Goal: Task Accomplishment & Management: Use online tool/utility

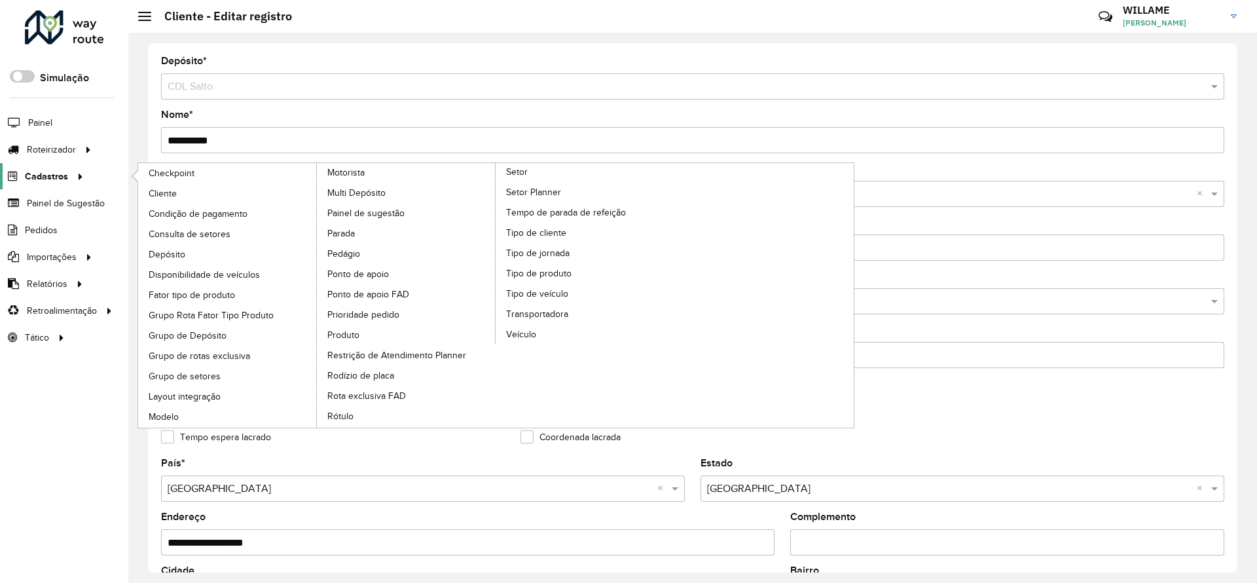
scroll to position [392, 0]
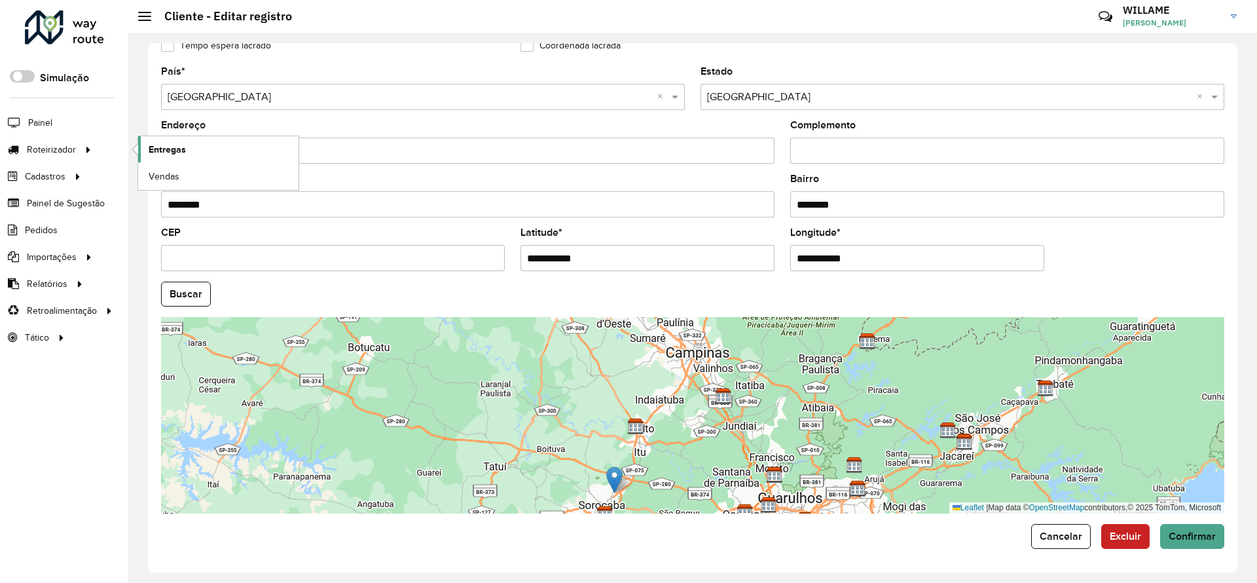
click at [160, 158] on link "Entregas" at bounding box center [218, 149] width 160 height 26
click at [176, 155] on span "Entregas" at bounding box center [167, 150] width 37 height 14
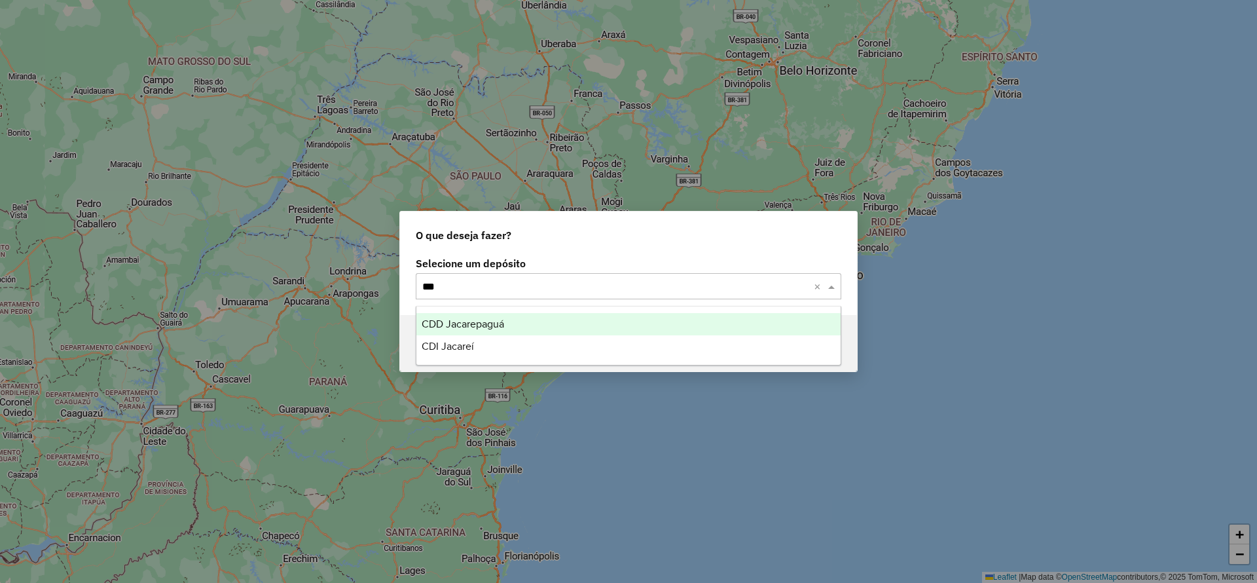
type input "****"
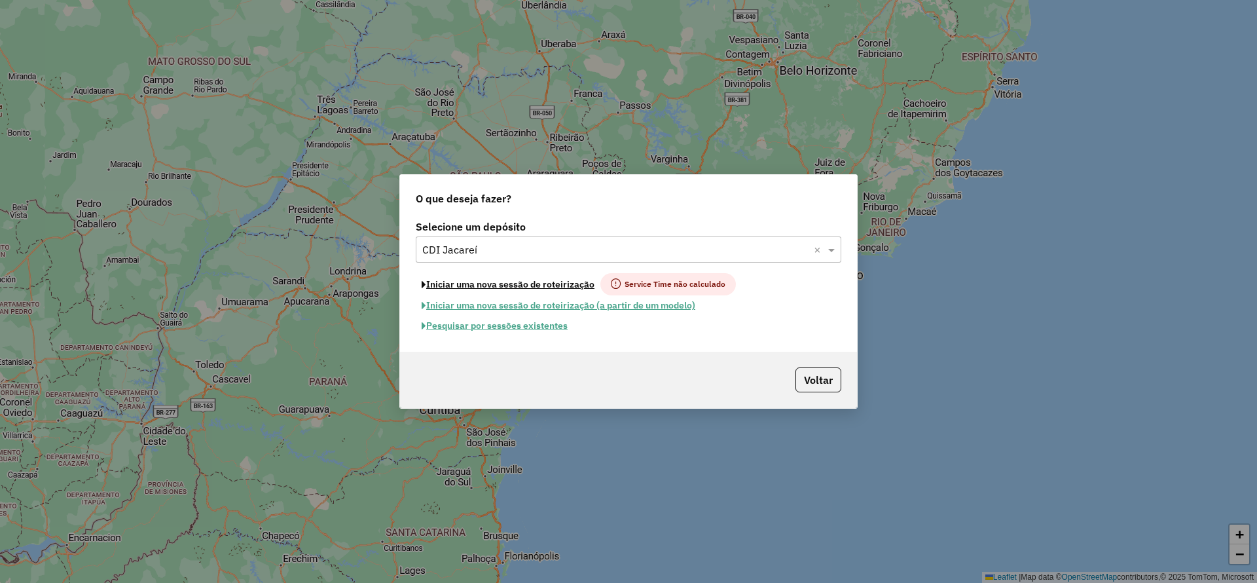
click at [537, 282] on button "Iniciar uma nova sessão de roteirização" at bounding box center [508, 284] width 185 height 22
select select "*"
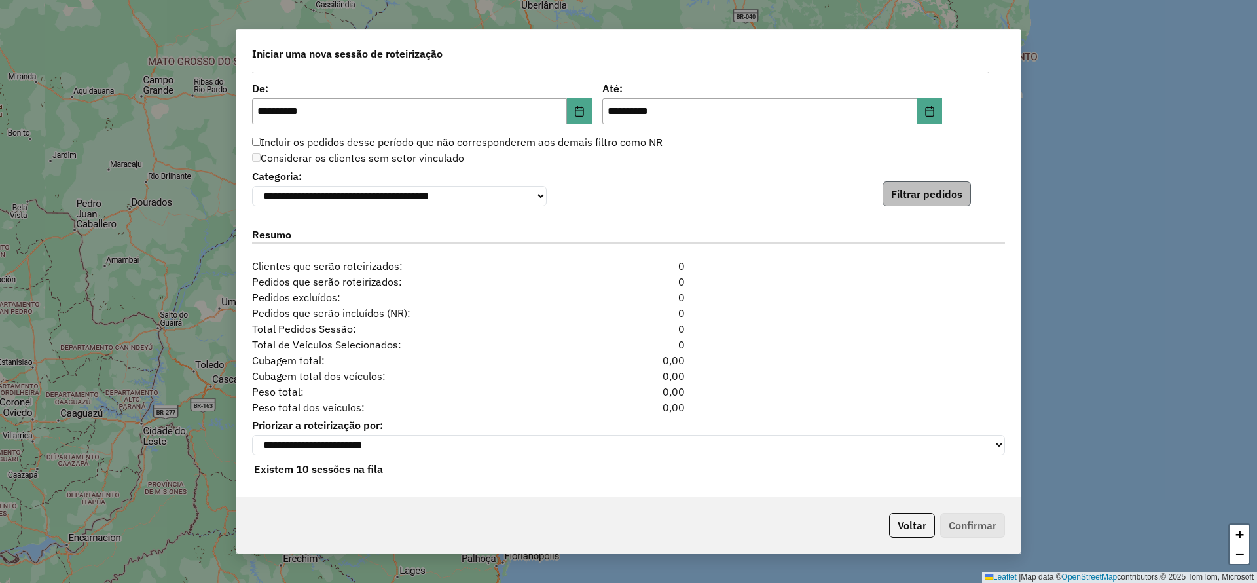
scroll to position [1302, 0]
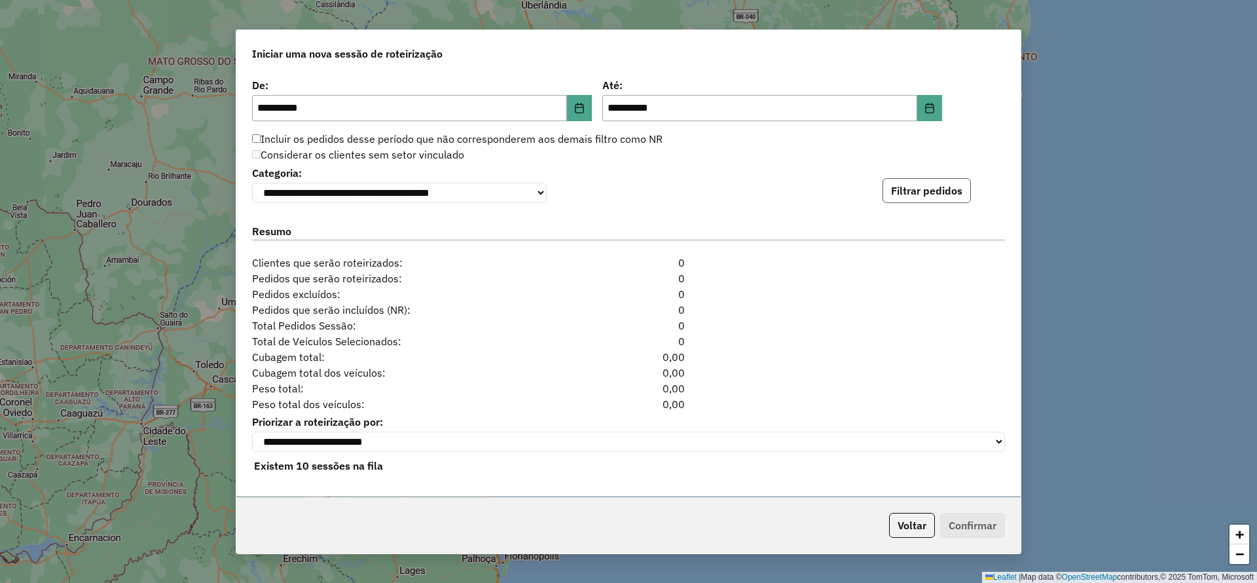
click at [927, 191] on button "Filtrar pedidos" at bounding box center [927, 190] width 88 height 25
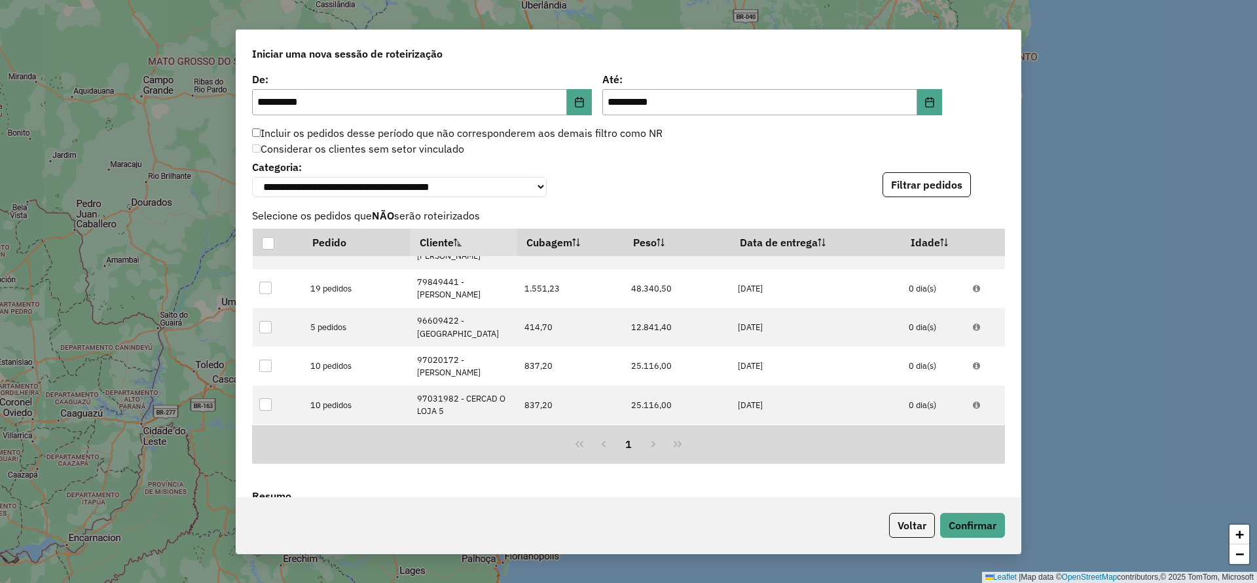
scroll to position [1589, 0]
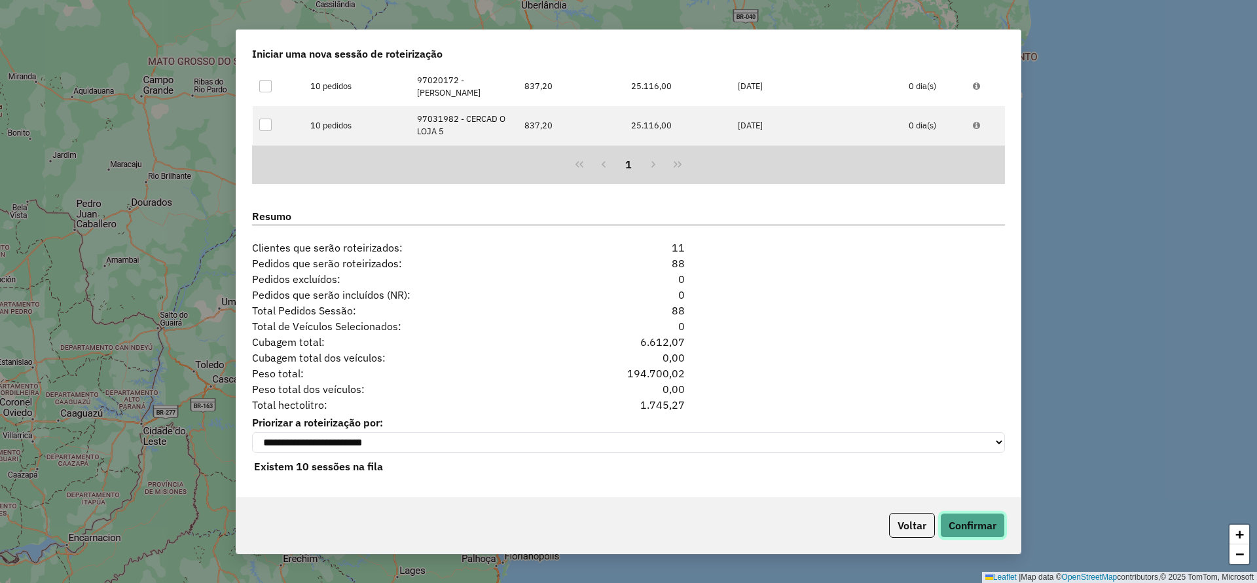
click at [957, 523] on button "Confirmar" at bounding box center [972, 525] width 65 height 25
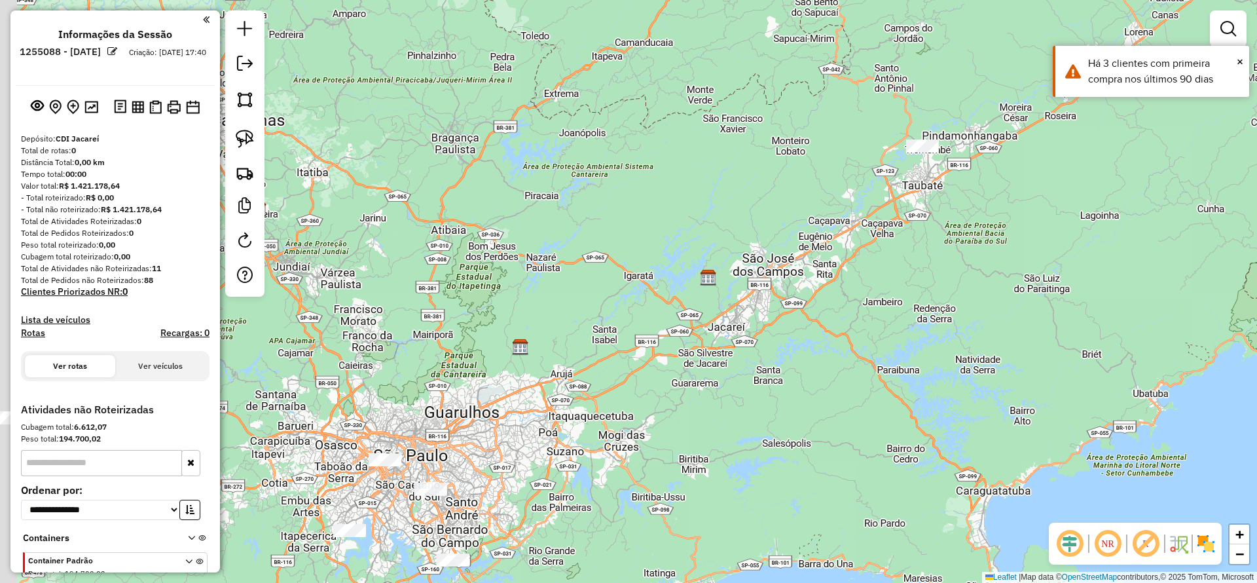
drag, startPoint x: 639, startPoint y: 323, endPoint x: 788, endPoint y: 289, distance: 152.4
click at [788, 289] on div "Janela de atendimento Grade de atendimento Capacidade Transportadoras Veículos …" at bounding box center [628, 291] width 1257 height 583
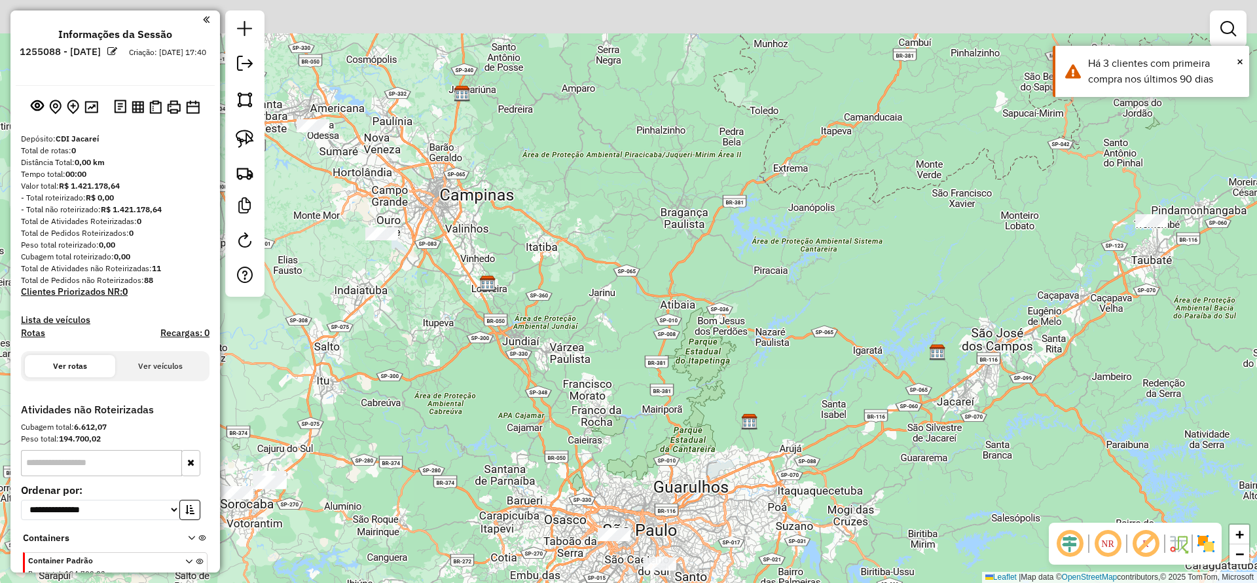
drag, startPoint x: 608, startPoint y: 247, endPoint x: 676, endPoint y: 366, distance: 137.6
click at [740, 414] on div "Janela de atendimento Grade de atendimento Capacidade Transportadoras Veículos …" at bounding box center [628, 291] width 1257 height 583
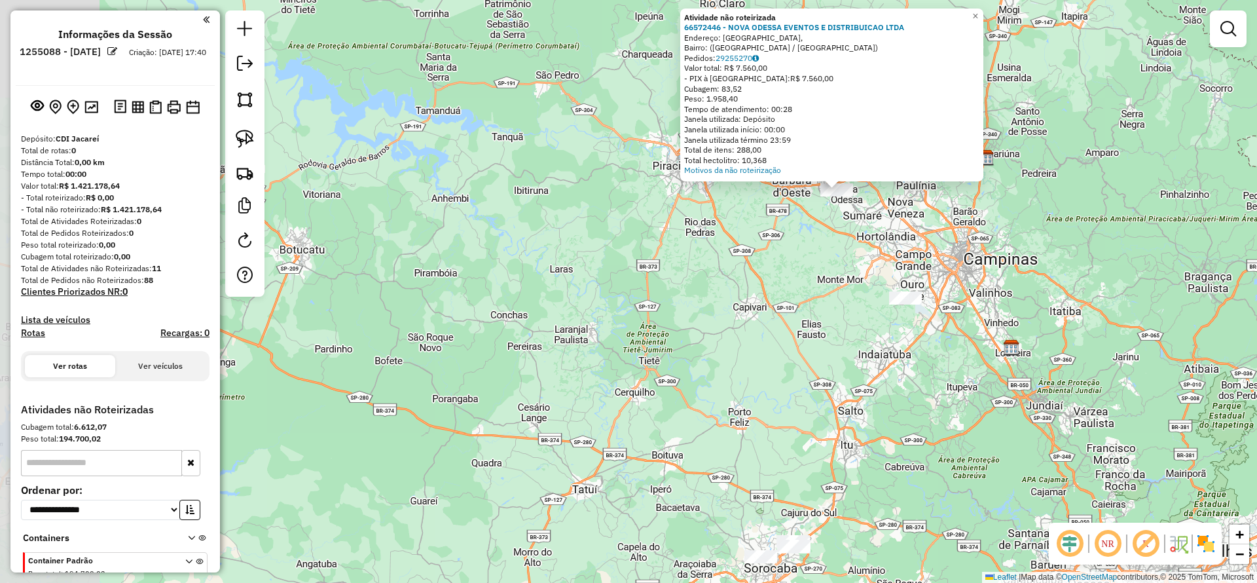
drag, startPoint x: 472, startPoint y: 365, endPoint x: 479, endPoint y: 342, distance: 24.0
click at [491, 363] on div "Atividade não roteirizada 66572446 - NOVA ODESSA EVENTOS E DISTRIBUICAO LTDA En…" at bounding box center [628, 291] width 1257 height 583
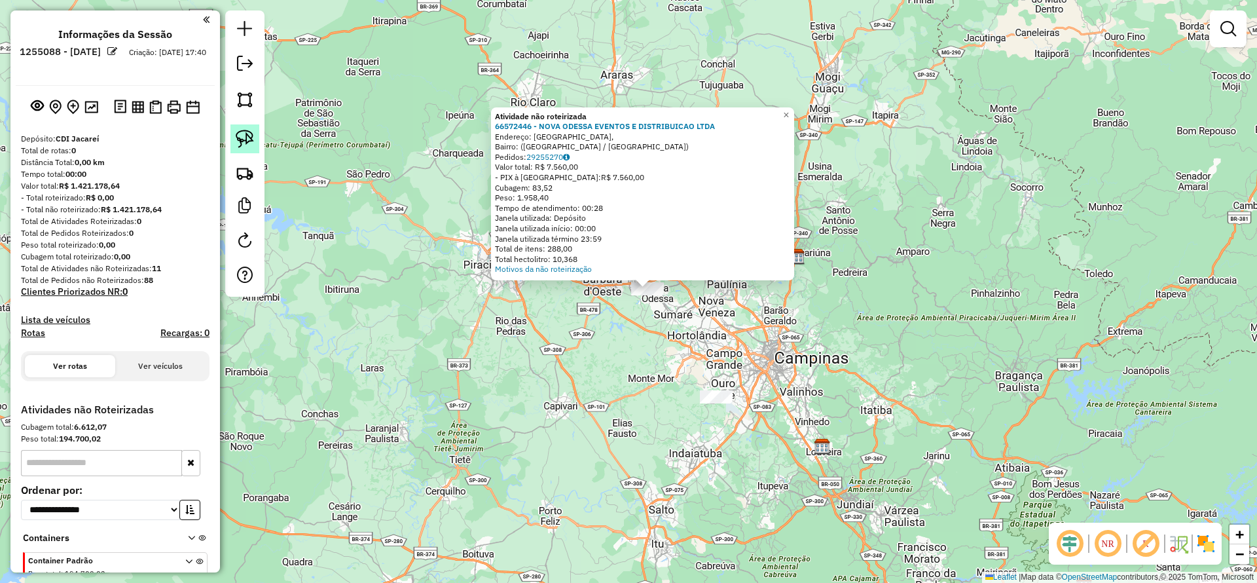
click at [248, 135] on img at bounding box center [245, 139] width 18 height 18
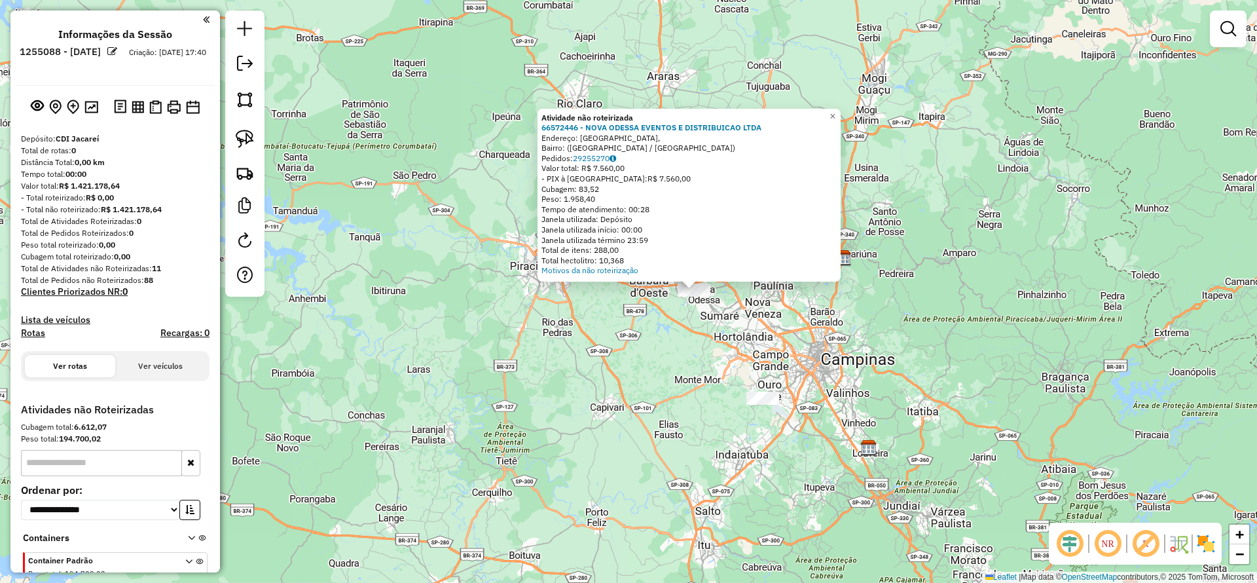
drag, startPoint x: 558, startPoint y: 335, endPoint x: 571, endPoint y: 329, distance: 14.6
click at [604, 310] on div "Atividade não roteirizada 66572446 - NOVA ODESSA EVENTOS E DISTRIBUICAO LTDA En…" at bounding box center [628, 291] width 1257 height 583
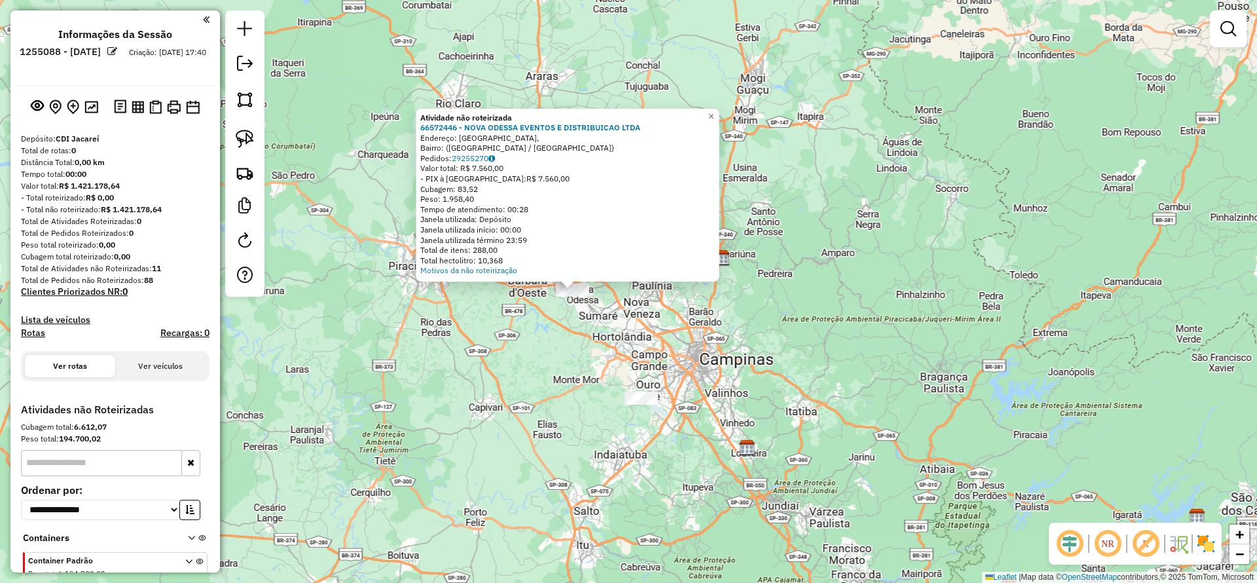
click at [243, 121] on div at bounding box center [244, 153] width 39 height 286
drag, startPoint x: 244, startPoint y: 133, endPoint x: 552, endPoint y: 356, distance: 380.2
click at [245, 134] on img at bounding box center [245, 139] width 18 height 18
drag, startPoint x: 506, startPoint y: 355, endPoint x: 557, endPoint y: 175, distance: 187.2
click at [557, 175] on div "Atividade não roteirizada 66572446 - NOVA ODESSA EVENTOS E DISTRIBUICAO LTDA En…" at bounding box center [628, 291] width 1257 height 583
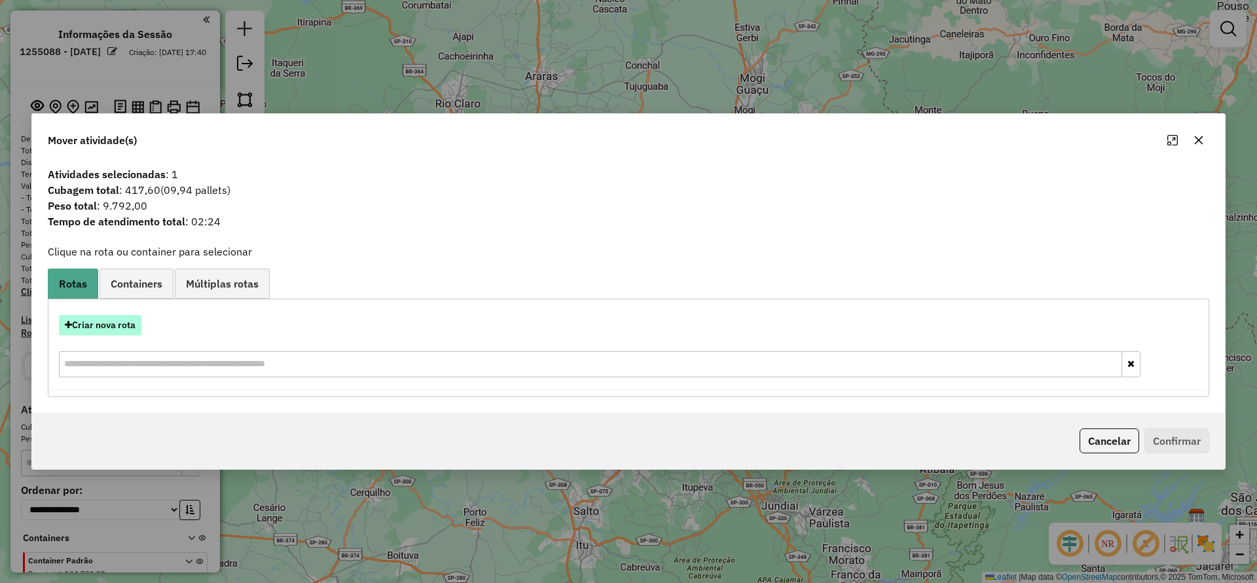
click at [122, 315] on button "Criar nova rota" at bounding box center [100, 325] width 83 height 20
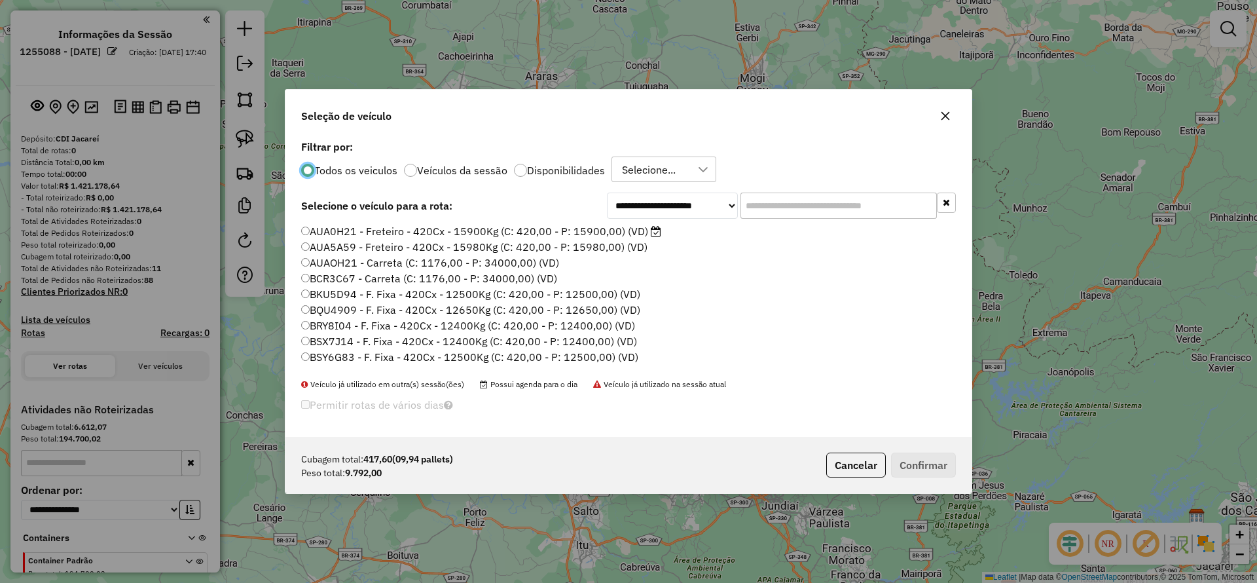
click at [122, 316] on div "**********" at bounding box center [628, 291] width 1257 height 583
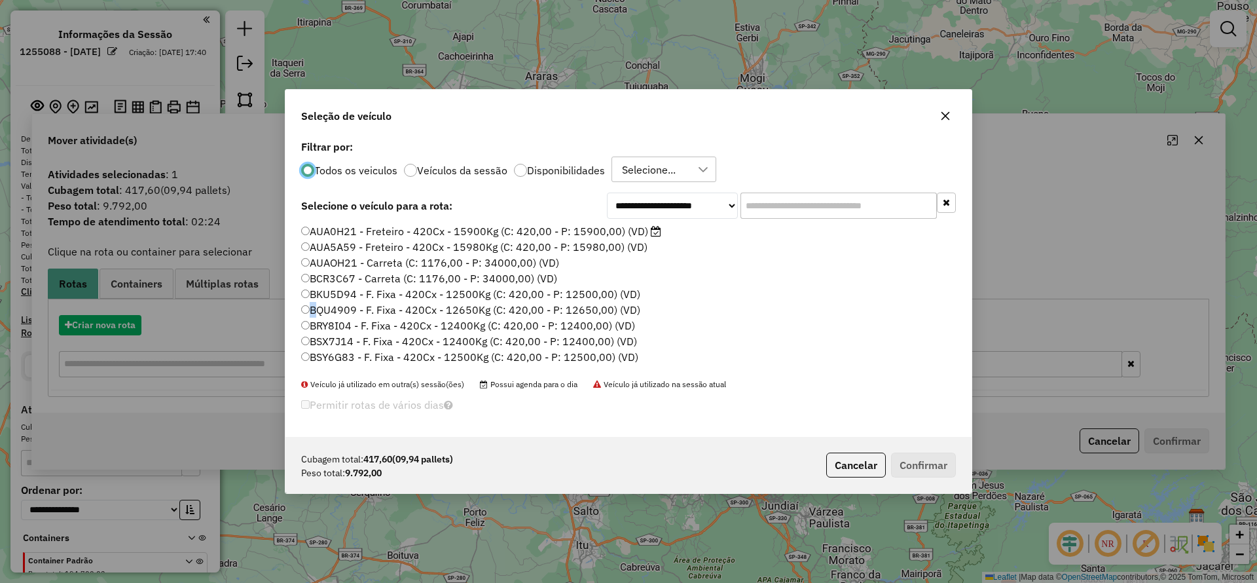
scroll to position [7, 4]
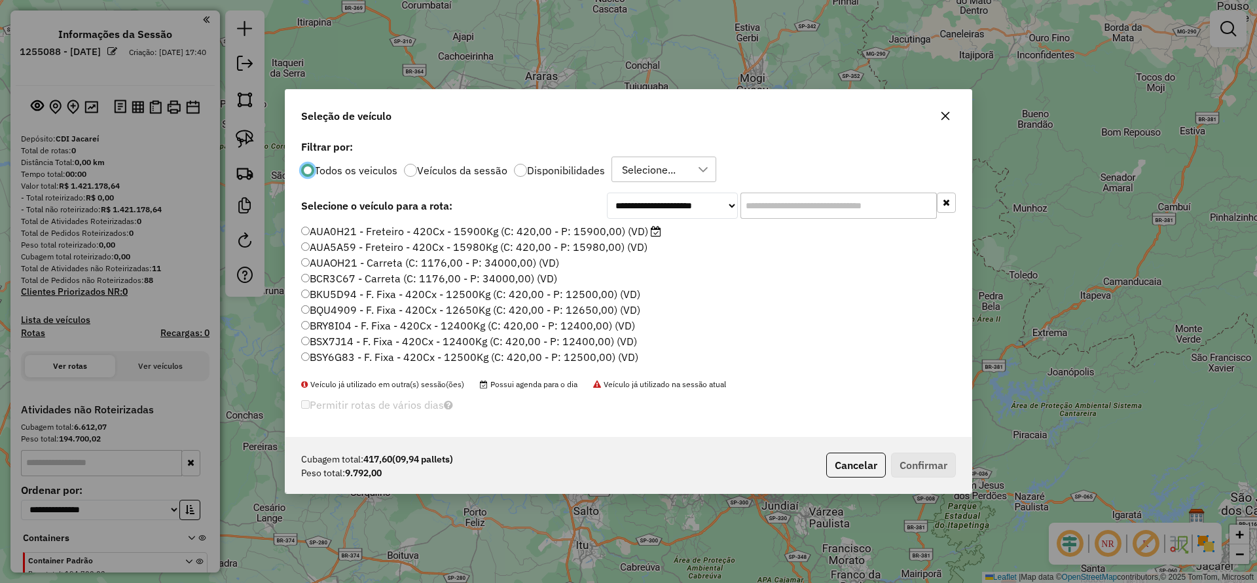
drag, startPoint x: 799, startPoint y: 197, endPoint x: 750, endPoint y: 212, distance: 51.4
click at [798, 197] on input "text" at bounding box center [839, 206] width 196 height 26
paste input "*******"
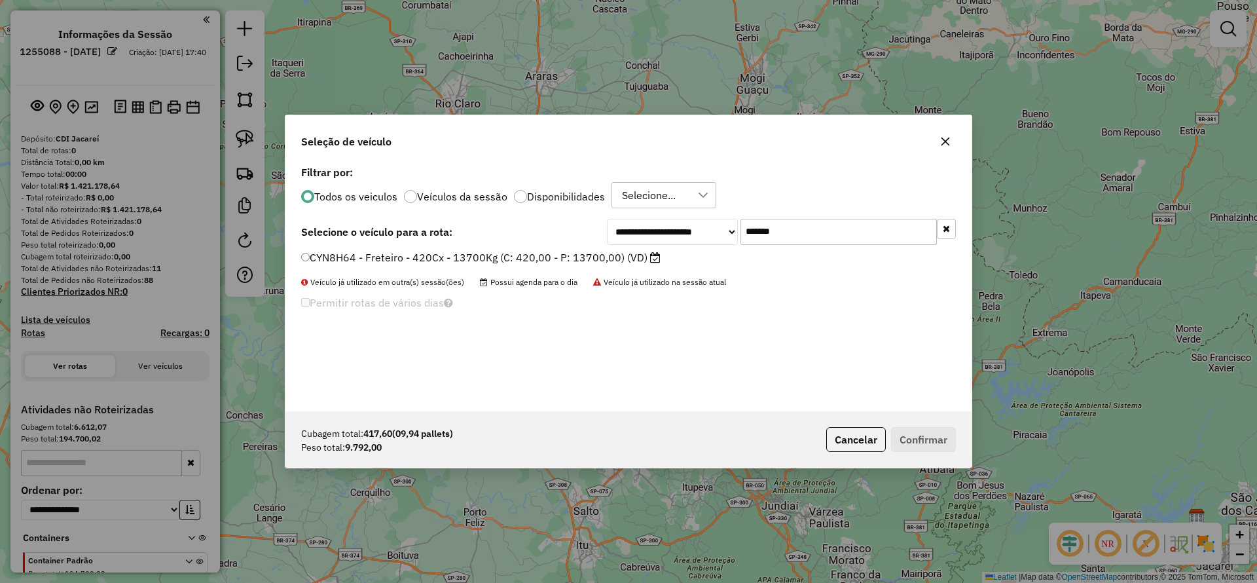
type input "*******"
click at [565, 253] on label "CYN8H64 - Freteiro - 420Cx - 13700Kg (C: 420,00 - P: 13700,00) (VD)" at bounding box center [481, 257] width 360 height 16
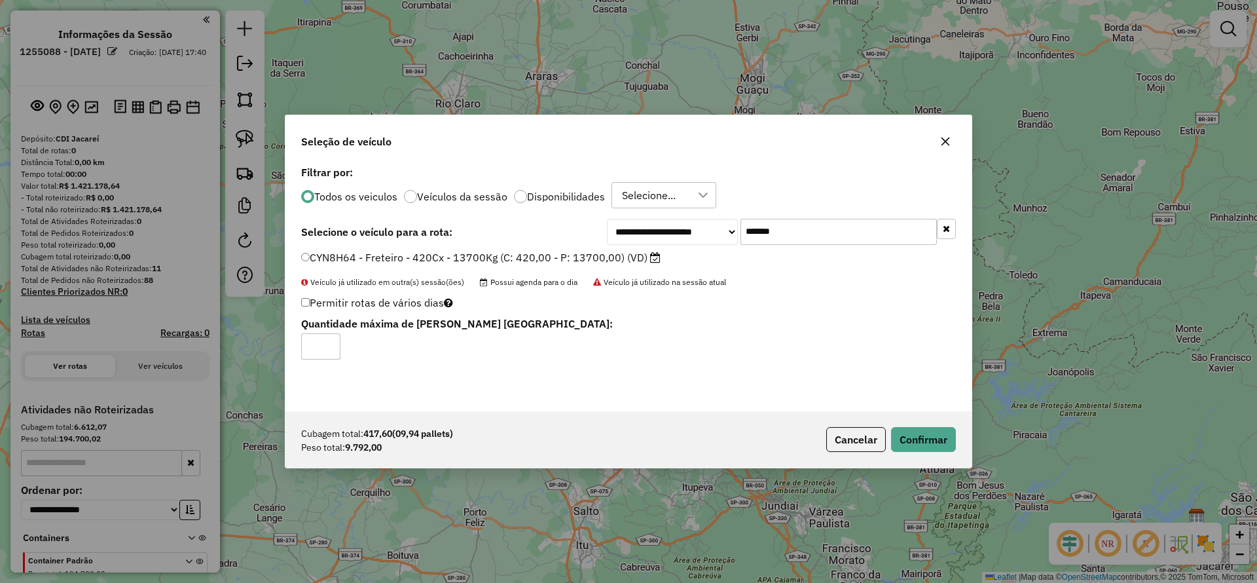
click at [905, 454] on div "Cubagem total: 417,60 (09,94 pallets) Peso total: 9.792,00 Cancelar Confirmar" at bounding box center [629, 439] width 686 height 56
click at [906, 445] on button "Confirmar" at bounding box center [923, 439] width 65 height 25
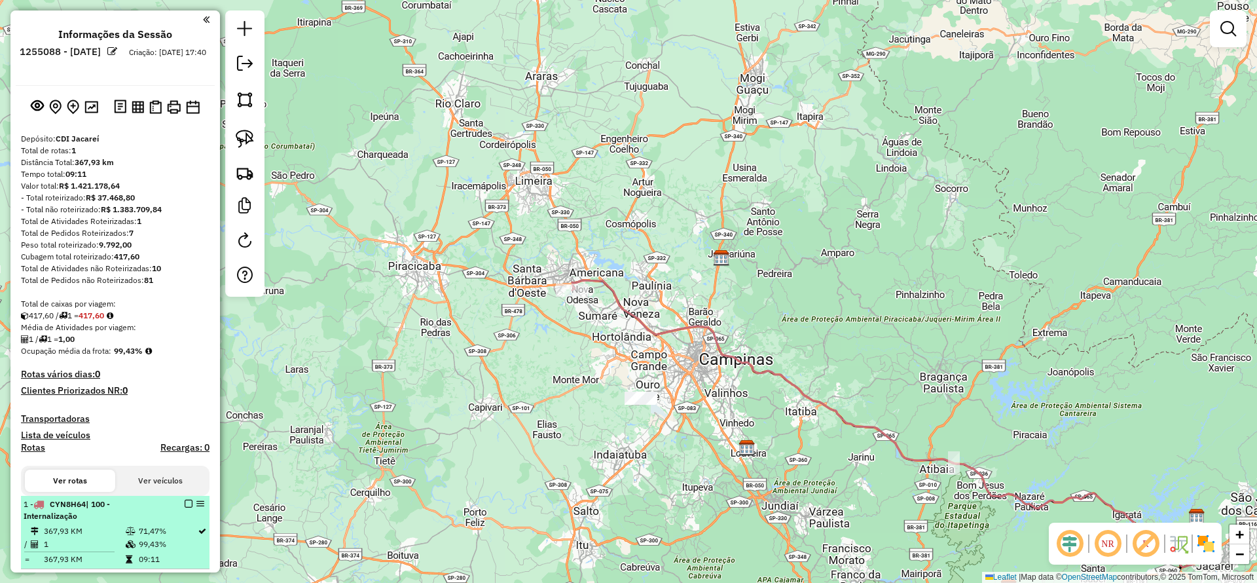
click at [186, 500] on em at bounding box center [189, 504] width 8 height 8
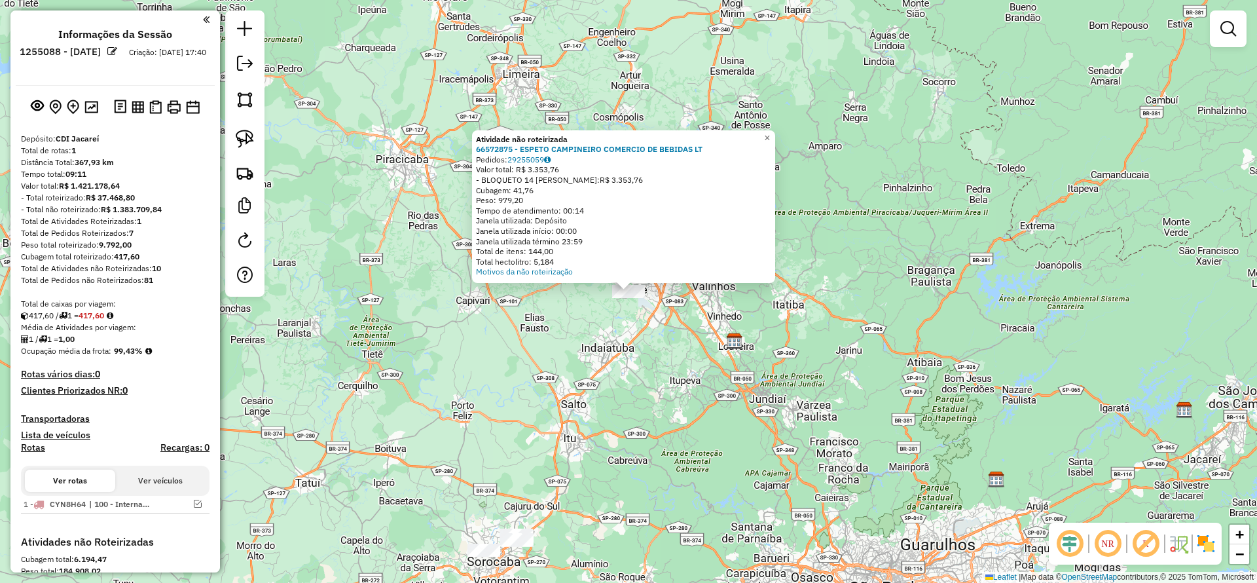
click at [661, 312] on div "Atividade não roteirizada 66572875 - ESPETO CAMPINEIRO COMERCIO DE BEBIDAS LT P…" at bounding box center [628, 291] width 1257 height 583
drag, startPoint x: 257, startPoint y: 138, endPoint x: 358, endPoint y: 299, distance: 190.6
click at [255, 138] on link at bounding box center [244, 138] width 29 height 29
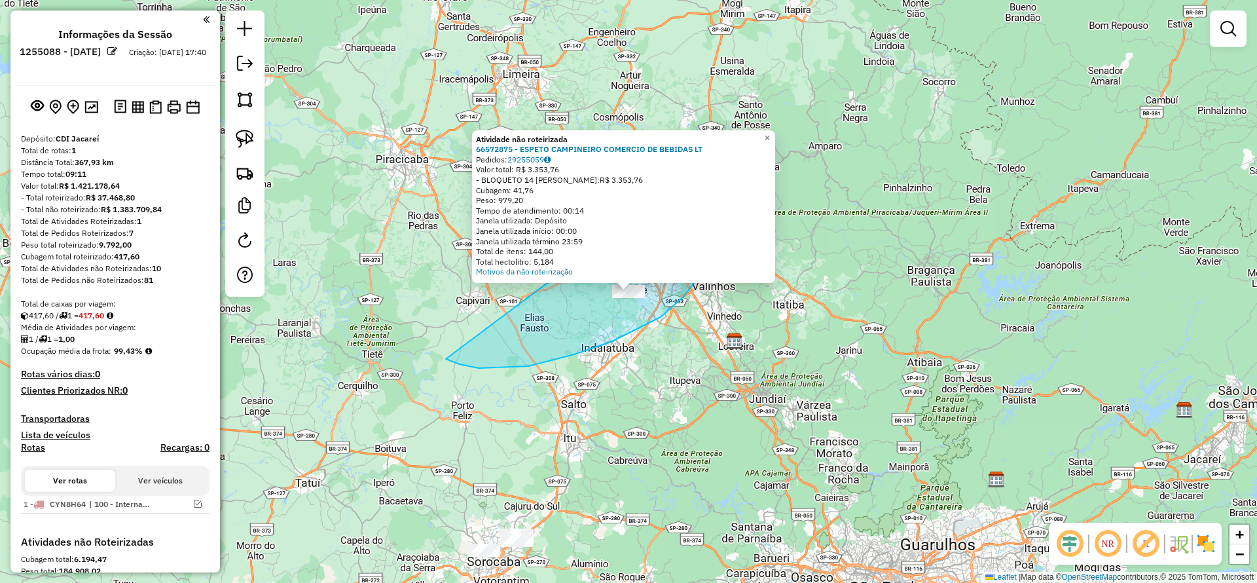
drag, startPoint x: 611, startPoint y: 342, endPoint x: 676, endPoint y: 187, distance: 168.2
click at [676, 187] on div "Atividade não roteirizada 66572875 - ESPETO CAMPINEIRO COMERCIO DE BEBIDAS LT P…" at bounding box center [628, 291] width 1257 height 583
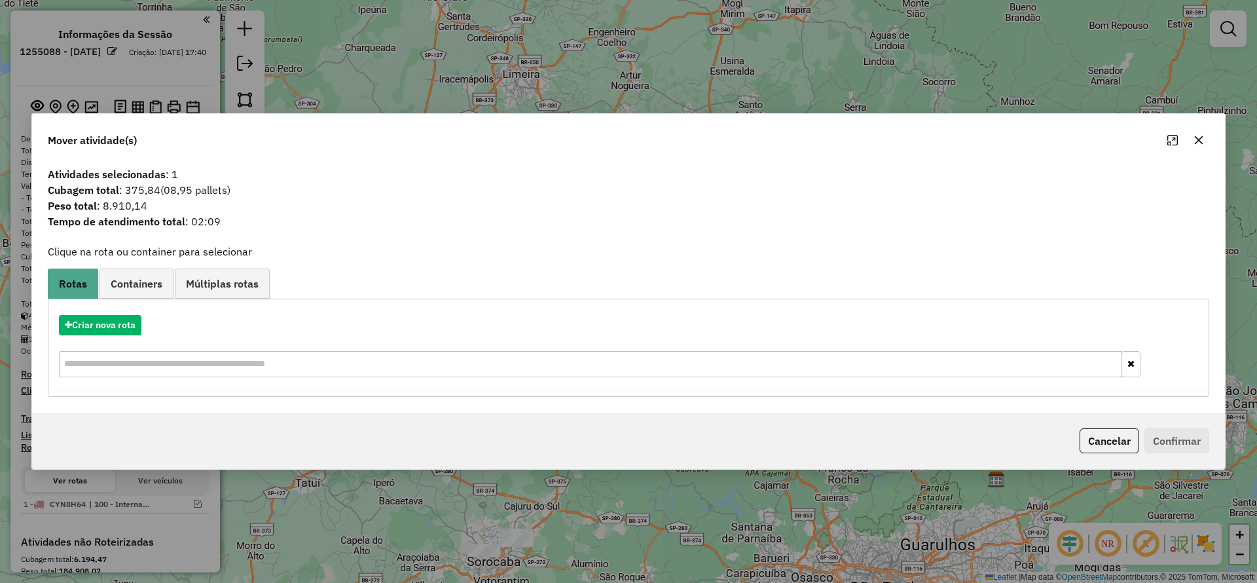
click at [122, 310] on div "Criar nova rota" at bounding box center [628, 347] width 1155 height 85
click at [121, 318] on button "Criar nova rota" at bounding box center [100, 325] width 83 height 20
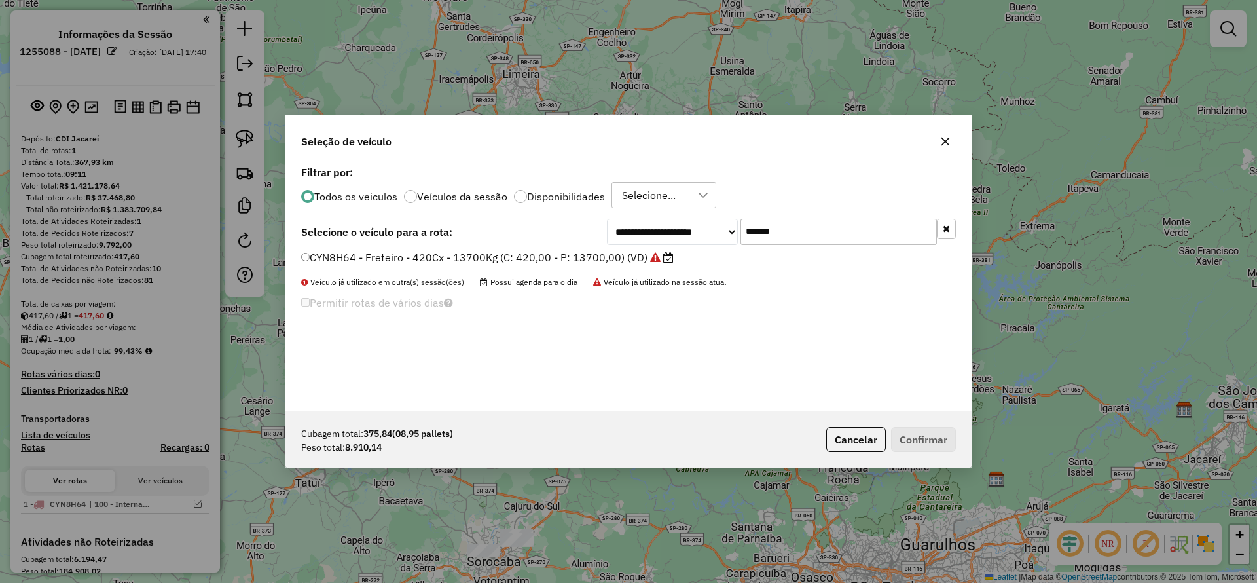
drag, startPoint x: 788, startPoint y: 236, endPoint x: 593, endPoint y: 235, distance: 195.8
click at [593, 235] on div "**********" at bounding box center [628, 232] width 655 height 26
paste input "text"
type input "*******"
click at [530, 261] on label "MKE6G00 - Freteiro - 420Cx - 13990Kg (C: 420,00 - P: 13990,00) (VD)" at bounding box center [481, 257] width 361 height 16
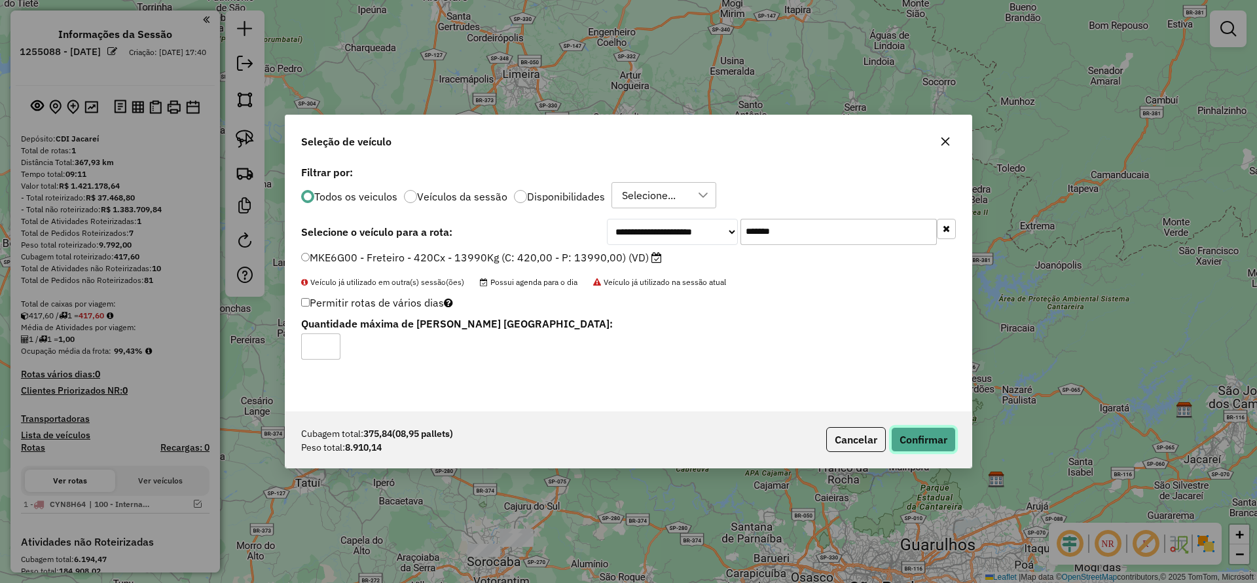
drag, startPoint x: 932, startPoint y: 430, endPoint x: 912, endPoint y: 438, distance: 21.4
click at [931, 428] on button "Confirmar" at bounding box center [923, 439] width 65 height 25
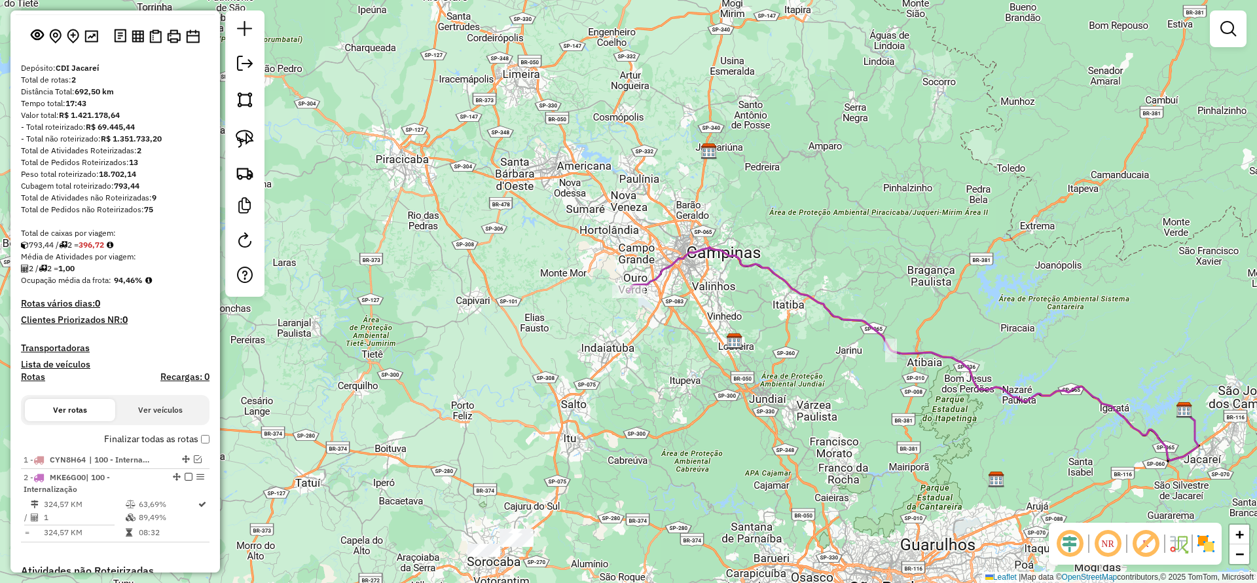
scroll to position [295, 0]
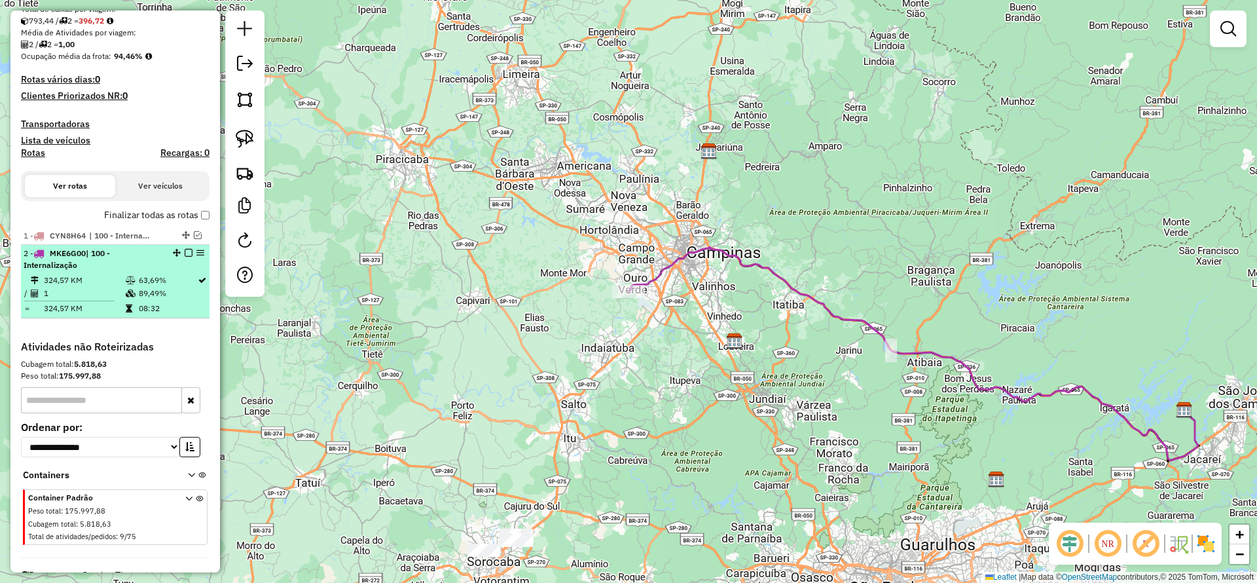
click at [185, 255] on em at bounding box center [189, 253] width 8 height 8
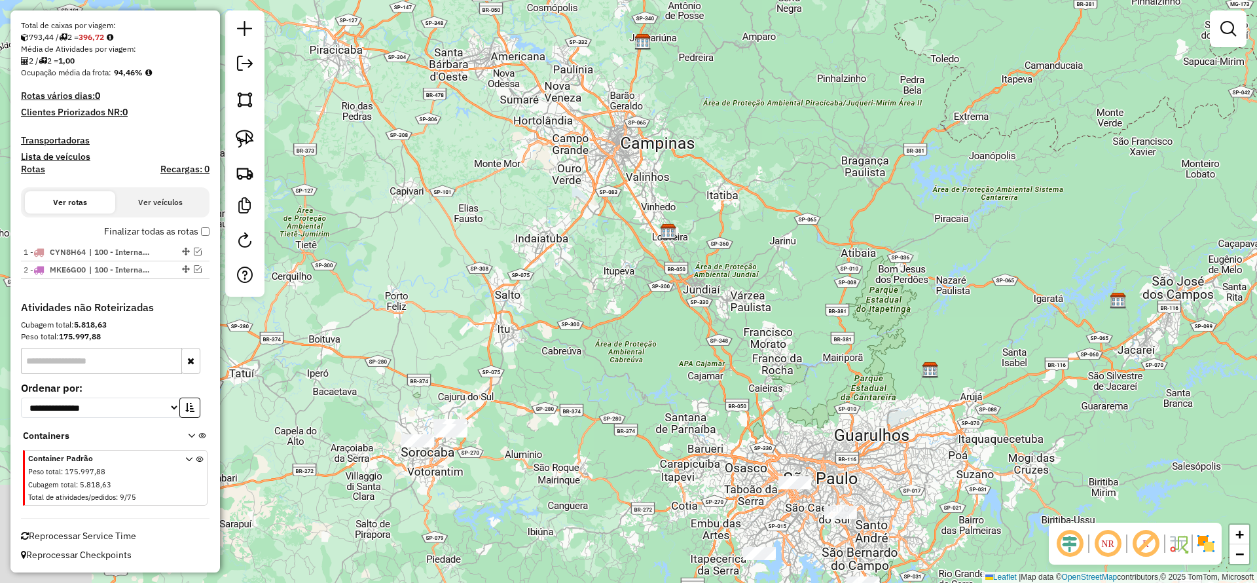
drag, startPoint x: 677, startPoint y: 399, endPoint x: 558, endPoint y: 233, distance: 204.6
click at [591, 179] on div "Janela de atendimento Grade de atendimento Capacidade Transportadoras Veículos …" at bounding box center [628, 291] width 1257 height 583
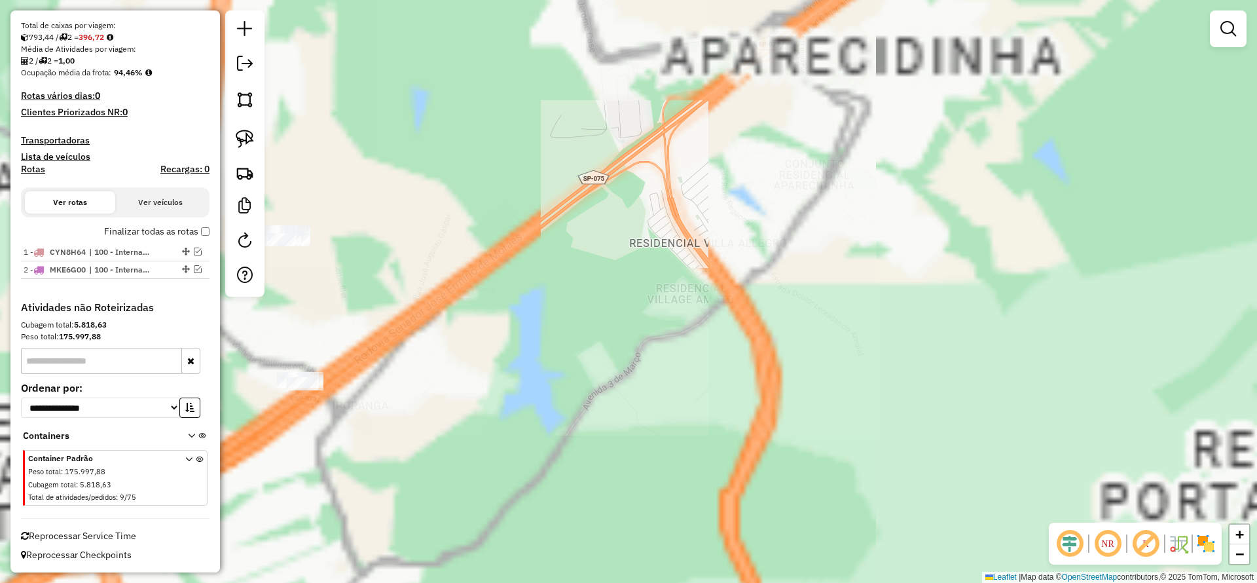
click at [543, 380] on div "Janela de atendimento Grade de atendimento Capacidade Transportadoras Veículos …" at bounding box center [628, 291] width 1257 height 583
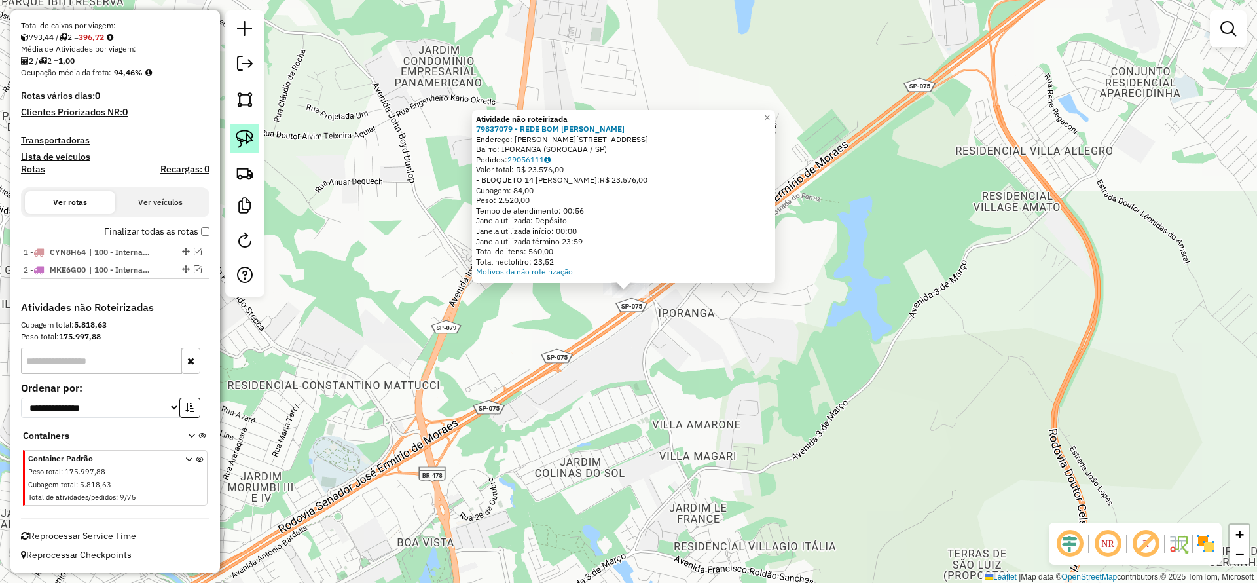
drag, startPoint x: 247, startPoint y: 131, endPoint x: 306, endPoint y: 197, distance: 88.6
click at [247, 130] on img at bounding box center [245, 139] width 18 height 18
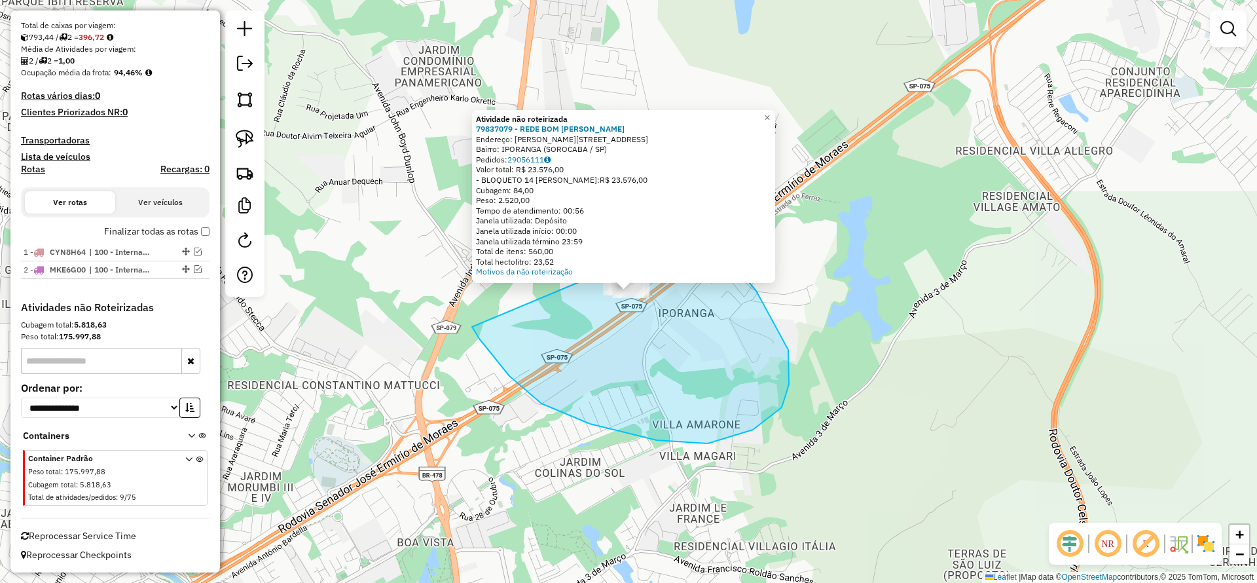
drag, startPoint x: 542, startPoint y: 403, endPoint x: 678, endPoint y: 261, distance: 197.3
click at [703, 230] on div "Atividade não roteirizada 79837079 - REDE BOM [PERSON_NAME] Endereço: [PERSON_N…" at bounding box center [628, 291] width 1257 height 583
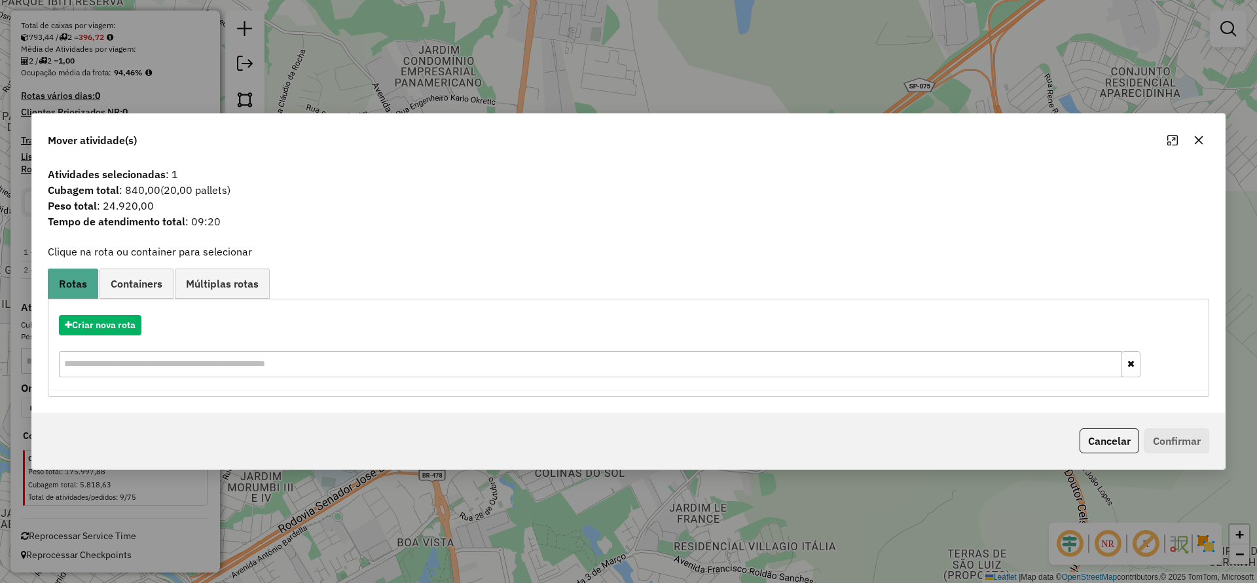
click at [113, 314] on div "Criar nova rota" at bounding box center [628, 347] width 1155 height 85
click at [115, 316] on button "Criar nova rota" at bounding box center [100, 325] width 83 height 20
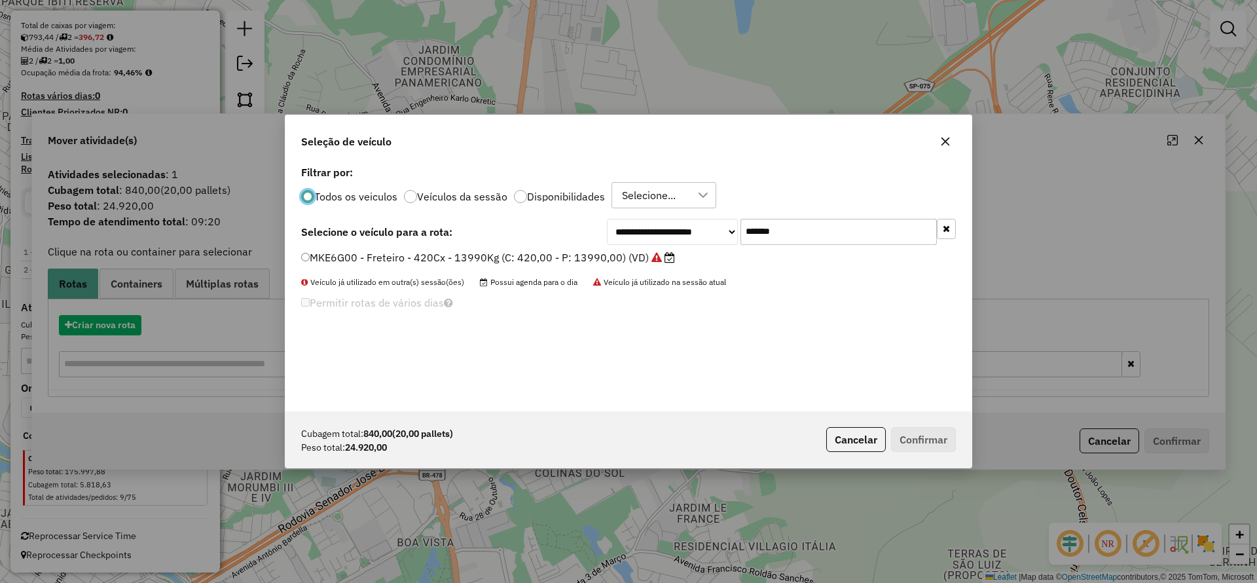
scroll to position [7, 4]
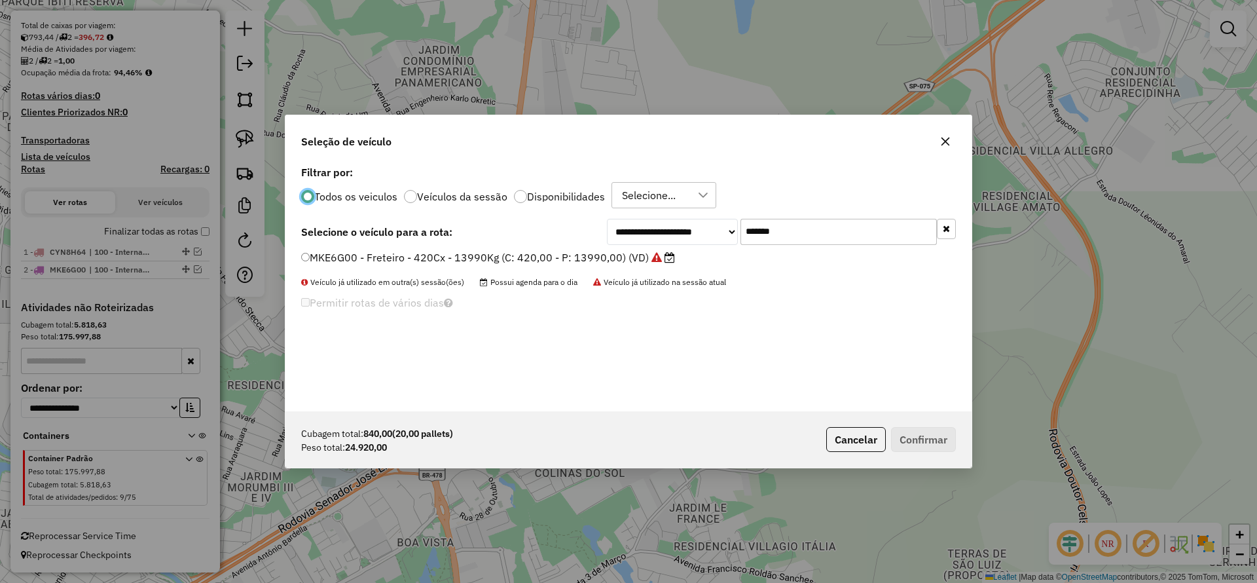
drag, startPoint x: 798, startPoint y: 227, endPoint x: 637, endPoint y: 250, distance: 162.7
click at [640, 250] on div "**********" at bounding box center [629, 286] width 686 height 249
paste input "text"
type input "*******"
click at [606, 246] on div "**********" at bounding box center [629, 286] width 686 height 249
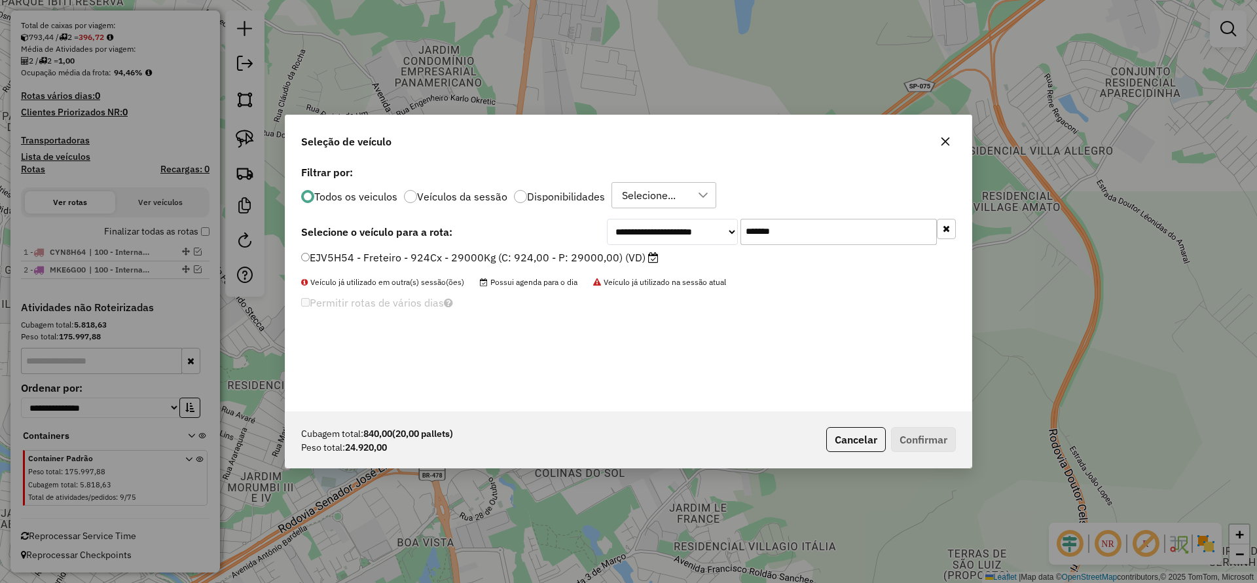
drag, startPoint x: 608, startPoint y: 248, endPoint x: 606, endPoint y: 258, distance: 10.2
click at [608, 254] on div "**********" at bounding box center [629, 286] width 686 height 249
click at [606, 258] on label "EJV5H54 - Freteiro - 924Cx - 29000Kg (C: 924,00 - P: 29000,00) (VD)" at bounding box center [480, 257] width 358 height 16
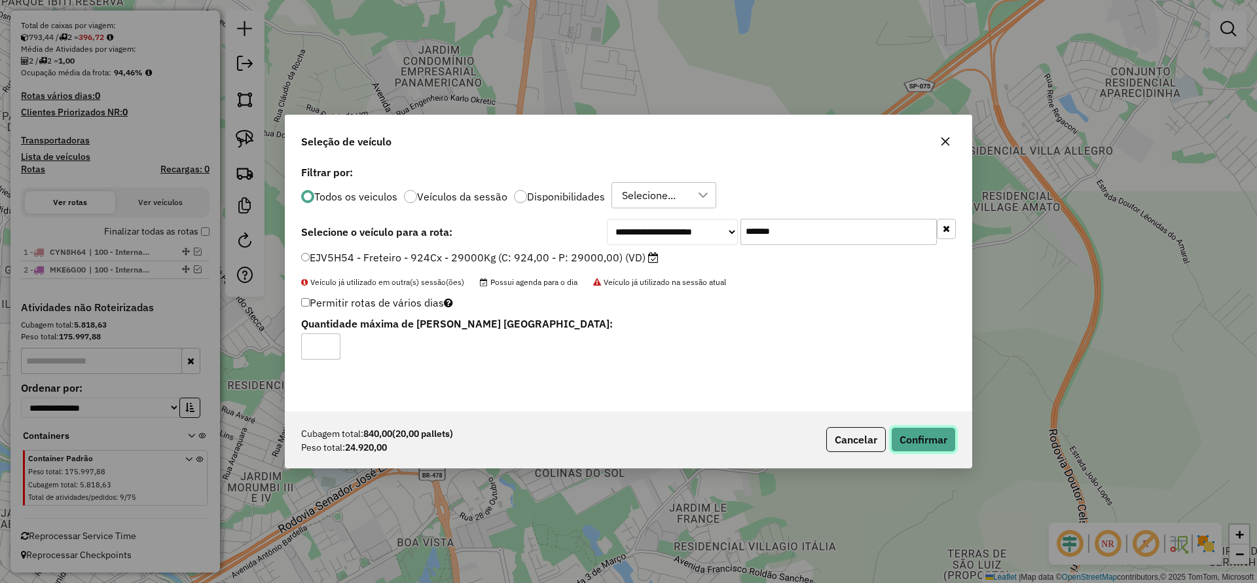
click at [925, 440] on button "Confirmar" at bounding box center [923, 439] width 65 height 25
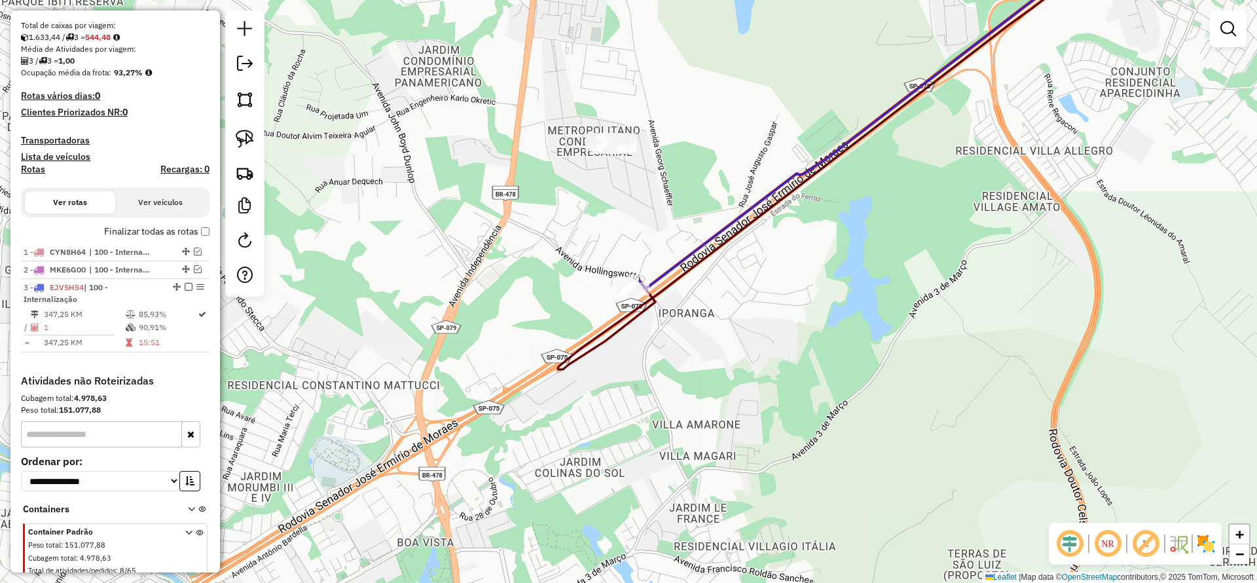
scroll to position [295, 0]
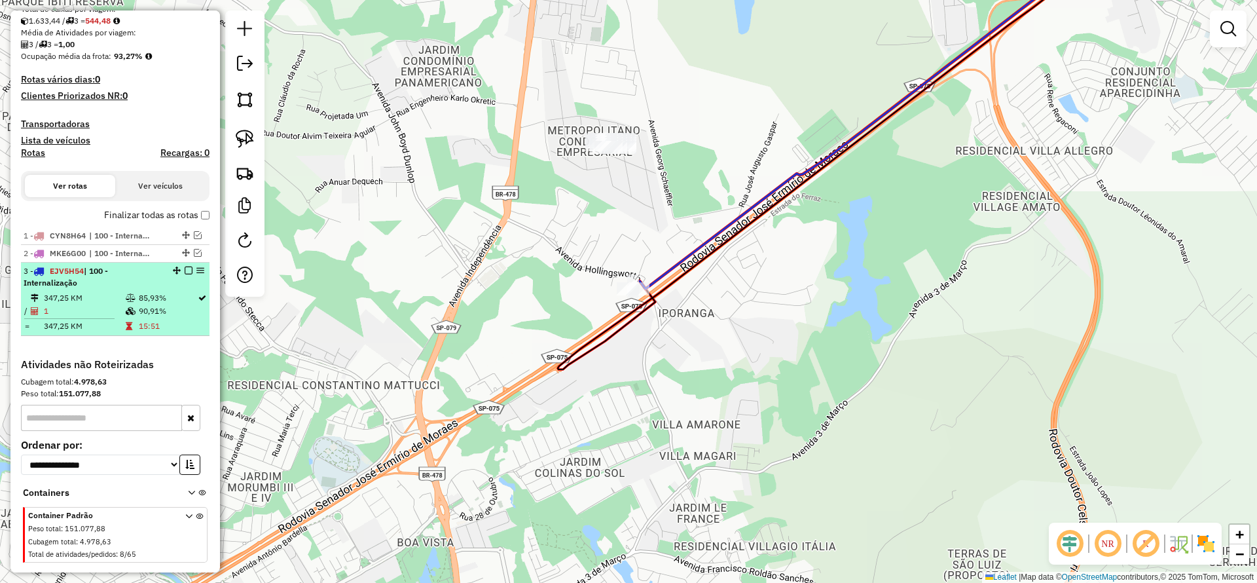
click at [185, 271] on em at bounding box center [189, 271] width 8 height 8
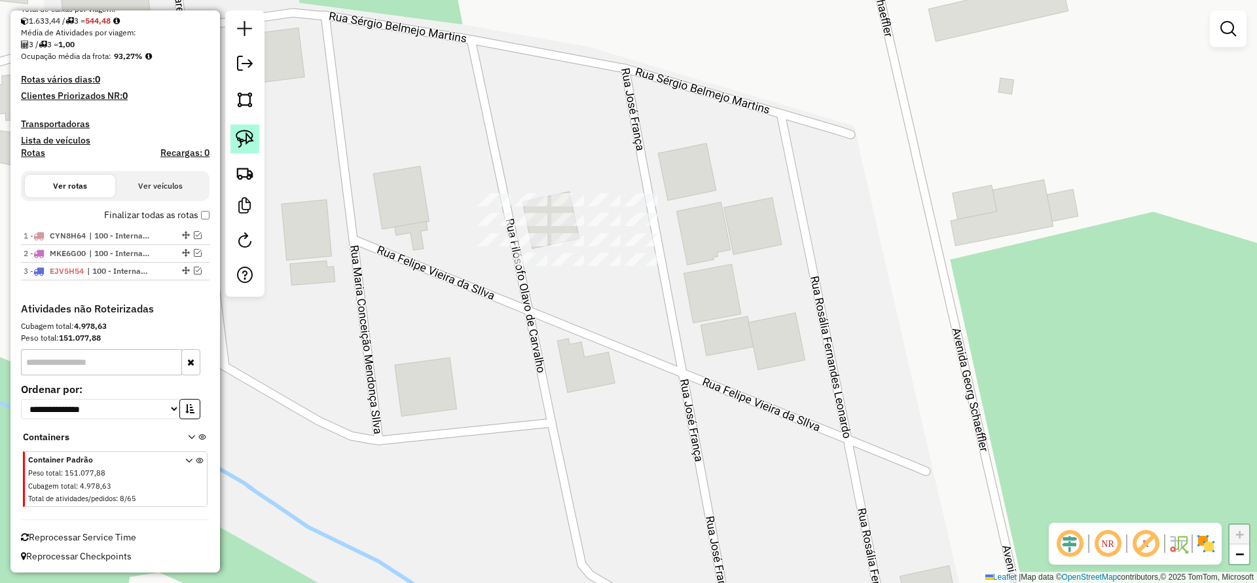
click at [246, 145] on img at bounding box center [245, 139] width 18 height 18
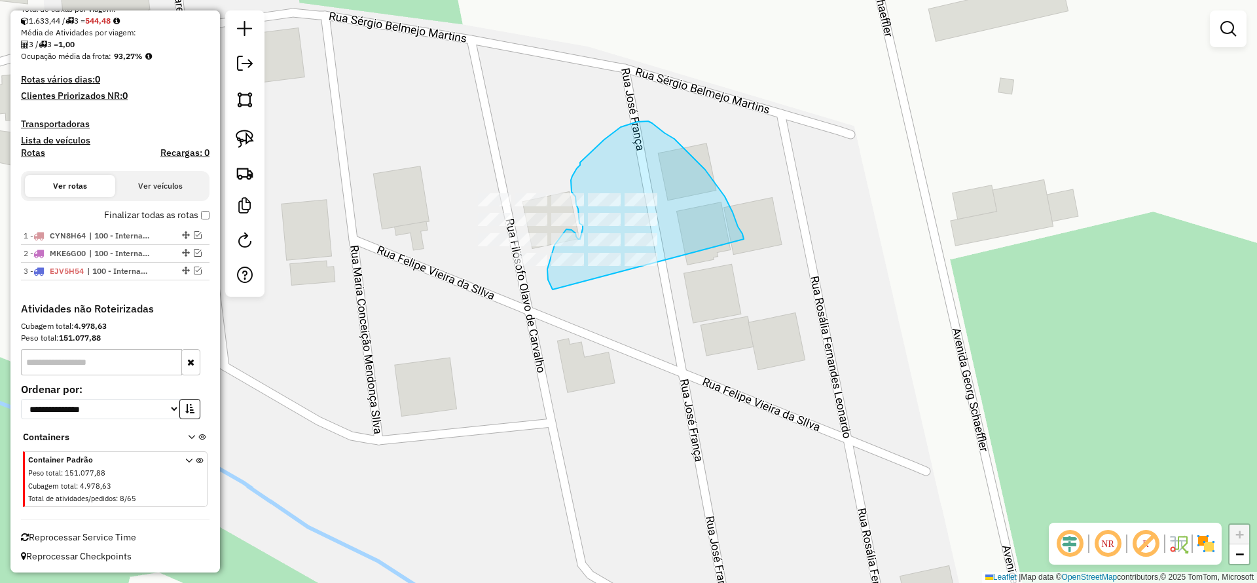
drag, startPoint x: 743, startPoint y: 234, endPoint x: 629, endPoint y: 306, distance: 134.2
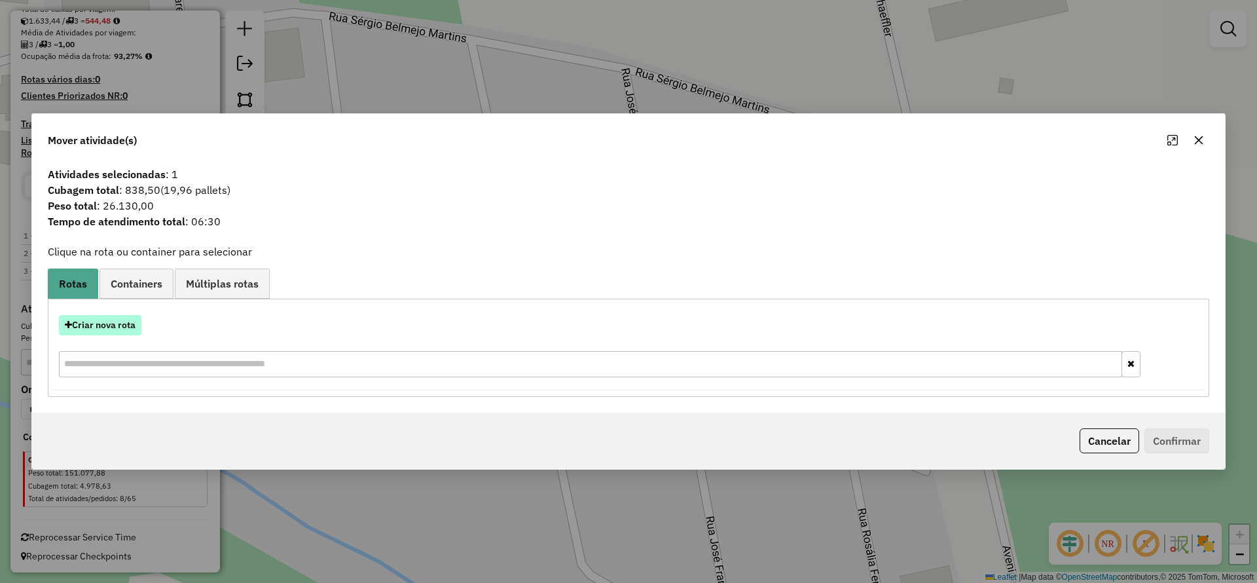
click at [105, 314] on div "Criar nova rota" at bounding box center [628, 347] width 1155 height 85
click at [108, 326] on button "Criar nova rota" at bounding box center [100, 325] width 83 height 20
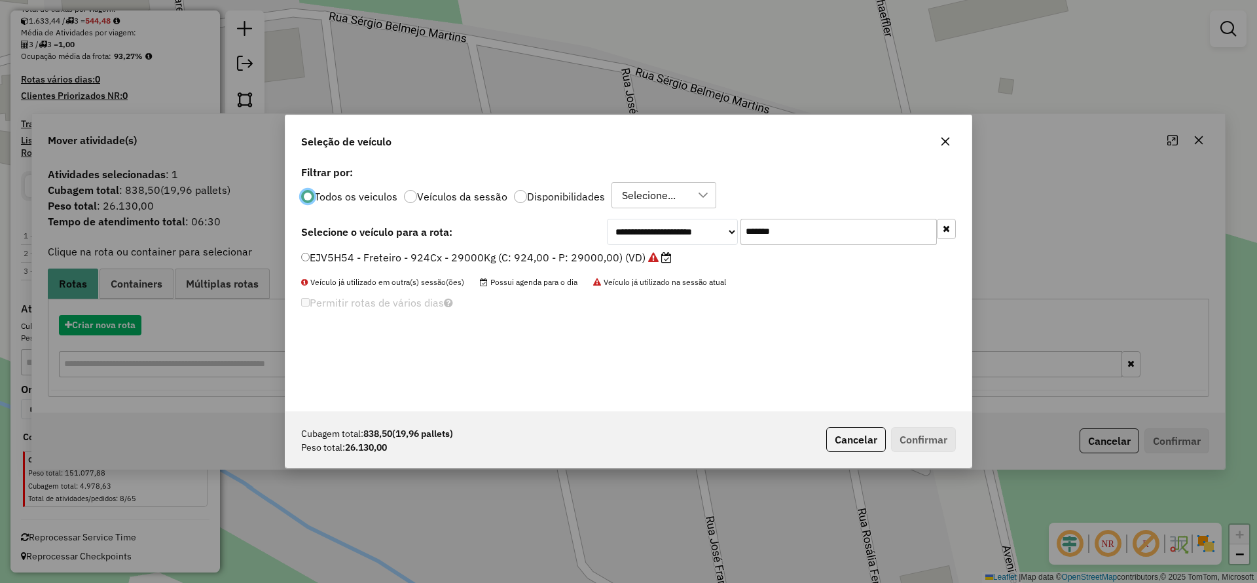
scroll to position [7, 4]
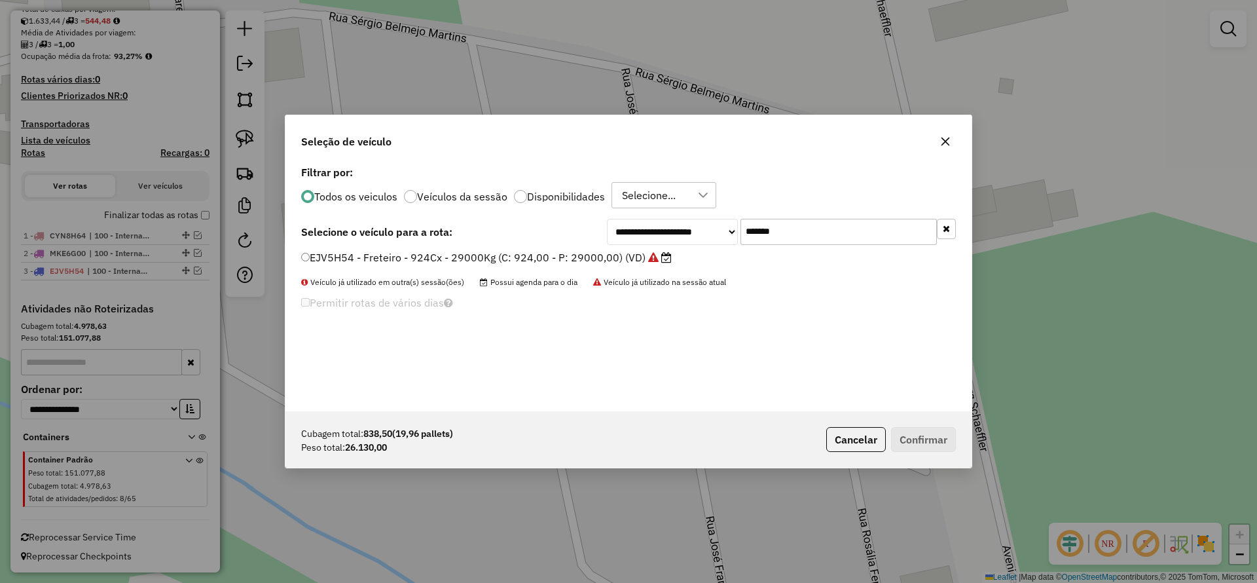
drag, startPoint x: 788, startPoint y: 226, endPoint x: 584, endPoint y: 248, distance: 204.9
click at [621, 242] on div "**********" at bounding box center [781, 232] width 349 height 26
paste input "text"
type input "*******"
drag, startPoint x: 566, startPoint y: 261, endPoint x: 682, endPoint y: 275, distance: 117.4
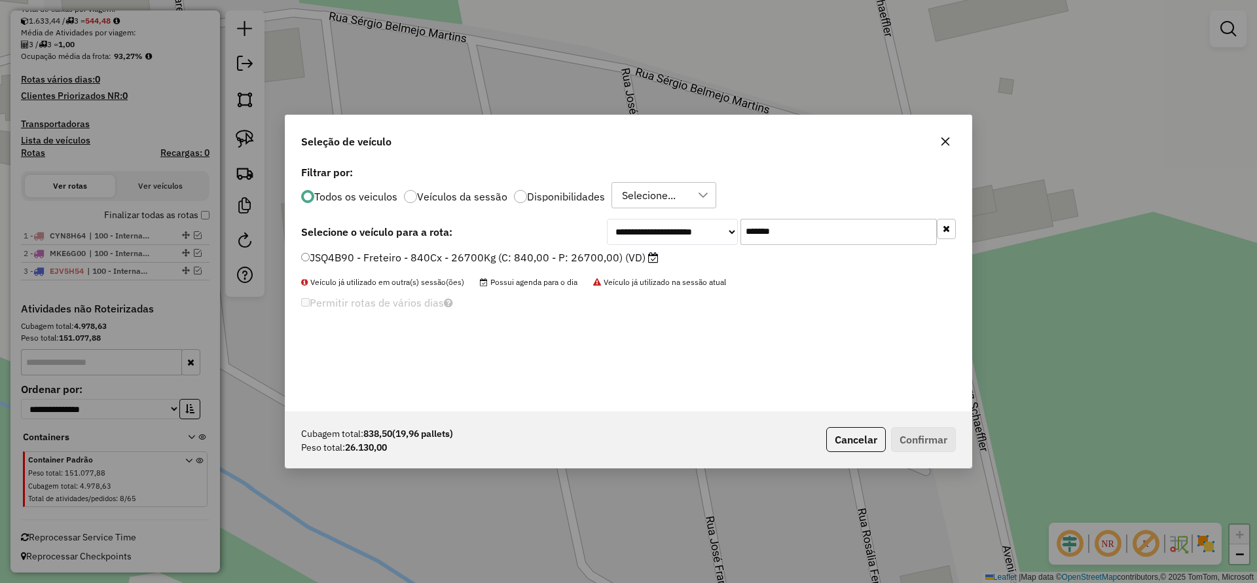
click at [569, 263] on label "JSQ4B90 - Freteiro - 840Cx - 26700Kg (C: 840,00 - P: 26700,00) (VD)" at bounding box center [480, 257] width 358 height 16
click at [458, 256] on label "JSQ4B90 - Freteiro - 840Cx - 26700Kg (C: 840,00 - P: 26700,00) (VD)" at bounding box center [480, 257] width 358 height 16
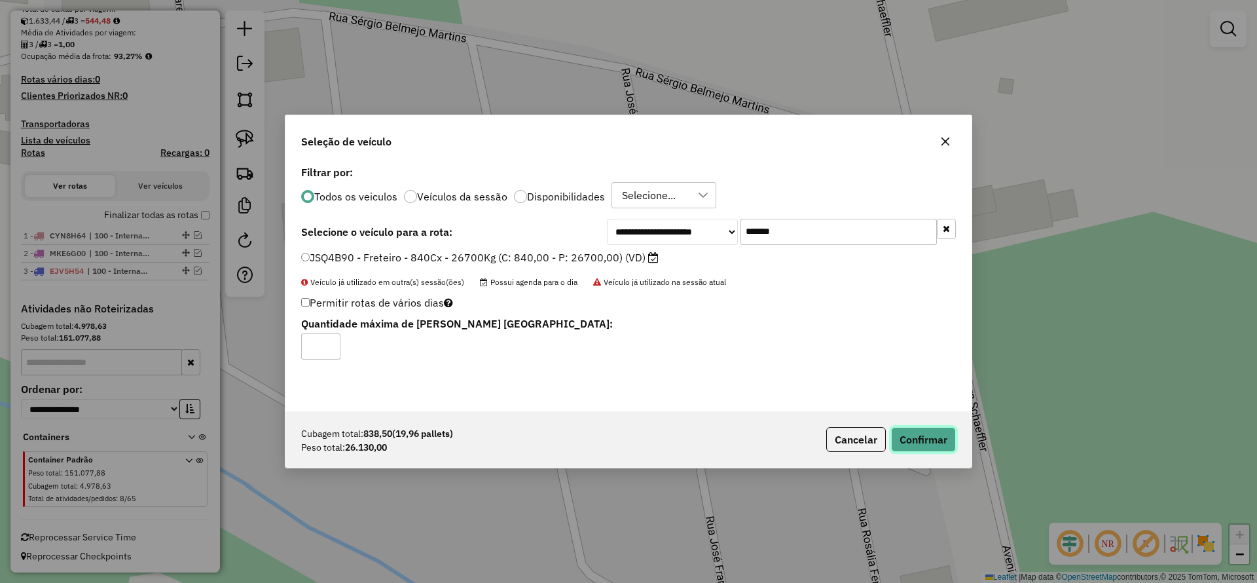
click at [893, 433] on button "Confirmar" at bounding box center [923, 439] width 65 height 25
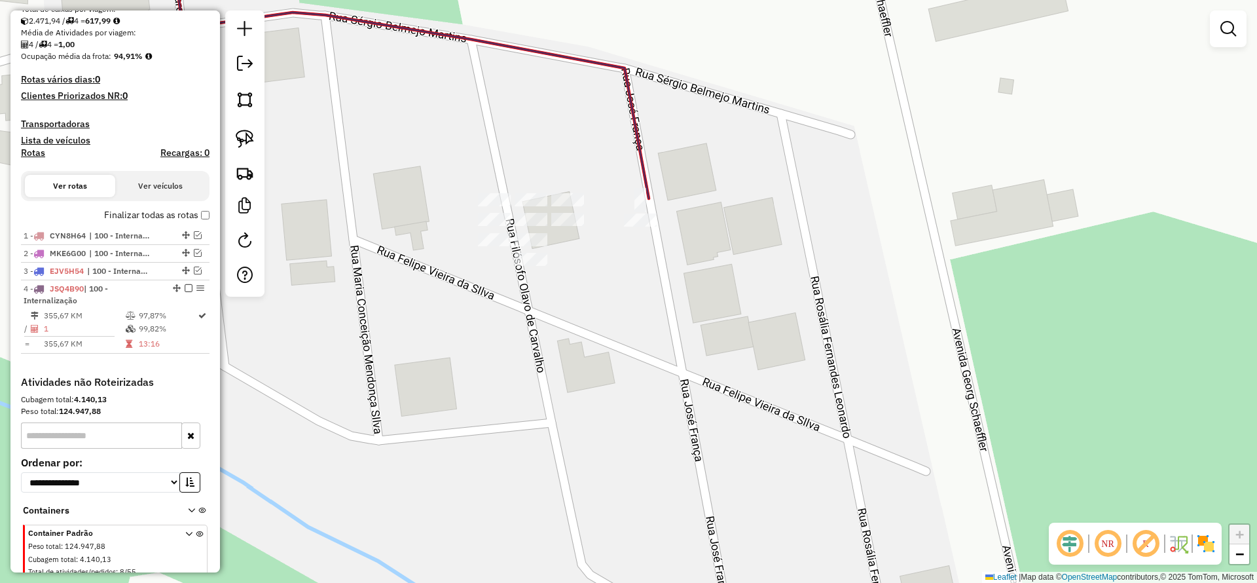
drag, startPoint x: 246, startPoint y: 138, endPoint x: 515, endPoint y: 83, distance: 274.2
click at [246, 138] on img at bounding box center [245, 139] width 18 height 18
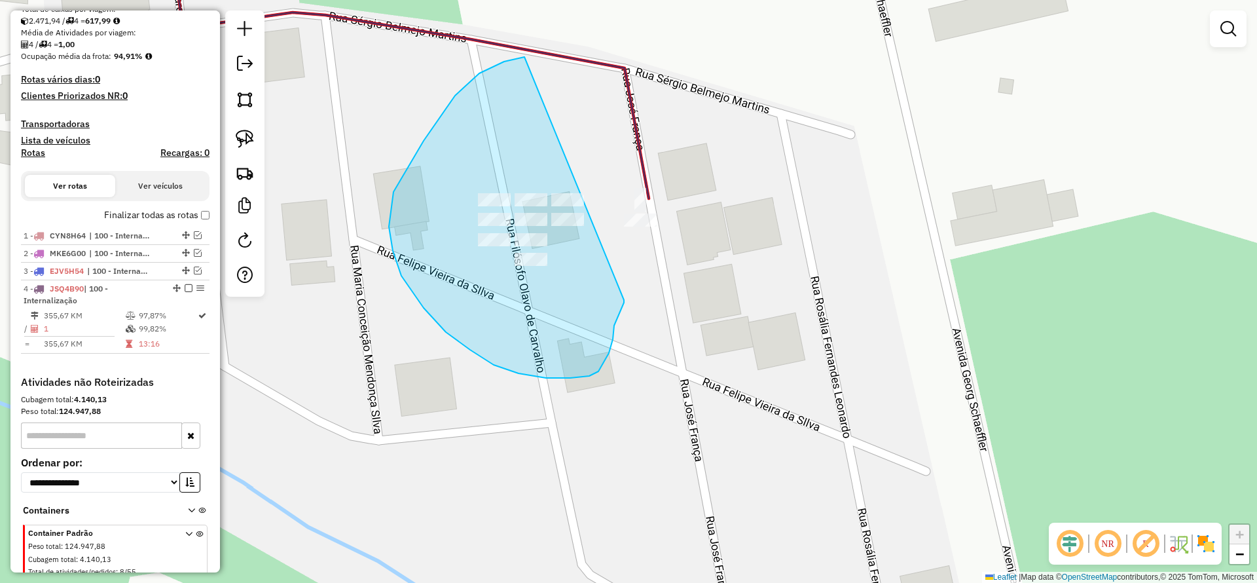
drag, startPoint x: 455, startPoint y: 96, endPoint x: 624, endPoint y: 300, distance: 265.1
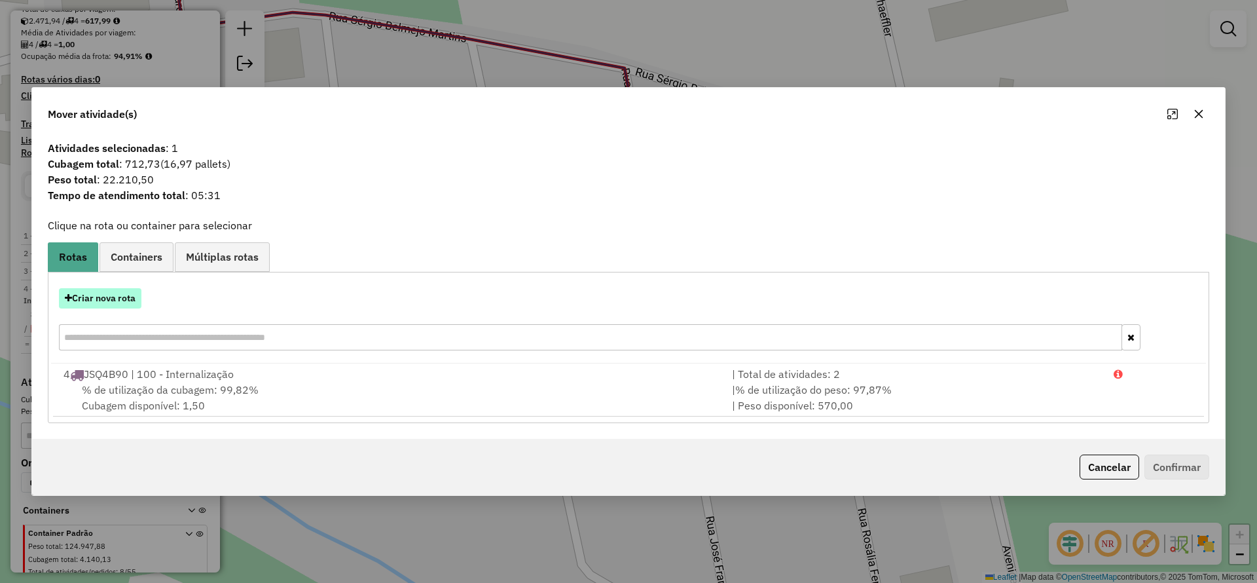
click at [107, 301] on button "Criar nova rota" at bounding box center [100, 298] width 83 height 20
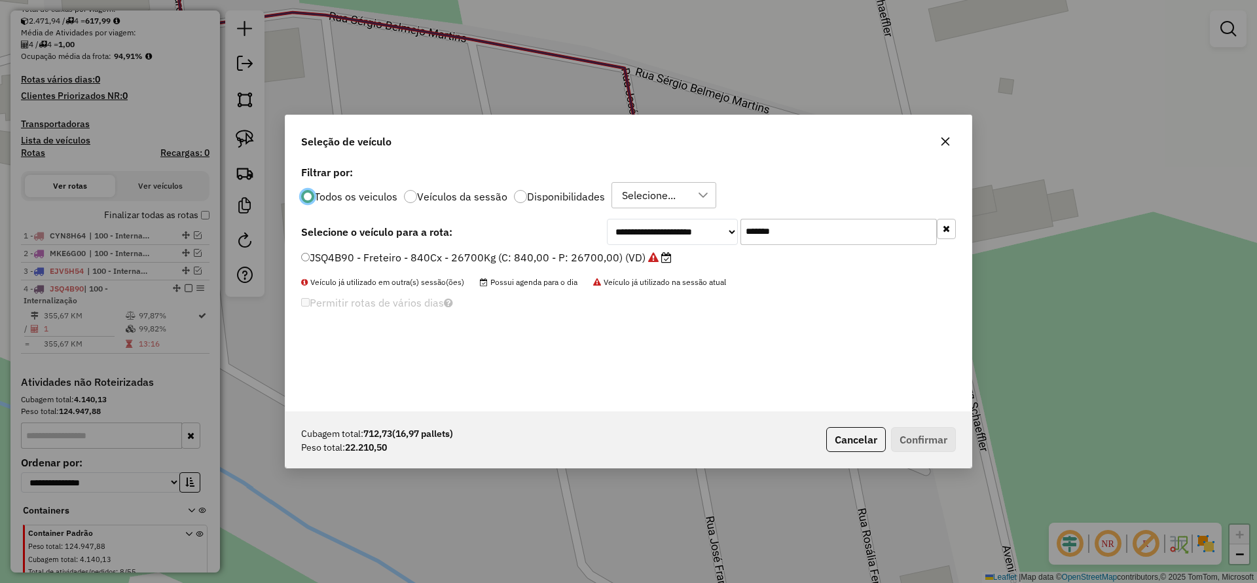
drag, startPoint x: 753, startPoint y: 229, endPoint x: 648, endPoint y: 251, distance: 107.9
click at [649, 250] on div "**********" at bounding box center [629, 286] width 686 height 249
paste input "text"
type input "*******"
click at [531, 260] on label "DPF2H60 - Freteiro - 840Cx - 32000Kg (C: 840,00 - P: 32000,00) (VD)" at bounding box center [481, 257] width 360 height 16
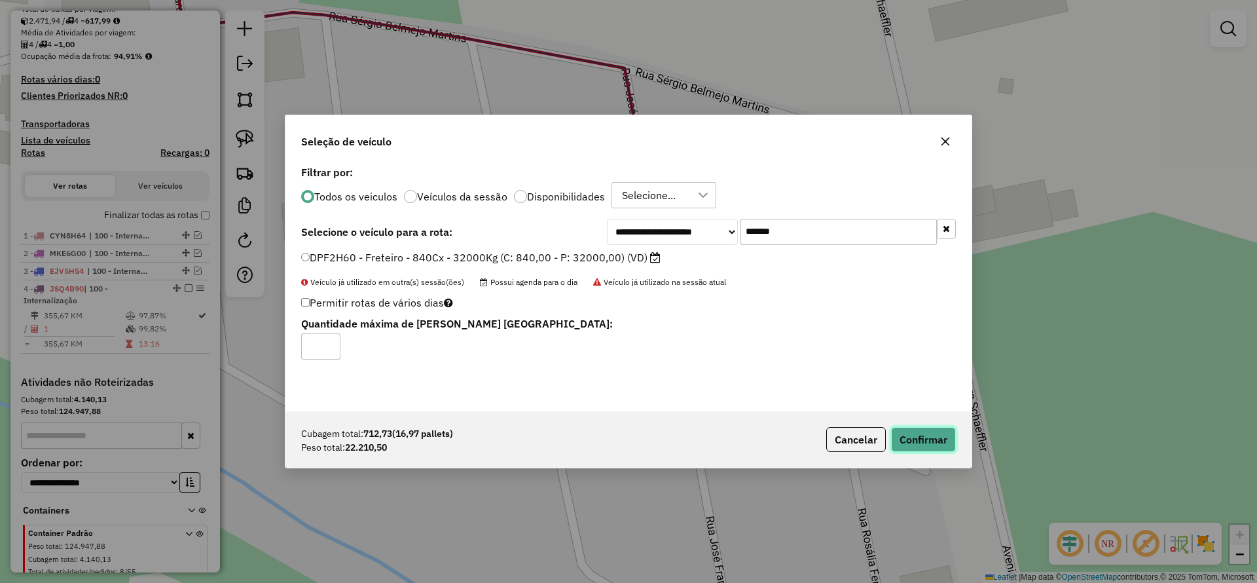
click at [950, 430] on button "Confirmar" at bounding box center [923, 439] width 65 height 25
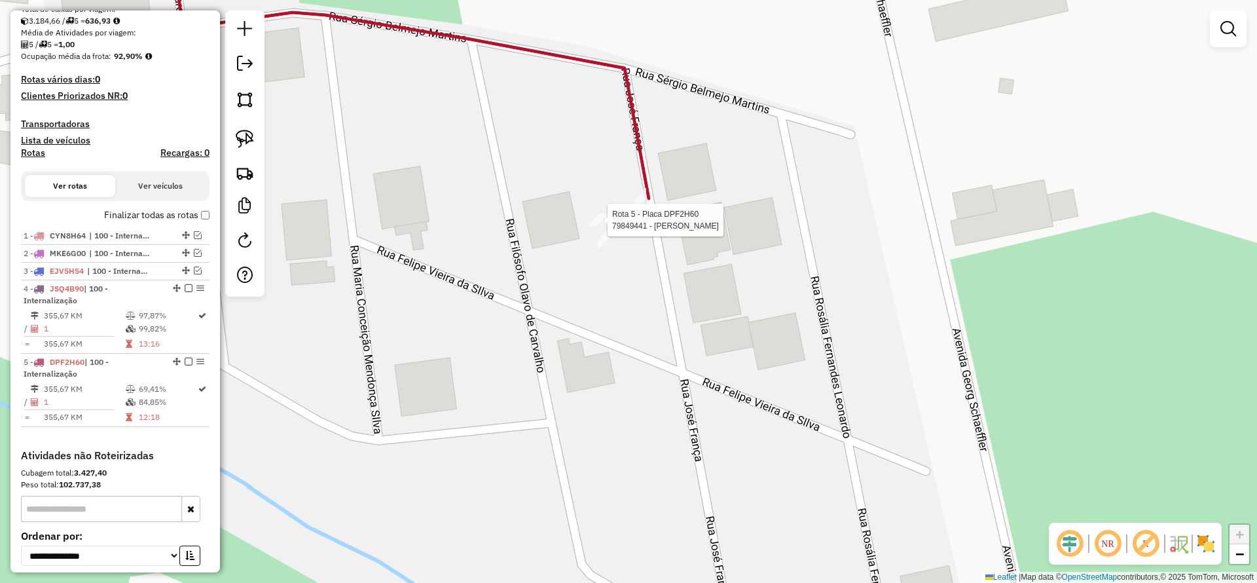
click at [610, 227] on div at bounding box center [603, 219] width 33 height 13
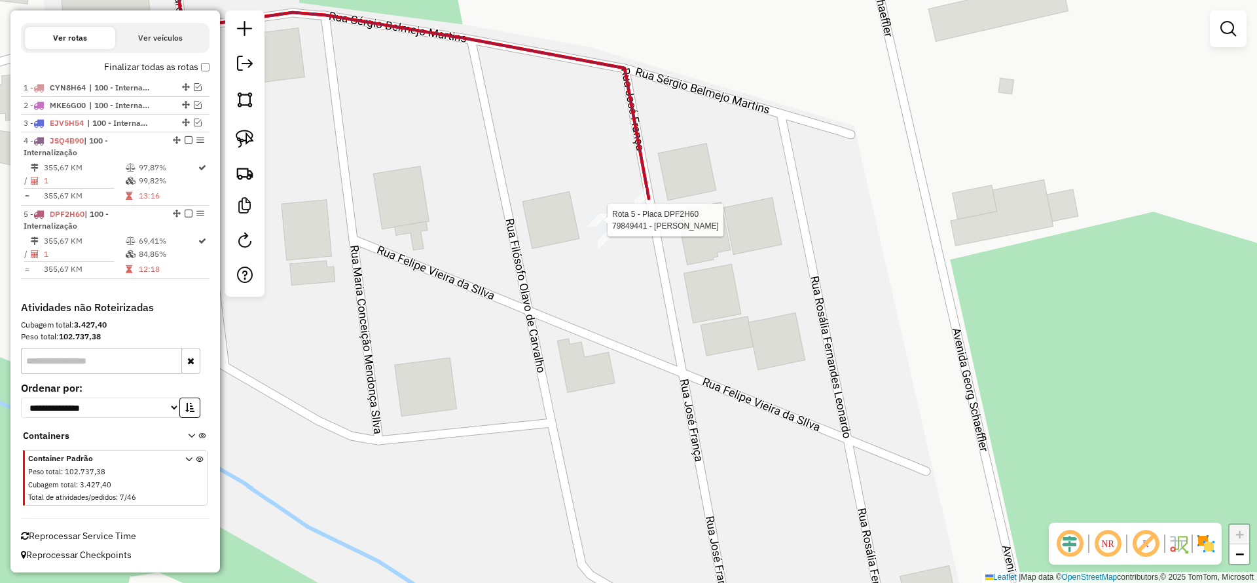
select select "**********"
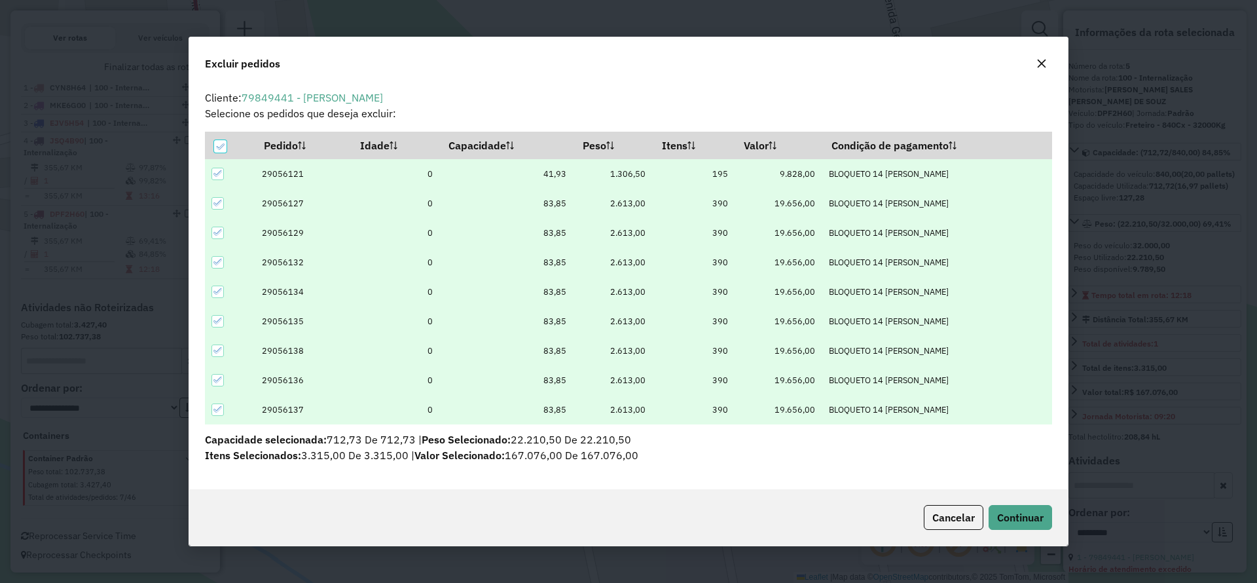
scroll to position [7, 4]
click at [1049, 60] on button "button" at bounding box center [1041, 63] width 21 height 21
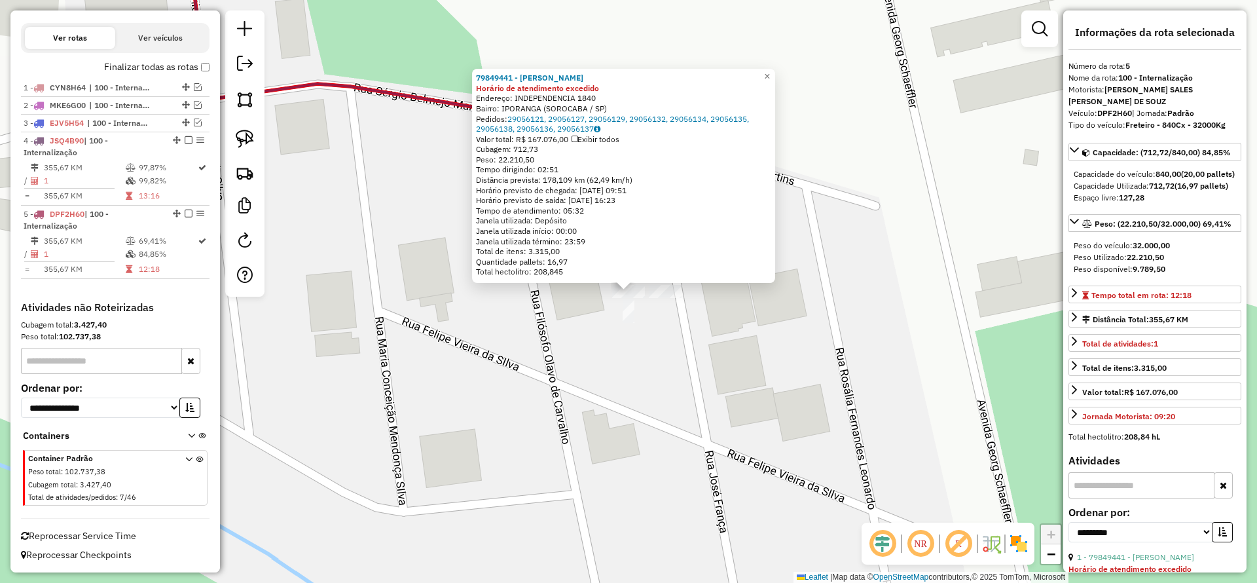
click at [200, 71] on label "Finalizar todas as rotas" at bounding box center [156, 67] width 105 height 14
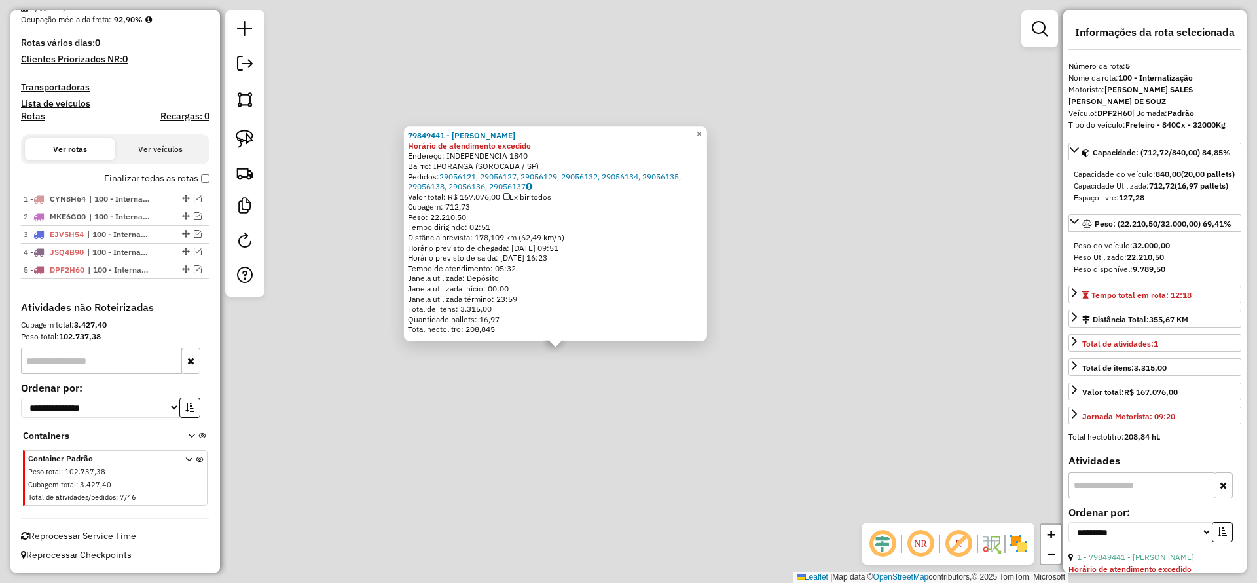
click at [581, 372] on div "79849441 - [PERSON_NAME] Horário de atendimento excedido Endereço: INDEPENDENCI…" at bounding box center [628, 291] width 1257 height 583
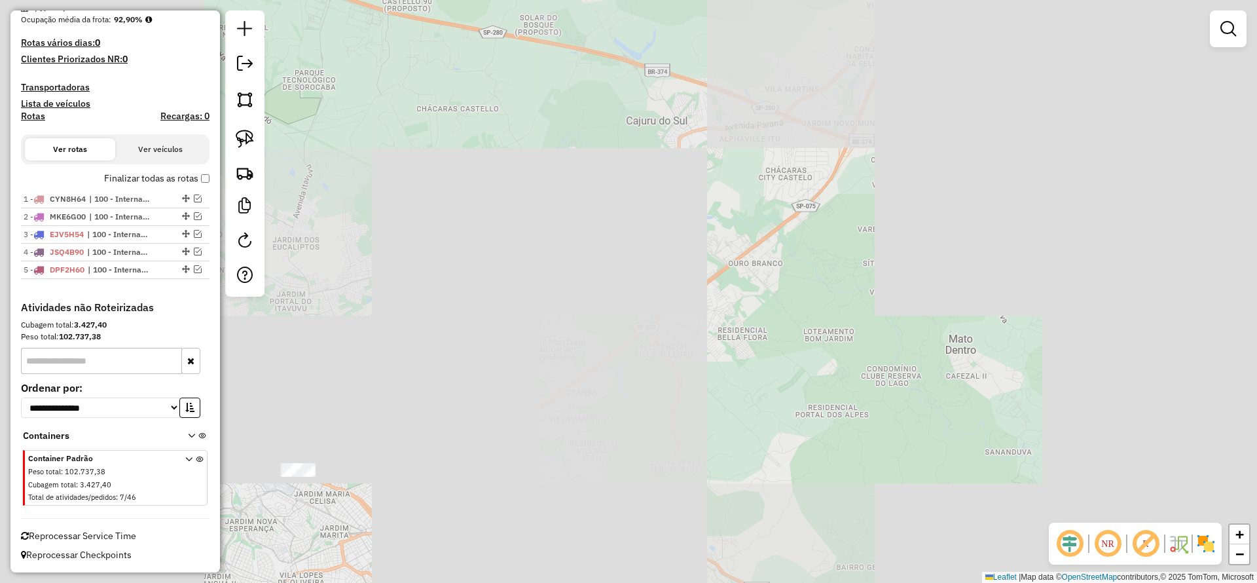
drag, startPoint x: 443, startPoint y: 424, endPoint x: 550, endPoint y: 322, distance: 147.8
click at [575, 314] on div "Janela de atendimento Grade de atendimento Capacidade Transportadoras Veículos …" at bounding box center [628, 291] width 1257 height 583
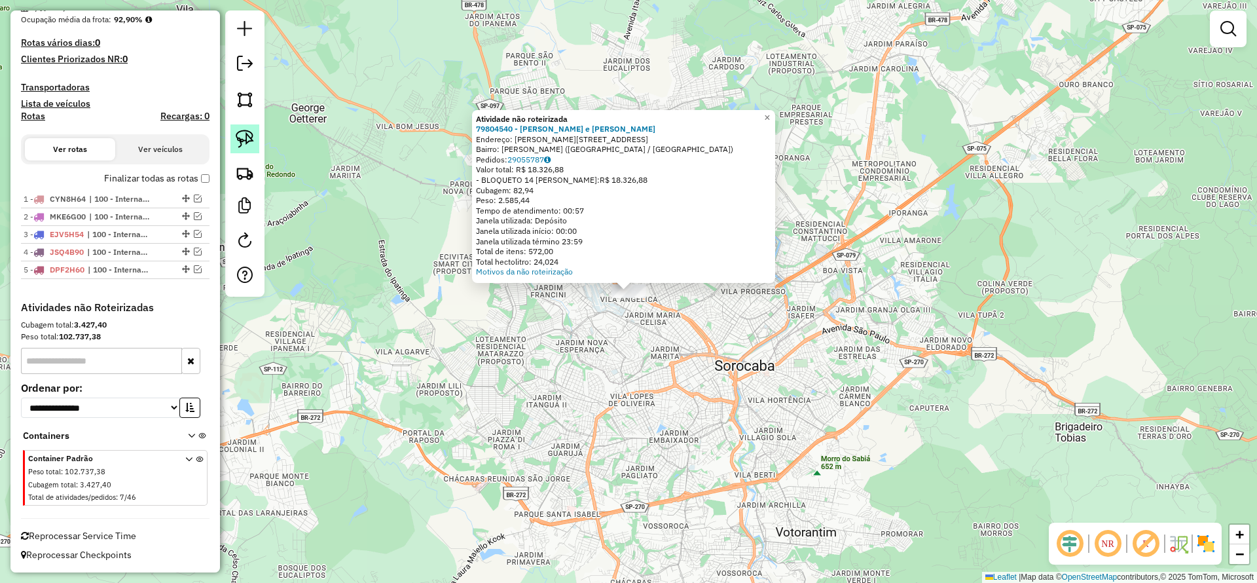
click at [246, 146] on img at bounding box center [245, 139] width 18 height 18
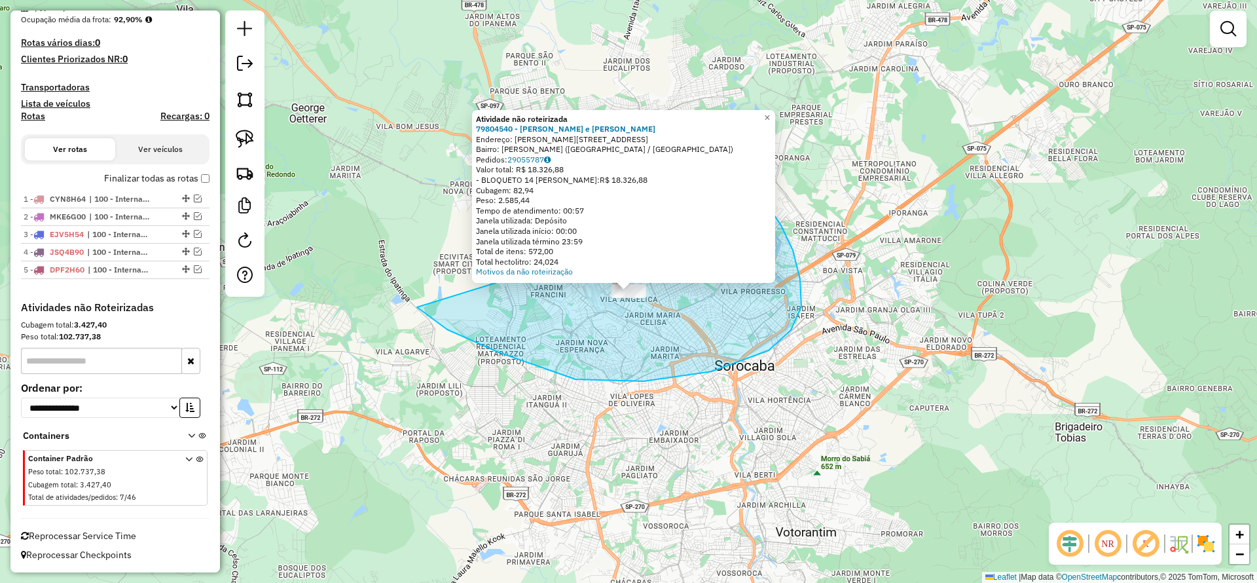
drag, startPoint x: 802, startPoint y: 306, endPoint x: 760, endPoint y: 196, distance: 118.1
click at [760, 196] on div "Atividade não roteirizada 79804540 - [PERSON_NAME] e [PERSON_NAME]: [PERSON_NAM…" at bounding box center [628, 291] width 1257 height 583
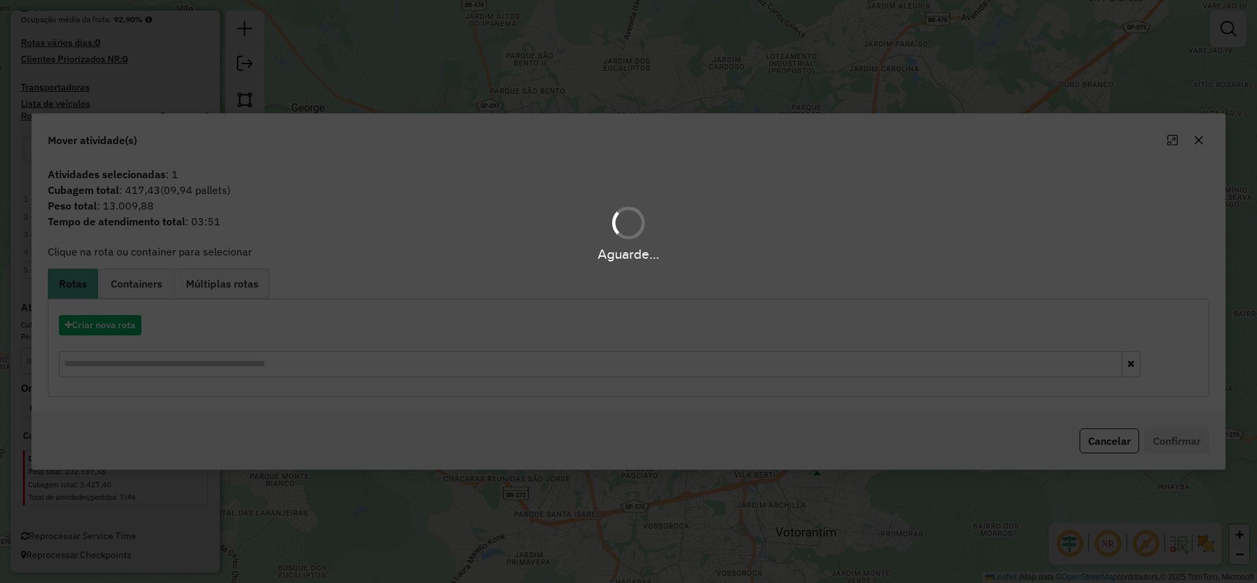
click at [115, 329] on div "Aguarde..." at bounding box center [628, 291] width 1257 height 583
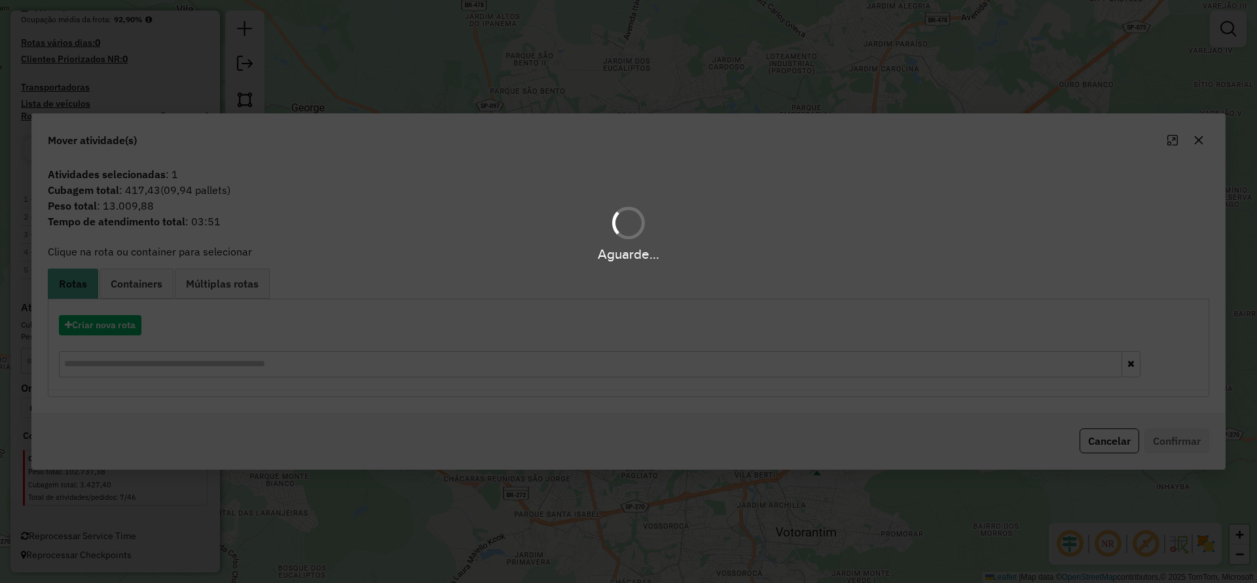
click at [111, 326] on div "Aguarde..." at bounding box center [628, 291] width 1257 height 583
click at [107, 323] on div "Aguarde..." at bounding box center [628, 291] width 1257 height 583
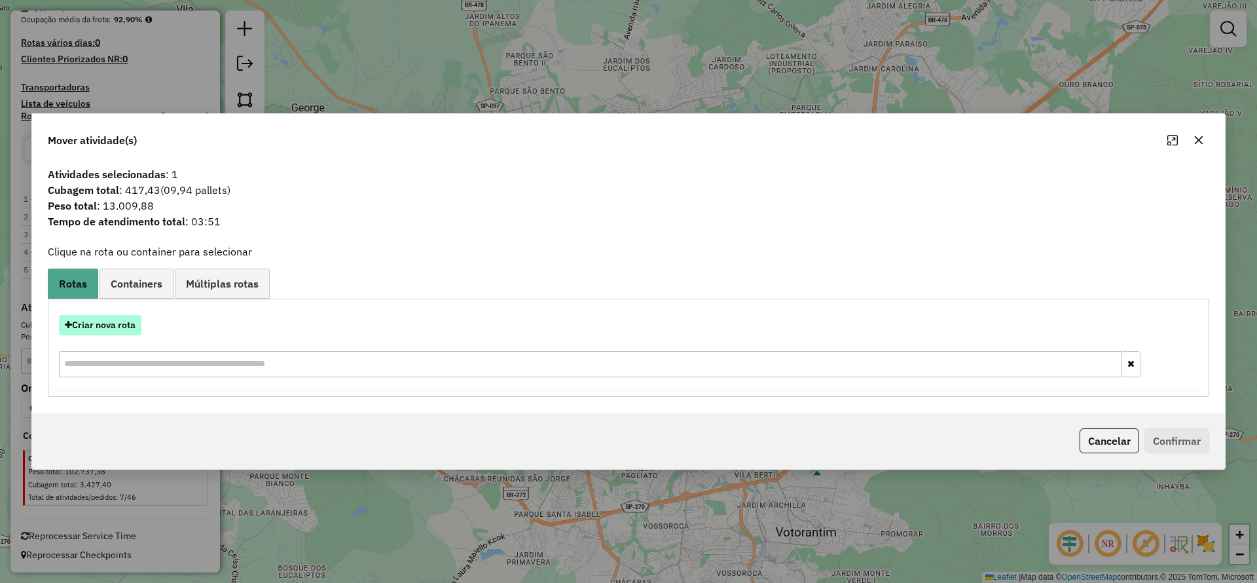
click at [118, 329] on button "Criar nova rota" at bounding box center [100, 325] width 83 height 20
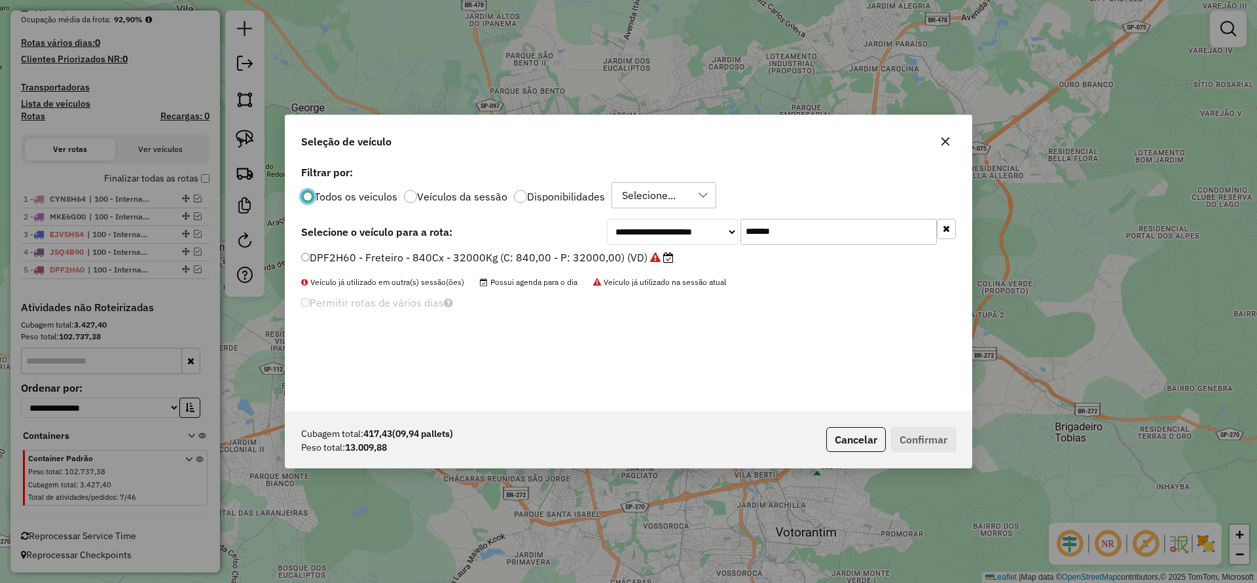
scroll to position [7, 4]
drag, startPoint x: 500, startPoint y: 208, endPoint x: 489, endPoint y: 220, distance: 17.1
click at [490, 205] on div "**********" at bounding box center [629, 286] width 686 height 249
paste input "text"
type input "*******"
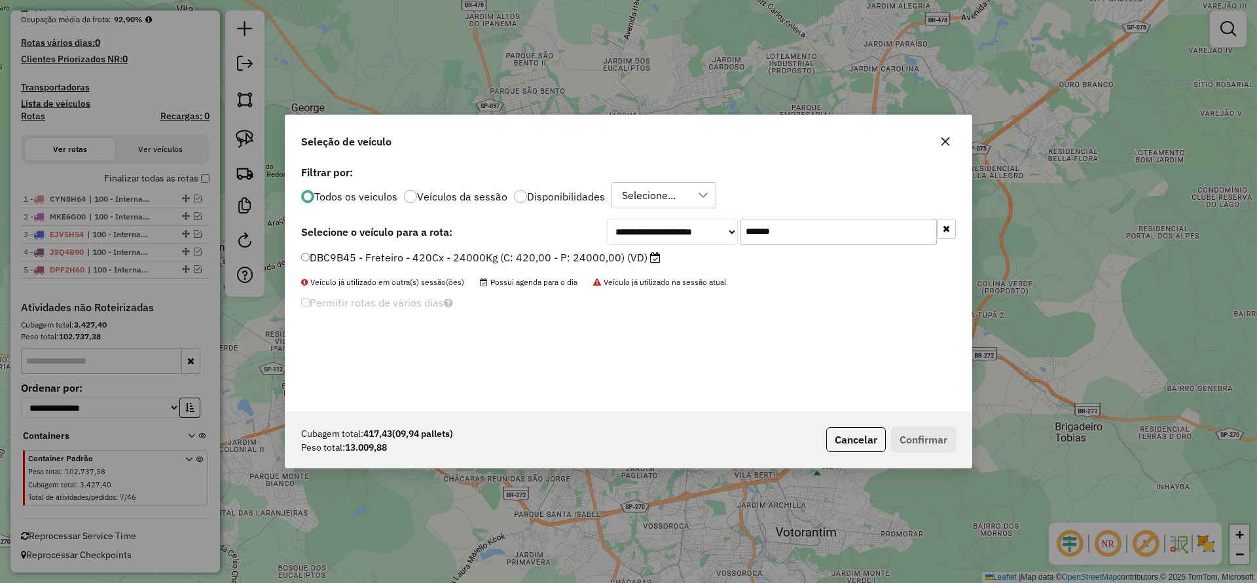
drag, startPoint x: 471, startPoint y: 250, endPoint x: 636, endPoint y: 295, distance: 171.7
click at [471, 251] on label "DBC9B45 - Freteiro - 420Cx - 24000Kg (C: 420,00 - P: 24000,00) (VD)" at bounding box center [481, 257] width 360 height 16
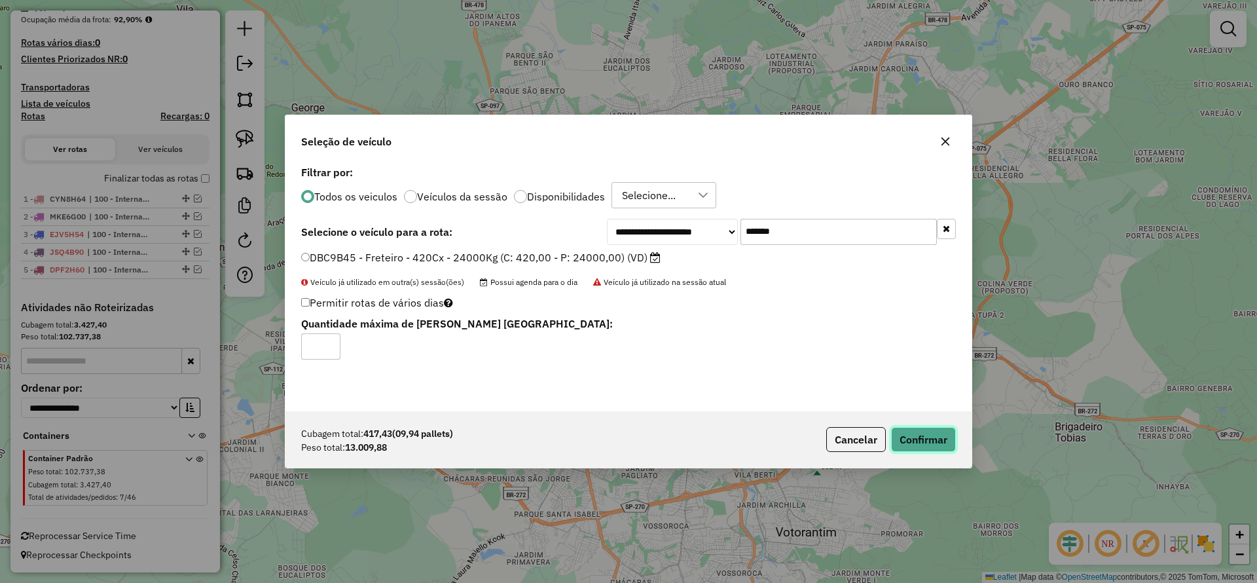
click at [926, 439] on button "Confirmar" at bounding box center [923, 439] width 65 height 25
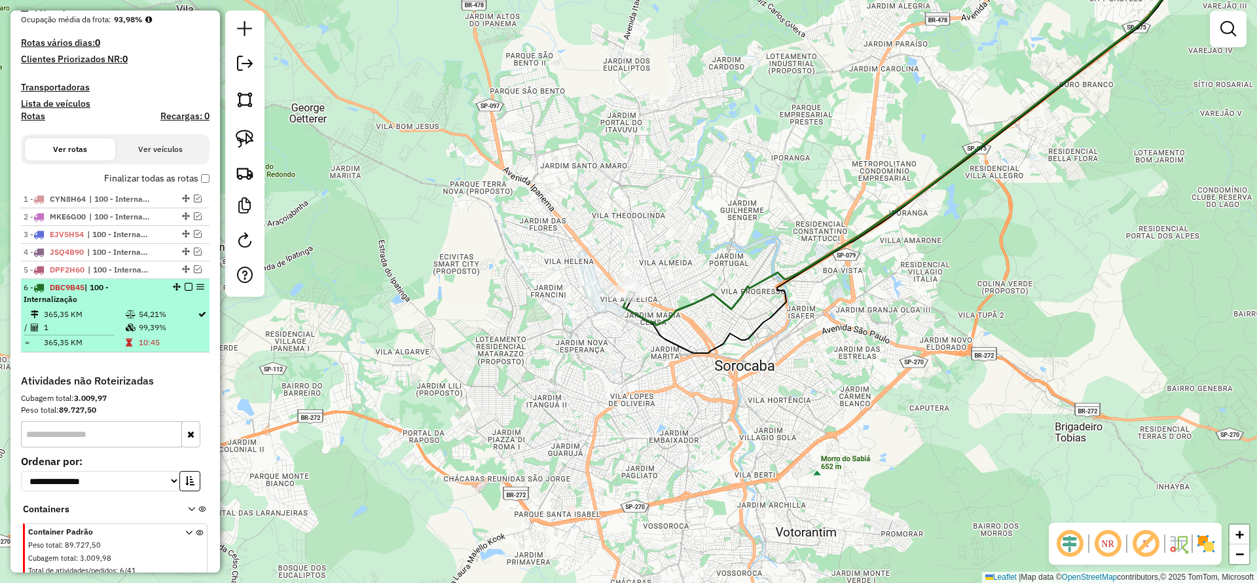
click at [187, 286] on em at bounding box center [189, 287] width 8 height 8
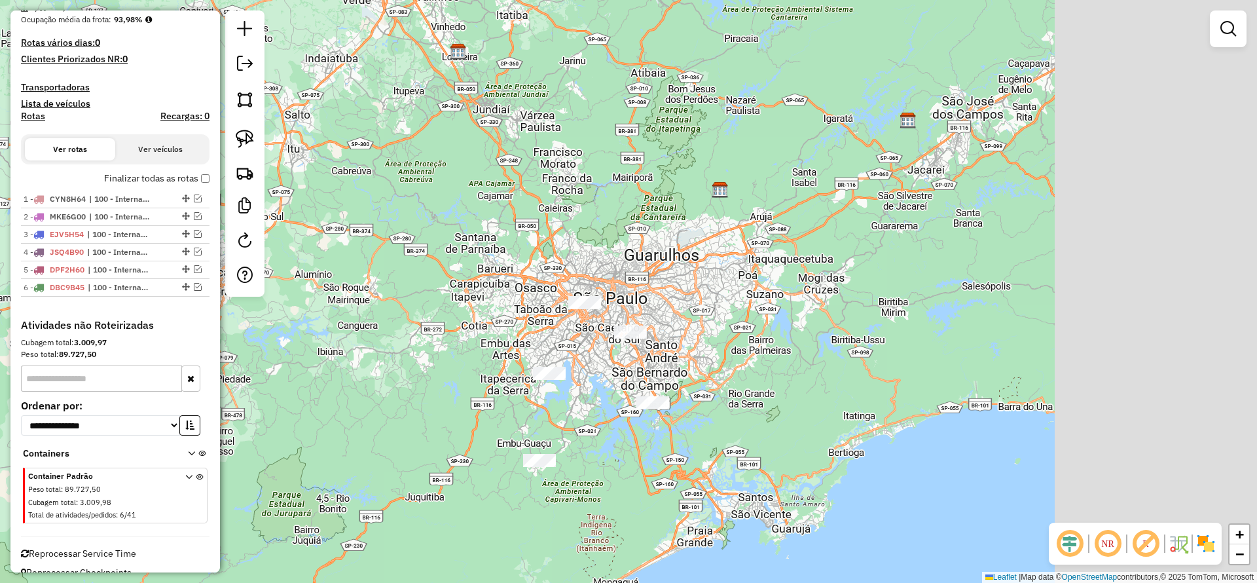
drag, startPoint x: 386, startPoint y: 238, endPoint x: 354, endPoint y: 228, distance: 33.8
click at [288, 208] on div "Janela de atendimento Grade de atendimento Capacidade Transportadoras Veículos …" at bounding box center [628, 291] width 1257 height 583
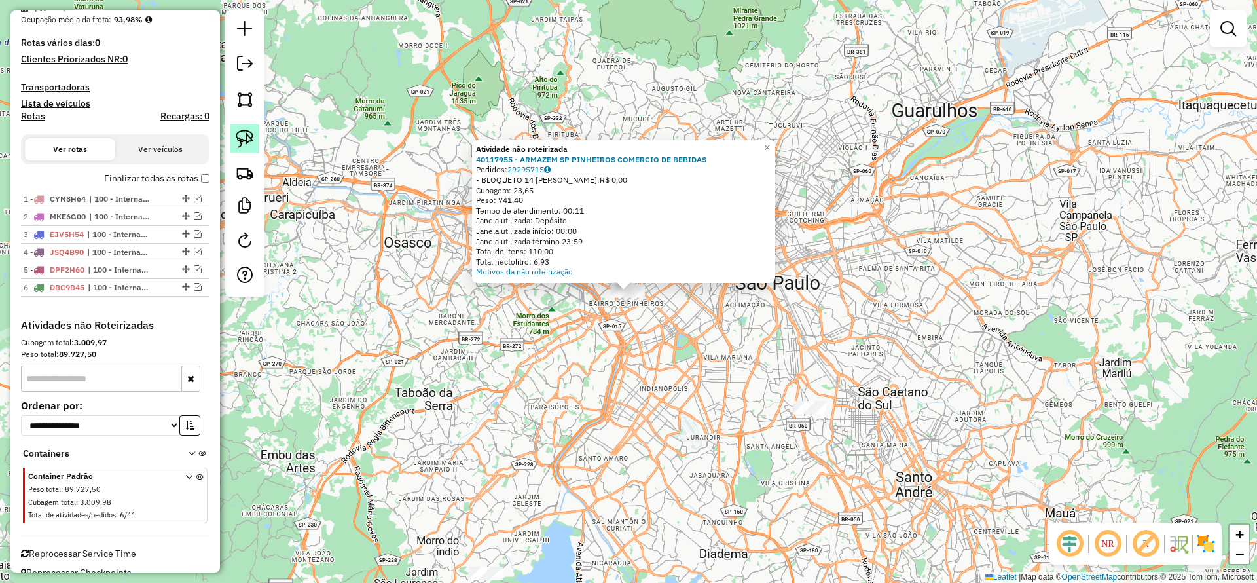
click at [234, 138] on link at bounding box center [244, 138] width 29 height 29
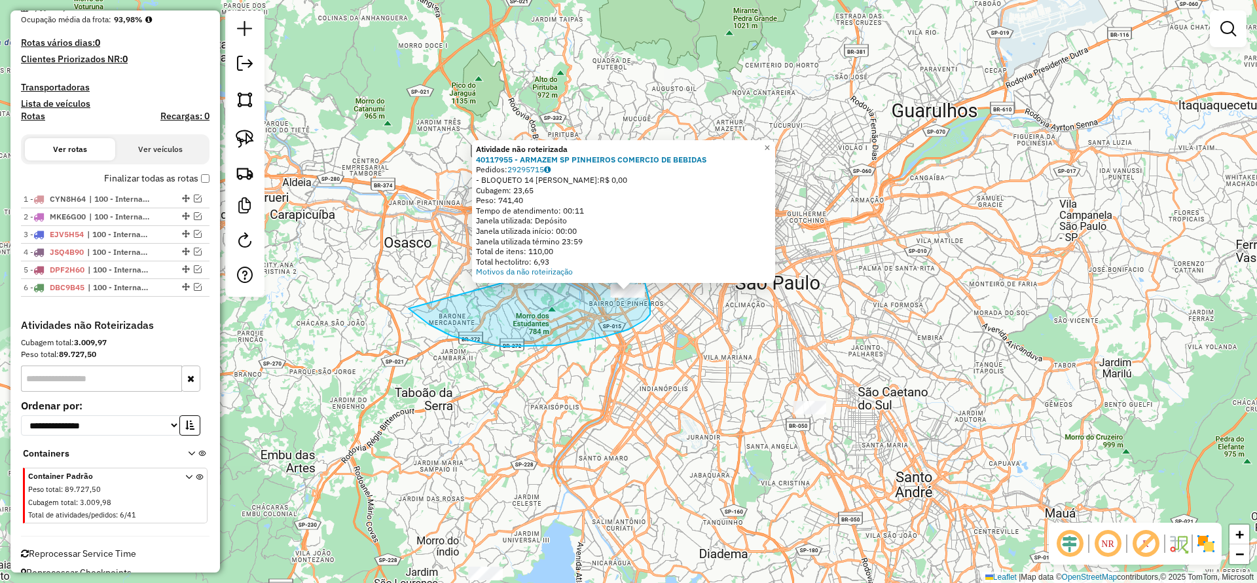
drag, startPoint x: 556, startPoint y: 345, endPoint x: 631, endPoint y: 234, distance: 133.5
click at [631, 234] on div "Atividade não roteirizada 40117955 - ARMAZEM SP PINHEIROS COMERCIO DE BEBIDAS P…" at bounding box center [628, 291] width 1257 height 583
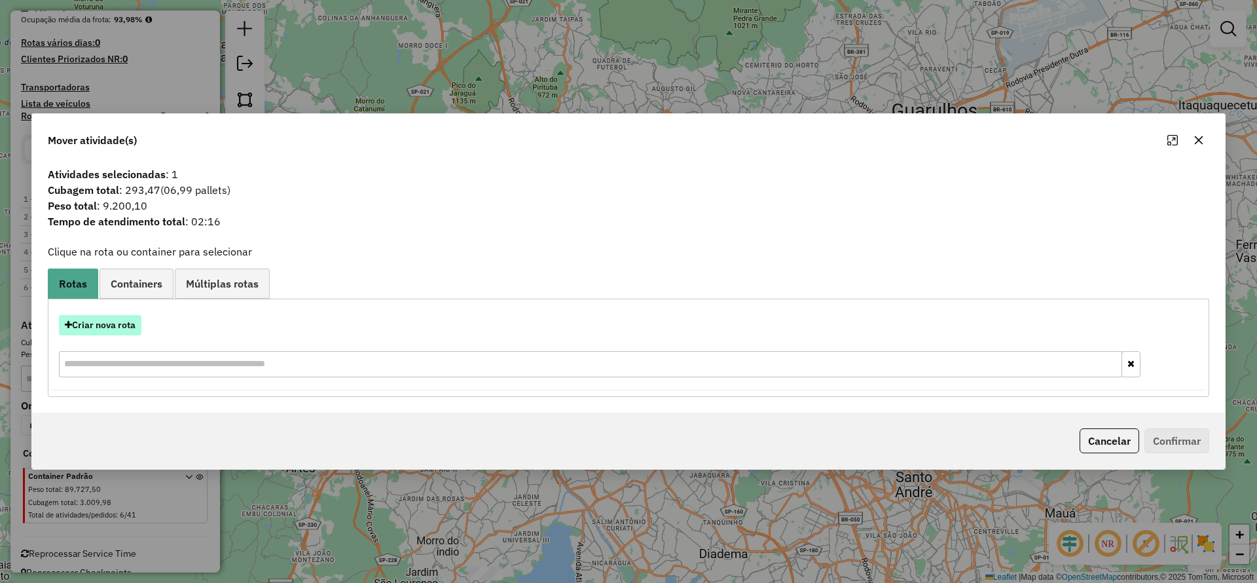
click at [140, 329] on div "Criar nova rota" at bounding box center [628, 325] width 1155 height 20
click at [124, 332] on button "Criar nova rota" at bounding box center [100, 325] width 83 height 20
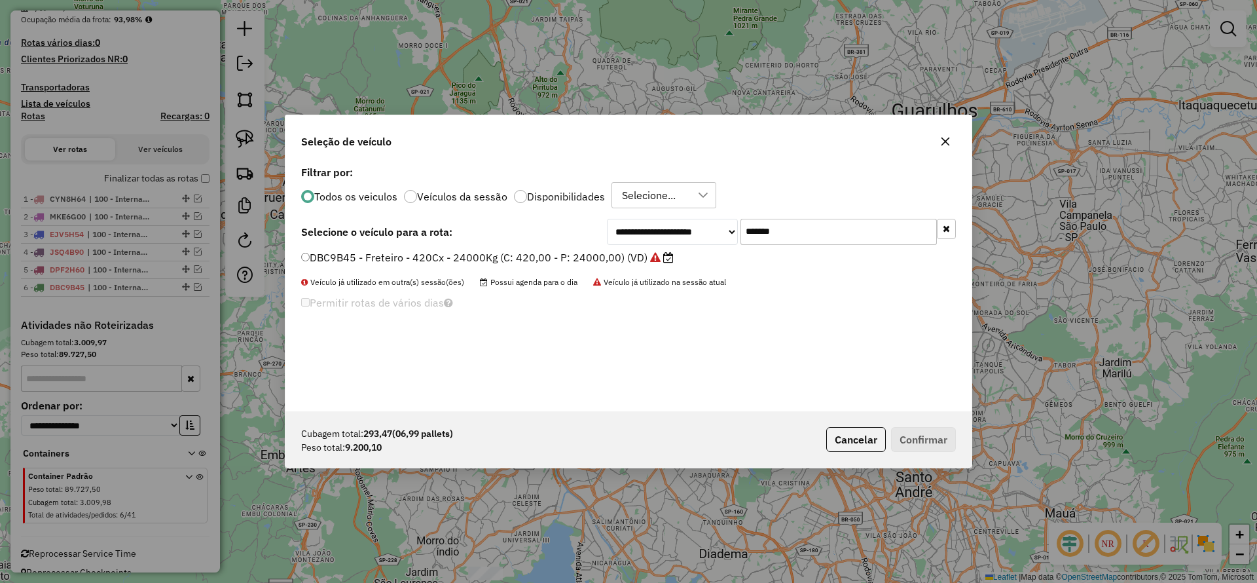
drag, startPoint x: 807, startPoint y: 218, endPoint x: 611, endPoint y: 270, distance: 202.5
click at [639, 260] on div "**********" at bounding box center [629, 286] width 686 height 249
paste input "text"
type input "*******"
click at [547, 250] on label "EWU5F57 - Freteiro - 420Cx - 13500Kg (C: 420,00 - P: 13500,00) (VD)" at bounding box center [481, 257] width 361 height 16
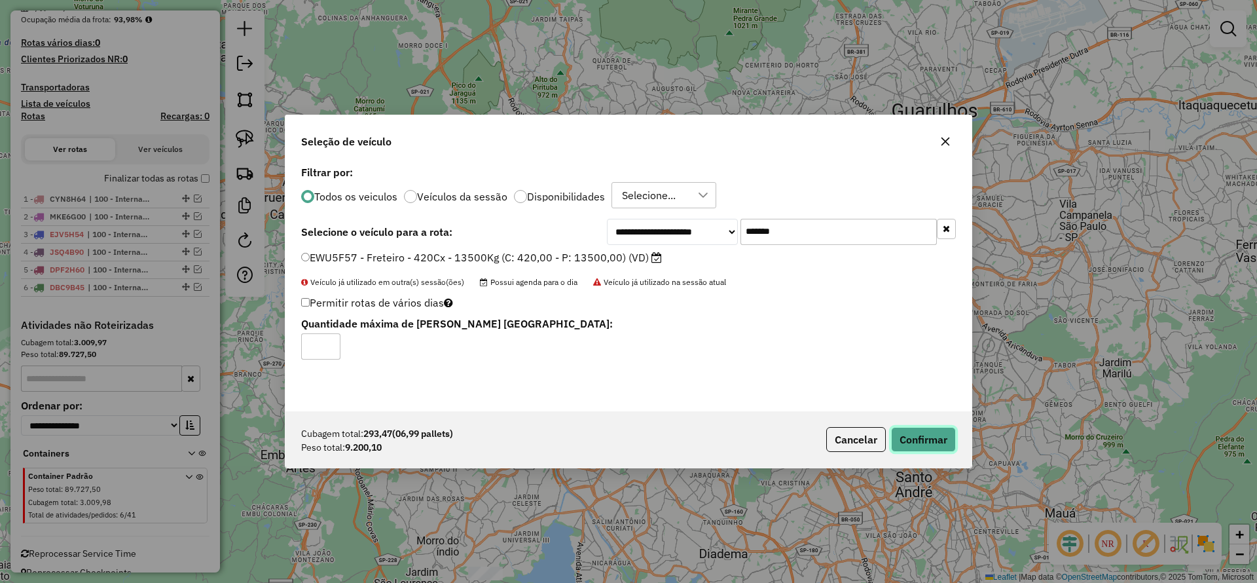
click at [913, 442] on button "Confirmar" at bounding box center [923, 439] width 65 height 25
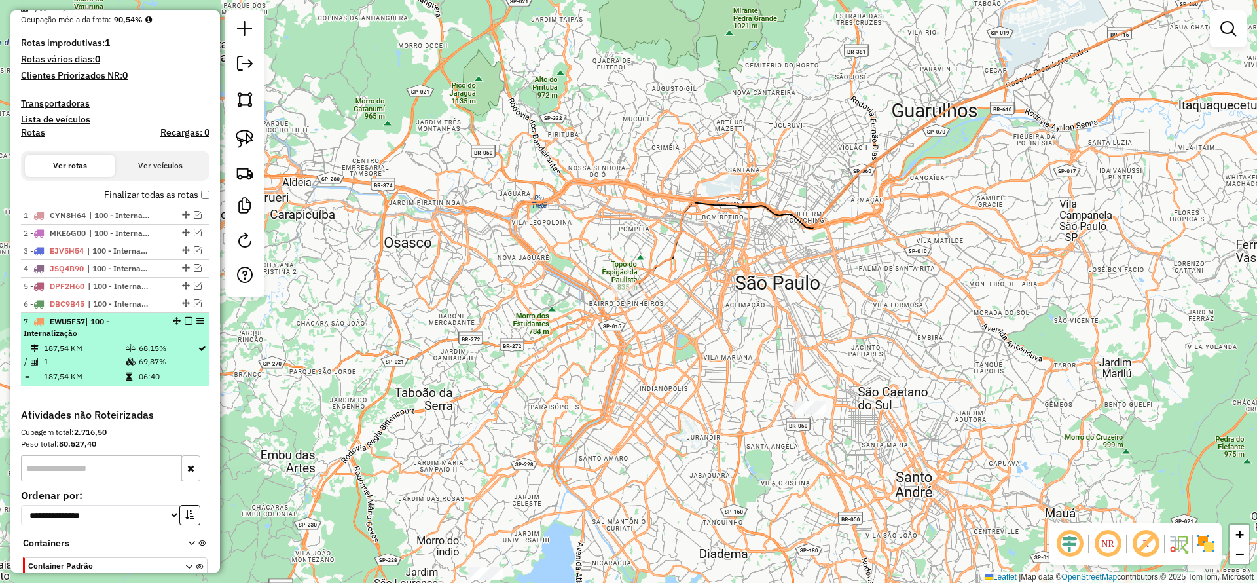
click at [185, 320] on em at bounding box center [189, 321] width 8 height 8
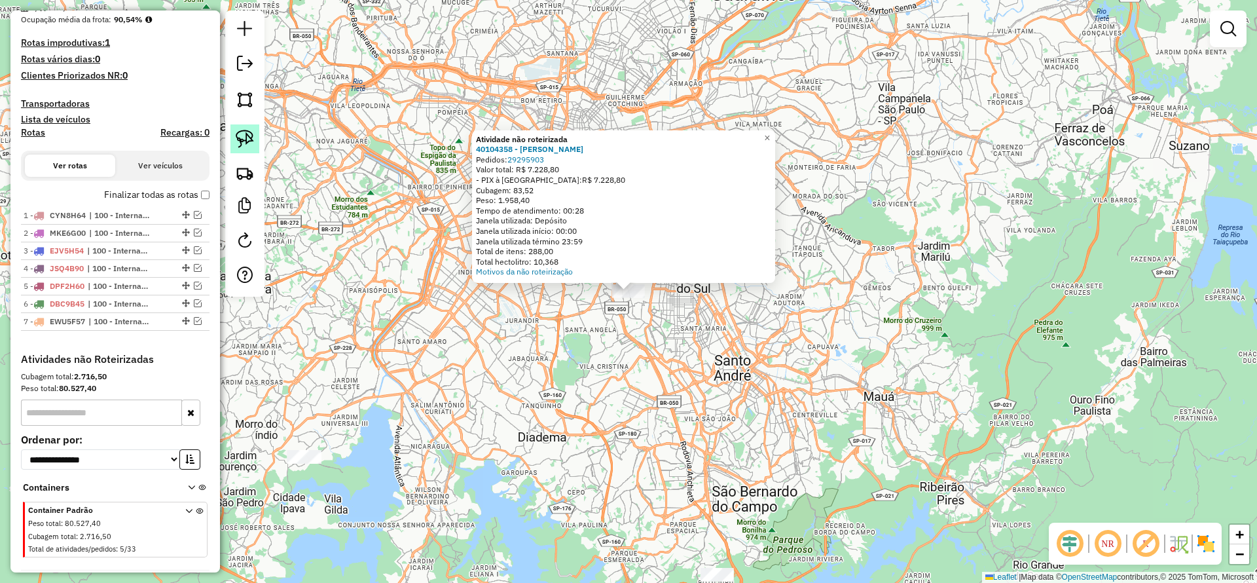
click at [249, 139] on img at bounding box center [245, 139] width 18 height 18
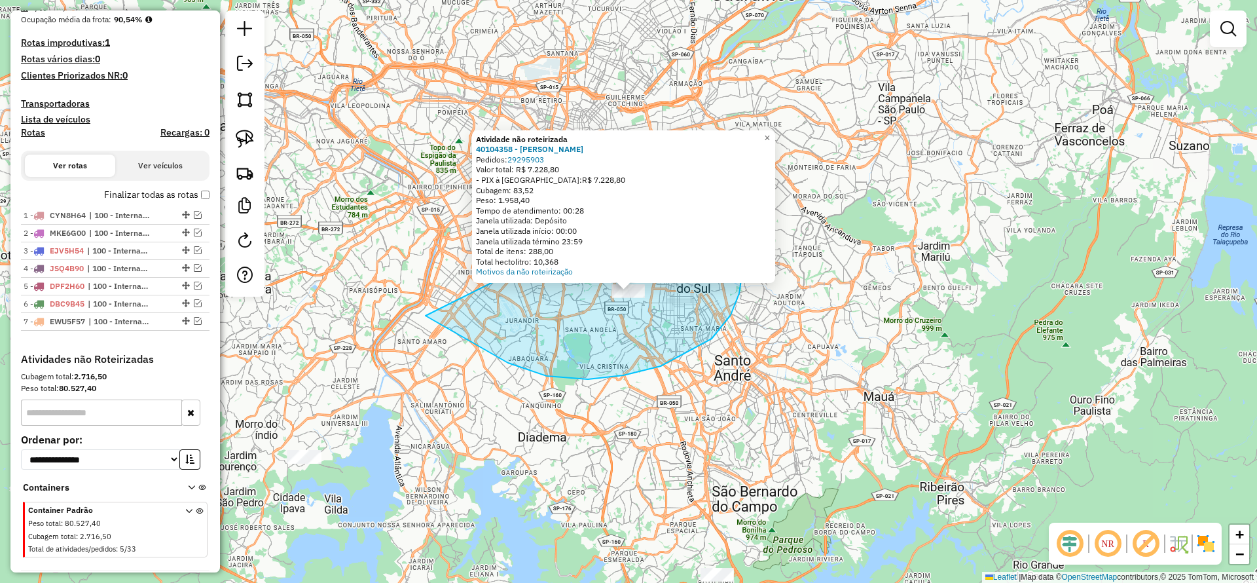
drag, startPoint x: 461, startPoint y: 337, endPoint x: 710, endPoint y: 170, distance: 299.8
click at [710, 170] on div "Atividade não roteirizada 40104358 - [PERSON_NAME] Pedidos: 29295903 Valor tota…" at bounding box center [628, 291] width 1257 height 583
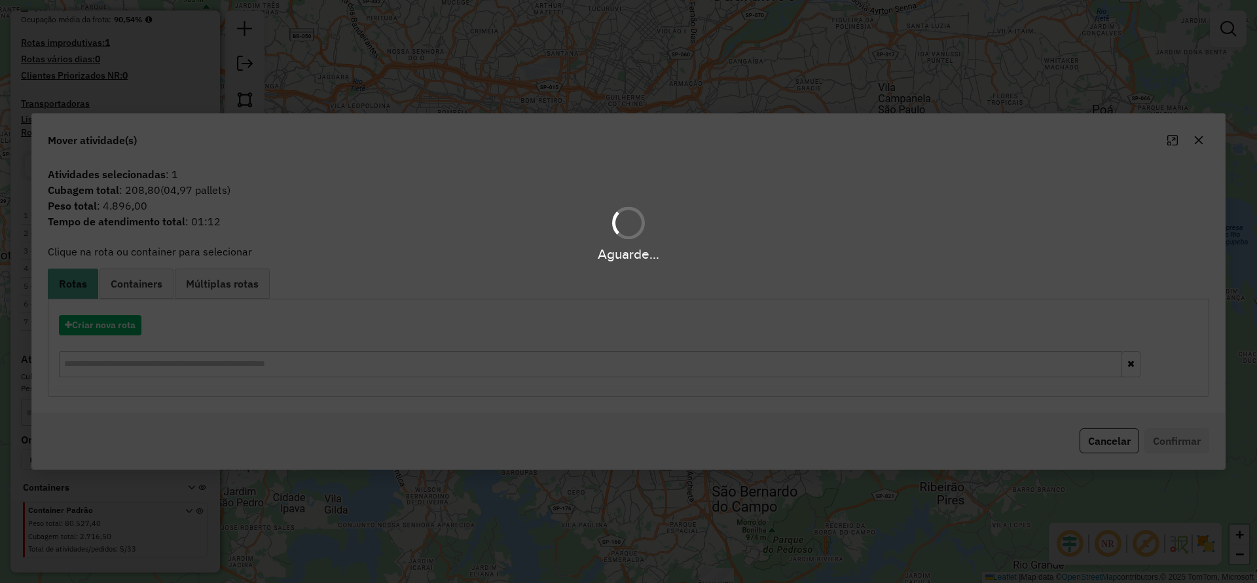
click at [118, 322] on hb-app "Aguarde... Pop-up bloqueado! Seu navegador bloqueou automáticamente a abertura …" at bounding box center [628, 291] width 1257 height 583
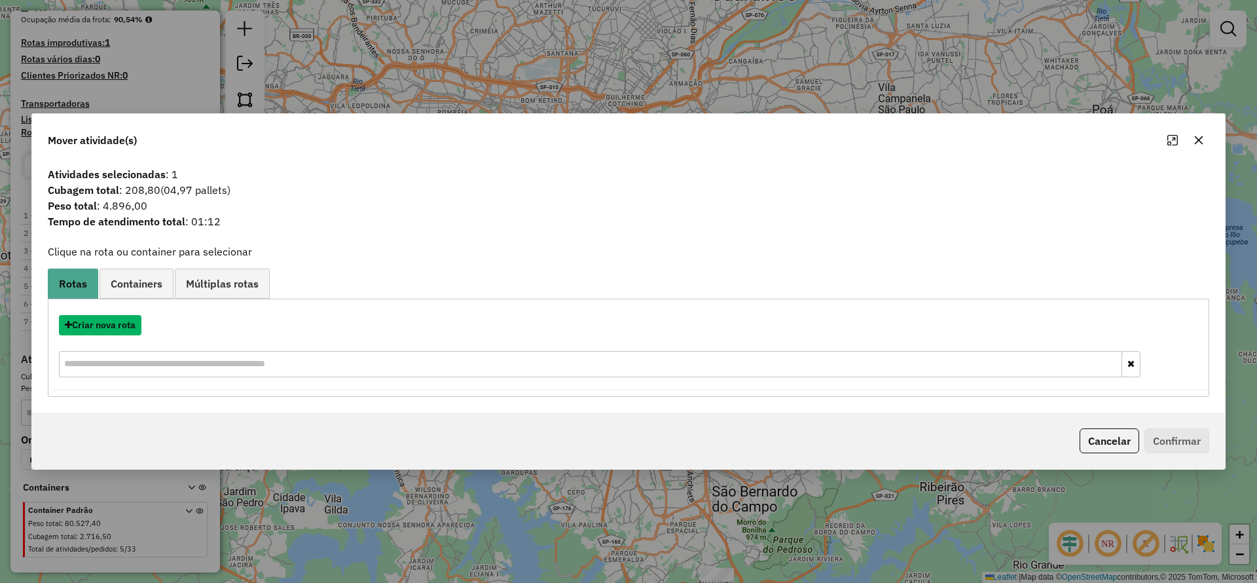
click at [118, 322] on button "Criar nova rota" at bounding box center [100, 325] width 83 height 20
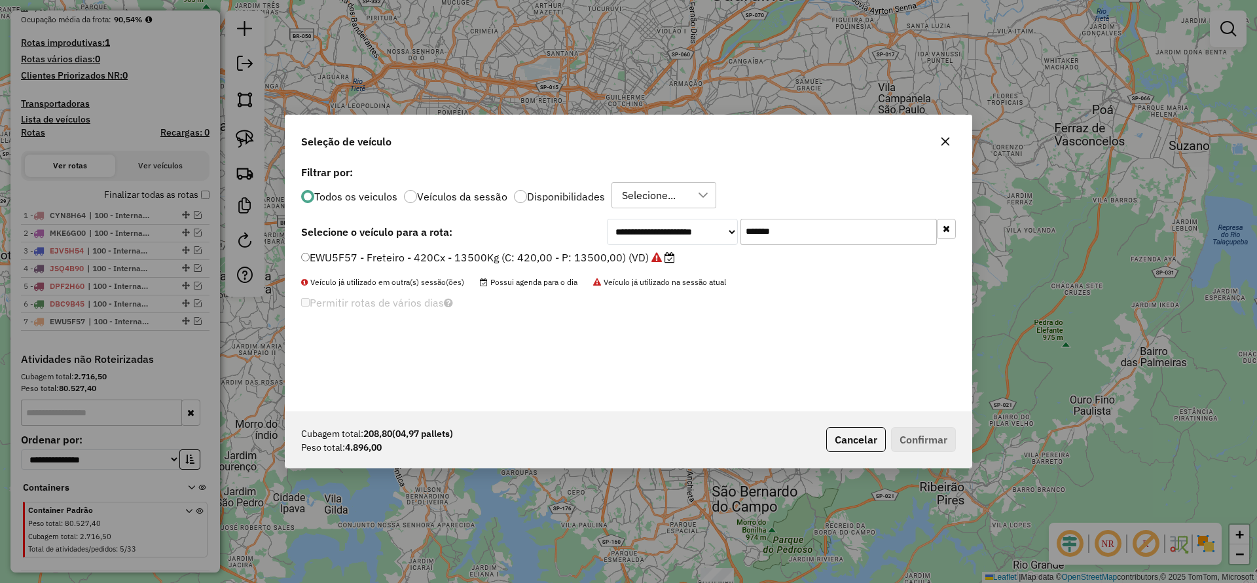
drag, startPoint x: 795, startPoint y: 236, endPoint x: 599, endPoint y: 267, distance: 198.8
click at [644, 249] on div "**********" at bounding box center [629, 286] width 686 height 249
paste input "text"
type input "*******"
click at [568, 260] on label "DMA5I06 - Freteiro - 420Cx - 13500Kg (C: 420,00 - P: 13500,00) (VD)" at bounding box center [480, 257] width 359 height 16
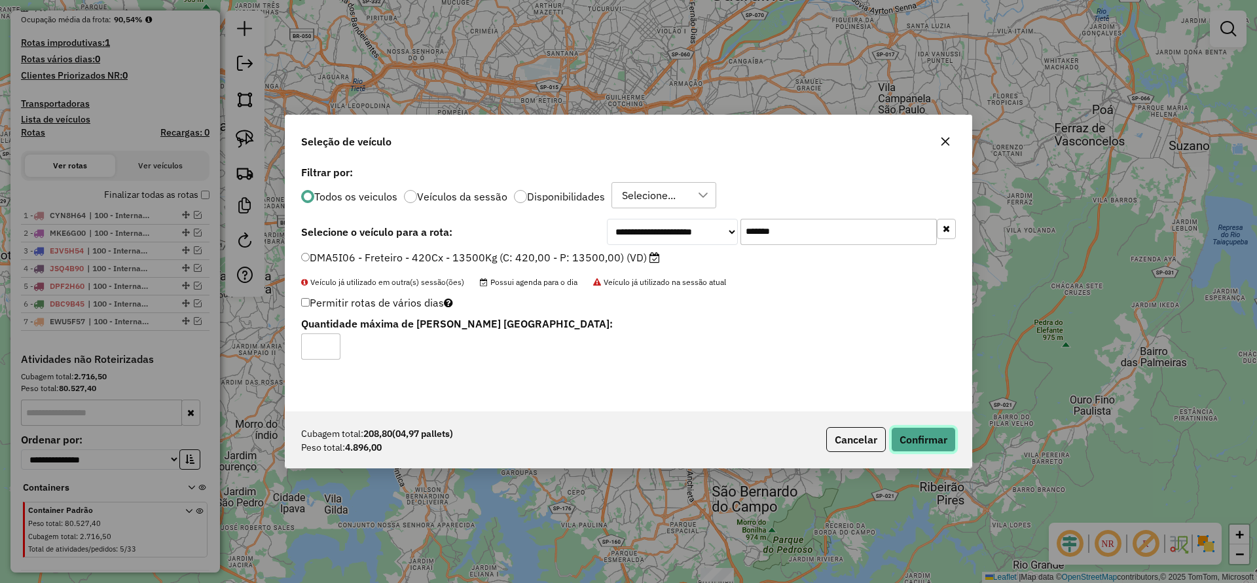
click at [936, 428] on button "Confirmar" at bounding box center [923, 439] width 65 height 25
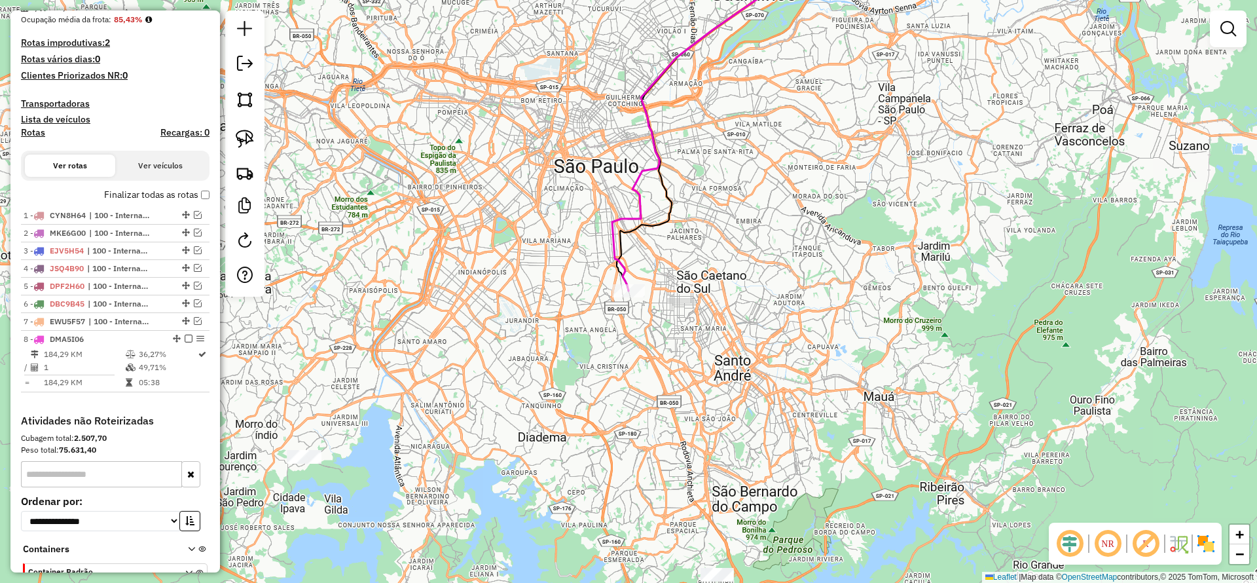
drag, startPoint x: 185, startPoint y: 338, endPoint x: 327, endPoint y: 365, distance: 144.6
click at [185, 337] on em at bounding box center [189, 339] width 8 height 8
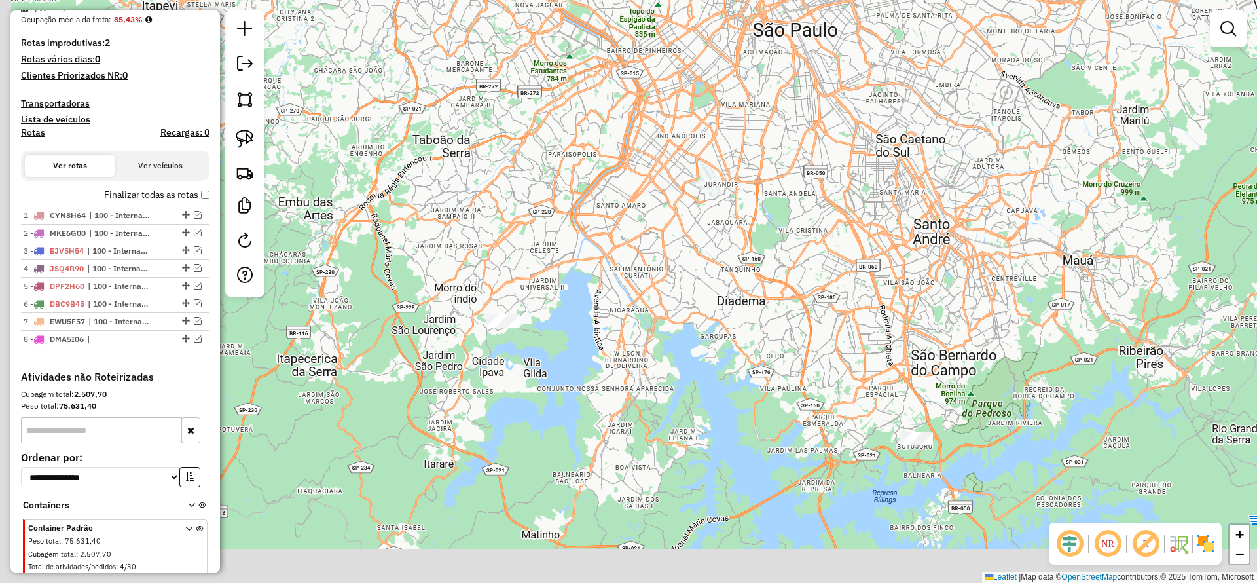
drag, startPoint x: 483, startPoint y: 399, endPoint x: 669, endPoint y: 261, distance: 230.8
click at [676, 259] on div "Janela de atendimento Grade de atendimento Capacidade Transportadoras Veículos …" at bounding box center [628, 291] width 1257 height 583
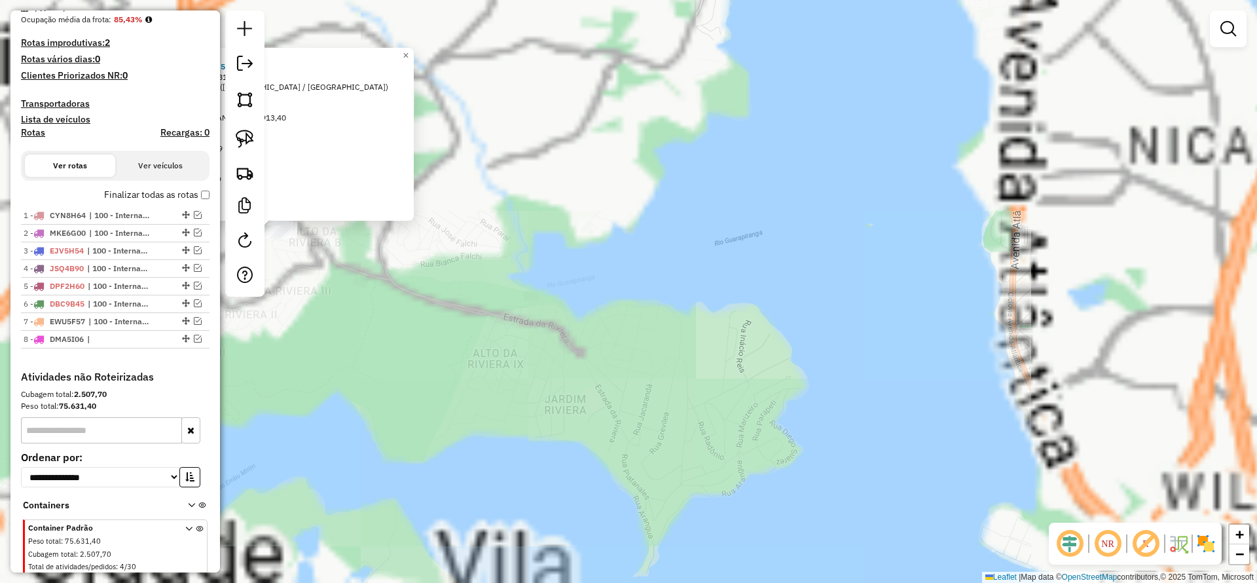
drag, startPoint x: 645, startPoint y: 363, endPoint x: 575, endPoint y: 344, distance: 72.8
click at [633, 358] on div "Atividade não roteirizada 97031982 - CERCAD O LOJA 5 Endereço: [STREET_ADDRESS]…" at bounding box center [628, 291] width 1257 height 583
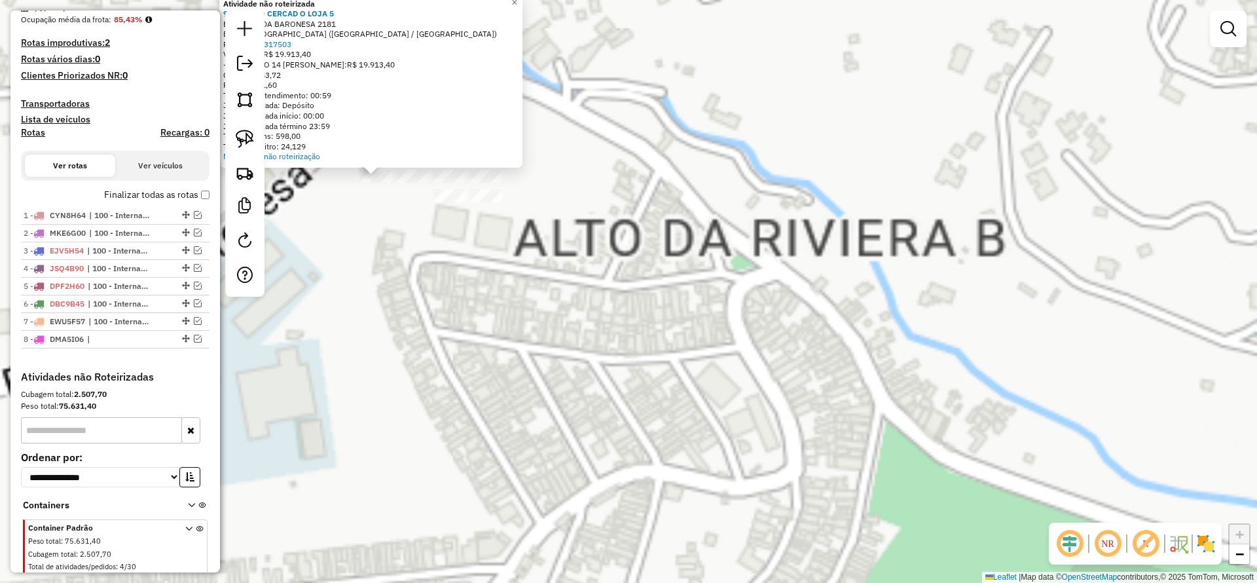
click at [428, 297] on div "Atividade não roteirizada 97031982 - CERCAD O LOJA 5 Endereço: [STREET_ADDRESS]…" at bounding box center [628, 291] width 1257 height 583
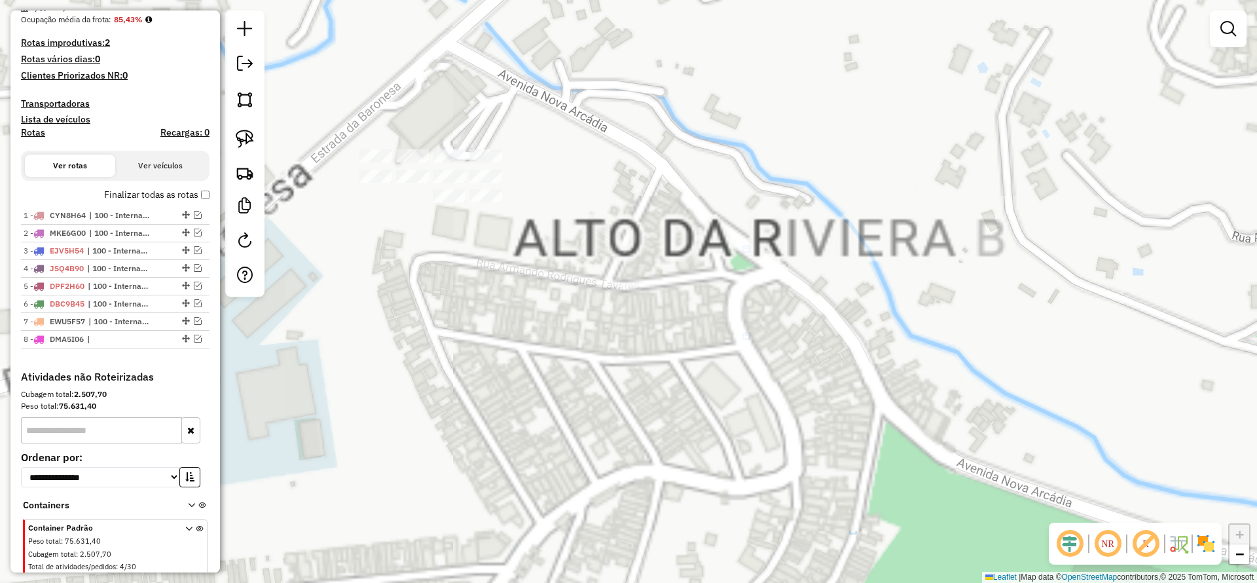
drag, startPoint x: 423, startPoint y: 297, endPoint x: 489, endPoint y: 360, distance: 90.8
click at [491, 362] on div "Atividade não roteirizada 97031982 - CERCAD O LOJA 5 Endereço: [STREET_ADDRESS]…" at bounding box center [628, 291] width 1257 height 583
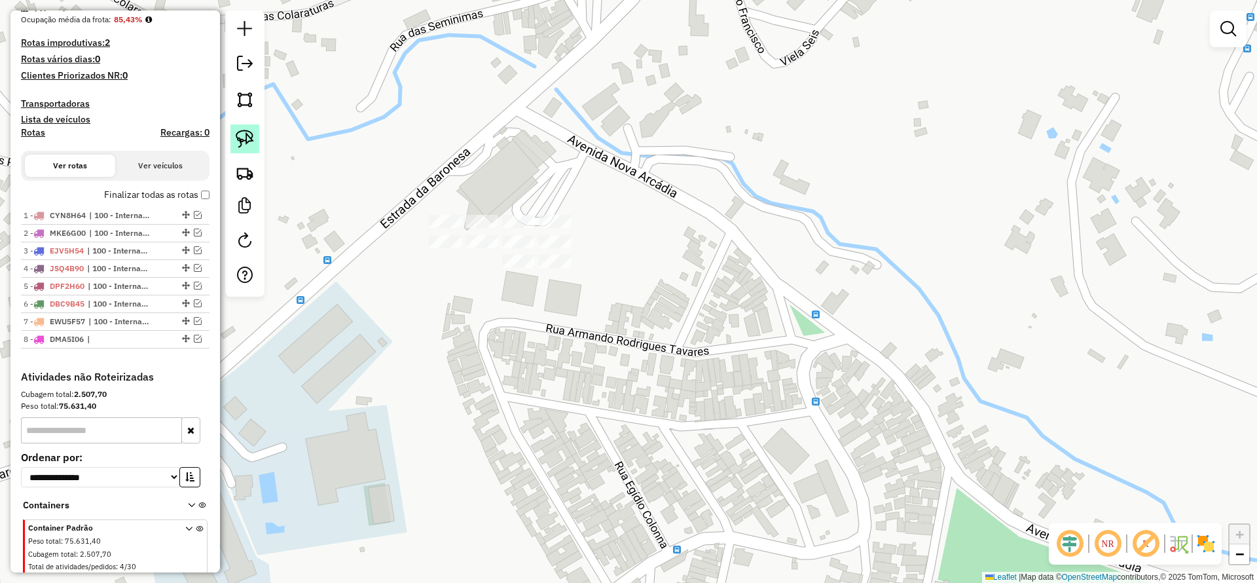
click at [253, 136] on img at bounding box center [245, 139] width 18 height 18
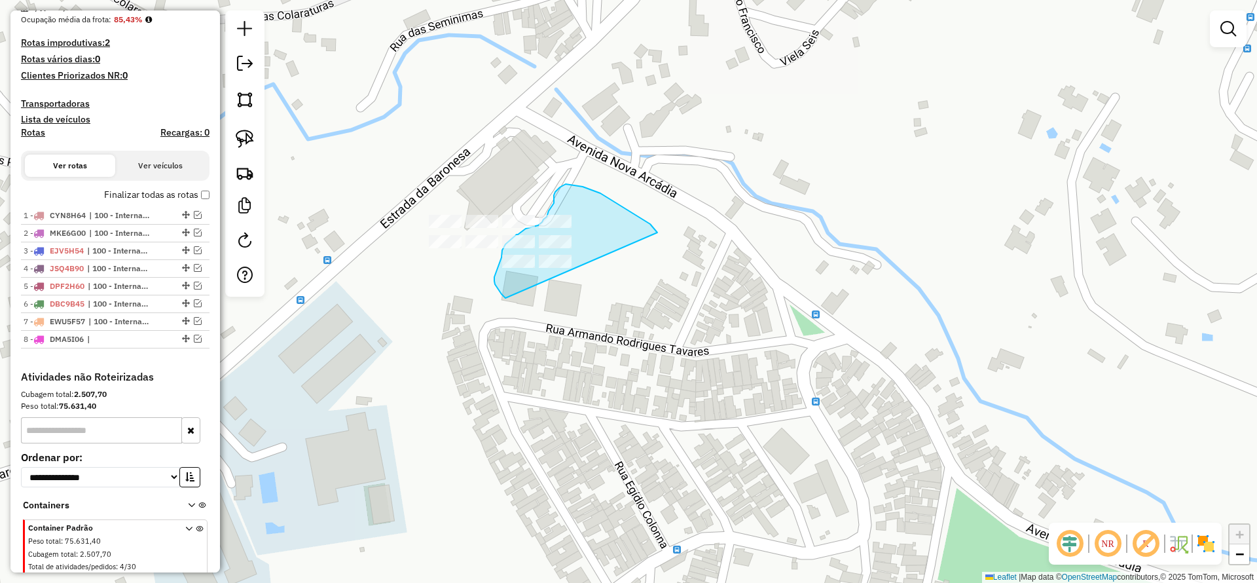
drag, startPoint x: 657, startPoint y: 232, endPoint x: 577, endPoint y: 333, distance: 128.5
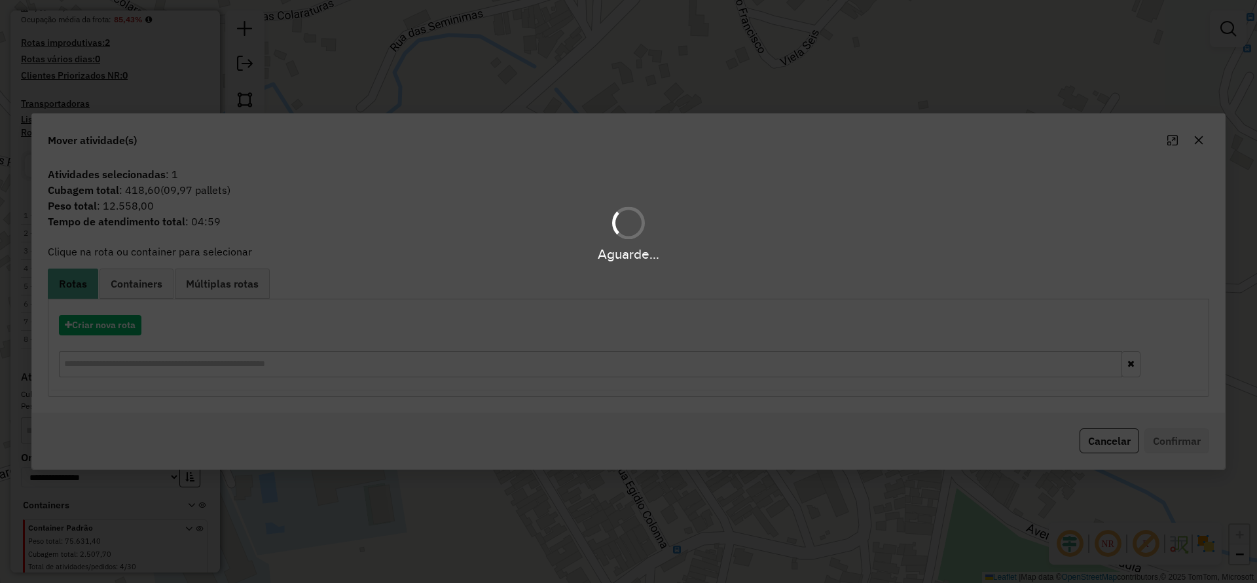
click at [101, 340] on div "Criar nova rota" at bounding box center [628, 347] width 1155 height 85
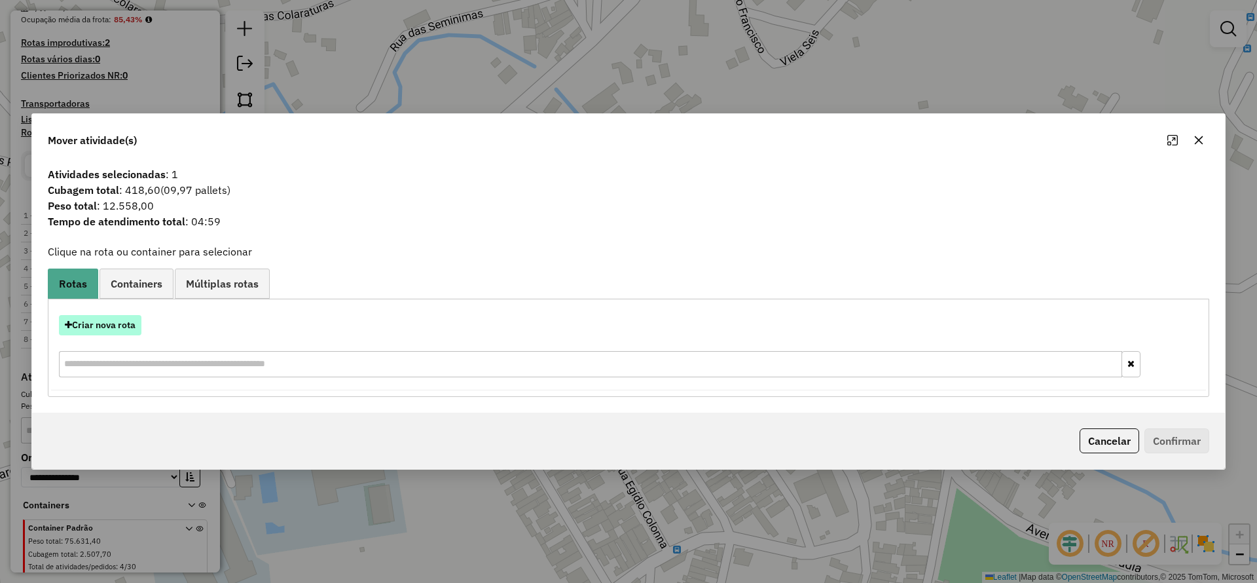
click at [97, 329] on button "Criar nova rota" at bounding box center [100, 325] width 83 height 20
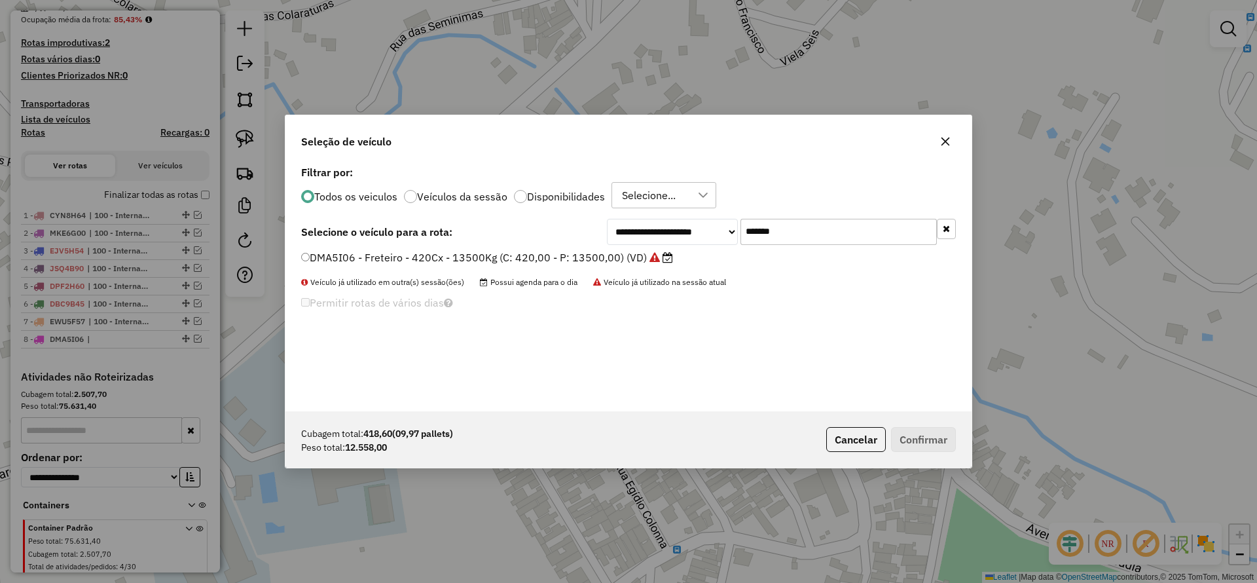
drag, startPoint x: 710, startPoint y: 228, endPoint x: 559, endPoint y: 248, distance: 153.3
click at [626, 226] on div "**********" at bounding box center [781, 232] width 349 height 26
paste input "text"
type input "*******"
click at [534, 252] on label "EWU5F31 - Freteiro - 420Cx - 17220Kg (C: 420,00 - P: 17220,00) (VD)" at bounding box center [481, 257] width 361 height 16
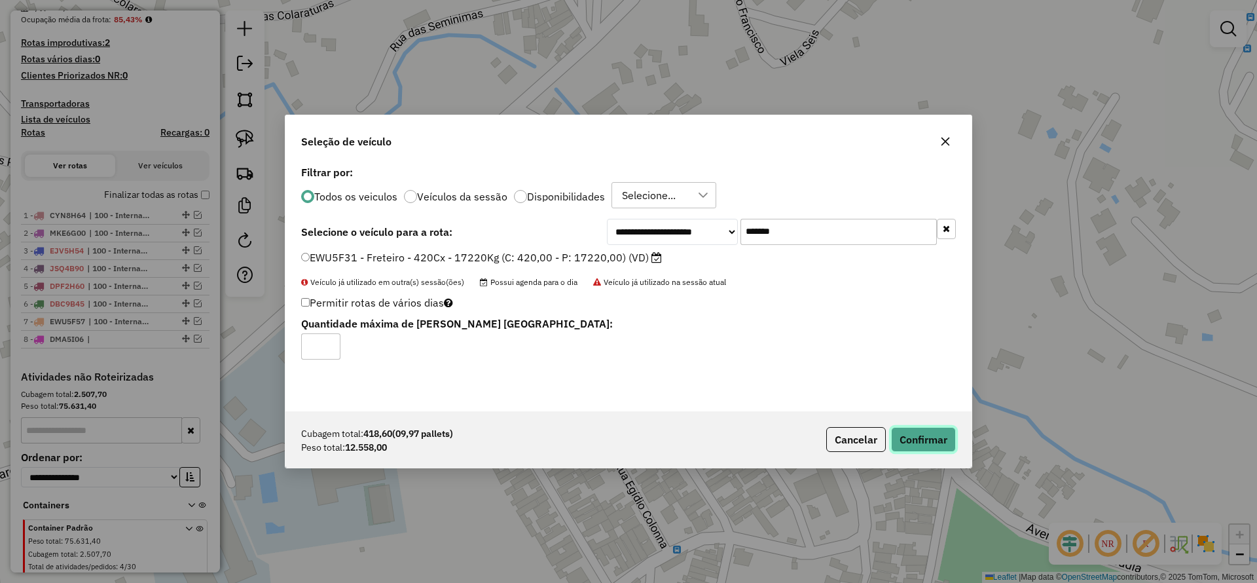
drag, startPoint x: 920, startPoint y: 439, endPoint x: 944, endPoint y: 477, distance: 44.7
click at [919, 438] on button "Confirmar" at bounding box center [923, 439] width 65 height 25
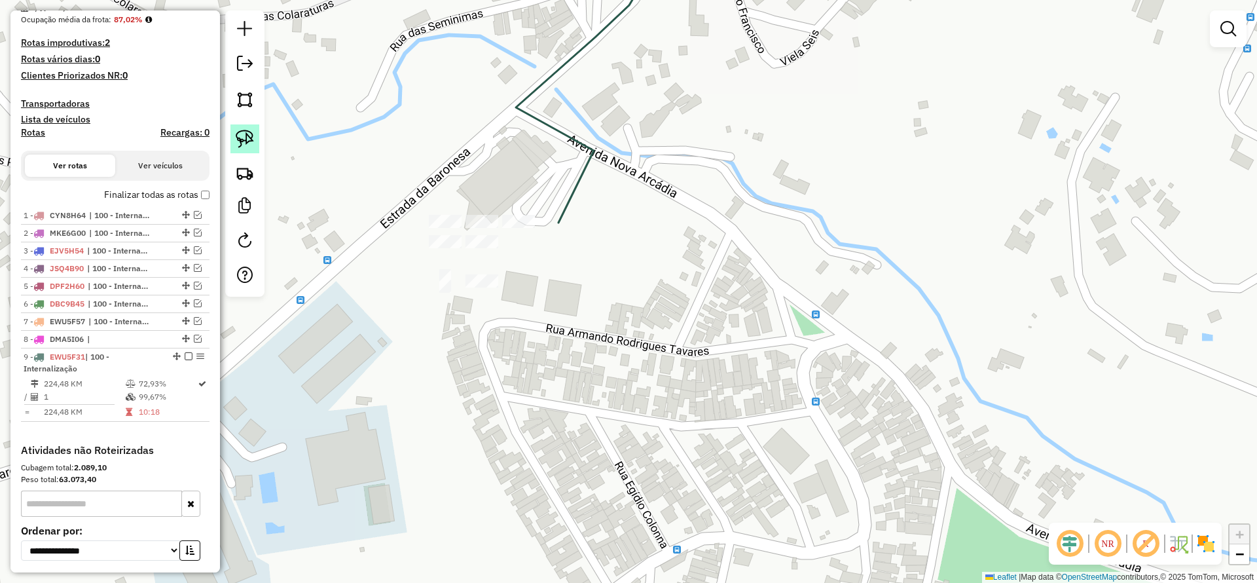
click at [254, 133] on link at bounding box center [244, 138] width 29 height 29
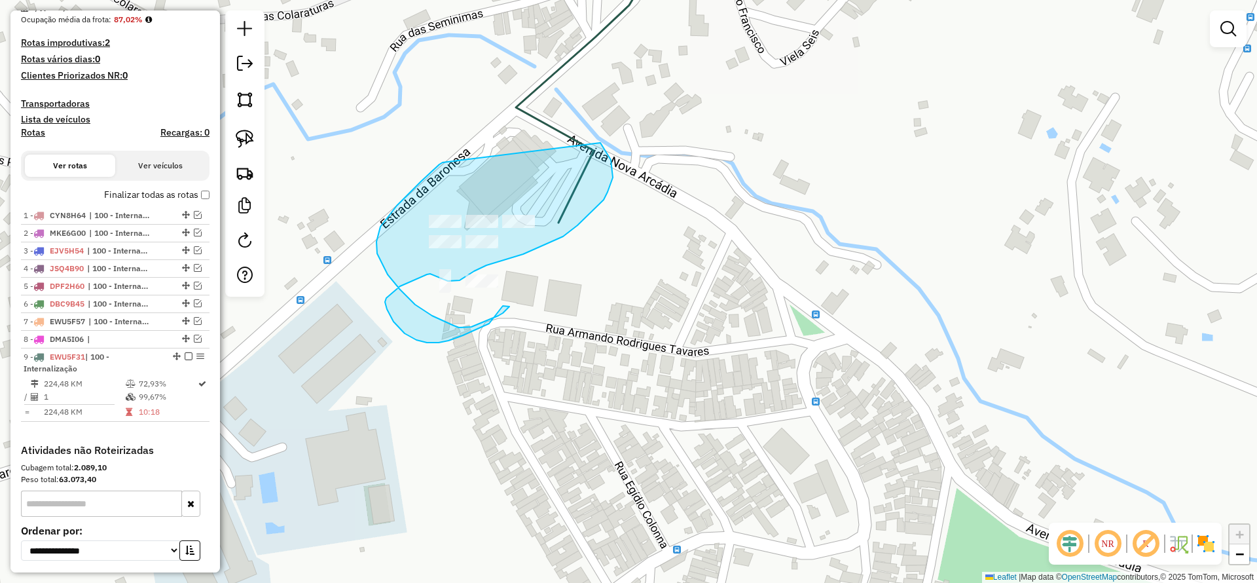
drag, startPoint x: 377, startPoint y: 242, endPoint x: 600, endPoint y: 143, distance: 244.8
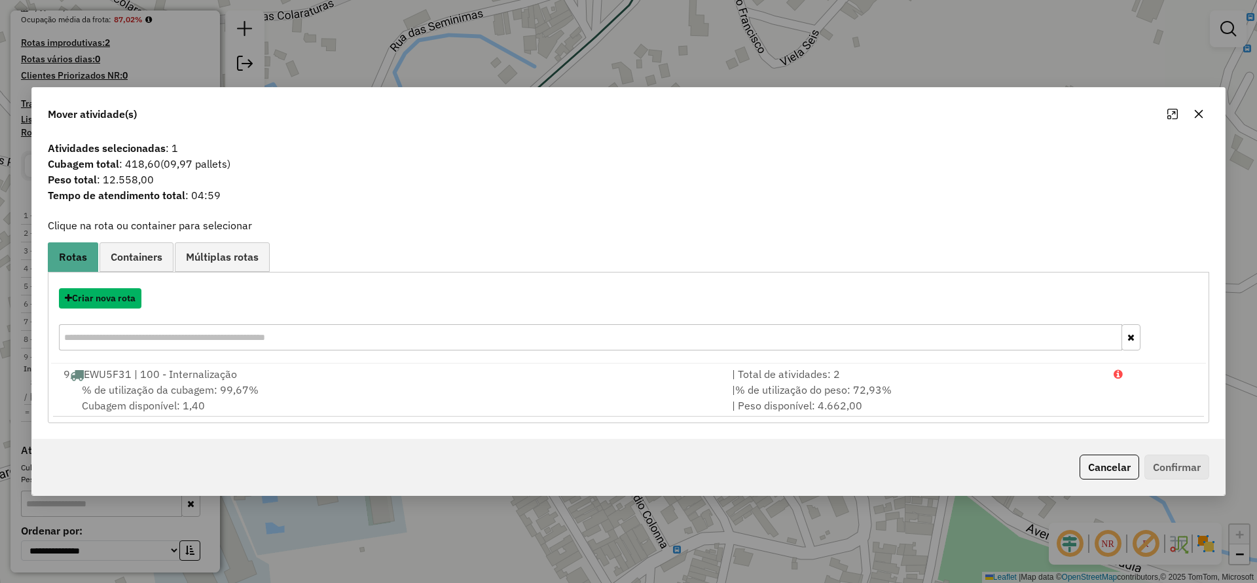
click at [126, 293] on button "Criar nova rota" at bounding box center [100, 298] width 83 height 20
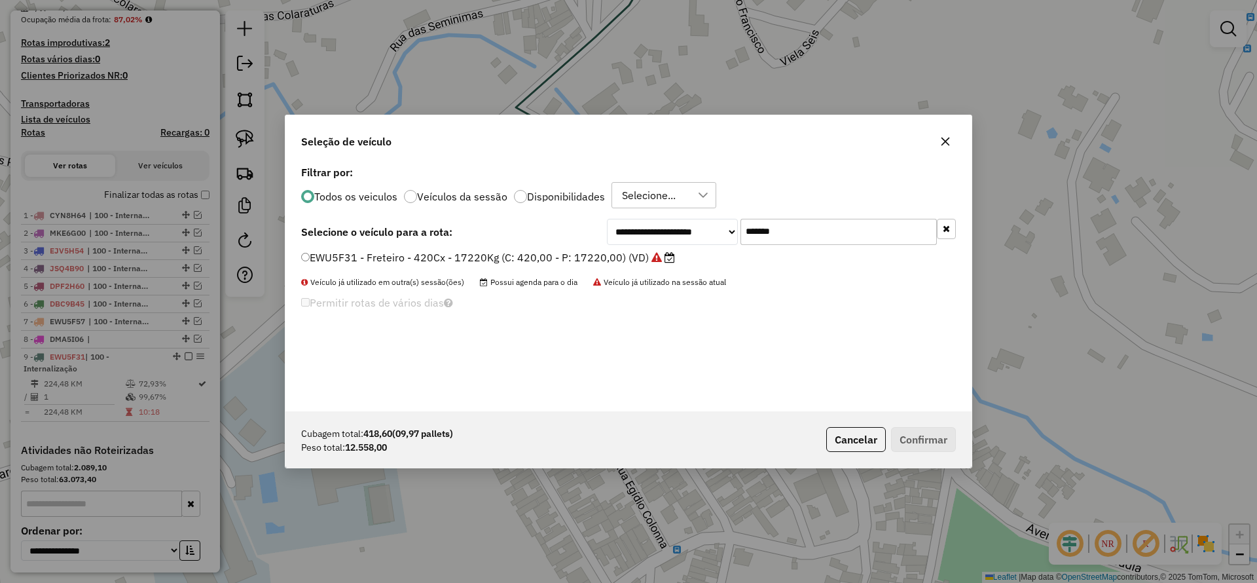
drag, startPoint x: 805, startPoint y: 235, endPoint x: 579, endPoint y: 272, distance: 229.6
click at [587, 271] on div "**********" at bounding box center [629, 286] width 686 height 249
paste input "text"
type input "*******"
click at [539, 260] on label "AUA0H21 - Freteiro - 420Cx - 15900Kg (C: 420,00 - P: 15900,00) (VD)" at bounding box center [481, 257] width 360 height 16
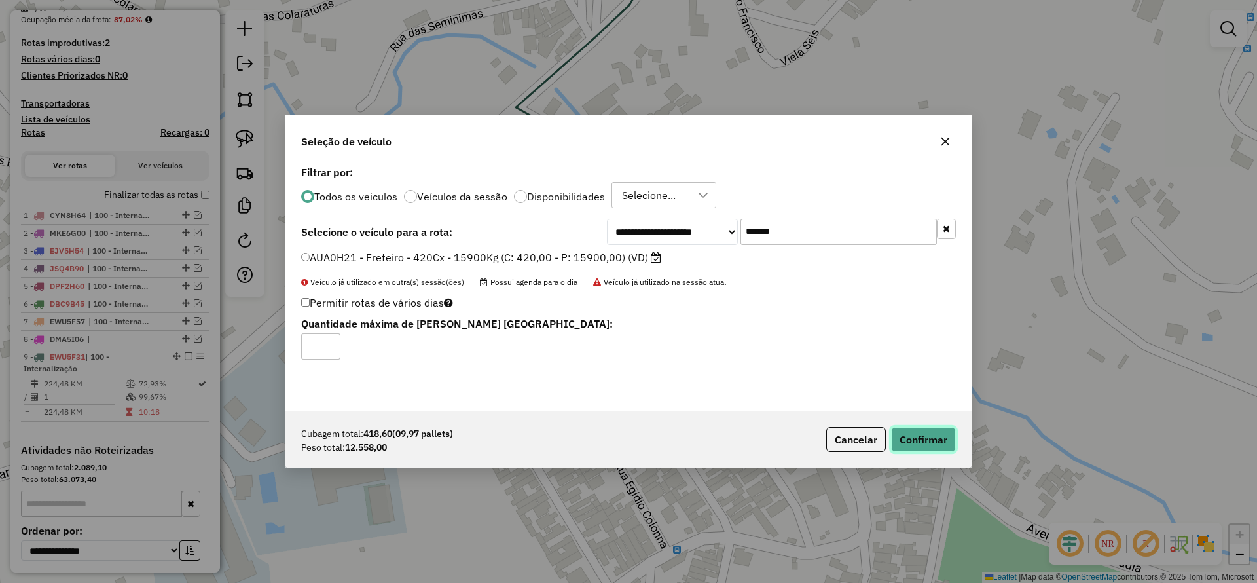
click at [920, 432] on button "Confirmar" at bounding box center [923, 439] width 65 height 25
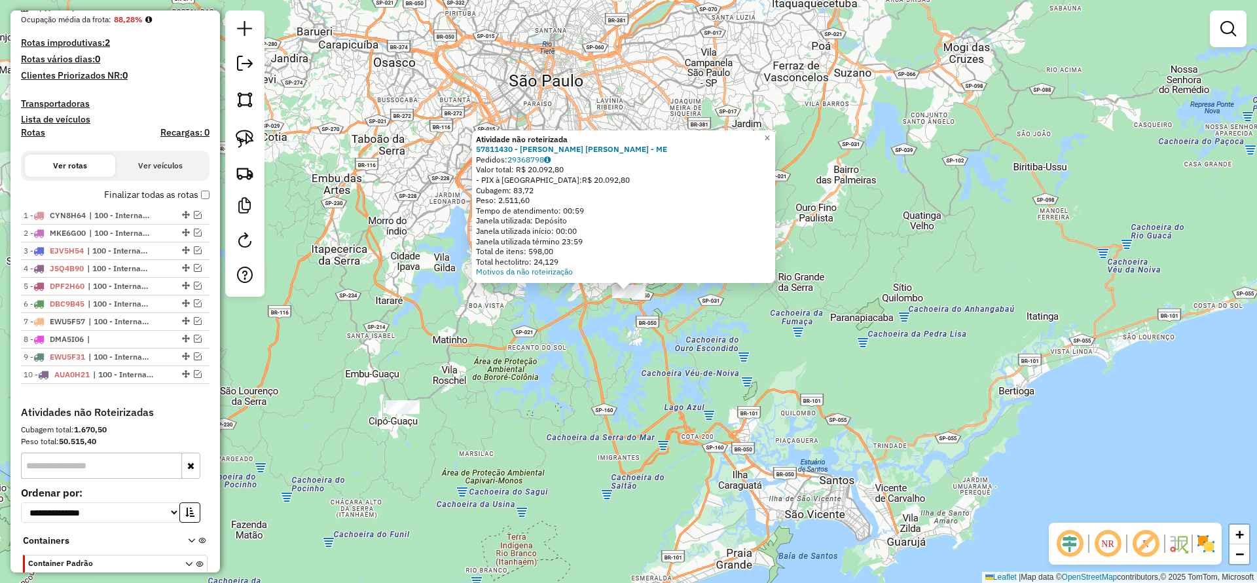
drag, startPoint x: 238, startPoint y: 141, endPoint x: 447, endPoint y: 306, distance: 266.6
click at [240, 141] on img at bounding box center [245, 139] width 18 height 18
drag, startPoint x: 525, startPoint y: 337, endPoint x: 697, endPoint y: 92, distance: 299.4
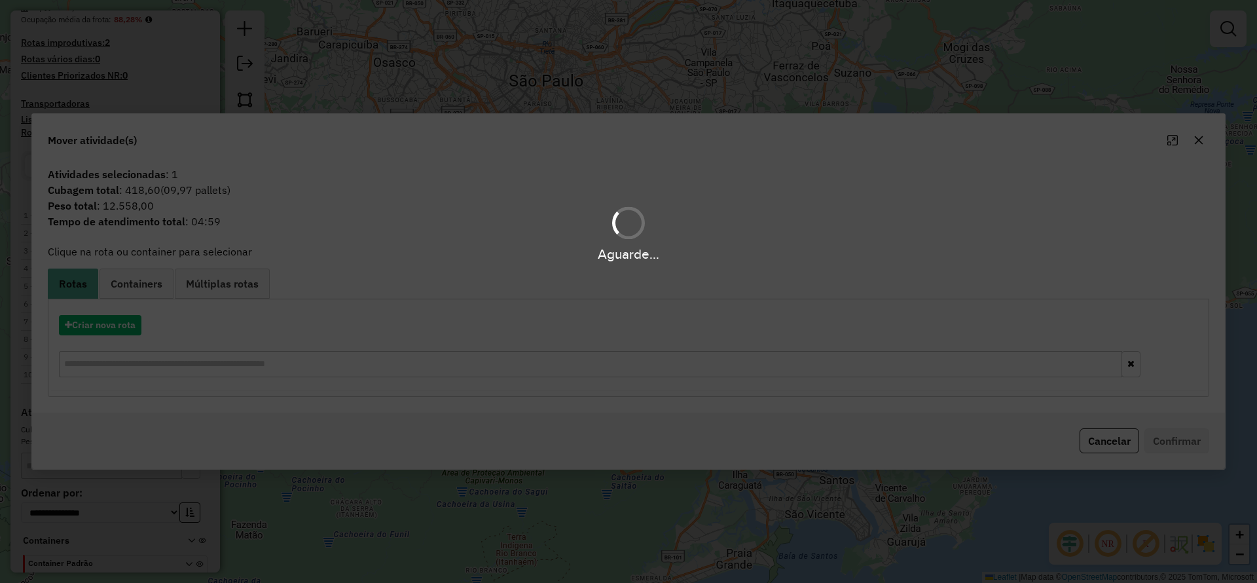
click at [115, 335] on div "Criar nova rota" at bounding box center [628, 347] width 1155 height 85
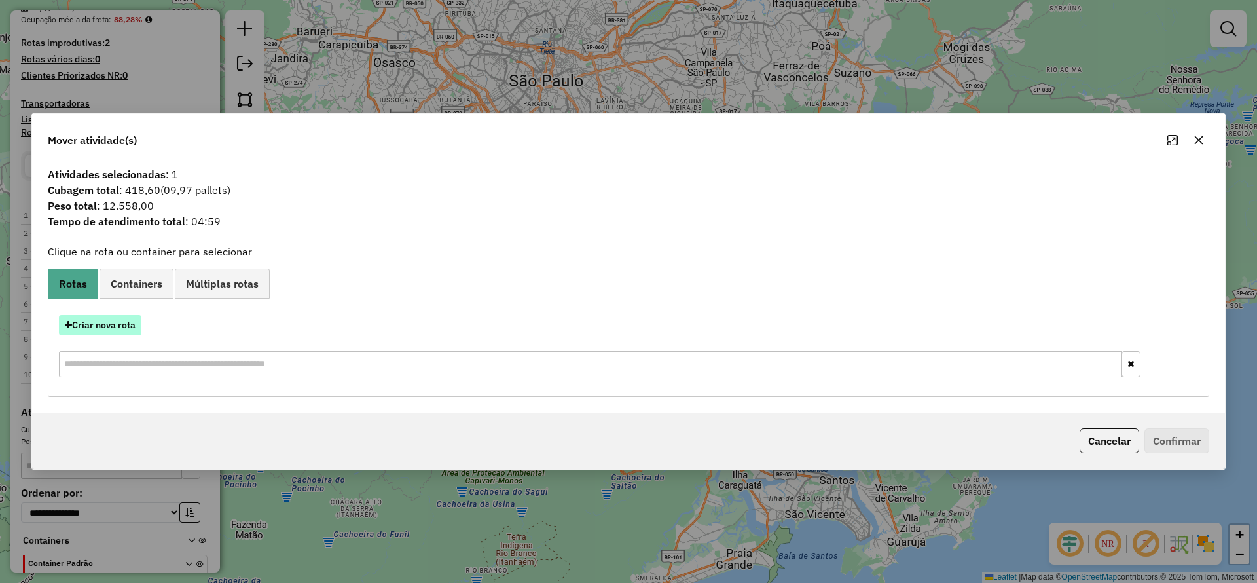
click at [109, 331] on button "Criar nova rota" at bounding box center [100, 325] width 83 height 20
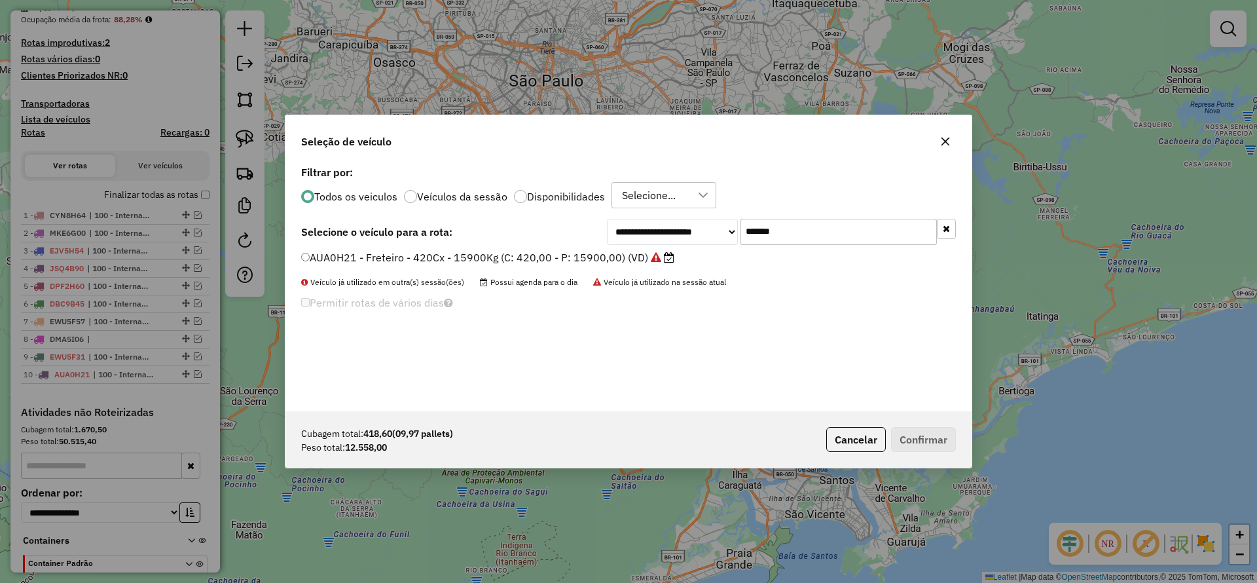
drag, startPoint x: 794, startPoint y: 220, endPoint x: 635, endPoint y: 246, distance: 161.3
click at [676, 229] on div "**********" at bounding box center [781, 232] width 349 height 26
paste input "text"
type input "*******"
click at [528, 246] on div "**********" at bounding box center [629, 286] width 686 height 249
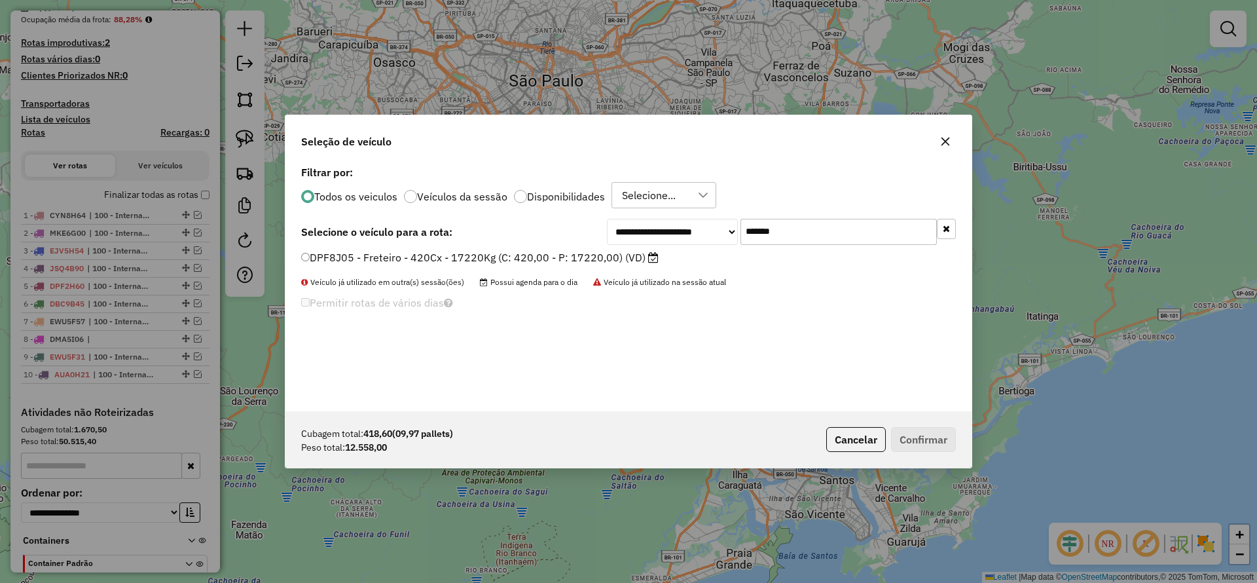
click at [538, 254] on label "DPF8J05 - Freteiro - 420Cx - 17220Kg (C: 420,00 - P: 17220,00) (VD)" at bounding box center [480, 257] width 358 height 16
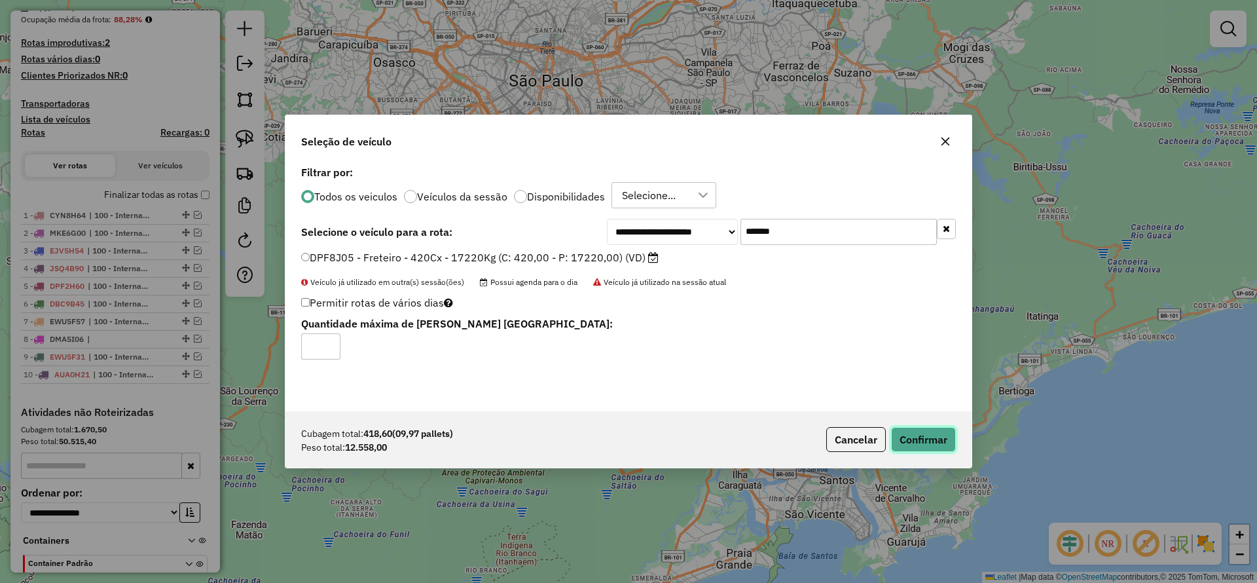
drag, startPoint x: 955, startPoint y: 428, endPoint x: 949, endPoint y: 432, distance: 7.1
click at [954, 428] on button "Confirmar" at bounding box center [923, 439] width 65 height 25
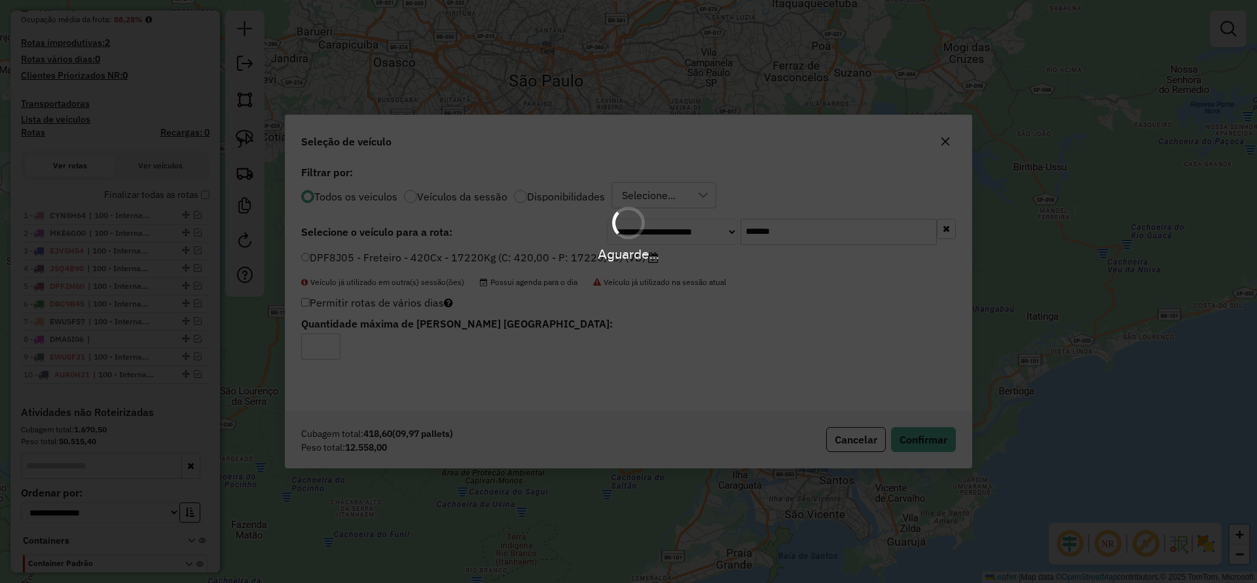
click at [944, 434] on div "Aguarde..." at bounding box center [628, 291] width 1257 height 583
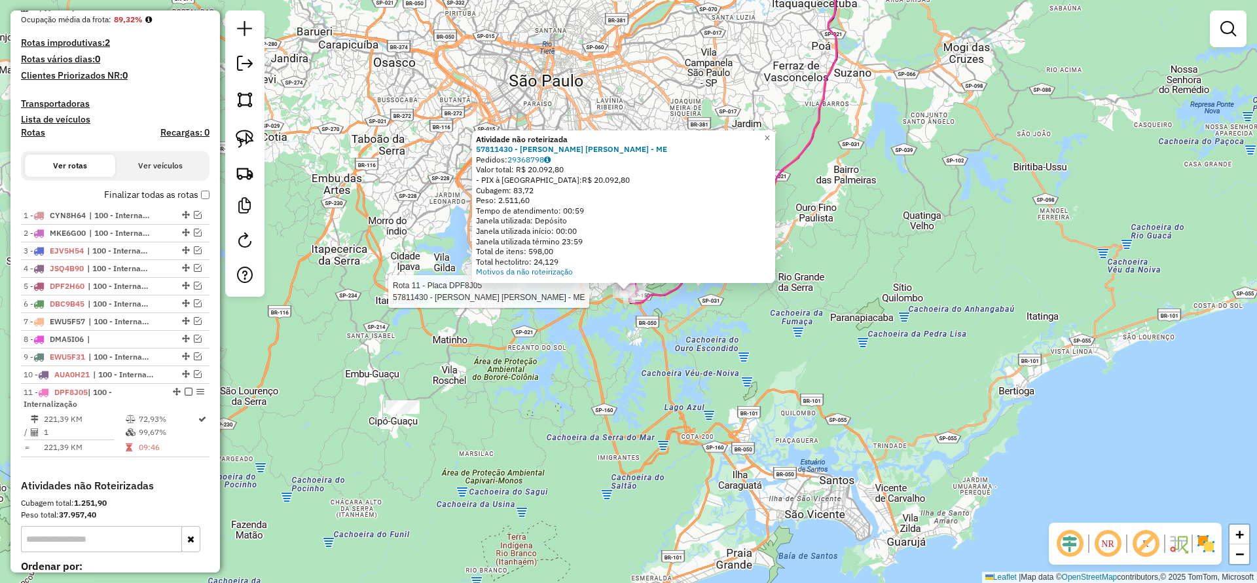
click at [631, 280] on div "Atividade não roteirizada 57811430 - [PERSON_NAME] [PERSON_NAME] - ME Pedidos: …" at bounding box center [623, 206] width 303 height 153
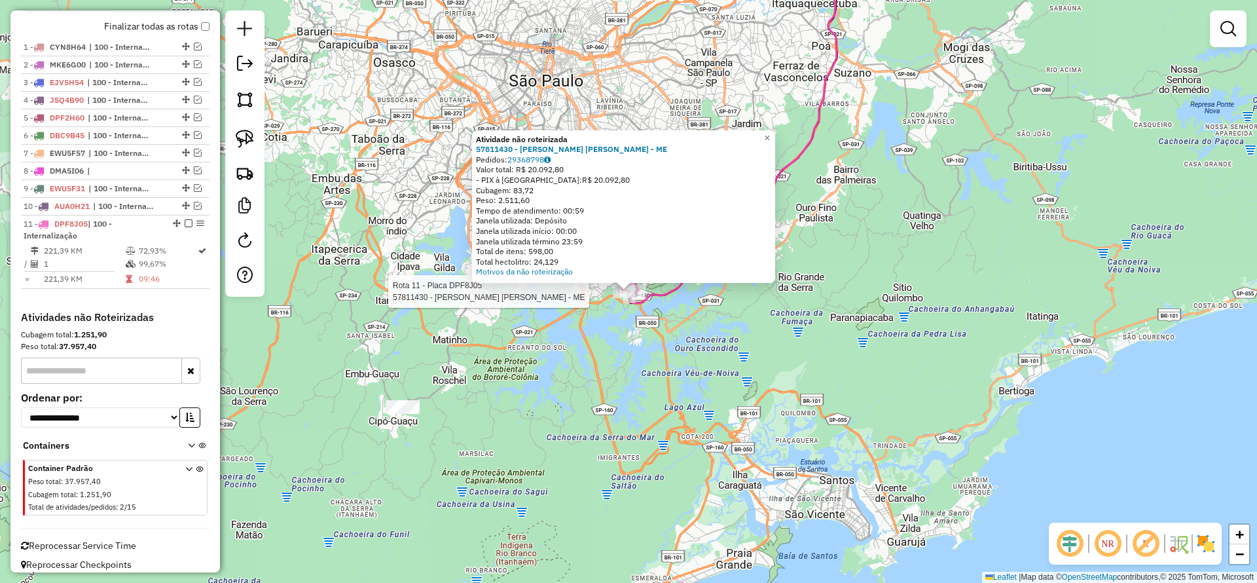
select select "**********"
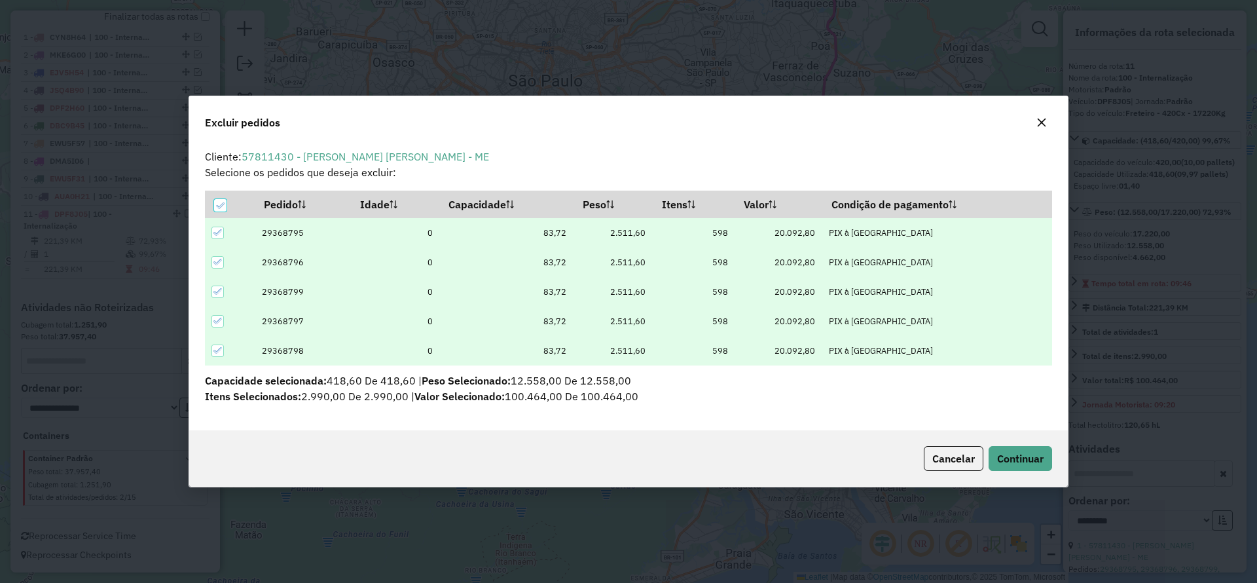
scroll to position [0, 0]
click at [1034, 124] on button "button" at bounding box center [1041, 122] width 21 height 21
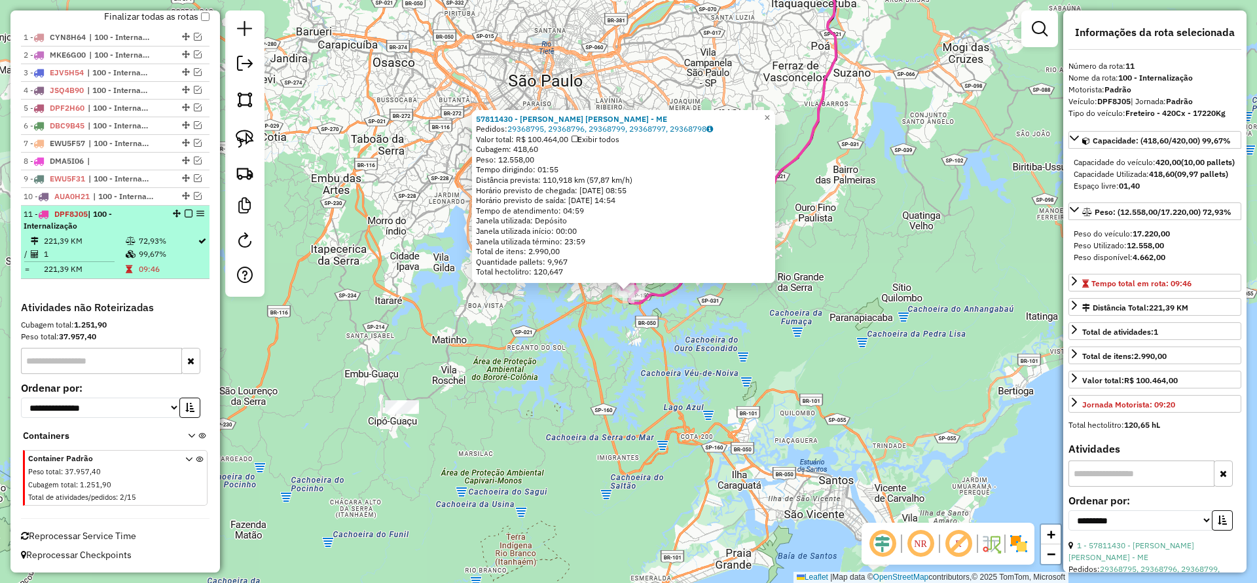
click at [185, 215] on em at bounding box center [189, 214] width 8 height 8
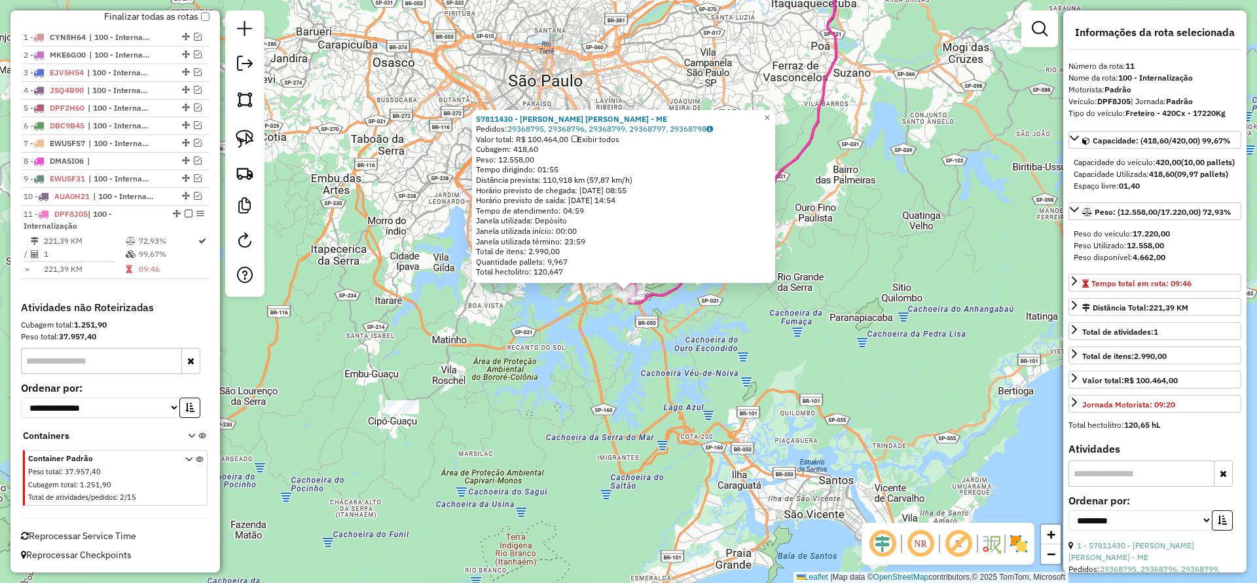
scroll to position [454, 0]
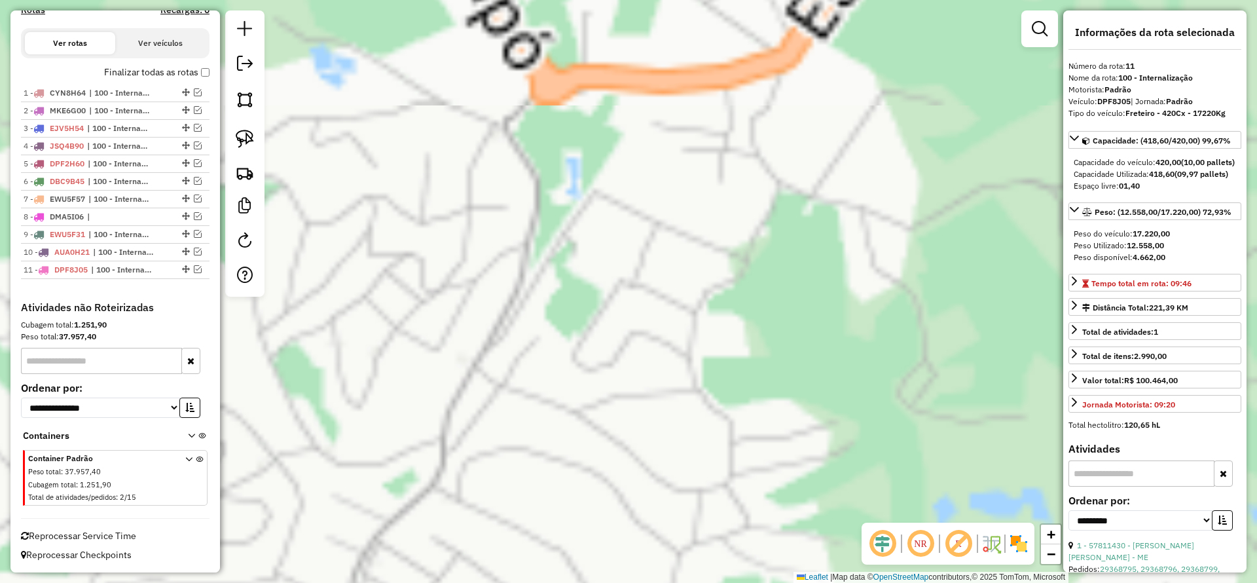
click at [740, 265] on div "Atividade não roteirizada 97020172 - IRMAOS [PERSON_NAME]: EST [PERSON_NAME] 27…" at bounding box center [628, 291] width 1257 height 583
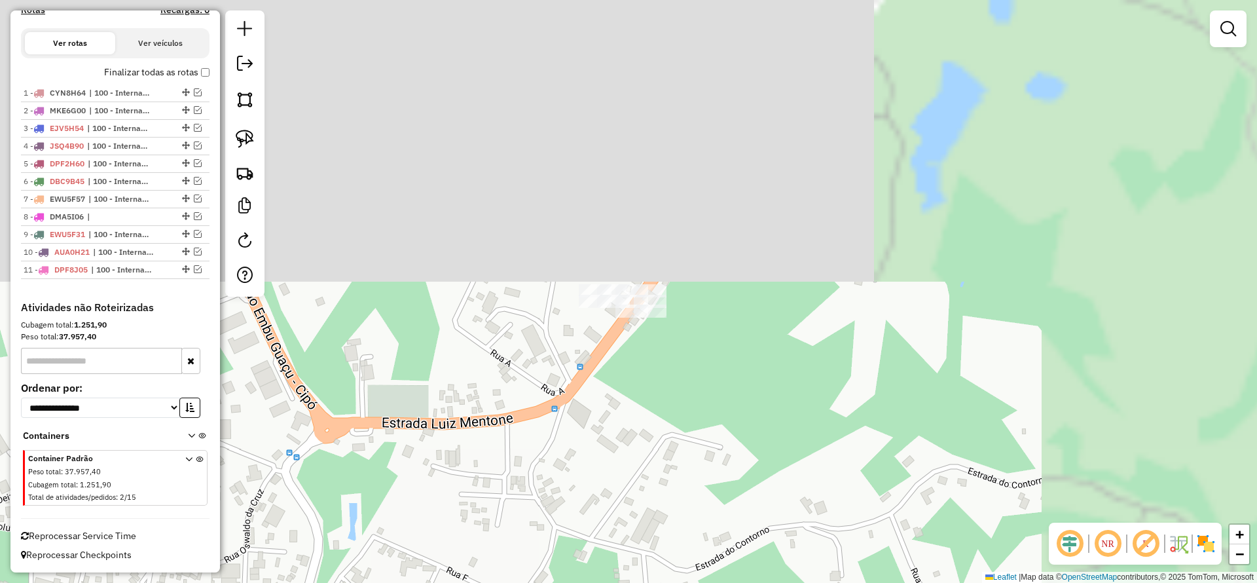
drag, startPoint x: 777, startPoint y: 206, endPoint x: 659, endPoint y: 460, distance: 280.1
click at [555, 552] on div "Janela de atendimento Grade de atendimento Capacidade Transportadoras Veículos …" at bounding box center [628, 291] width 1257 height 583
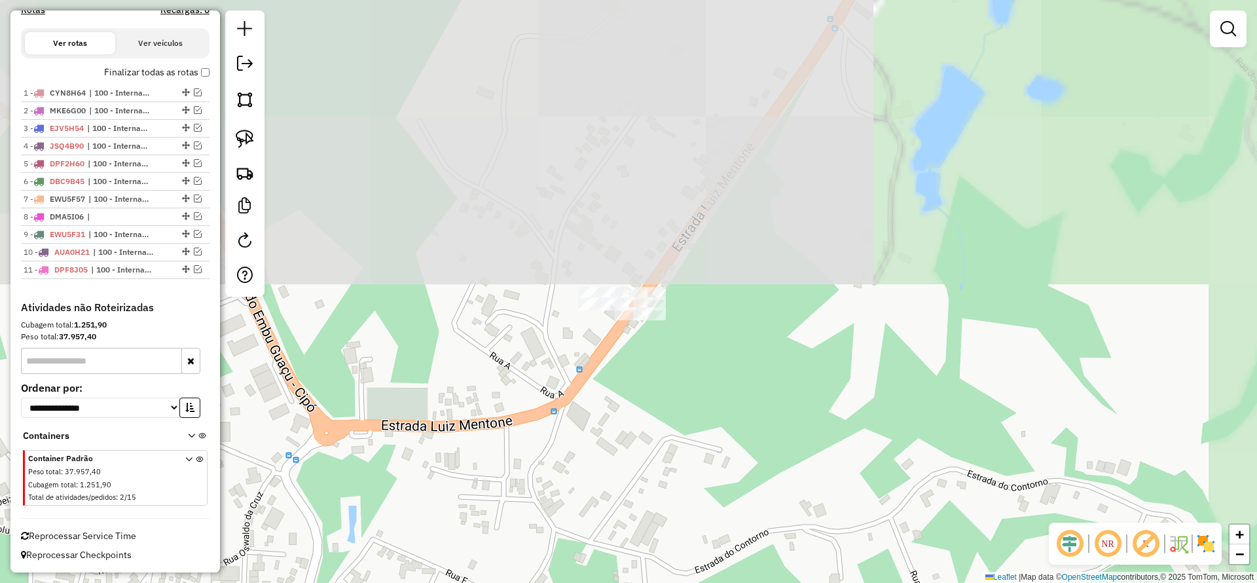
drag, startPoint x: 750, startPoint y: 355, endPoint x: 701, endPoint y: 414, distance: 76.7
click at [707, 418] on div "Janela de atendimento Grade de atendimento Capacidade Transportadoras Veículos …" at bounding box center [628, 291] width 1257 height 583
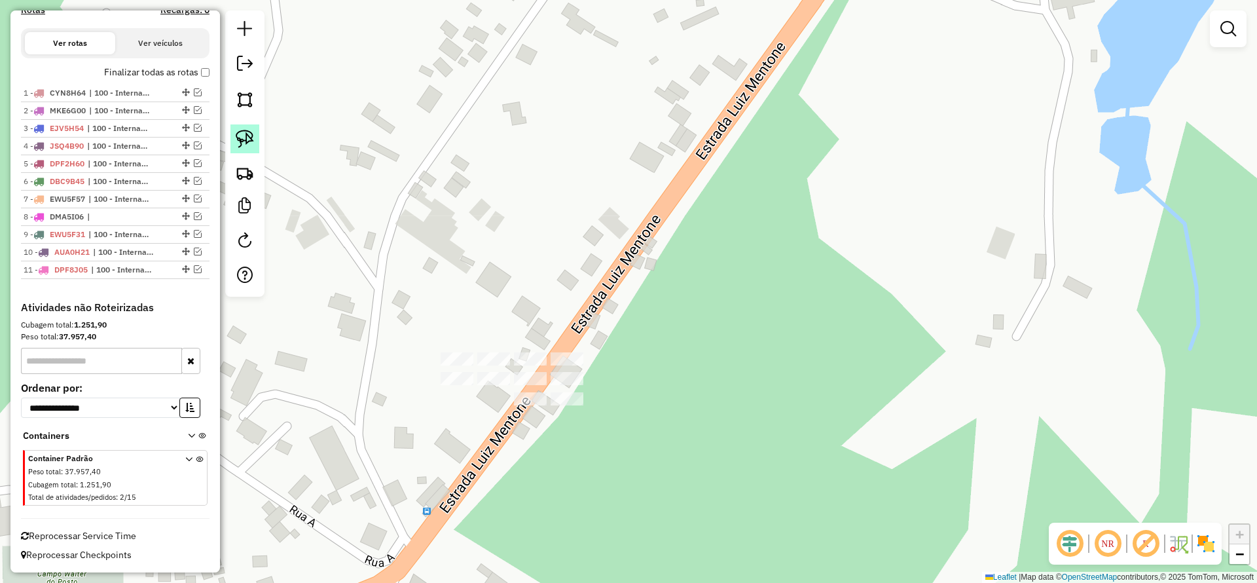
click at [247, 138] on img at bounding box center [245, 139] width 18 height 18
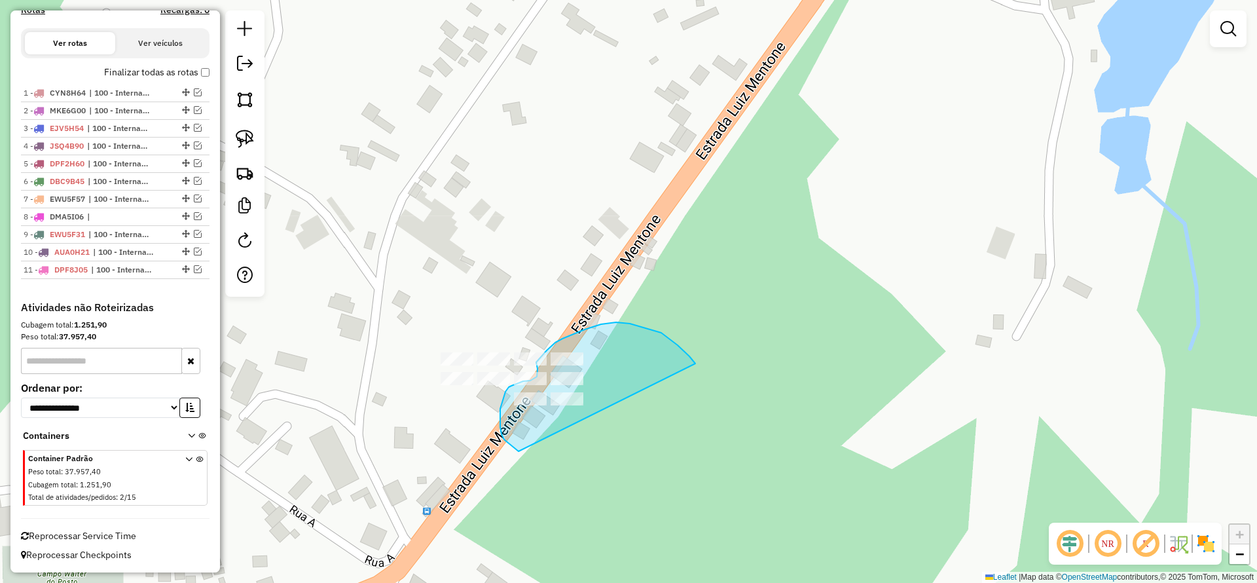
drag, startPoint x: 695, startPoint y: 363, endPoint x: 527, endPoint y: 444, distance: 186.6
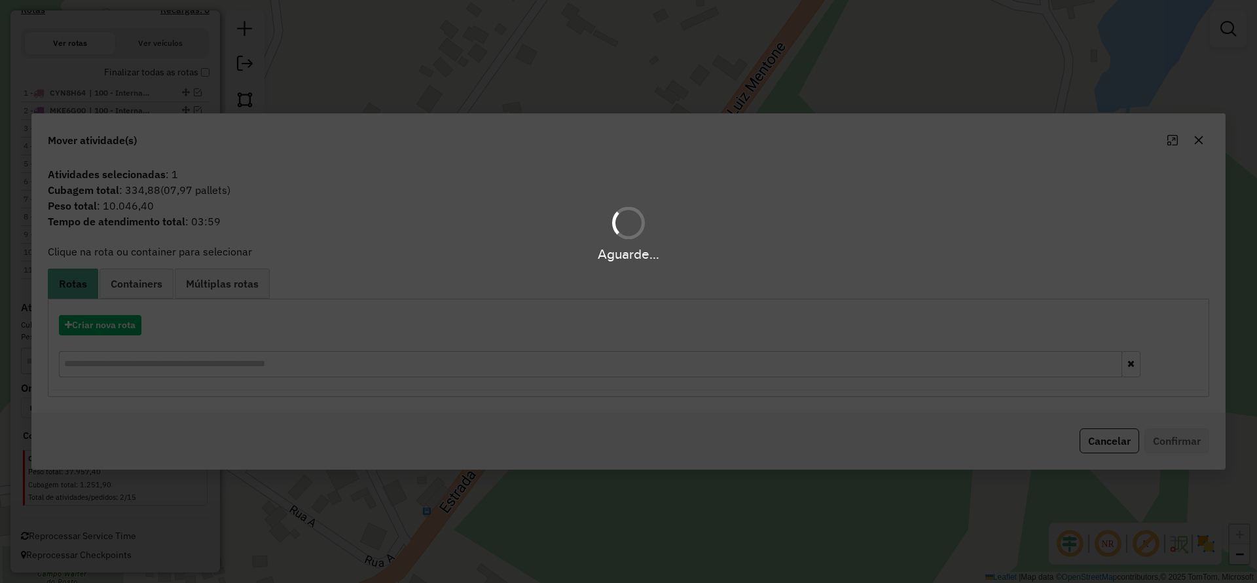
click at [1200, 141] on icon "button" at bounding box center [1199, 140] width 9 height 9
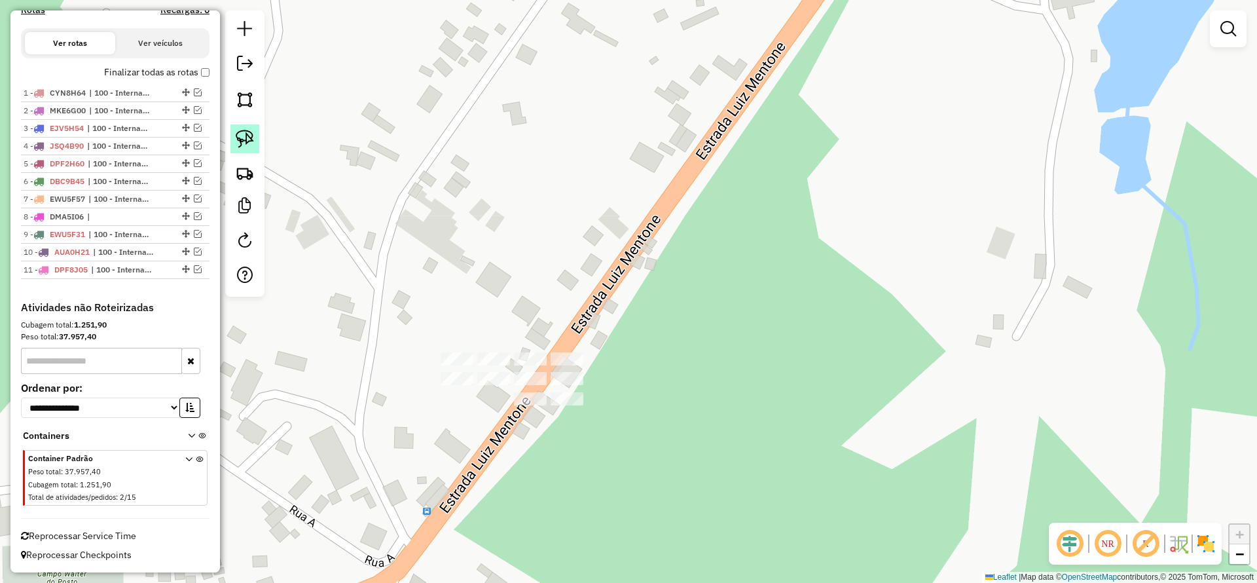
click at [242, 141] on img at bounding box center [245, 139] width 18 height 18
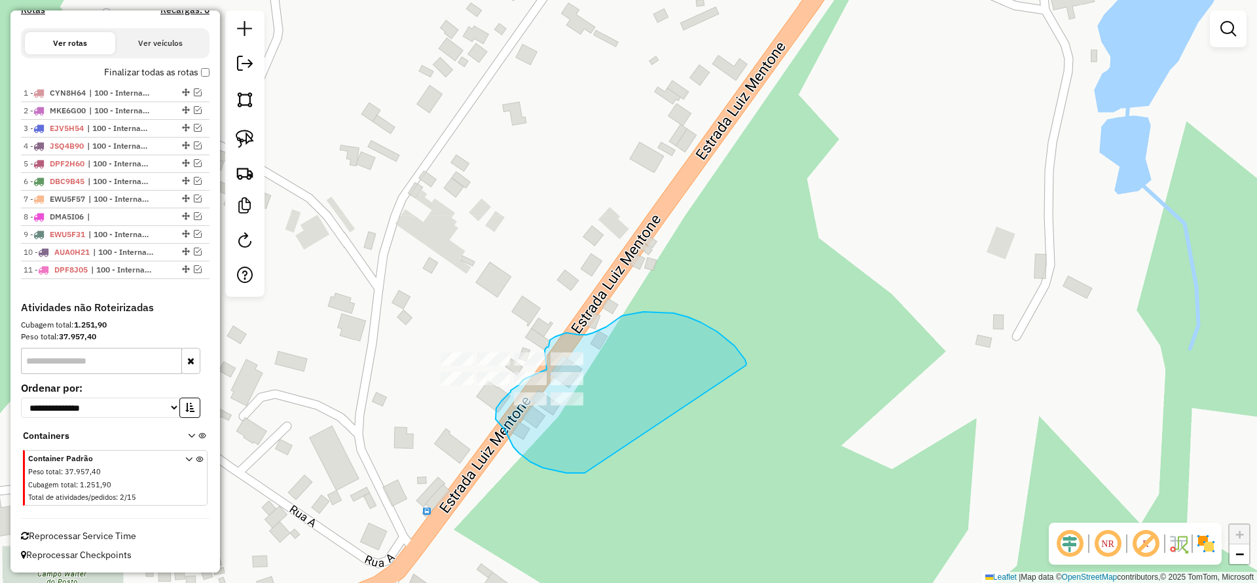
drag, startPoint x: 747, startPoint y: 363, endPoint x: 631, endPoint y: 455, distance: 147.3
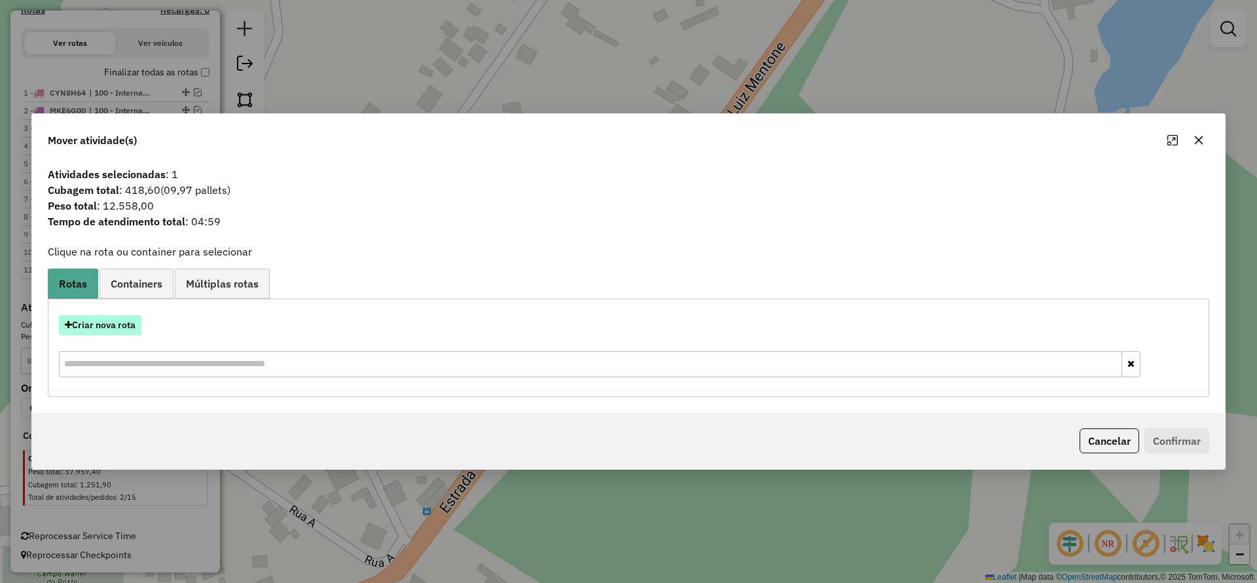
click at [120, 320] on button "Criar nova rota" at bounding box center [100, 325] width 83 height 20
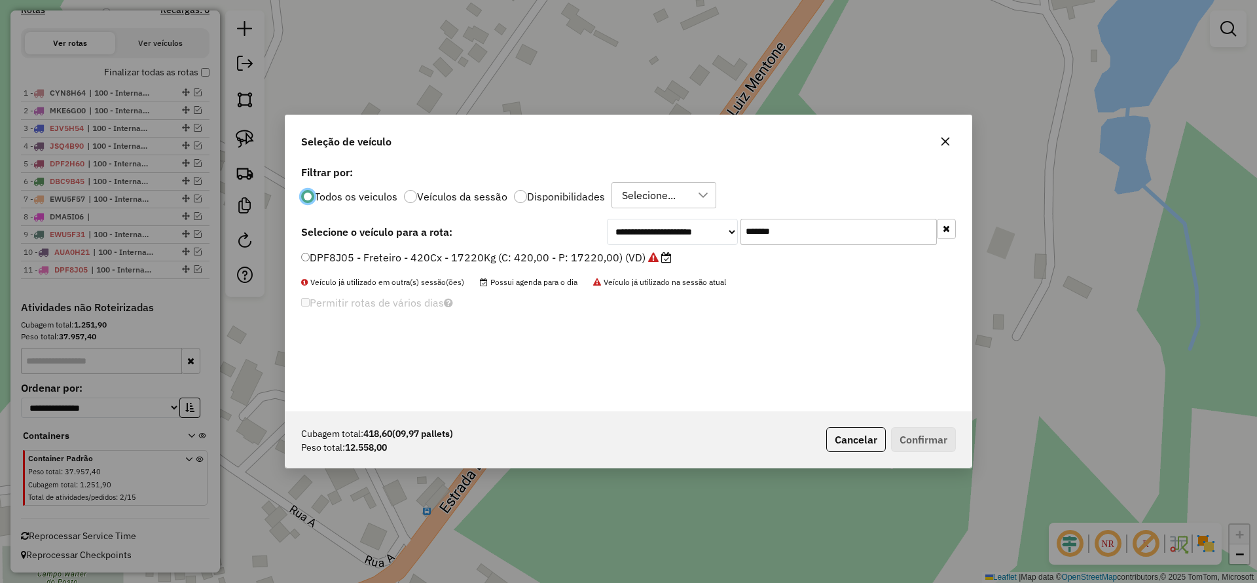
scroll to position [7, 4]
drag, startPoint x: 789, startPoint y: 236, endPoint x: 655, endPoint y: 213, distance: 135.5
click at [655, 213] on div "**********" at bounding box center [629, 286] width 686 height 249
paste input "text"
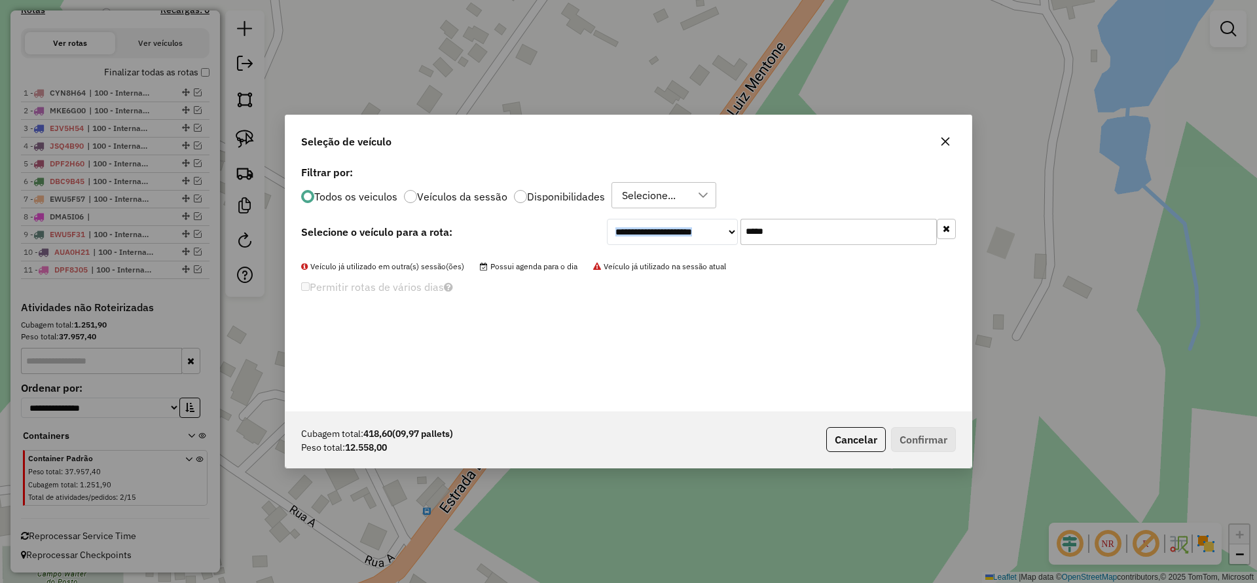
drag, startPoint x: 786, startPoint y: 213, endPoint x: 605, endPoint y: 240, distance: 182.8
click at [608, 240] on div "**********" at bounding box center [629, 286] width 686 height 249
drag, startPoint x: 638, startPoint y: 242, endPoint x: 589, endPoint y: 259, distance: 52.4
click at [633, 245] on div "**********" at bounding box center [629, 286] width 686 height 249
paste input "**"
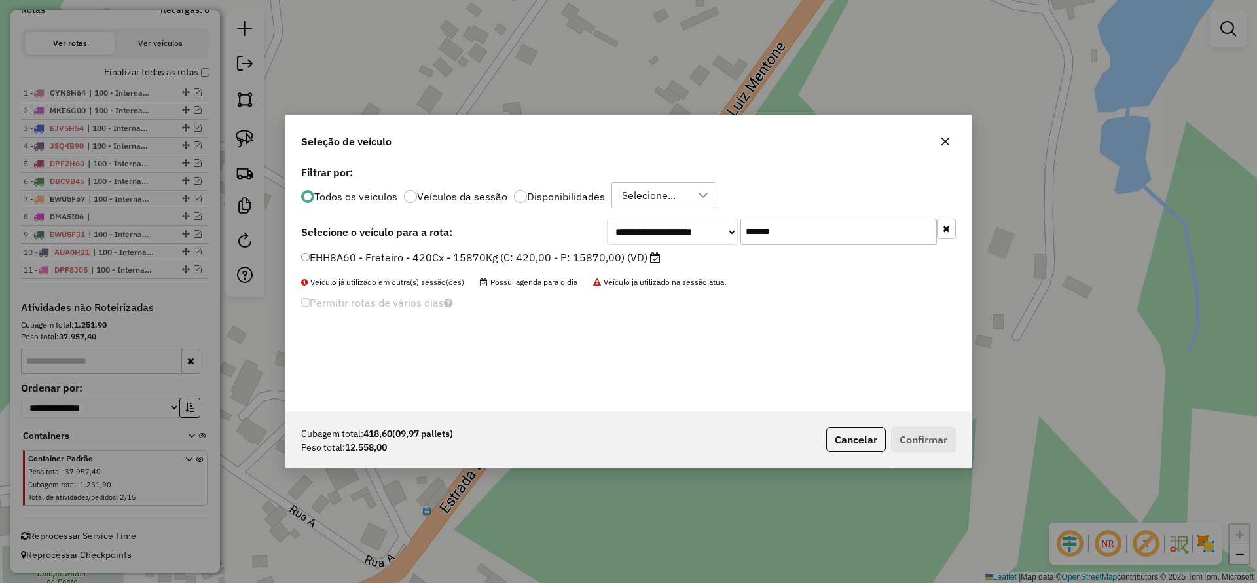
type input "*******"
click at [444, 251] on label "EHH8A60 - Freteiro - 420Cx - 15870Kg (C: 420,00 - P: 15870,00) (VD)" at bounding box center [481, 257] width 360 height 16
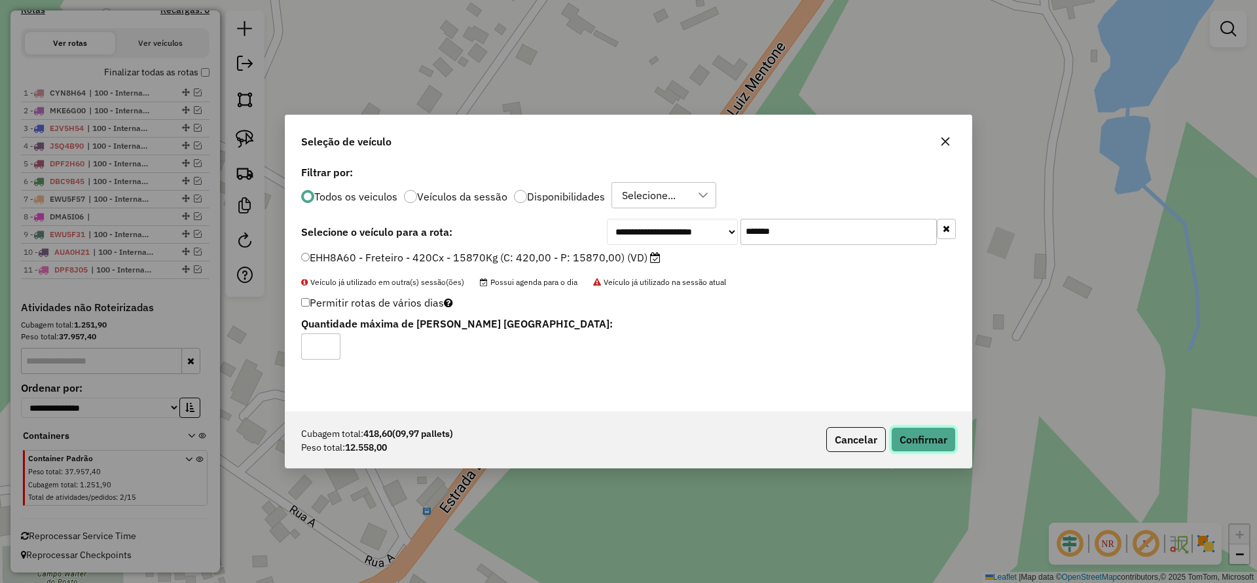
click at [940, 444] on button "Confirmar" at bounding box center [923, 439] width 65 height 25
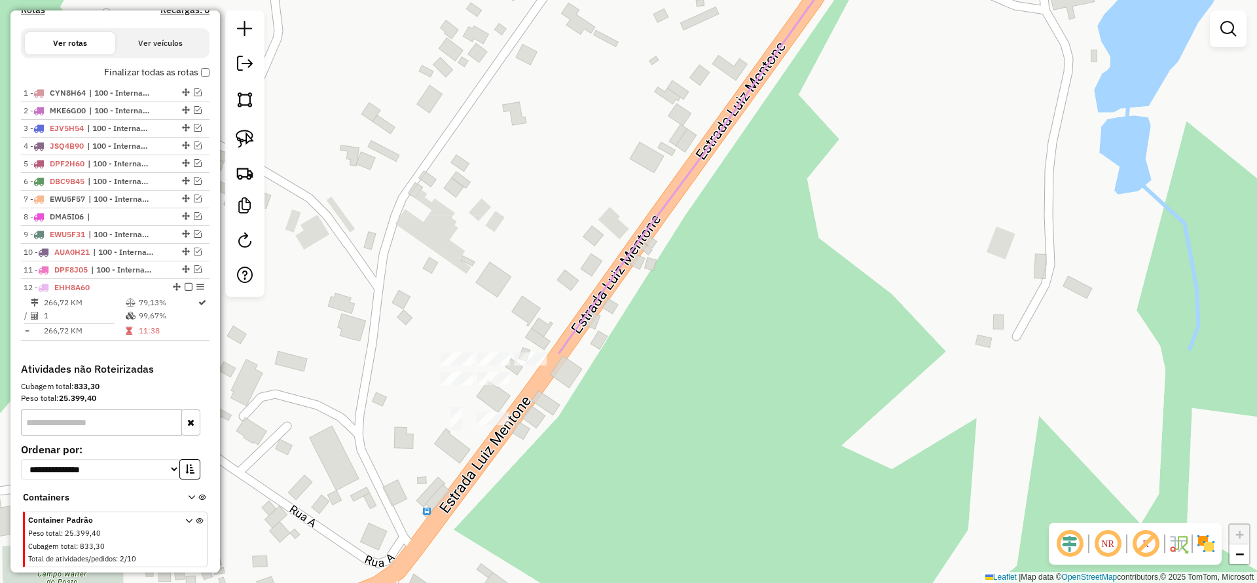
scroll to position [509, 0]
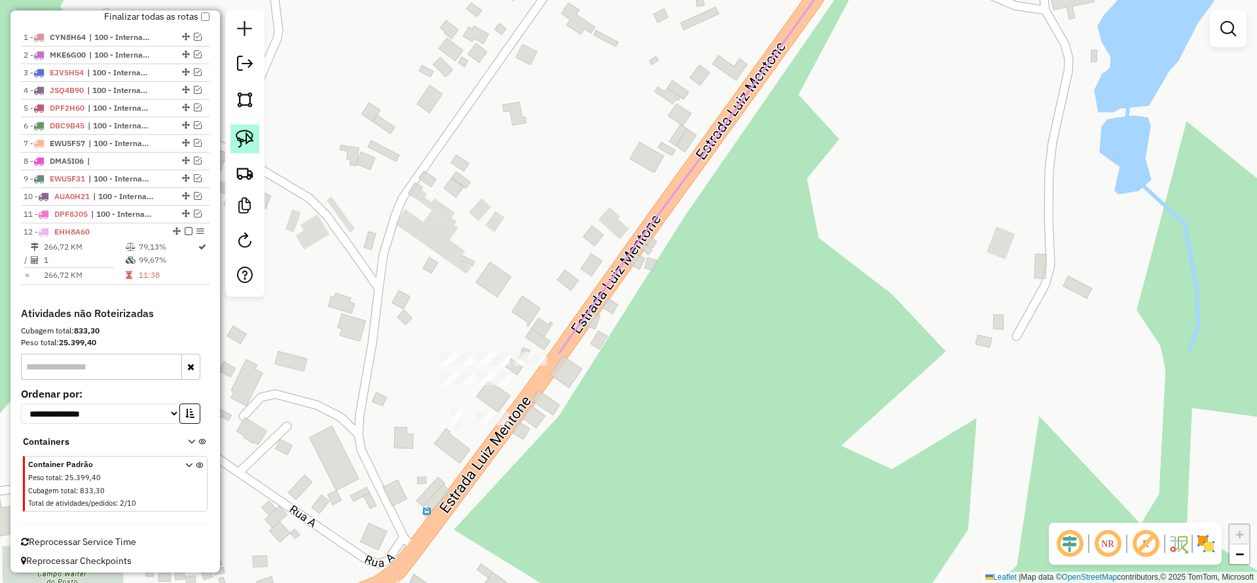
click at [234, 141] on link at bounding box center [244, 138] width 29 height 29
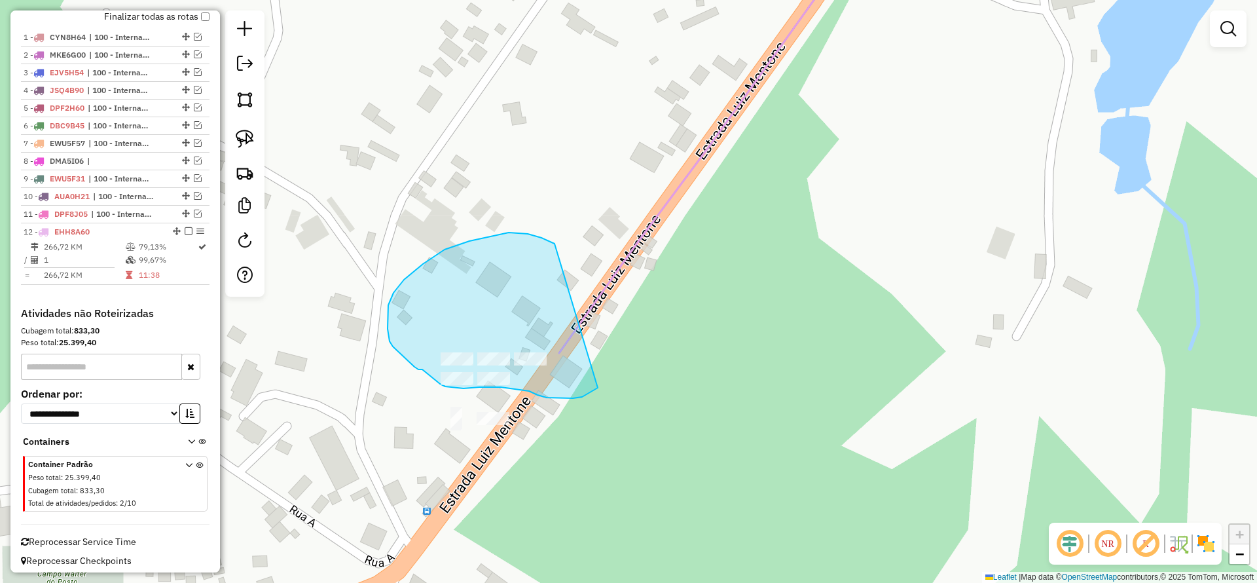
drag, startPoint x: 470, startPoint y: 241, endPoint x: 636, endPoint y: 326, distance: 187.4
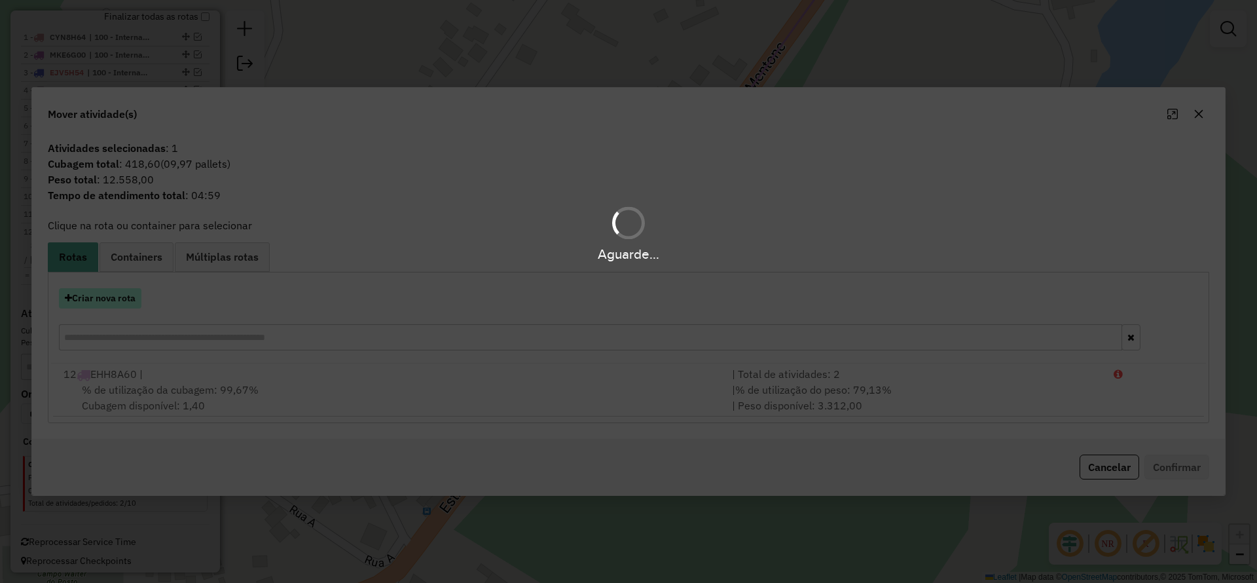
click at [115, 289] on button "Criar nova rota" at bounding box center [100, 298] width 83 height 20
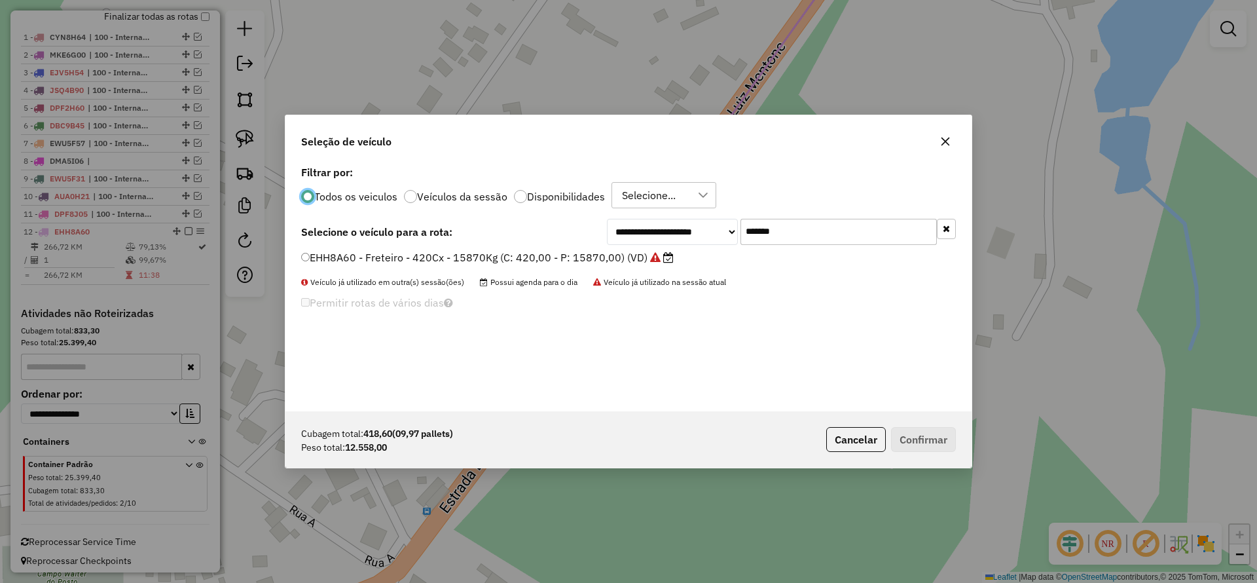
scroll to position [7, 4]
click at [115, 290] on div "**********" at bounding box center [628, 291] width 1257 height 583
drag, startPoint x: 715, startPoint y: 220, endPoint x: 544, endPoint y: 245, distance: 173.4
click at [566, 233] on div "**********" at bounding box center [628, 232] width 655 height 26
paste input "text"
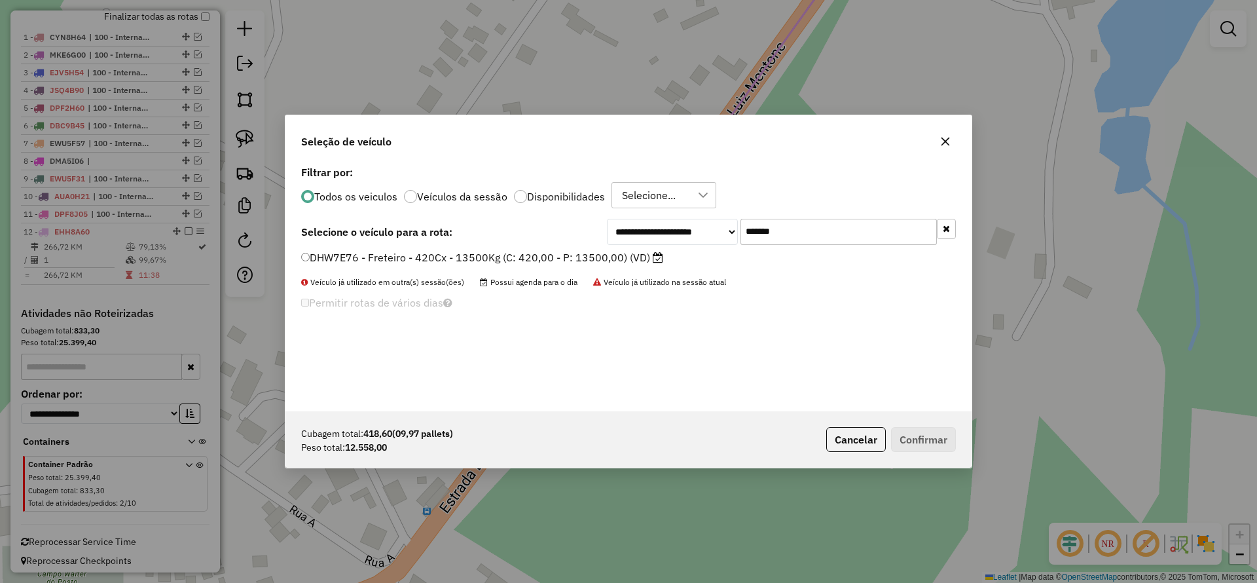
type input "*******"
click at [511, 249] on label "DHW7E76 - Freteiro - 420Cx - 13500Kg (C: 420,00 - P: 13500,00) (VD)" at bounding box center [482, 257] width 362 height 16
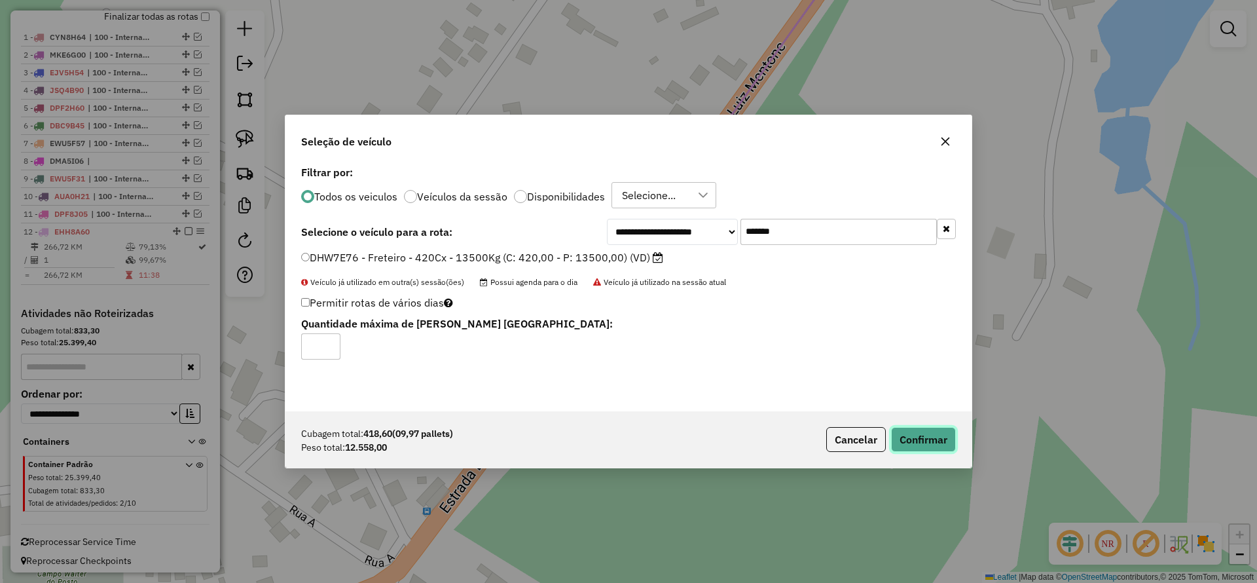
drag, startPoint x: 932, startPoint y: 433, endPoint x: 925, endPoint y: 437, distance: 8.5
click at [932, 435] on button "Confirmar" at bounding box center [923, 439] width 65 height 25
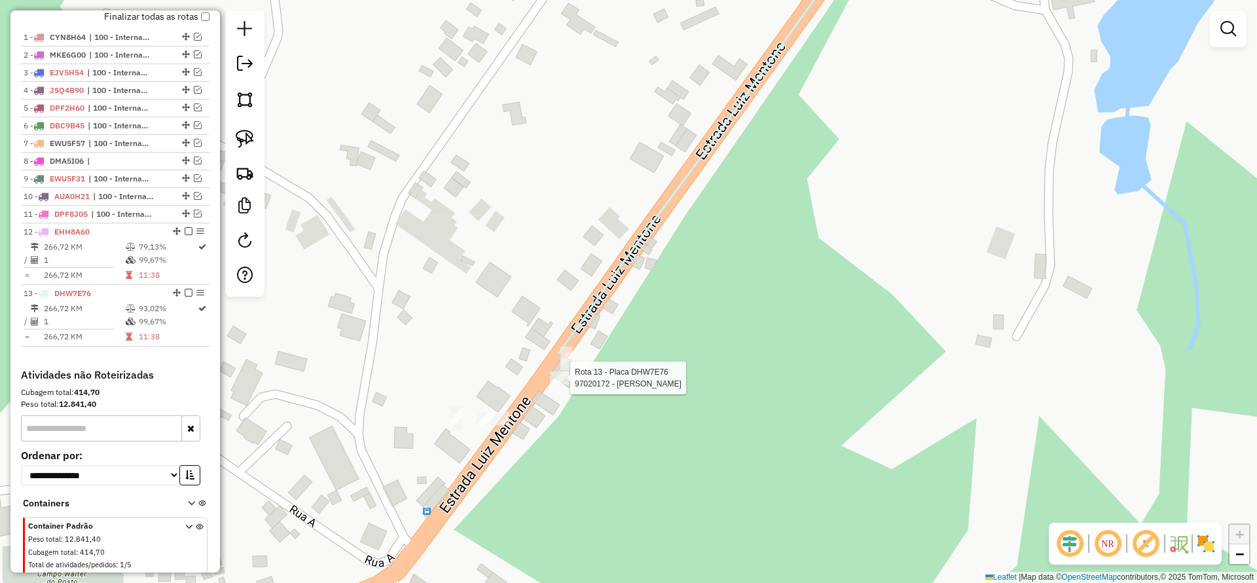
select select "**********"
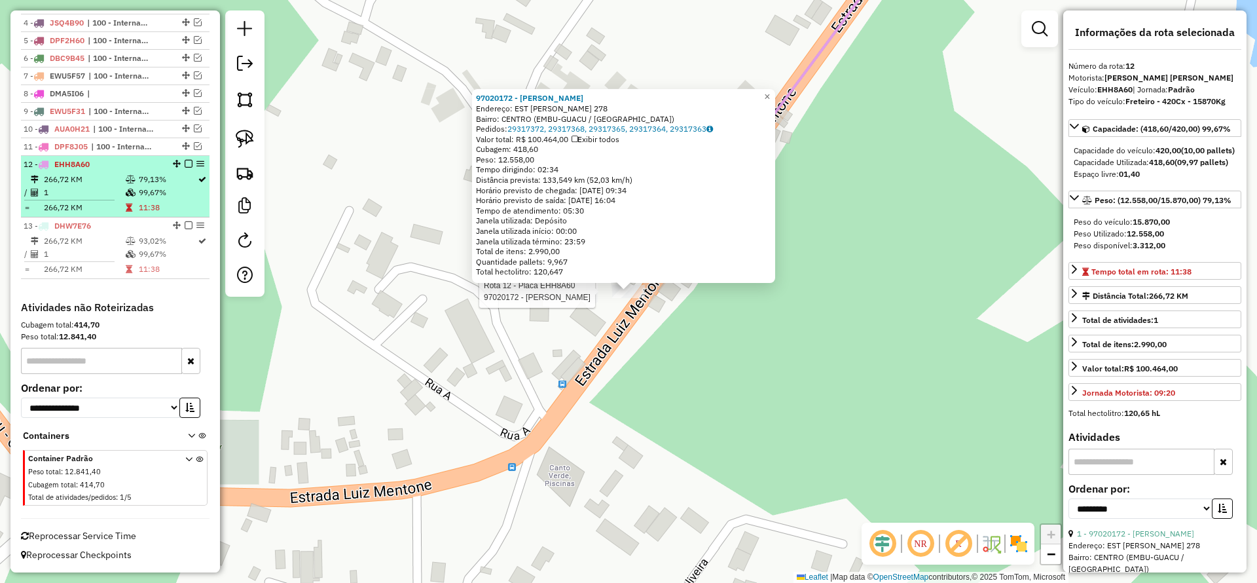
scroll to position [380, 0]
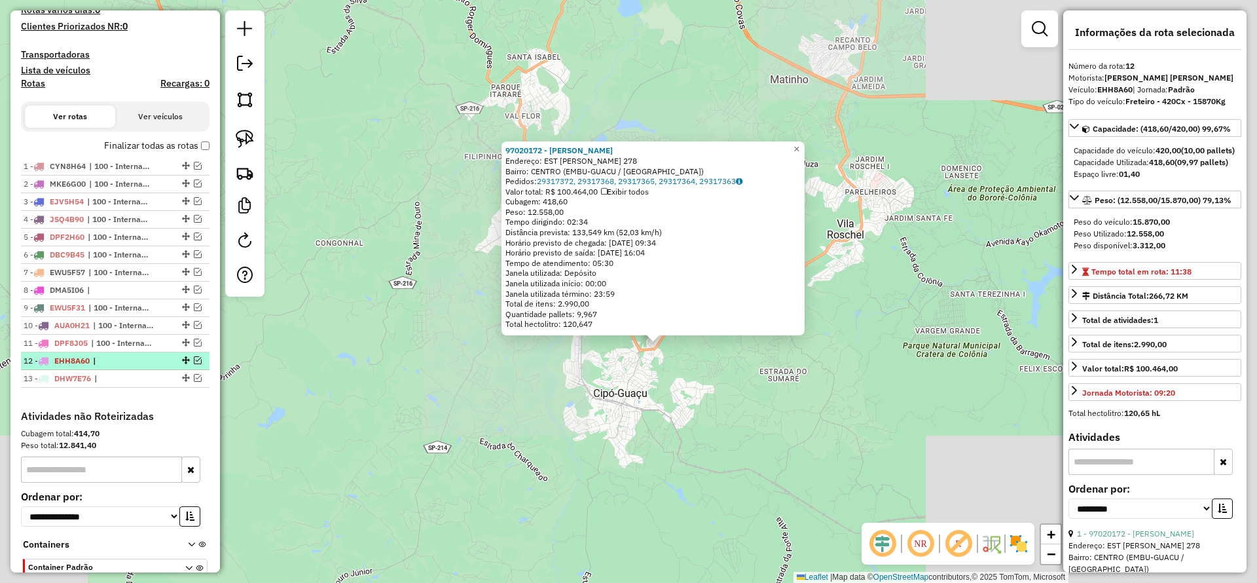
drag, startPoint x: 724, startPoint y: 457, endPoint x: 557, endPoint y: 333, distance: 207.8
click at [557, 333] on div "97020172 - IRMAOS [PERSON_NAME] Endereço: EST [PERSON_NAME] 278 Bairro: CENTRO …" at bounding box center [628, 291] width 1257 height 583
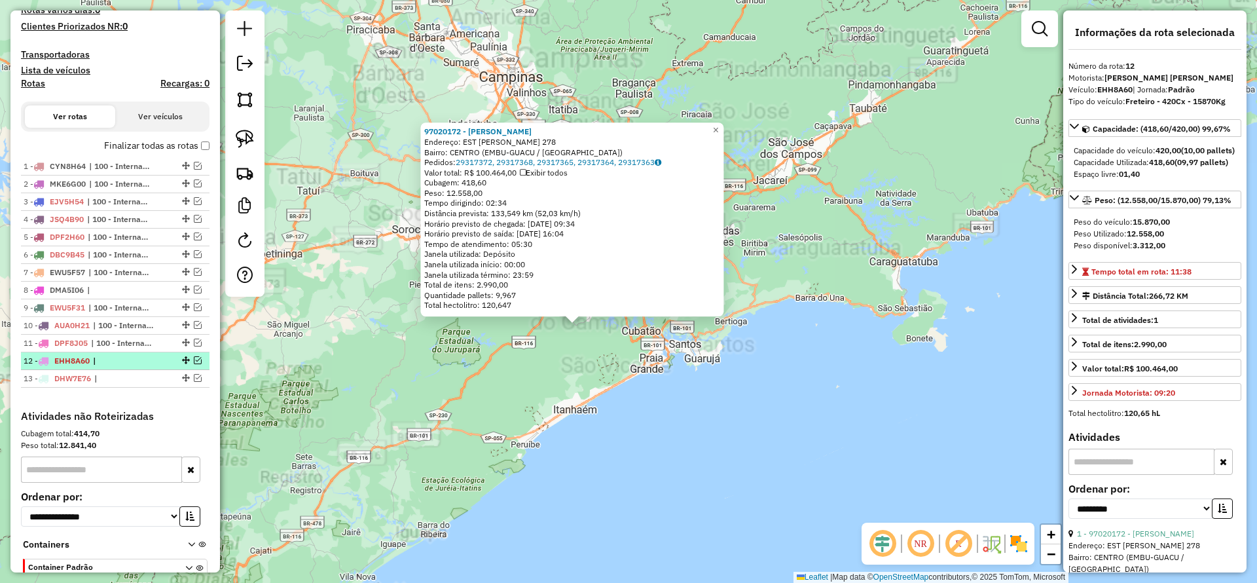
click at [651, 379] on div "97020172 - IRMAOS [PERSON_NAME] Endereço: EST [PERSON_NAME] 278 Bairro: CENTRO …" at bounding box center [628, 291] width 1257 height 583
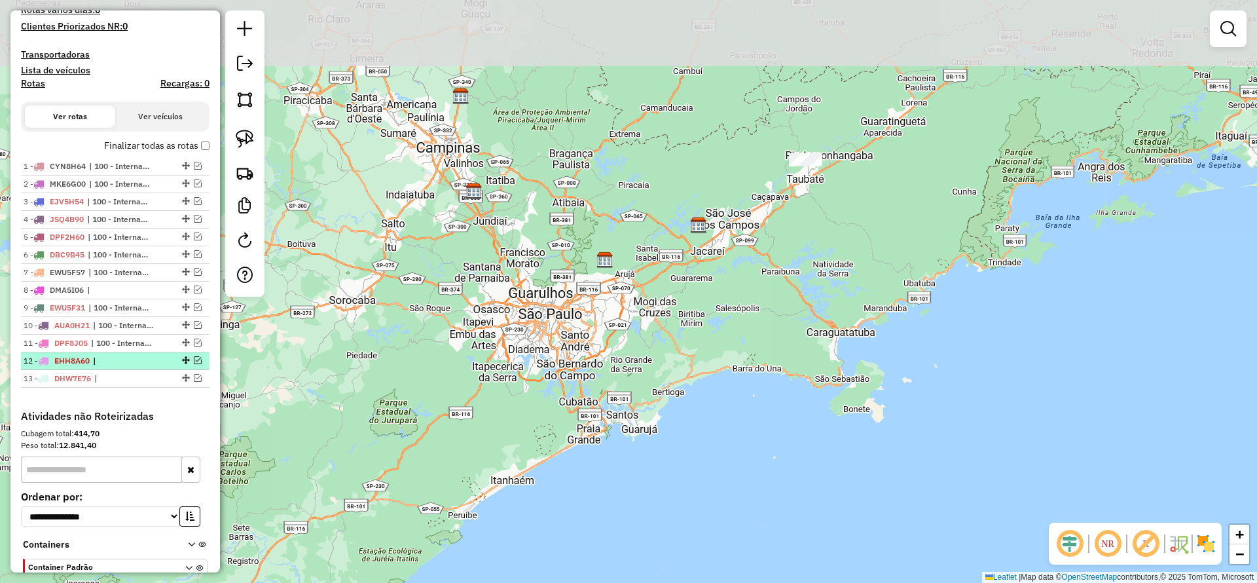
drag, startPoint x: 703, startPoint y: 269, endPoint x: 597, endPoint y: 278, distance: 106.4
click at [631, 345] on div "Janela de atendimento Grade de atendimento Capacidade Transportadoras Veículos …" at bounding box center [628, 291] width 1257 height 583
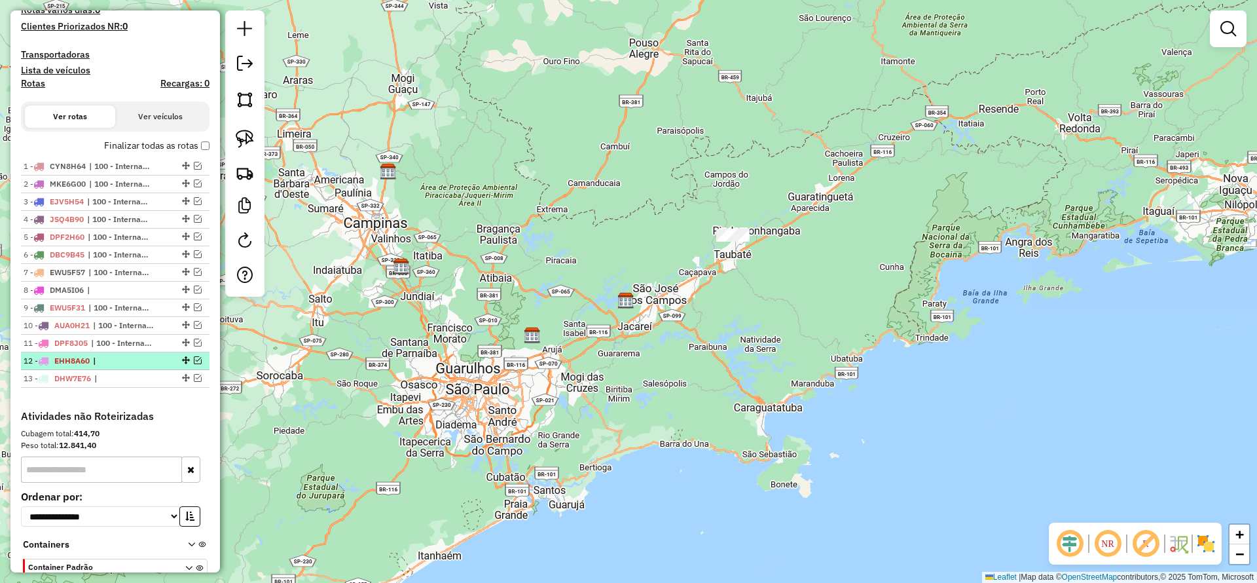
drag, startPoint x: 238, startPoint y: 147, endPoint x: 419, endPoint y: 116, distance: 183.3
click at [238, 147] on img at bounding box center [245, 139] width 18 height 18
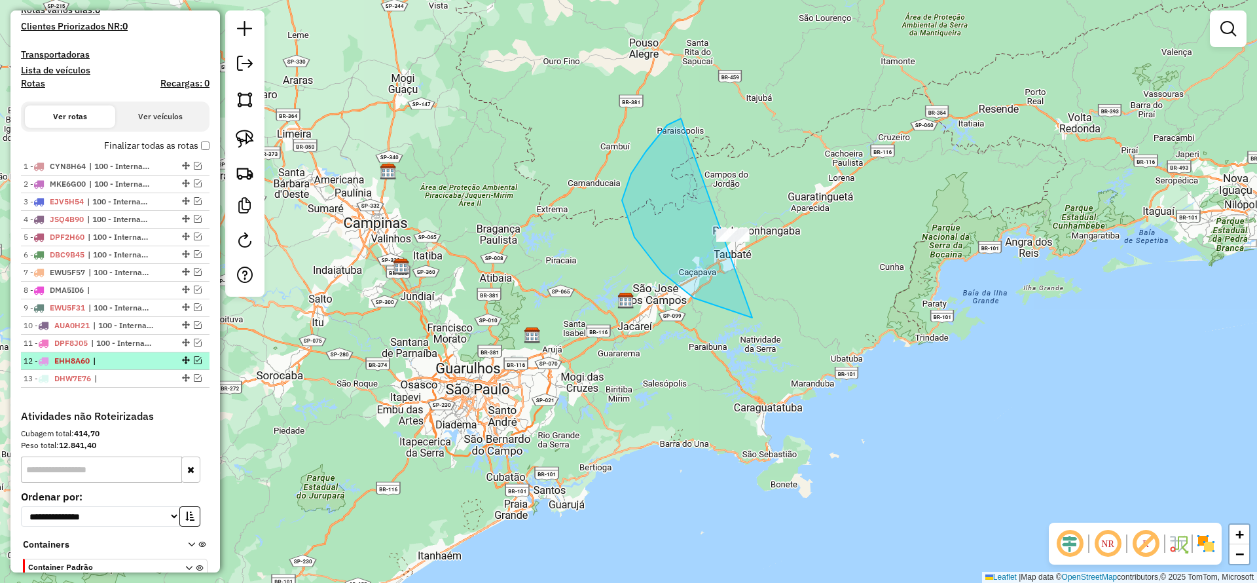
drag, startPoint x: 662, startPoint y: 272, endPoint x: 892, endPoint y: 265, distance: 230.0
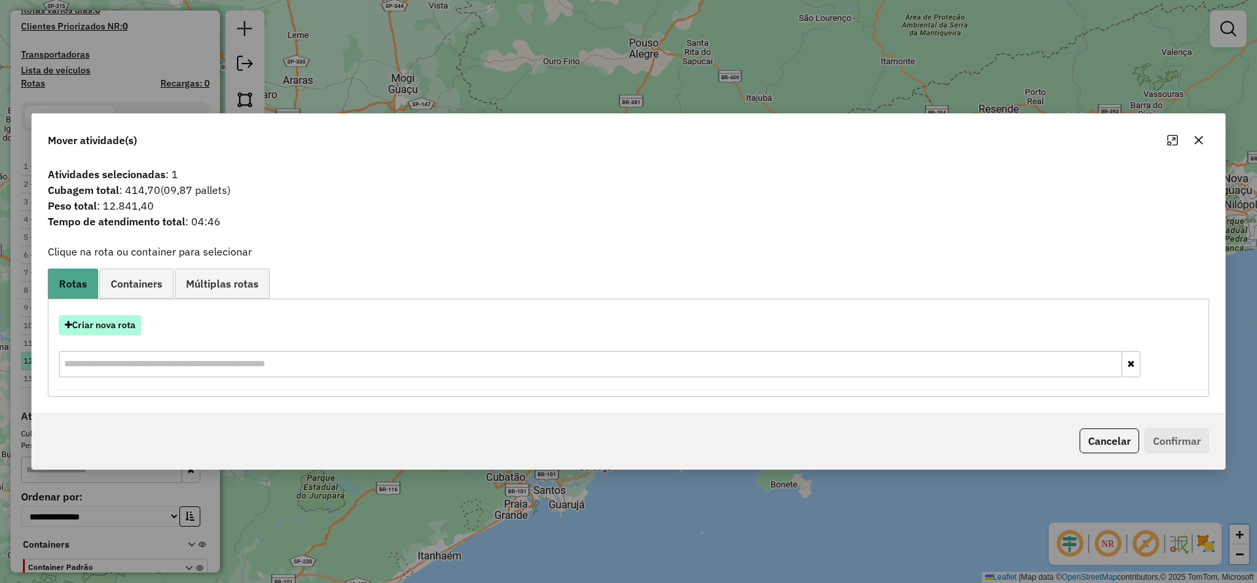
click at [108, 331] on button "Criar nova rota" at bounding box center [100, 325] width 83 height 20
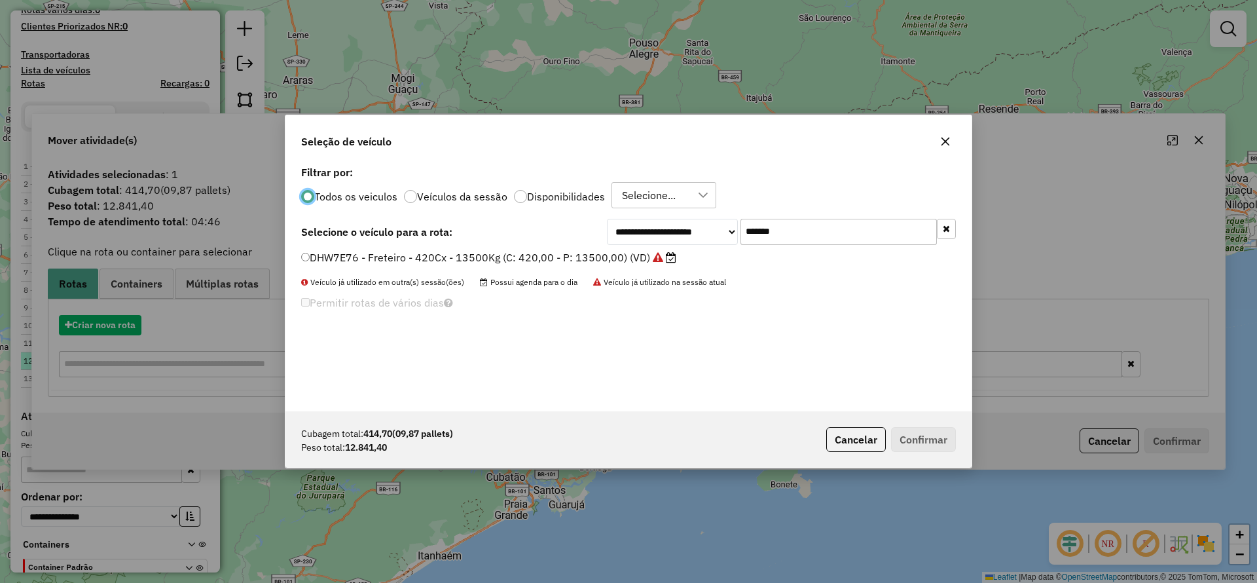
scroll to position [7, 4]
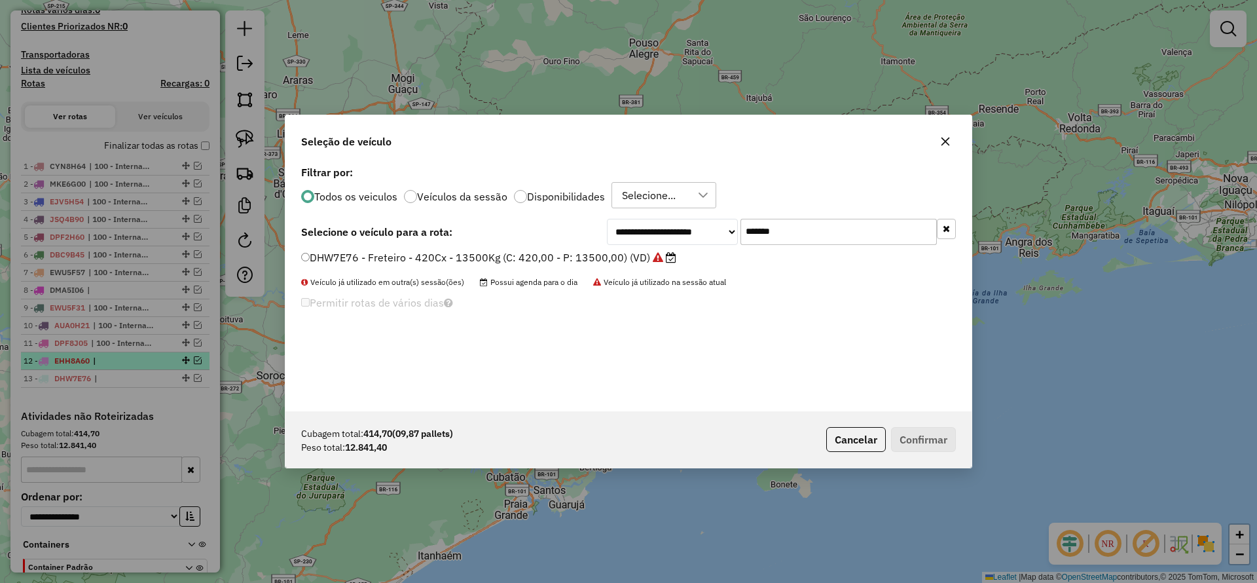
drag, startPoint x: 806, startPoint y: 239, endPoint x: 618, endPoint y: 276, distance: 191.5
click at [675, 260] on div "**********" at bounding box center [629, 286] width 686 height 249
paste input "text"
type input "*******"
click at [576, 251] on label "FOI1789 - Freteiro - 420Cx - 13360Kg (C: 420,00 - P: 13360,00) (VD)" at bounding box center [479, 257] width 356 height 16
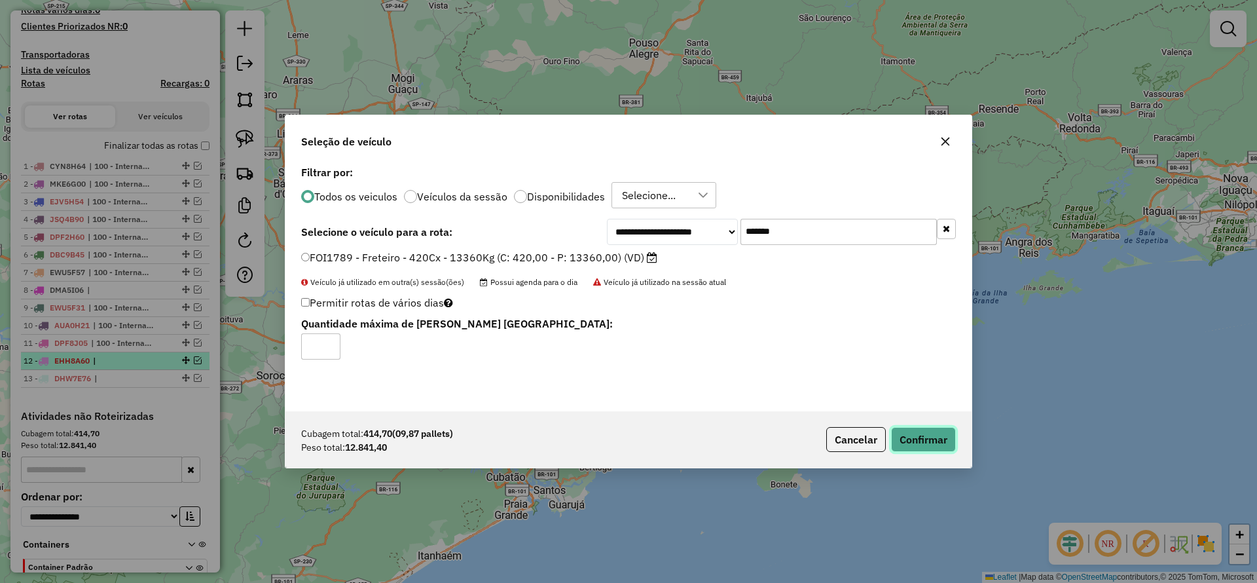
click at [911, 427] on button "Confirmar" at bounding box center [923, 439] width 65 height 25
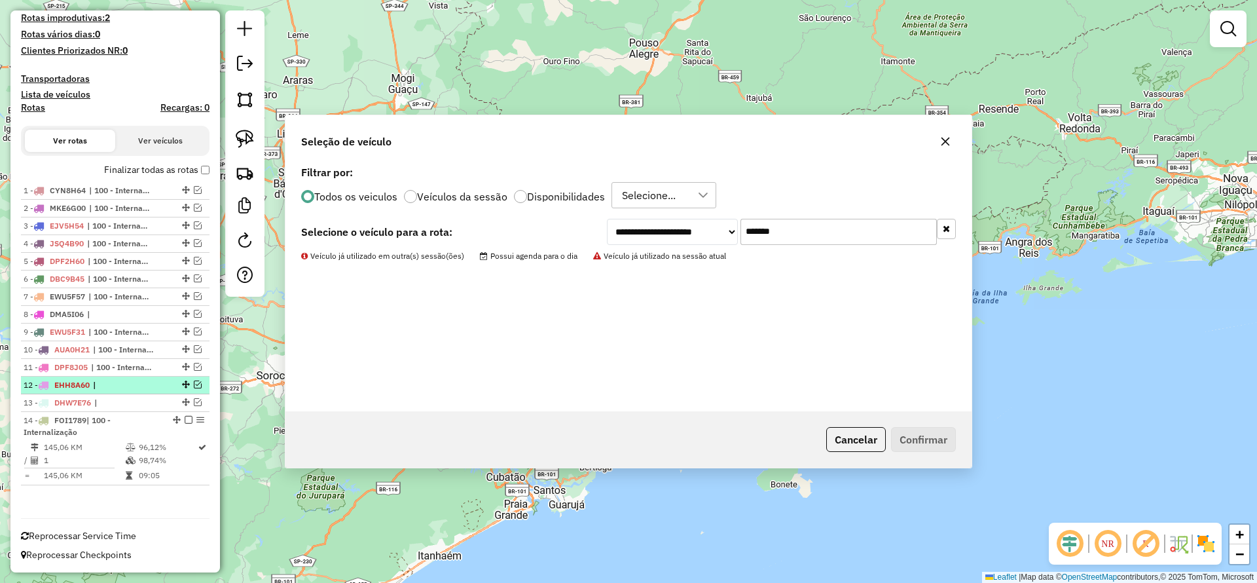
scroll to position [356, 0]
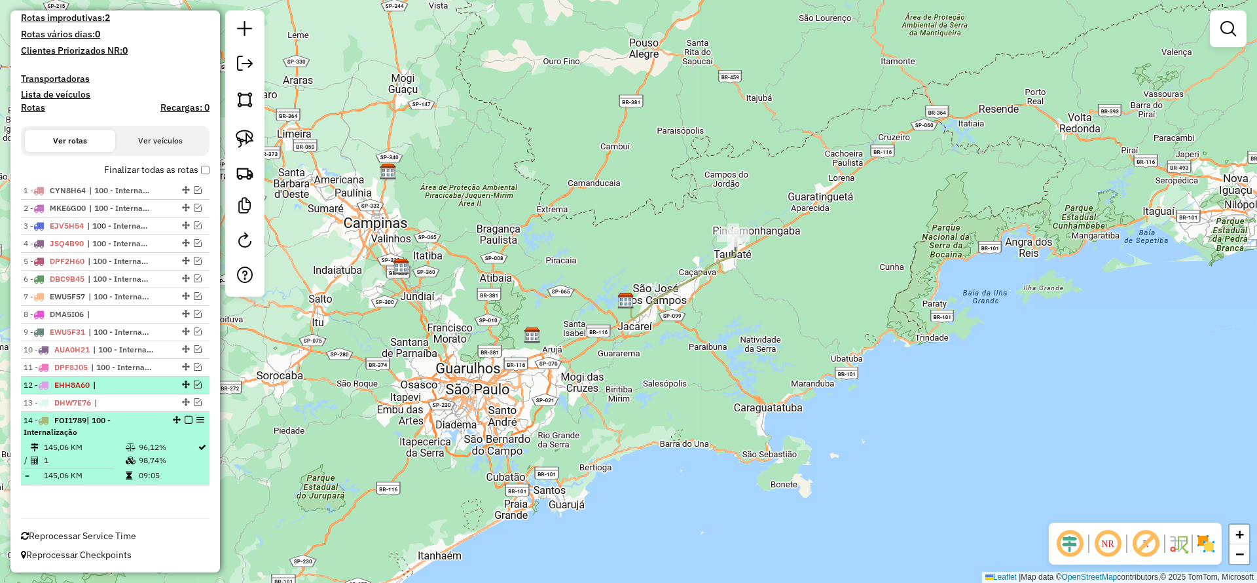
click at [181, 426] on div "14 - FOI1789 | 100 - Internalização" at bounding box center [115, 427] width 183 height 24
select select "**********"
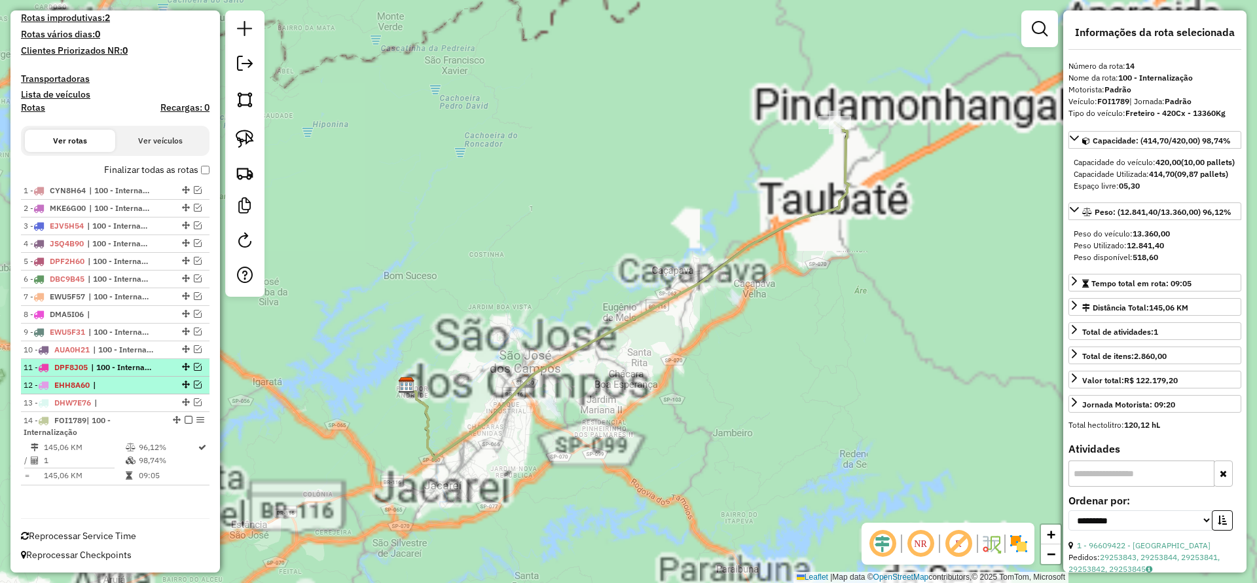
click at [185, 423] on em at bounding box center [189, 420] width 8 height 8
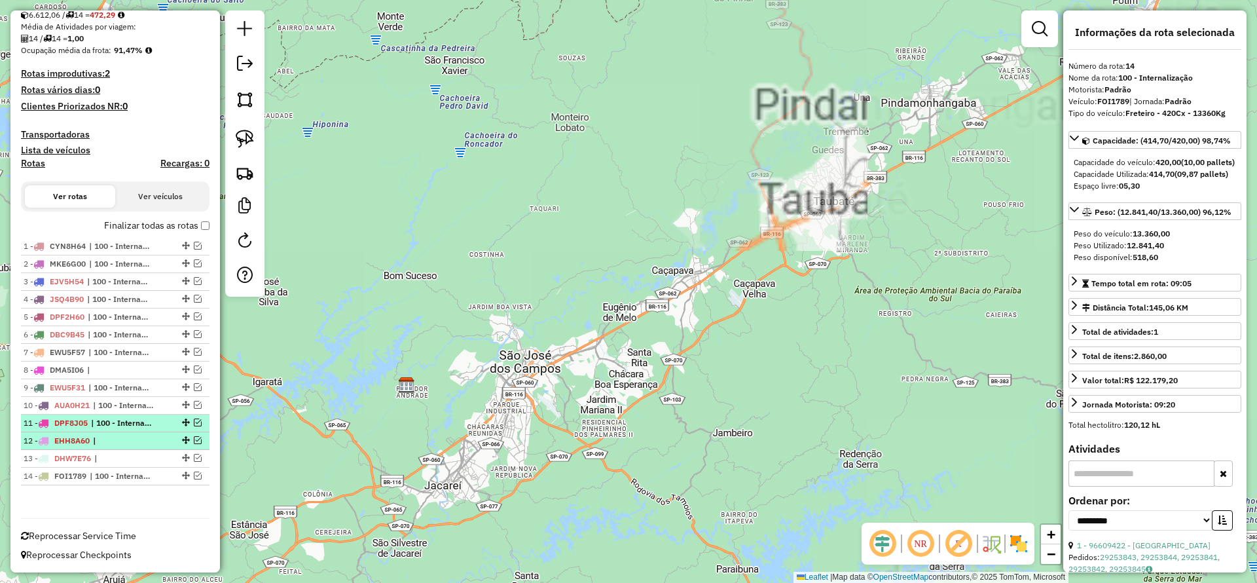
scroll to position [301, 0]
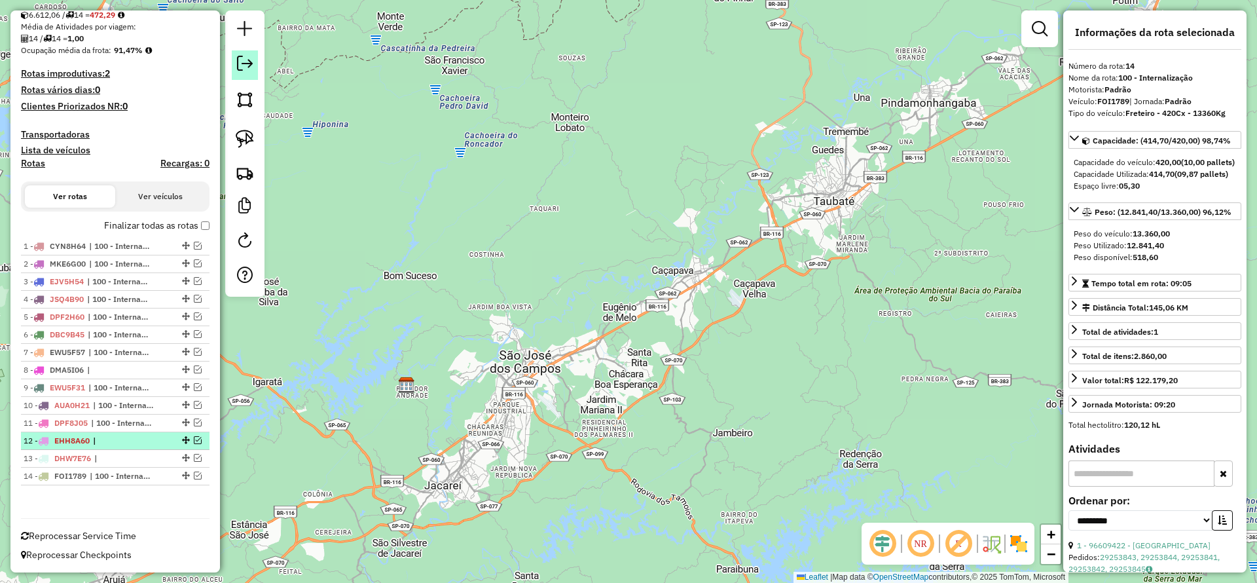
click at [240, 69] on em at bounding box center [245, 64] width 16 height 16
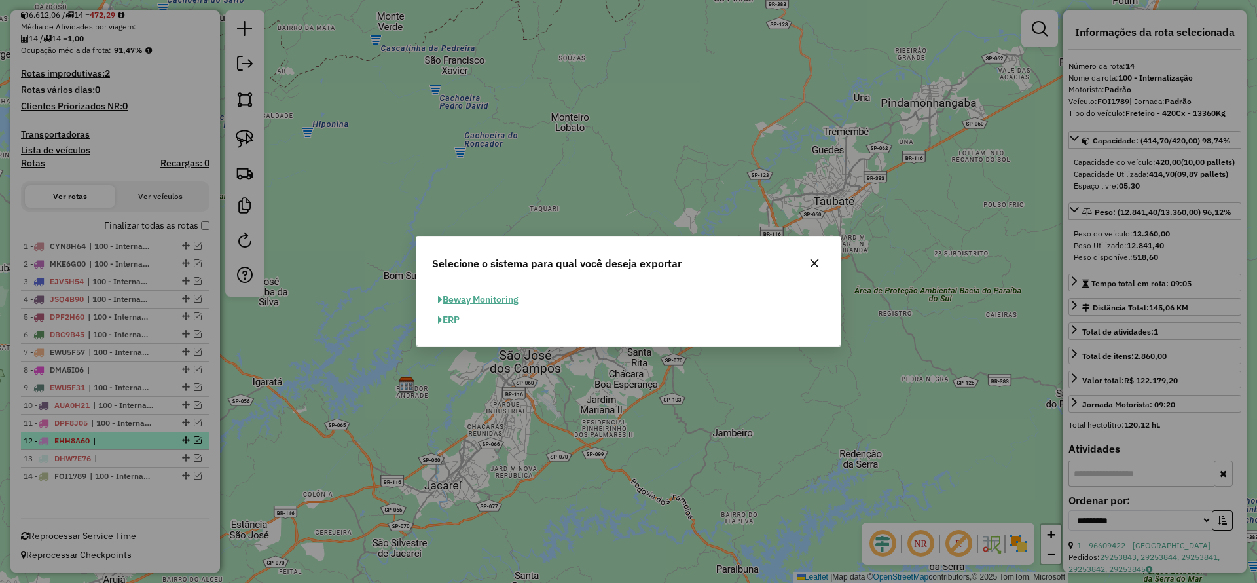
click at [451, 318] on button "ERP" at bounding box center [448, 320] width 33 height 20
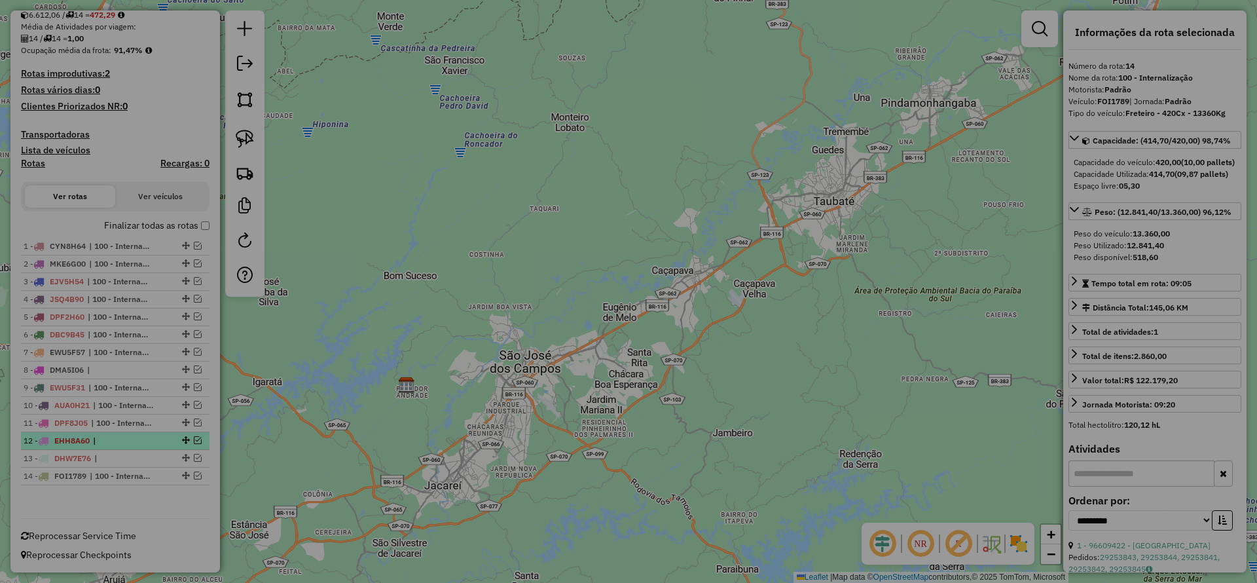
select select "**"
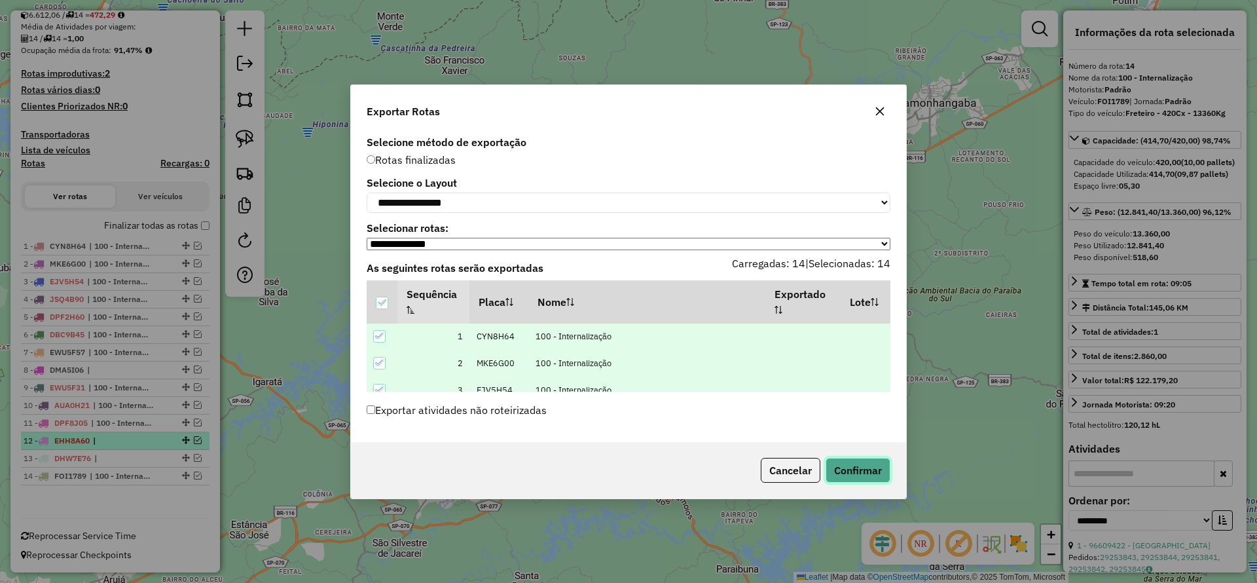
click at [853, 472] on button "Confirmar" at bounding box center [858, 470] width 65 height 25
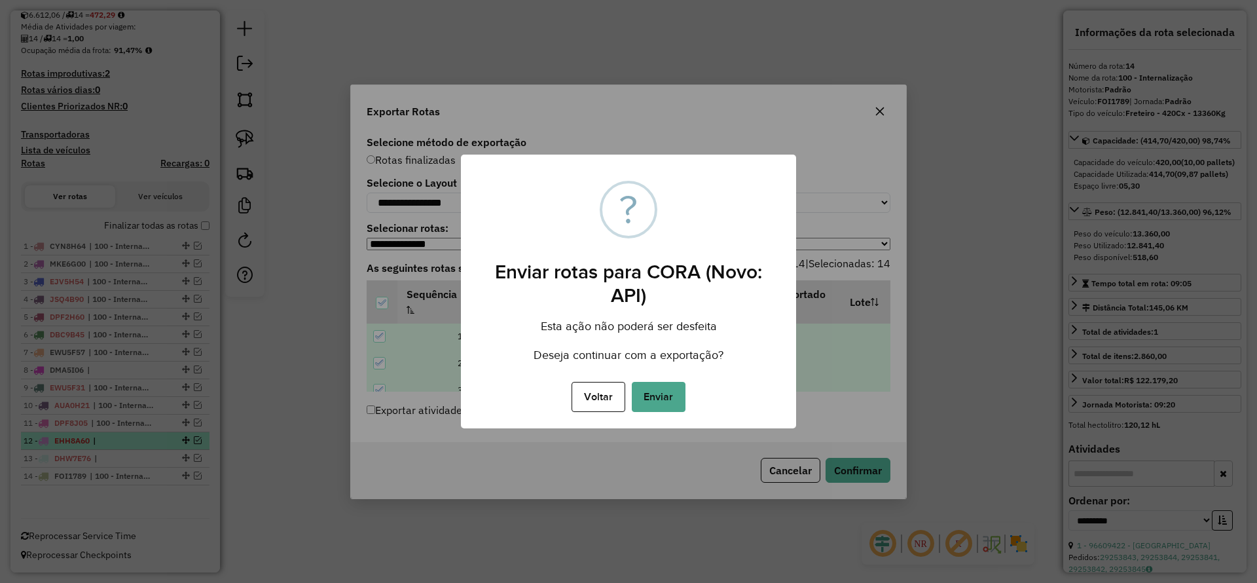
drag, startPoint x: 683, startPoint y: 391, endPoint x: 689, endPoint y: 400, distance: 10.9
click at [684, 392] on button "Enviar" at bounding box center [659, 397] width 54 height 30
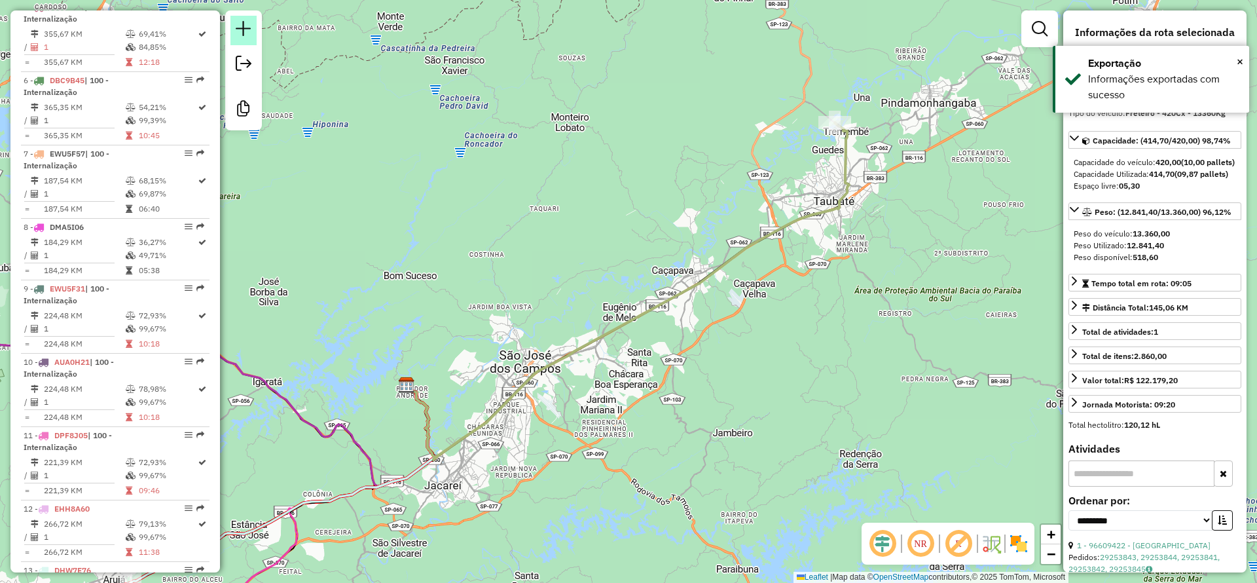
scroll to position [989, 0]
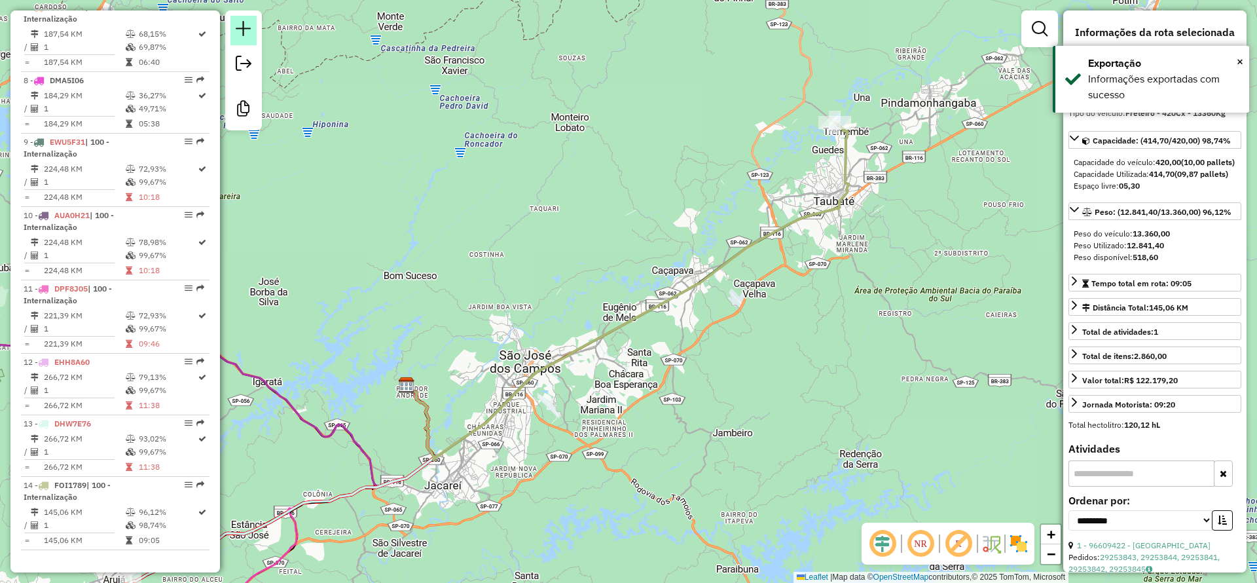
click at [242, 26] on em at bounding box center [244, 29] width 16 height 16
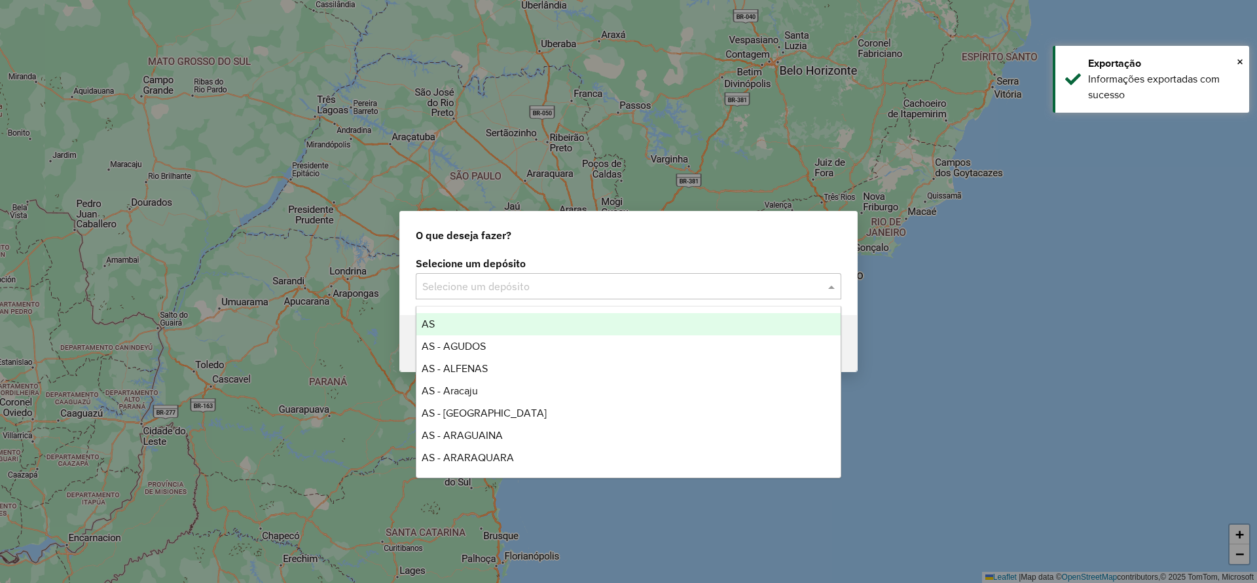
click at [500, 293] on div "Selecione um depósito" at bounding box center [629, 286] width 426 height 26
type input "****"
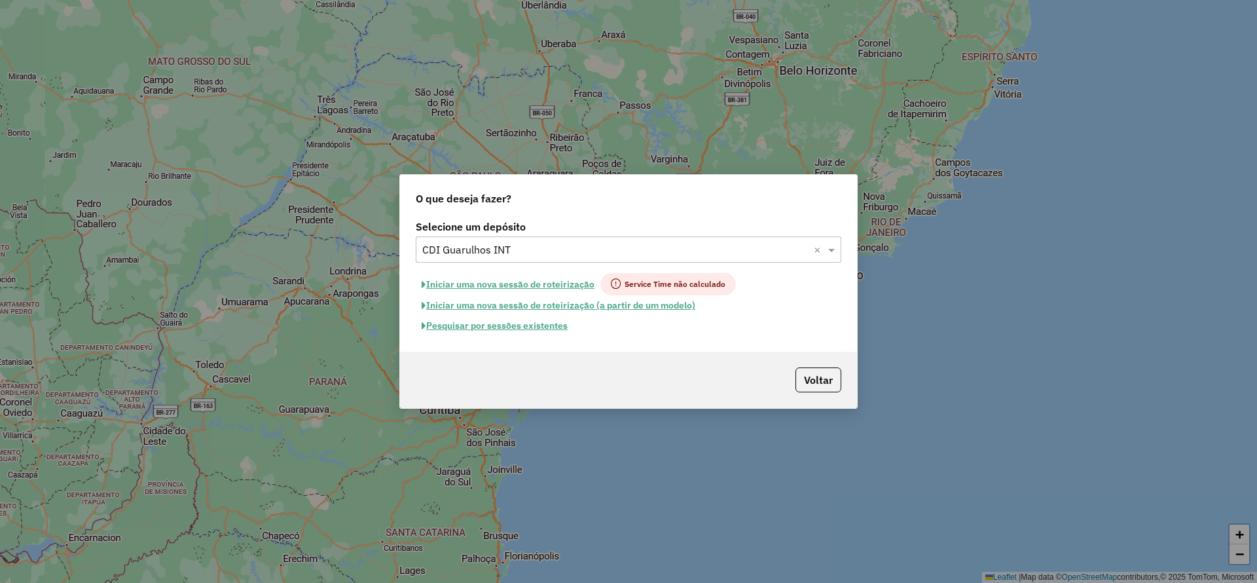
click at [466, 284] on hb-app "Aguarde... Pop-up bloqueado! Seu navegador bloqueou automáticamente a abertura …" at bounding box center [628, 291] width 1257 height 583
click at [464, 284] on button "Iniciar uma nova sessão de roteirização" at bounding box center [508, 284] width 185 height 22
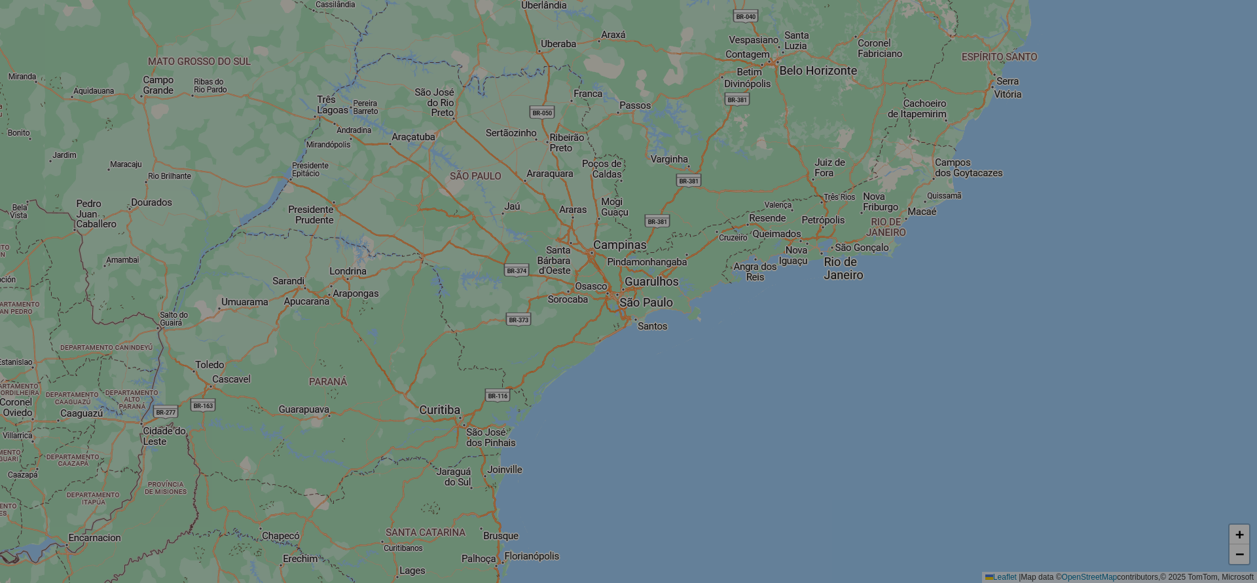
select select "*"
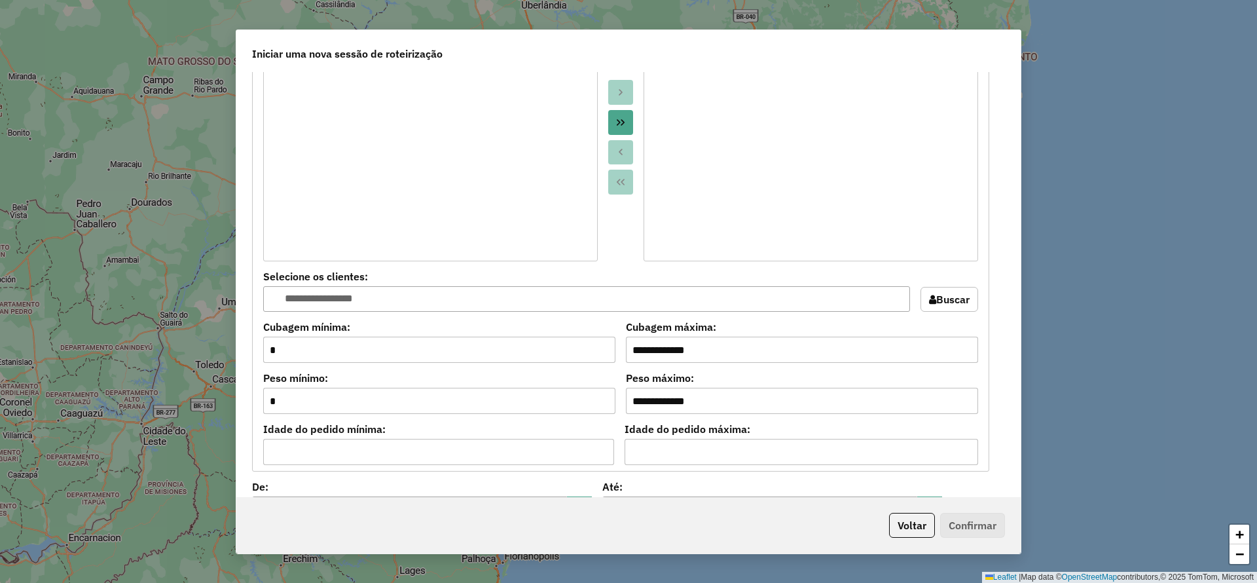
scroll to position [1080, 0]
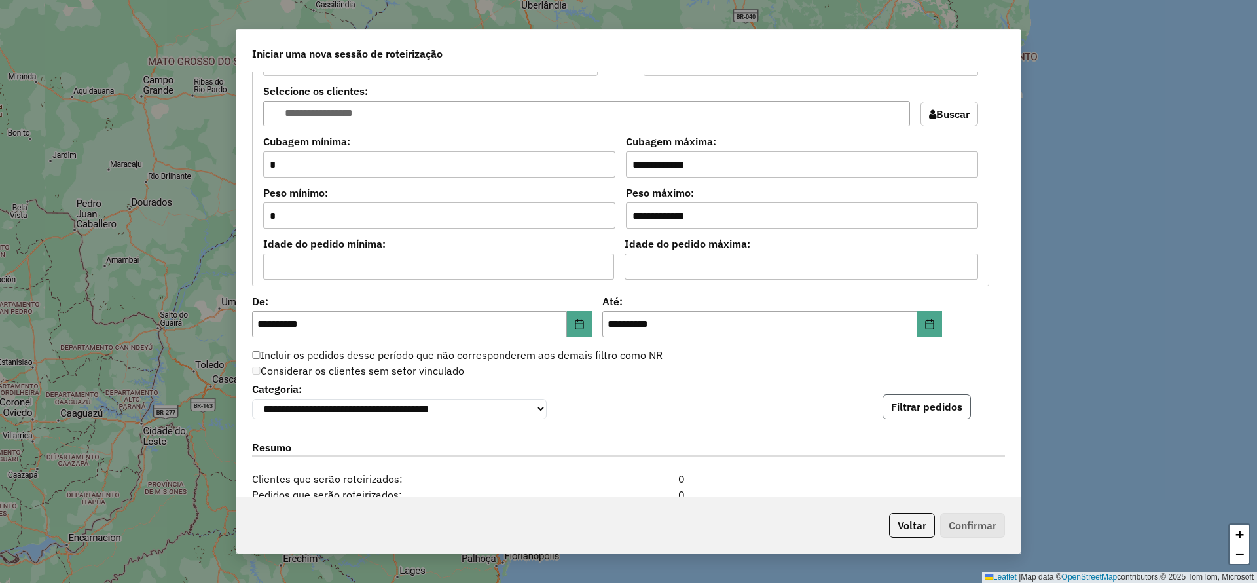
click at [919, 413] on button "Filtrar pedidos" at bounding box center [927, 406] width 88 height 25
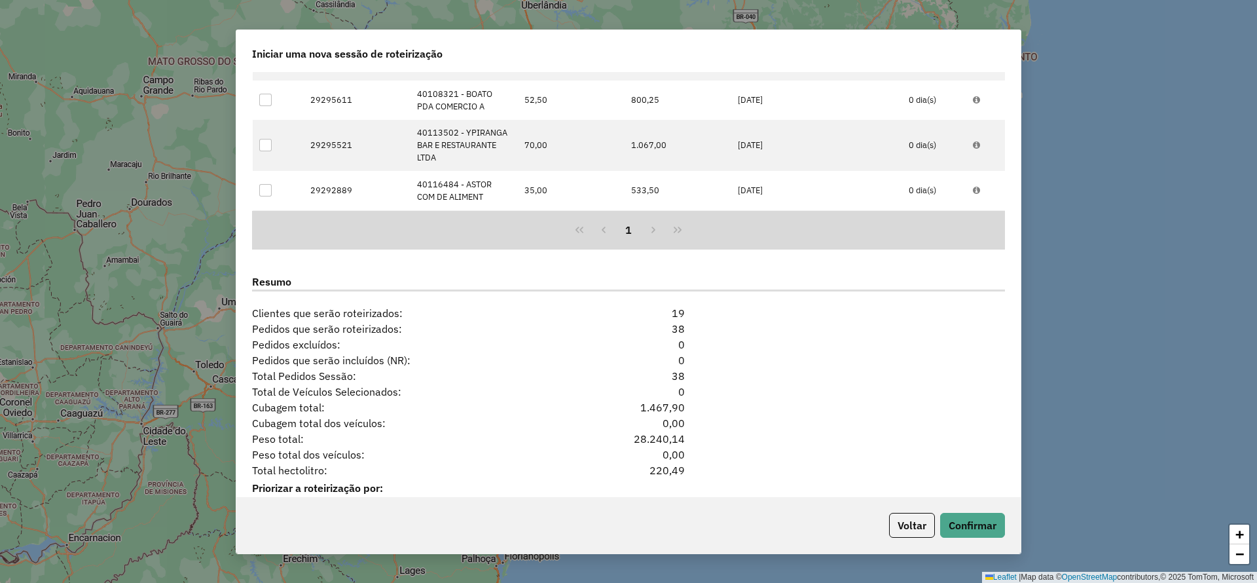
scroll to position [1589, 0]
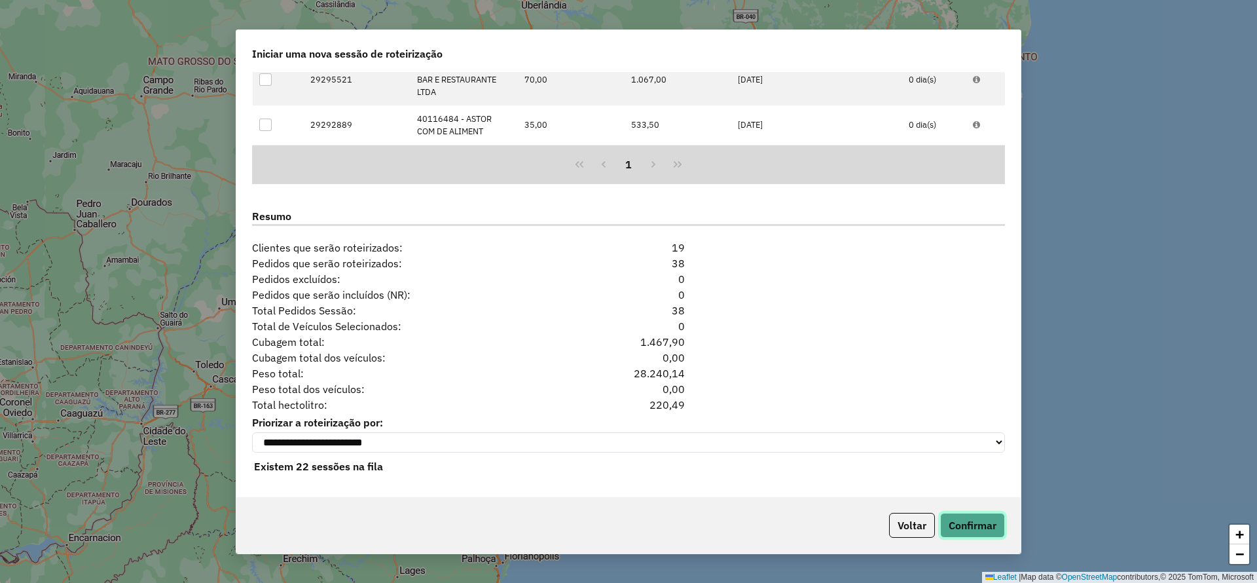
click at [953, 521] on button "Confirmar" at bounding box center [972, 525] width 65 height 25
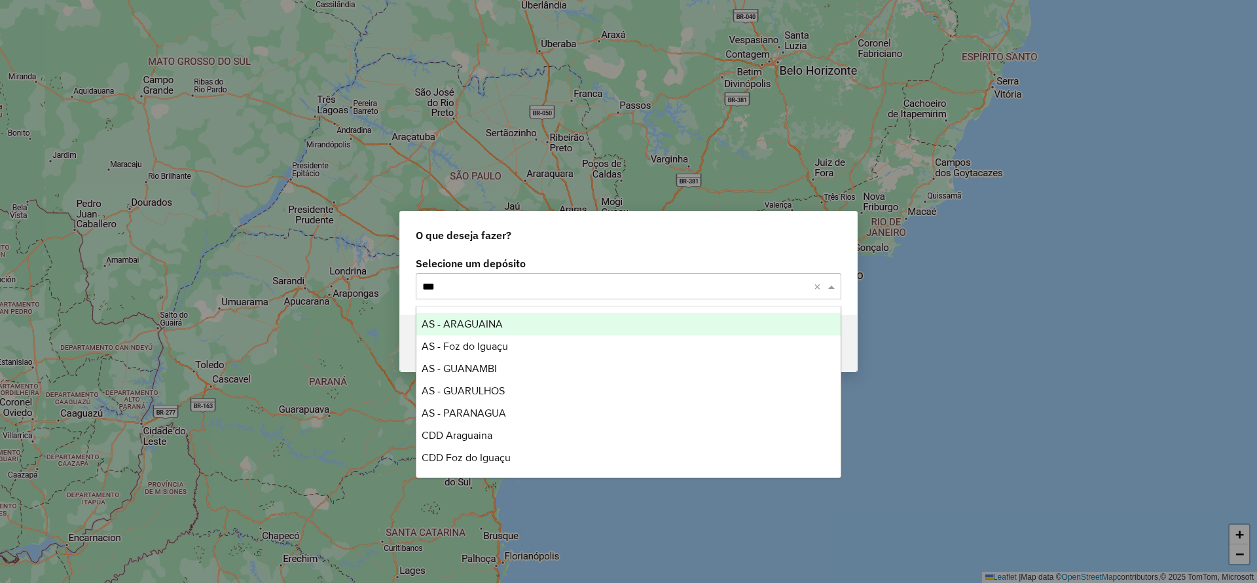
type input "****"
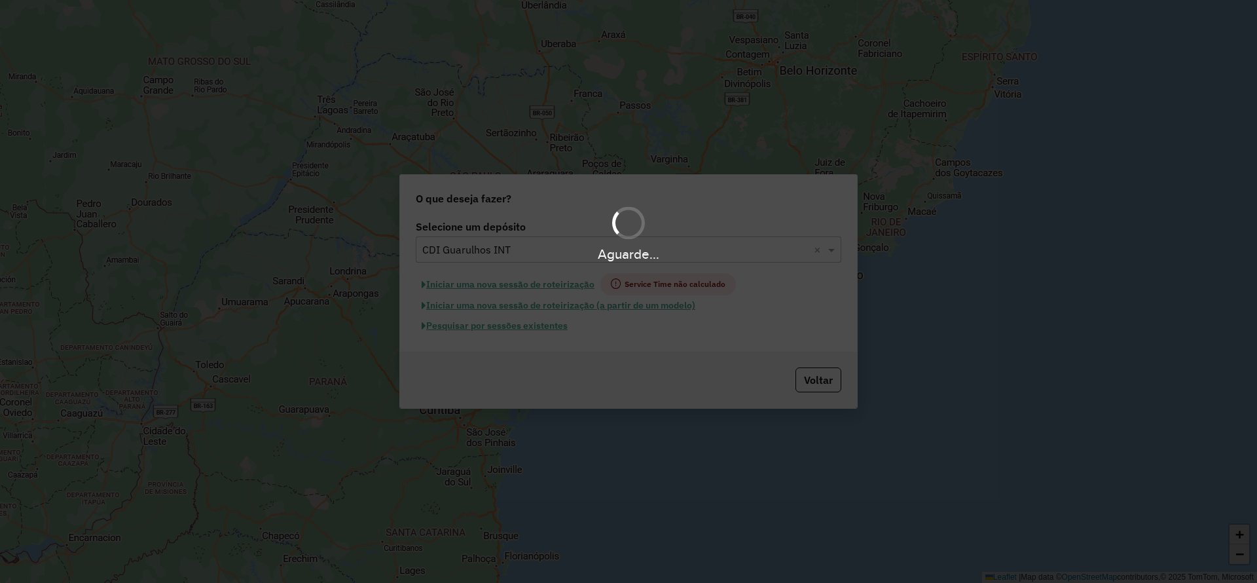
drag, startPoint x: 538, startPoint y: 287, endPoint x: 530, endPoint y: 282, distance: 9.1
click at [537, 287] on div "Aguarde..." at bounding box center [628, 291] width 1257 height 583
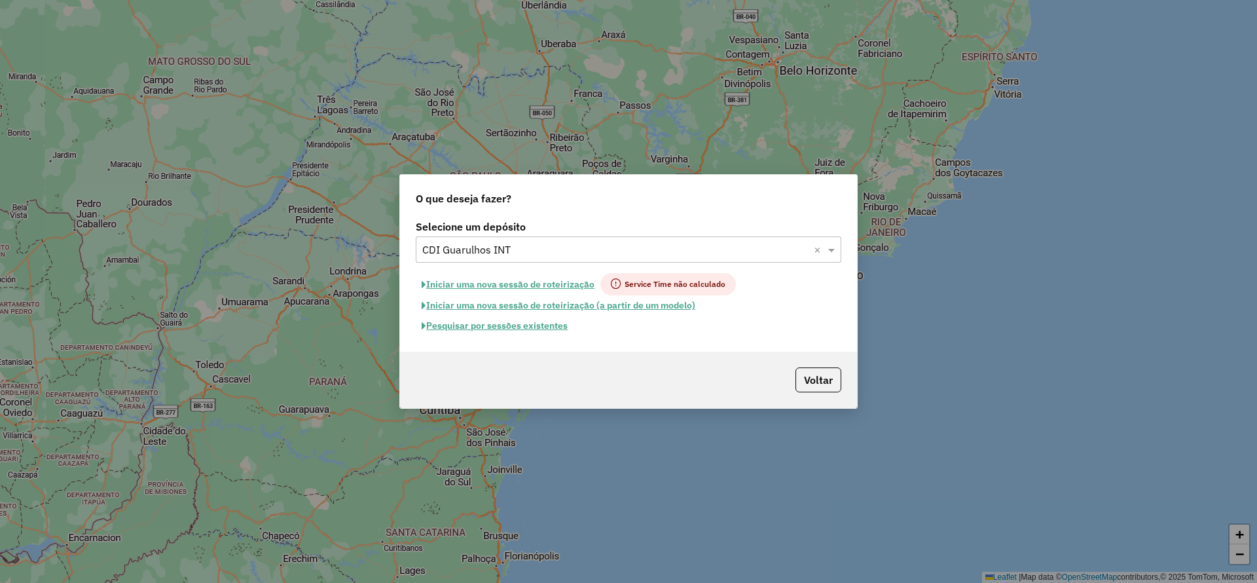
click at [529, 280] on button "Iniciar uma nova sessão de roteirização" at bounding box center [508, 284] width 185 height 22
select select "*"
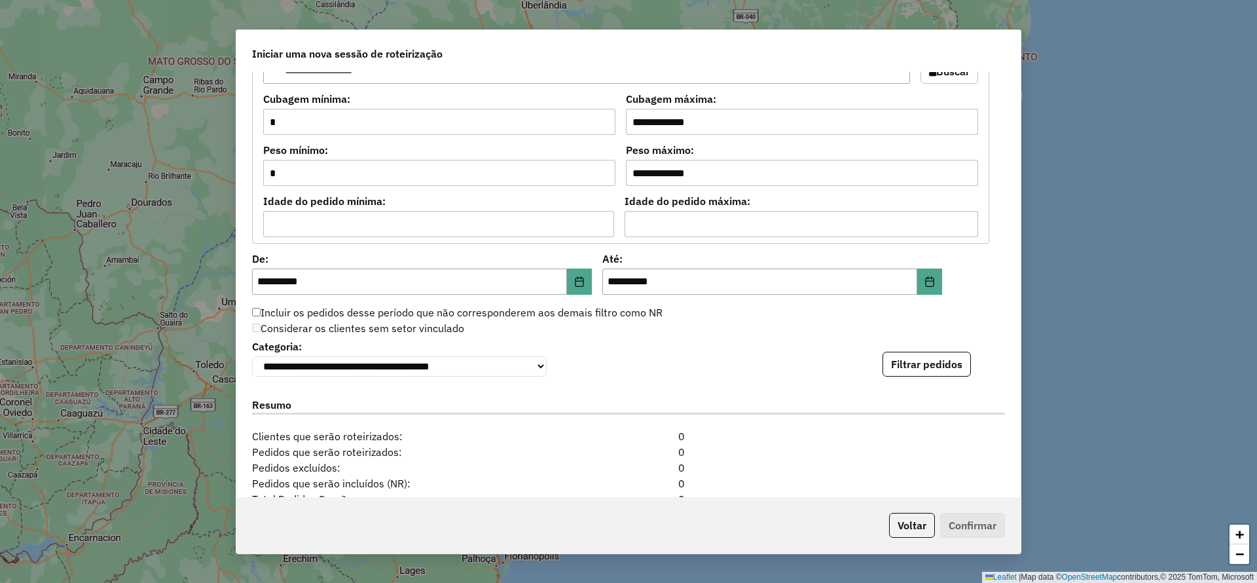
scroll to position [1277, 0]
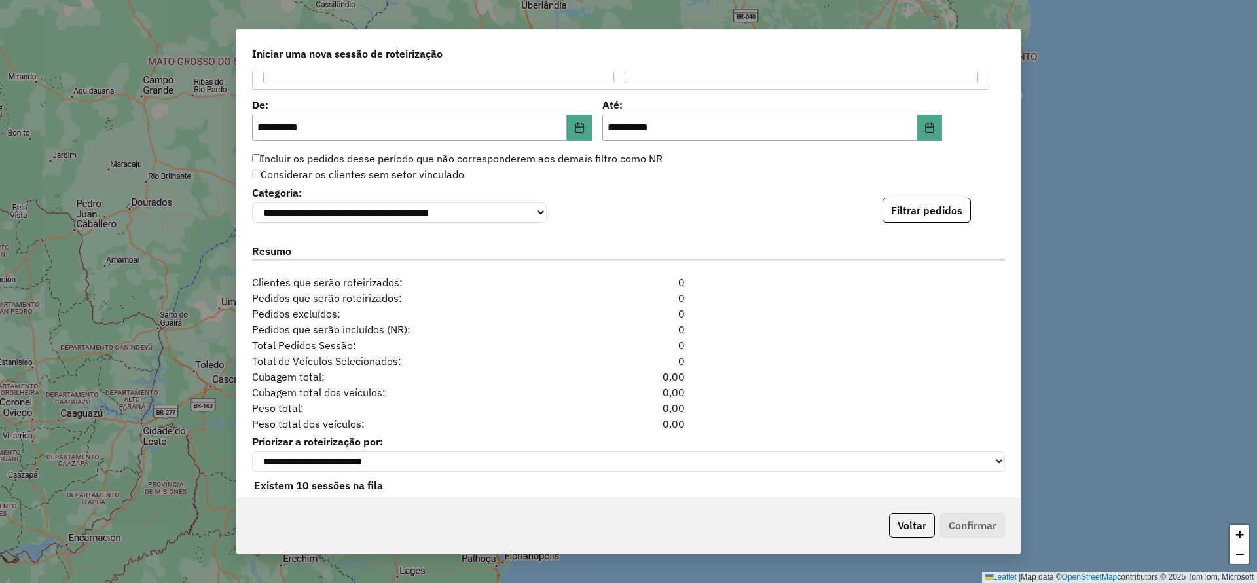
click at [904, 223] on button "Filtrar pedidos" at bounding box center [927, 210] width 88 height 25
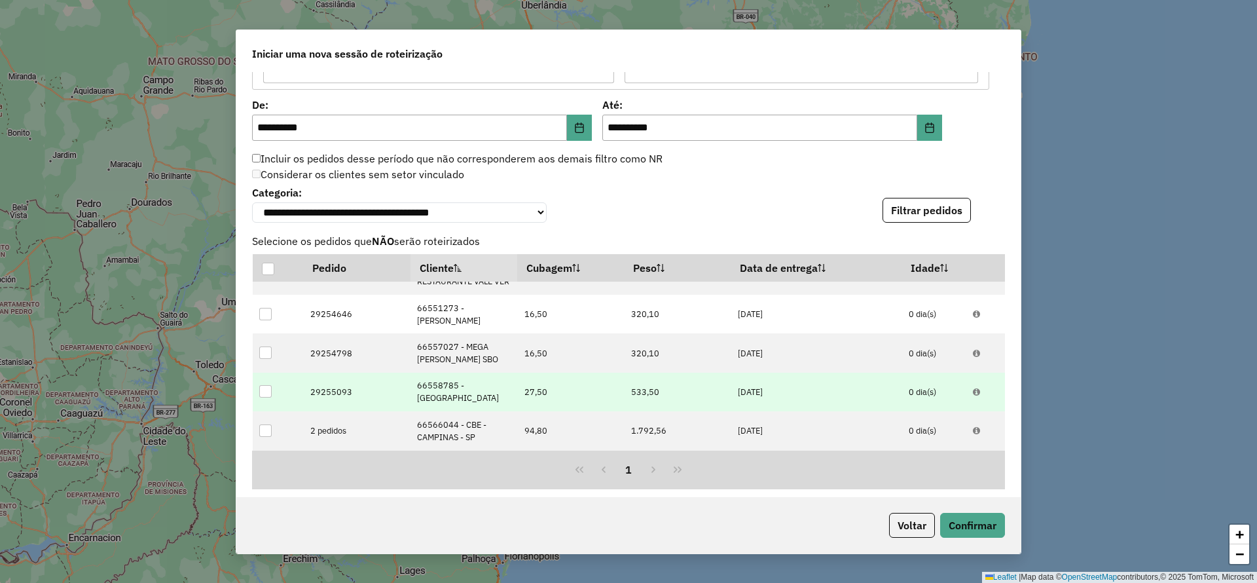
scroll to position [1589, 0]
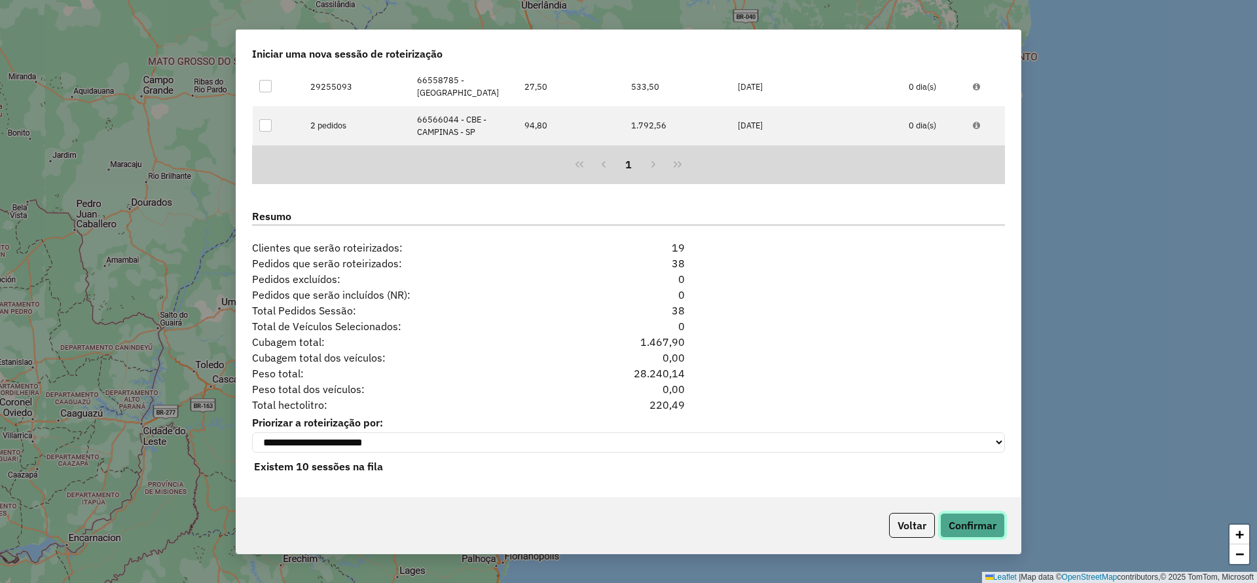
drag, startPoint x: 984, startPoint y: 536, endPoint x: 980, endPoint y: 526, distance: 10.2
click at [982, 530] on button "Confirmar" at bounding box center [972, 525] width 65 height 25
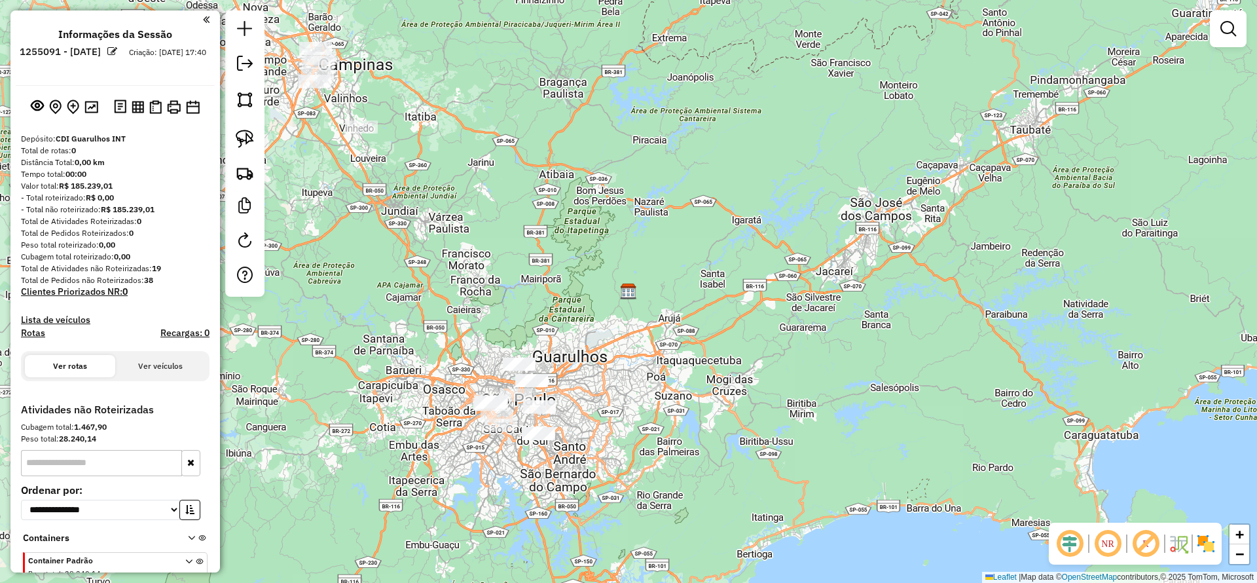
drag, startPoint x: 506, startPoint y: 328, endPoint x: 655, endPoint y: 303, distance: 151.5
click at [655, 303] on div "Janela de atendimento Grade de atendimento Capacidade Transportadoras Veículos …" at bounding box center [628, 291] width 1257 height 583
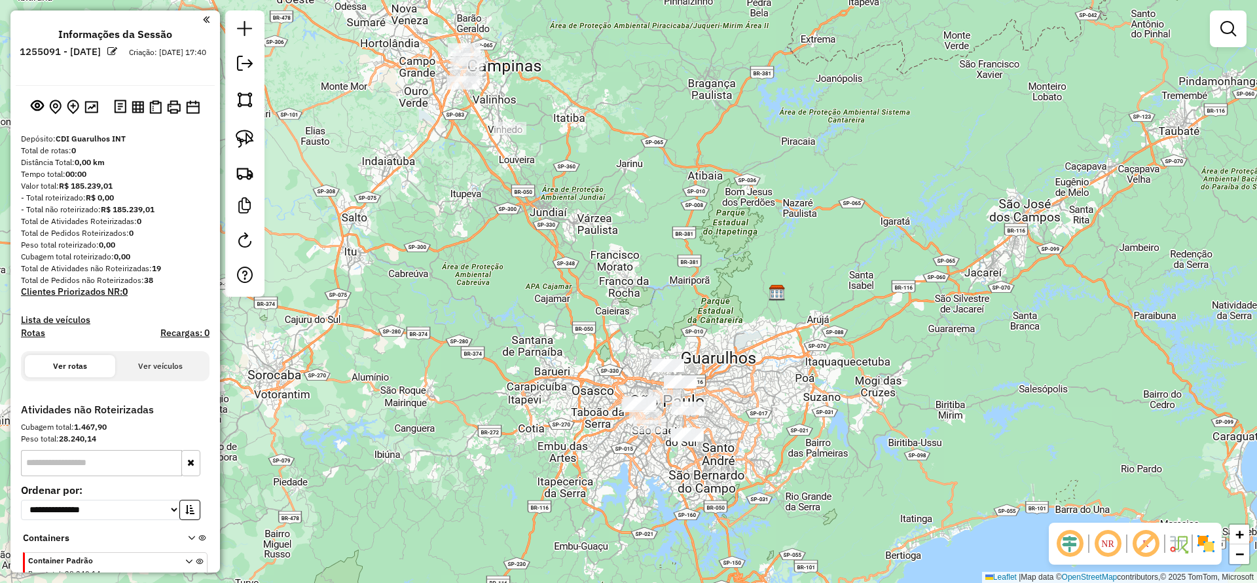
click at [579, 223] on div "Janela de atendimento Grade de atendimento Capacidade Transportadoras Veículos …" at bounding box center [628, 291] width 1257 height 583
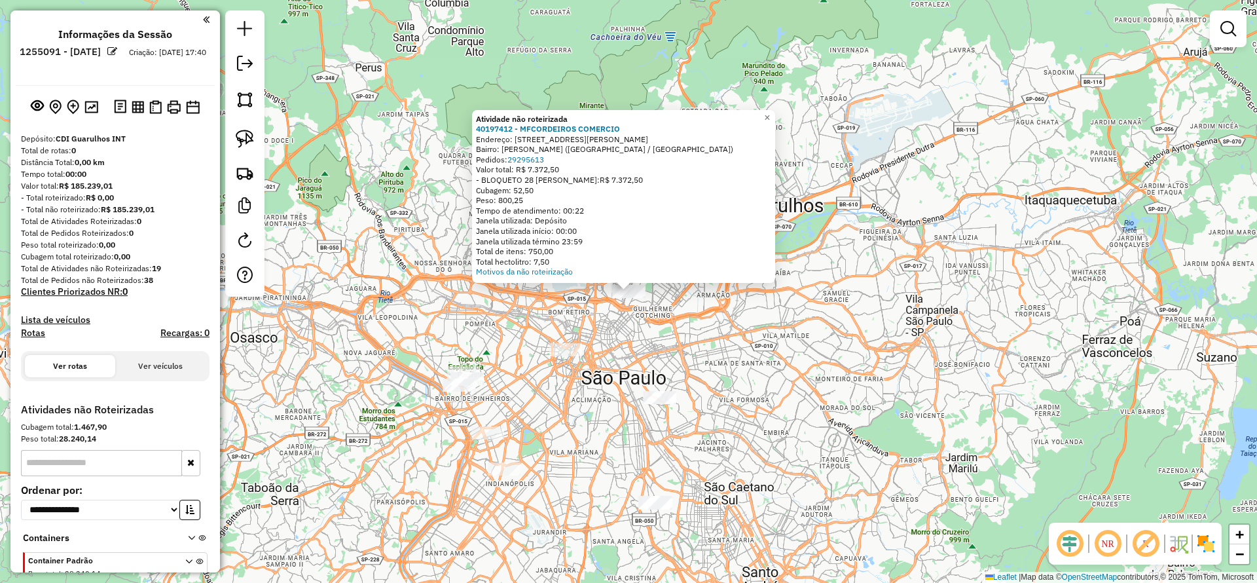
click at [562, 363] on div "Atividade não roteirizada 40197412 - MFCORDEIROS COMERCIO Endereço: AV JOAQUINA…" at bounding box center [628, 291] width 1257 height 583
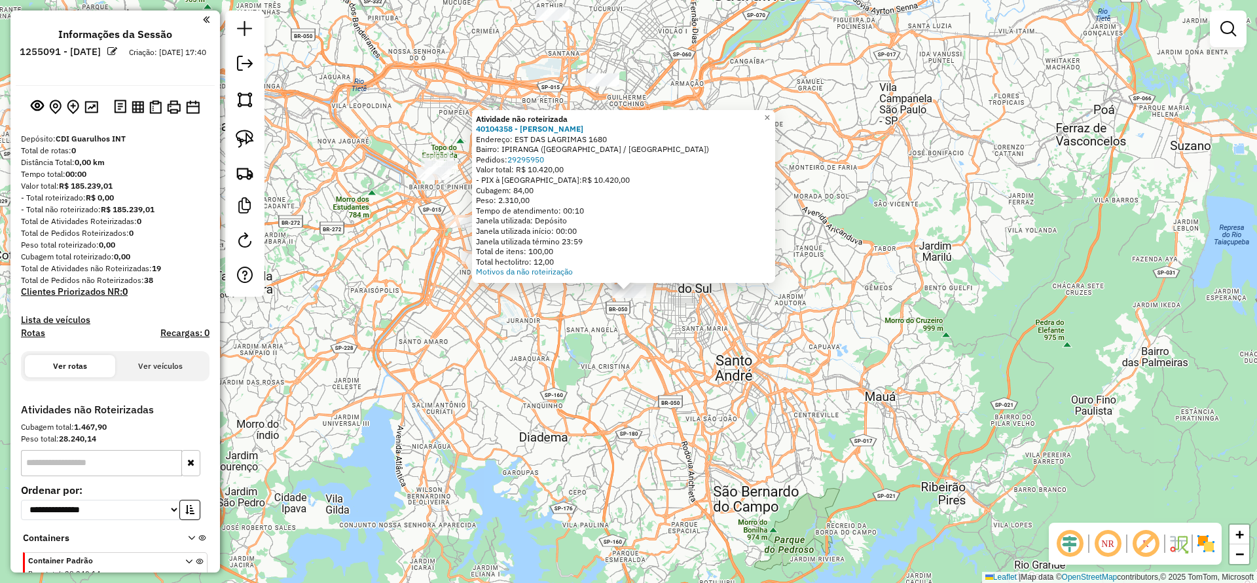
drag, startPoint x: 608, startPoint y: 402, endPoint x: 600, endPoint y: 401, distance: 7.3
click at [605, 401] on div "Atividade não roteirizada 40104358 - MARIA VIEIRA DE SOUZ Endereço: EST DAS LAG…" at bounding box center [628, 291] width 1257 height 583
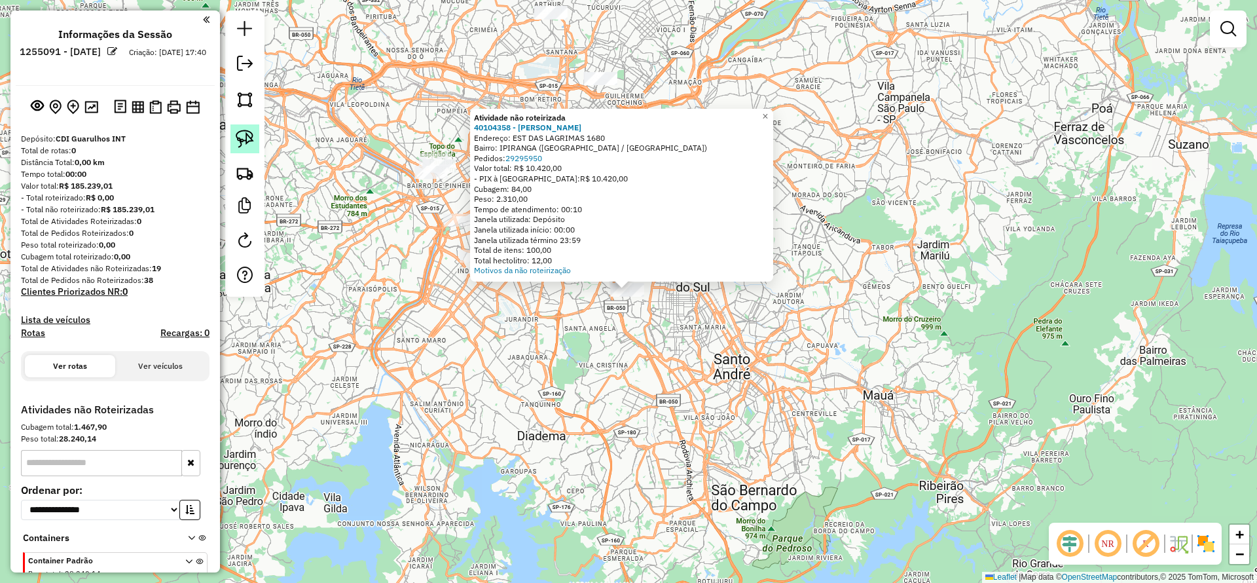
click at [255, 137] on link at bounding box center [244, 138] width 29 height 29
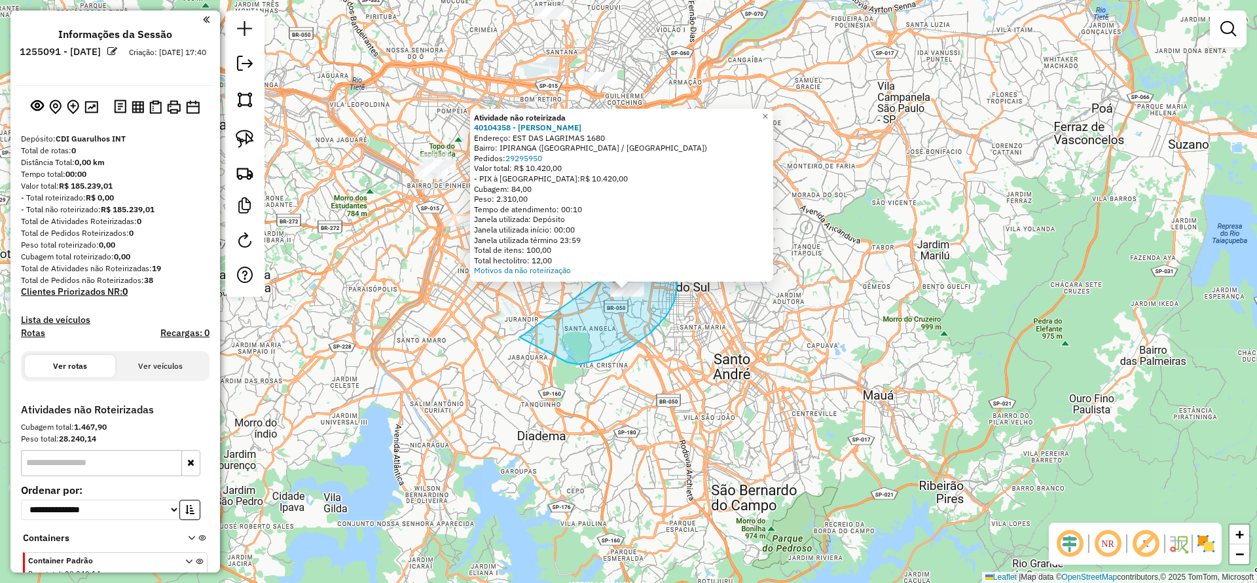
drag, startPoint x: 547, startPoint y: 352, endPoint x: 665, endPoint y: 231, distance: 169.0
click at [665, 231] on div "Atividade não roteirizada 40104358 - MARIA VIEIRA DE SOUZ Endereço: EST DAS LAG…" at bounding box center [628, 291] width 1257 height 583
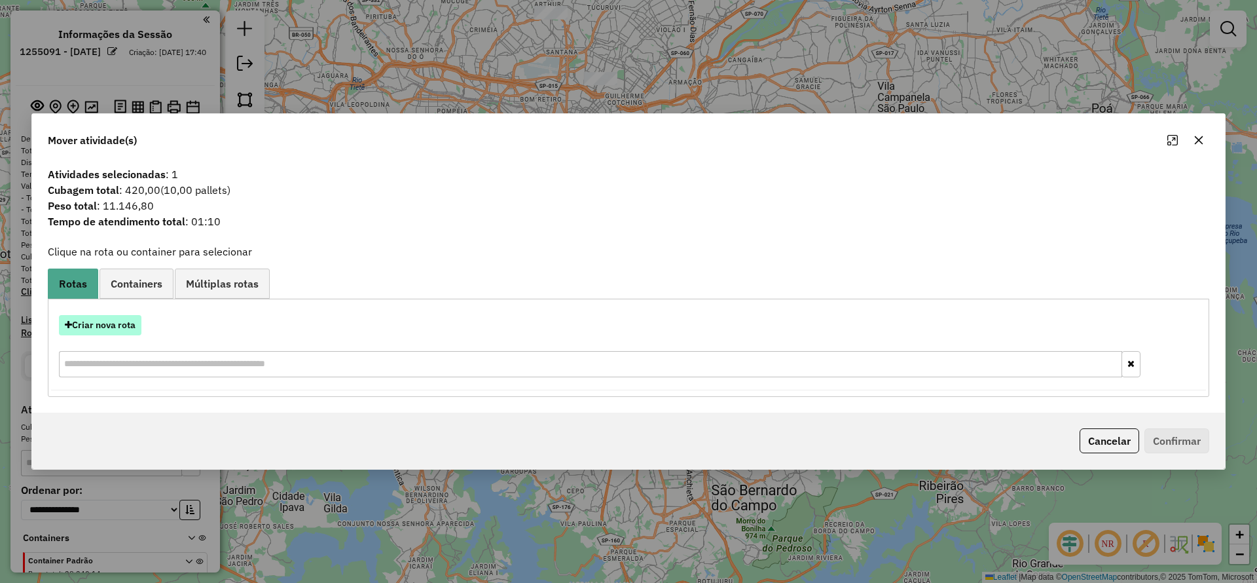
click at [132, 324] on button "Criar nova rota" at bounding box center [100, 325] width 83 height 20
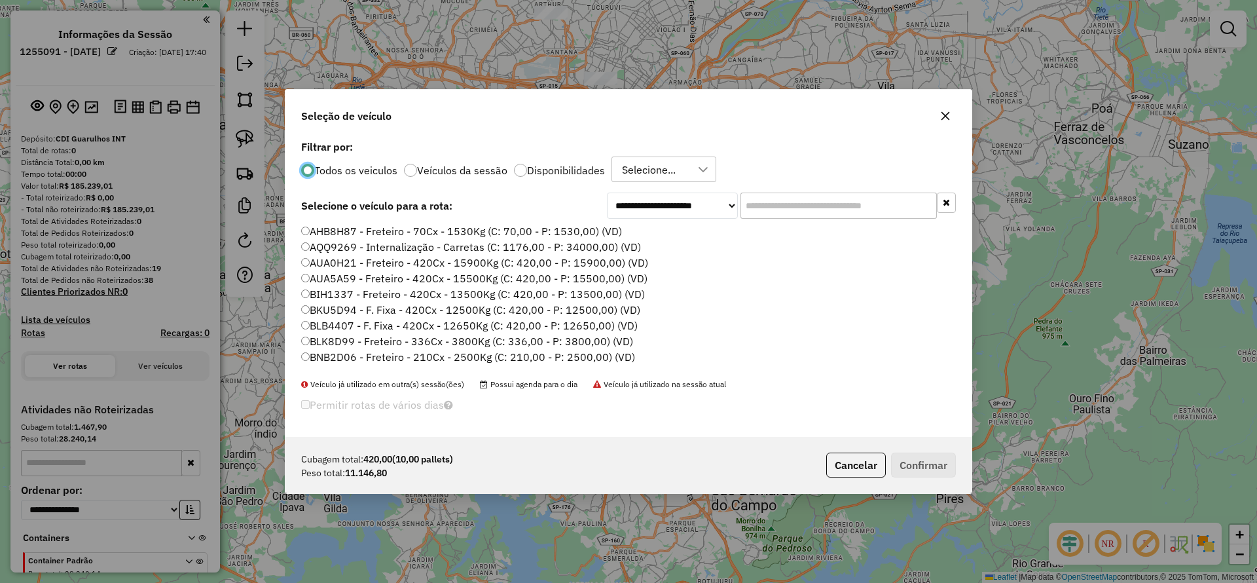
scroll to position [7, 4]
click at [762, 208] on input "text" at bounding box center [839, 206] width 196 height 26
paste input "*******"
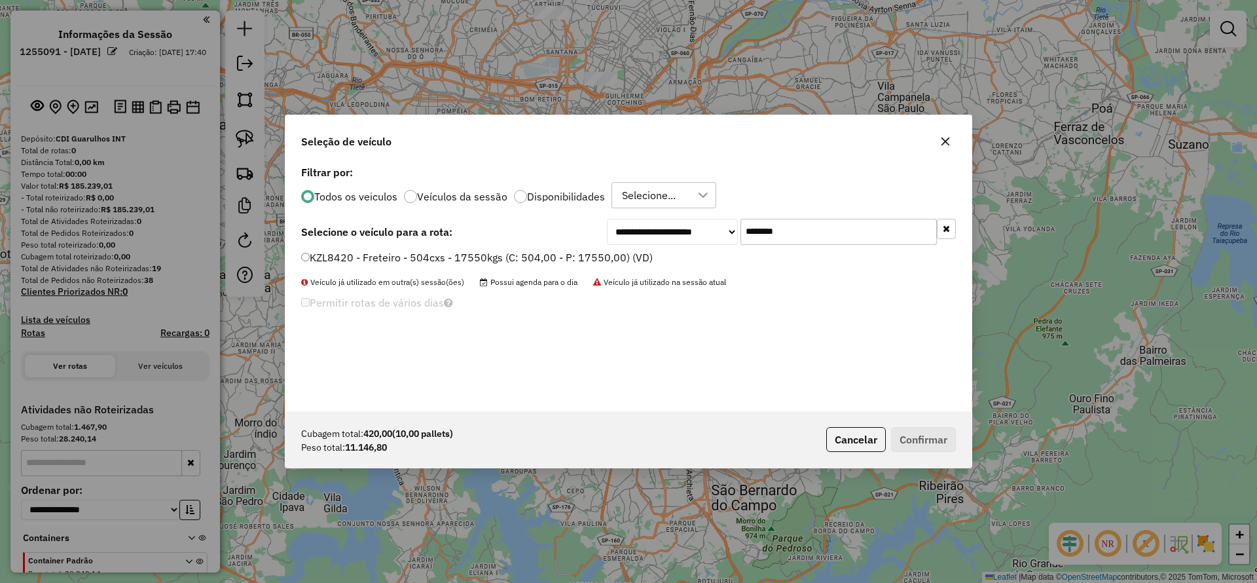
type input "*******"
click at [561, 253] on label "KZL8420 - Freteiro - 504cxs - 17550kgs (C: 504,00 - P: 17550,00) (VD)" at bounding box center [477, 257] width 352 height 16
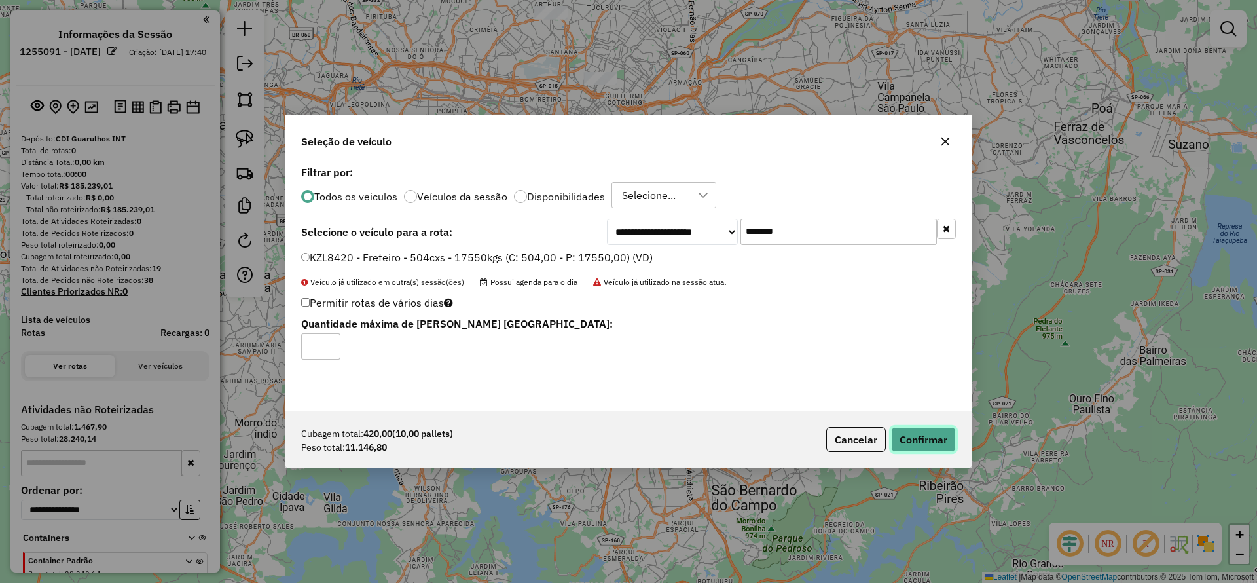
drag, startPoint x: 934, startPoint y: 426, endPoint x: 934, endPoint y: 435, distance: 8.5
click at [934, 428] on button "Confirmar" at bounding box center [923, 439] width 65 height 25
click at [0, 0] on div "Aguarde..." at bounding box center [0, 0] width 0 height 0
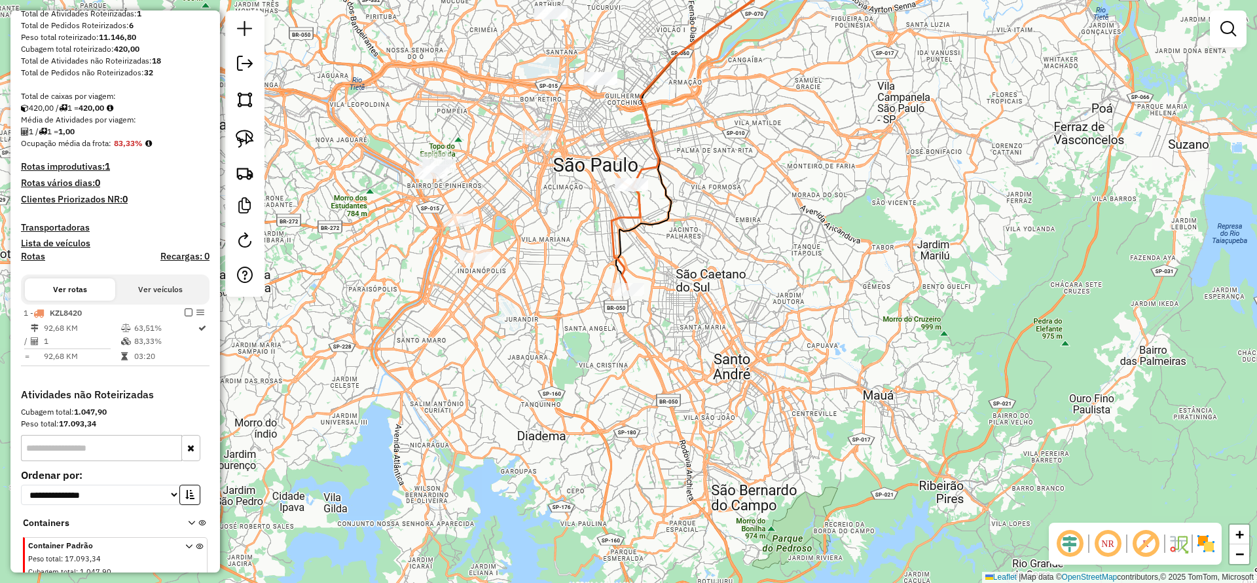
scroll to position [295, 0]
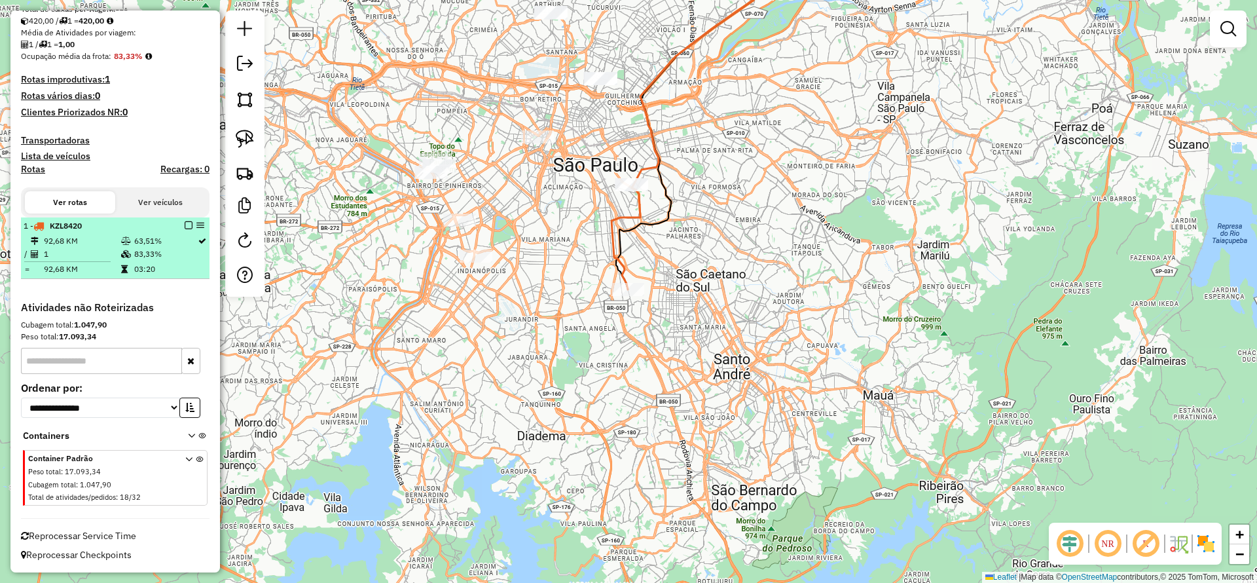
click at [186, 223] on em at bounding box center [189, 225] width 8 height 8
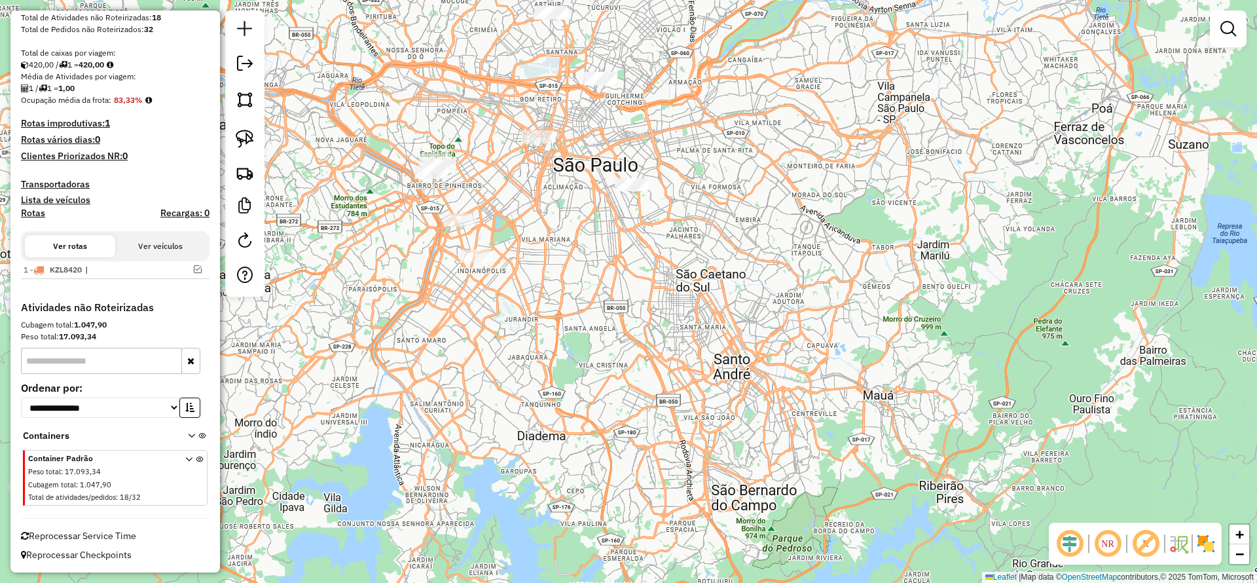
scroll to position [251, 0]
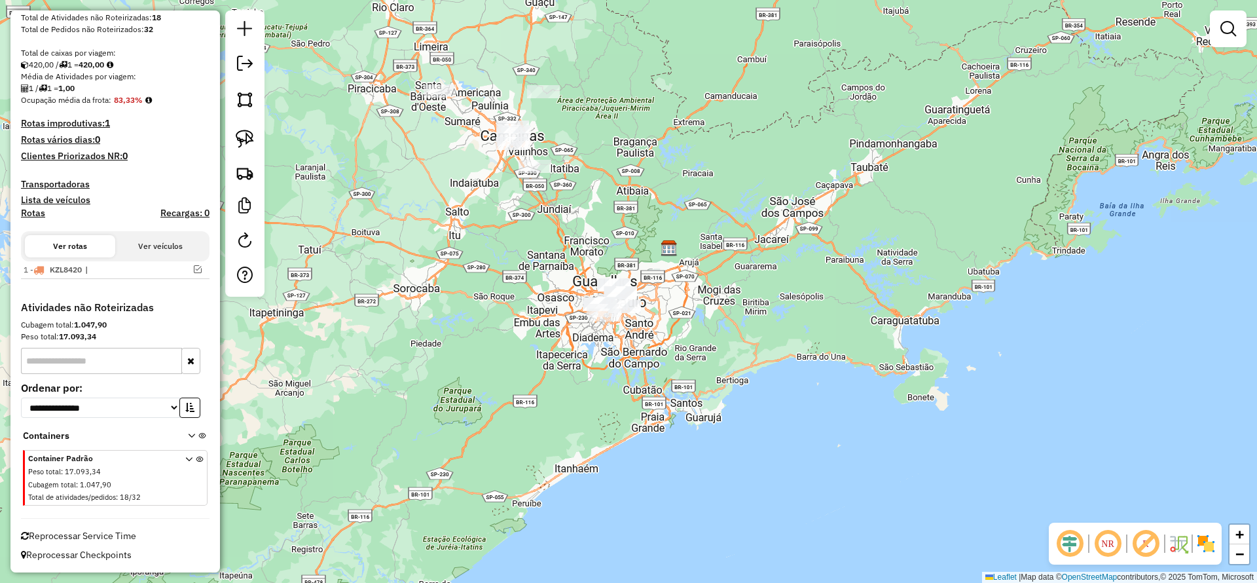
click at [632, 207] on div "Janela de atendimento Grade de atendimento Capacidade Transportadoras Veículos …" at bounding box center [628, 291] width 1257 height 583
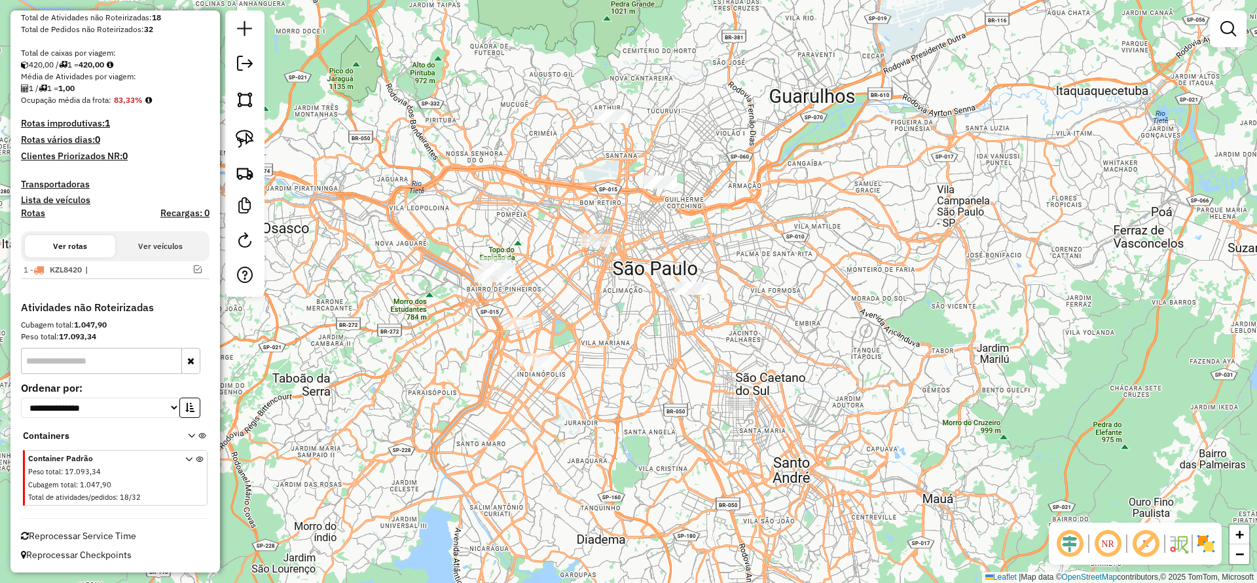
drag, startPoint x: 583, startPoint y: 296, endPoint x: 564, endPoint y: 370, distance: 76.6
click at [572, 380] on div "Janela de atendimento Grade de atendimento Capacidade Transportadoras Veículos …" at bounding box center [628, 291] width 1257 height 583
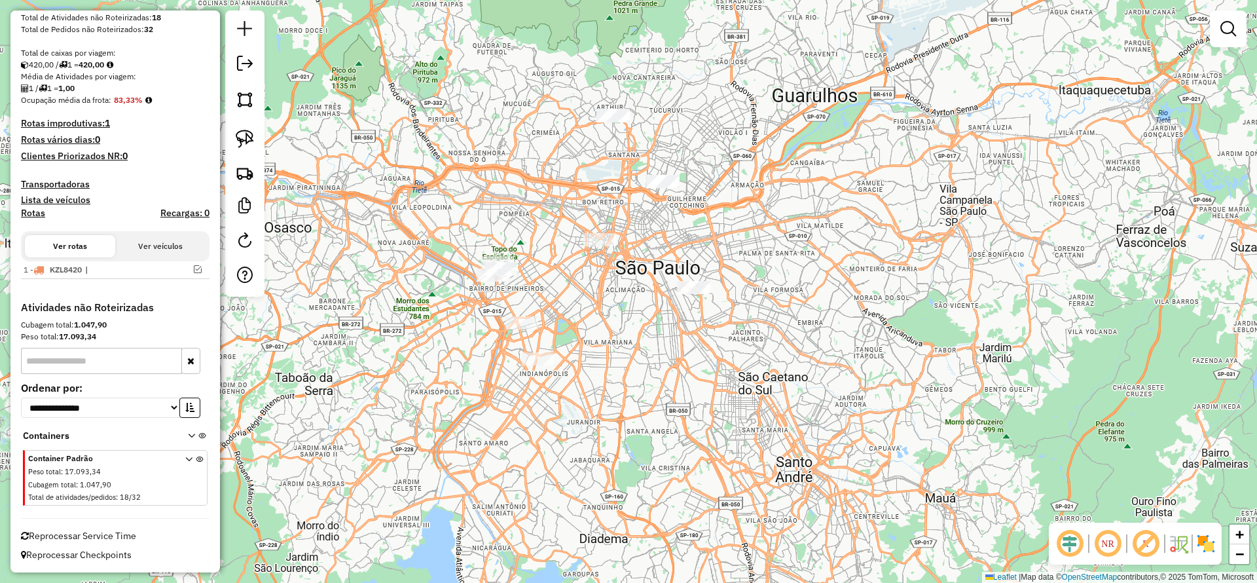
drag, startPoint x: 534, startPoint y: 341, endPoint x: 523, endPoint y: 312, distance: 31.1
click at [547, 255] on div "Janela de atendimento Grade de atendimento Capacidade Transportadoras Veículos …" at bounding box center [628, 291] width 1257 height 583
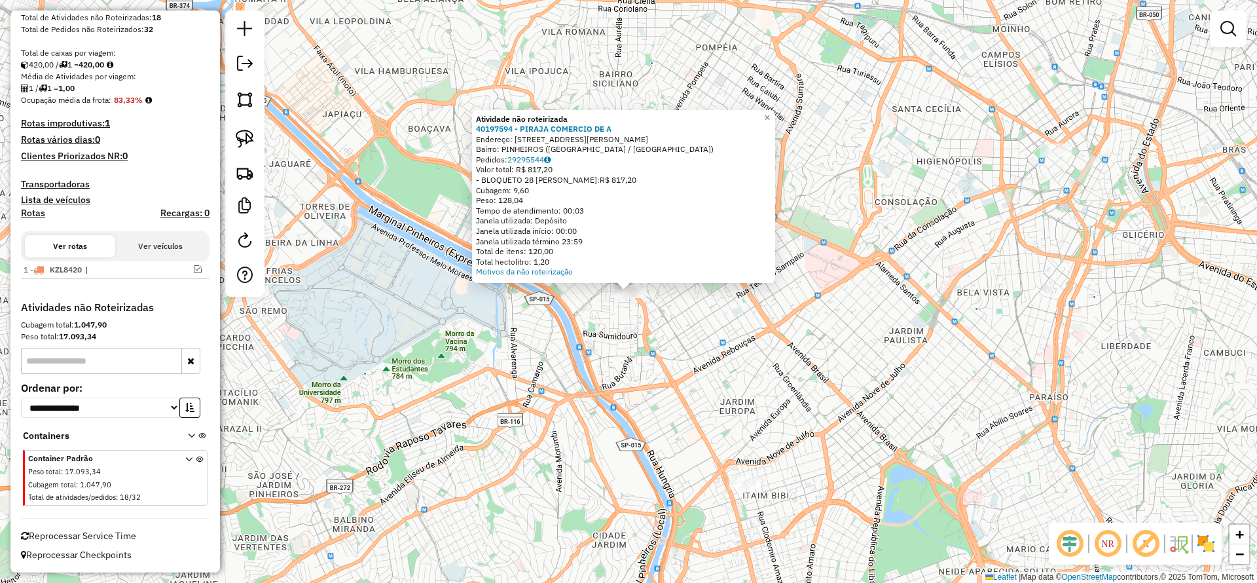
drag, startPoint x: 648, startPoint y: 358, endPoint x: 622, endPoint y: 242, distance: 118.2
click at [622, 242] on div "Atividade não roteirizada 40197594 - PIRAJA COMERCIO DE A Endereço: AV BRIGADEI…" at bounding box center [628, 291] width 1257 height 583
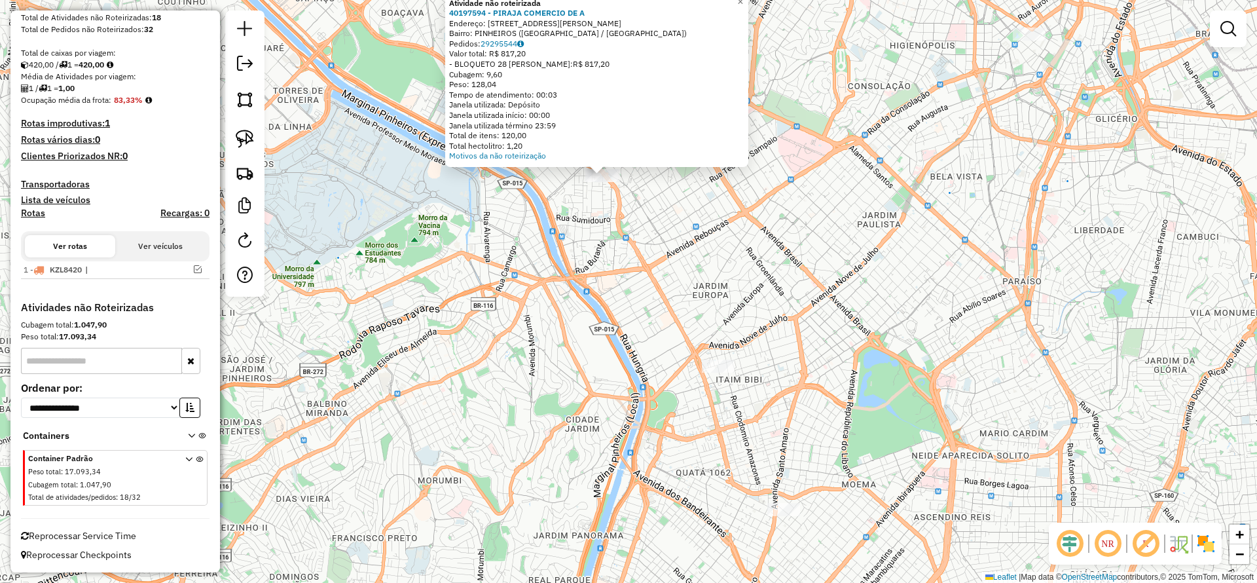
click at [726, 373] on div at bounding box center [718, 366] width 33 height 13
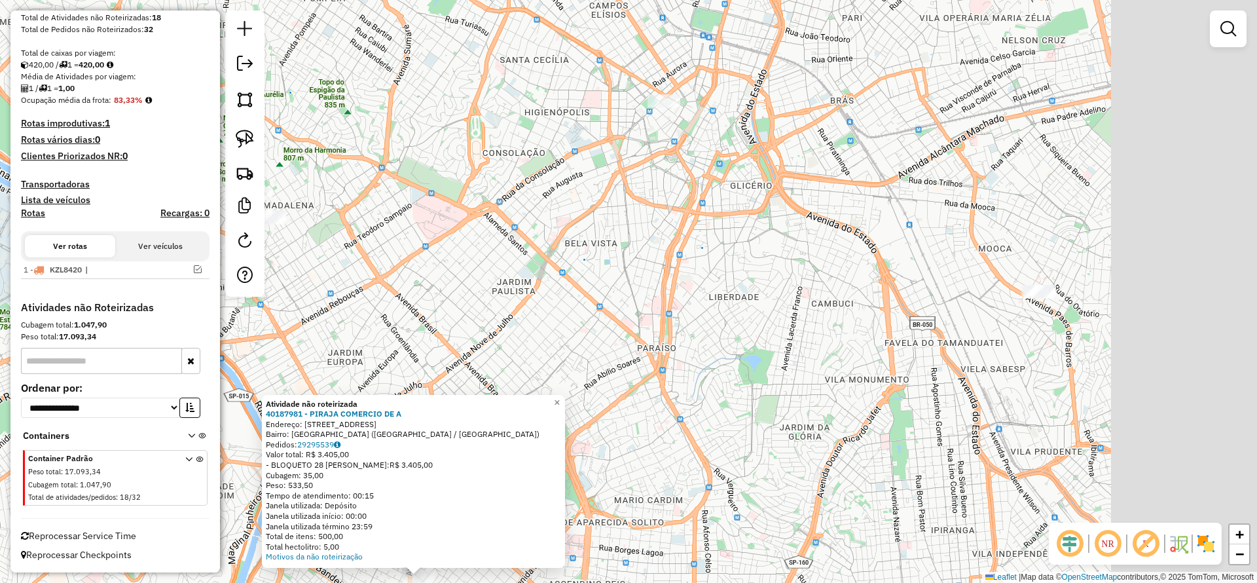
drag, startPoint x: 955, startPoint y: 256, endPoint x: 769, endPoint y: 527, distance: 328.8
click at [769, 527] on div "Atividade não roteirizada 40187981 - PIRAJA COMERCIO DE A Endereço: R GRAUNA 13…" at bounding box center [628, 291] width 1257 height 583
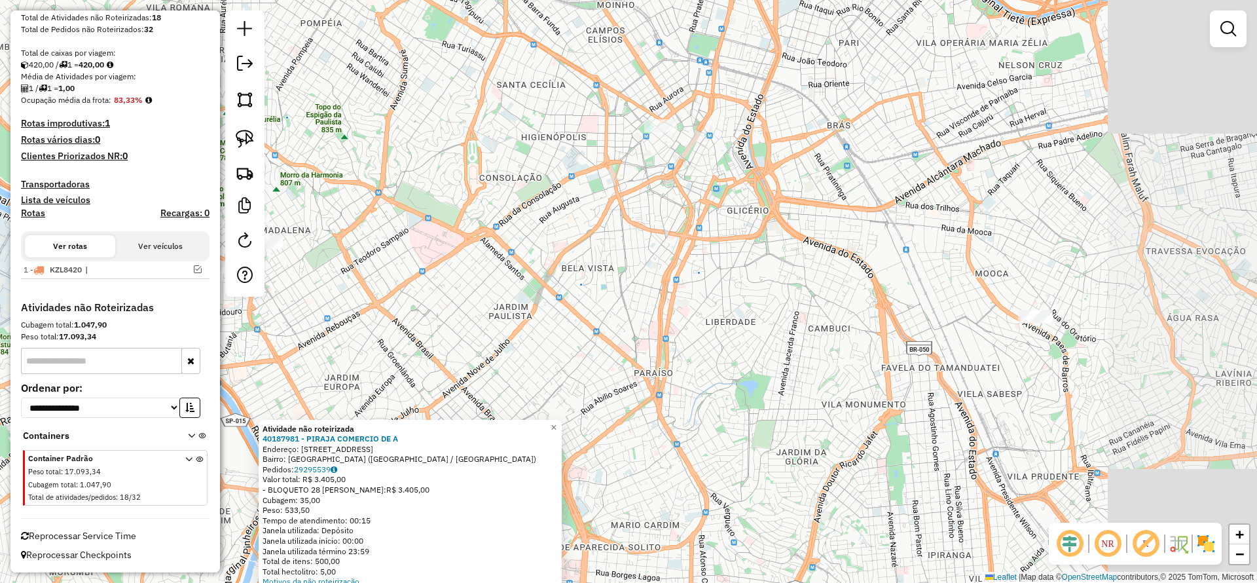
drag, startPoint x: 799, startPoint y: 400, endPoint x: 658, endPoint y: 307, distance: 168.7
click at [799, 398] on div "Atividade não roteirizada 40187981 - PIRAJA COMERCIO DE A Endereço: R GRAUNA 13…" at bounding box center [628, 291] width 1257 height 583
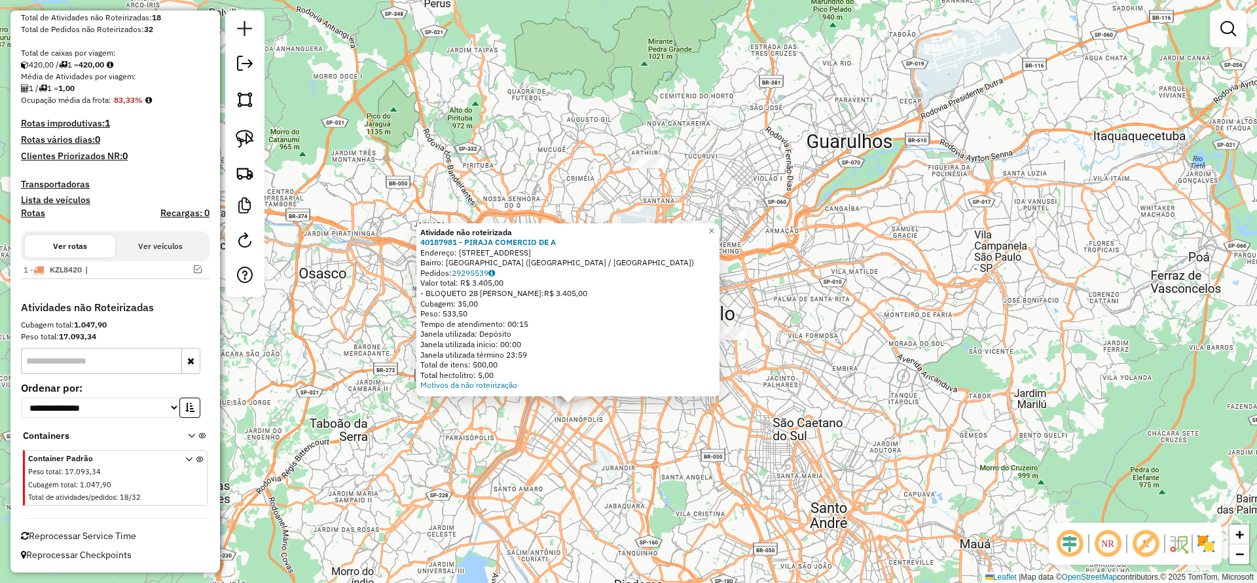
click at [752, 217] on div "Atividade não roteirizada 40187981 - PIRAJA COMERCIO DE A Endereço: R GRAUNA 13…" at bounding box center [628, 291] width 1257 height 583
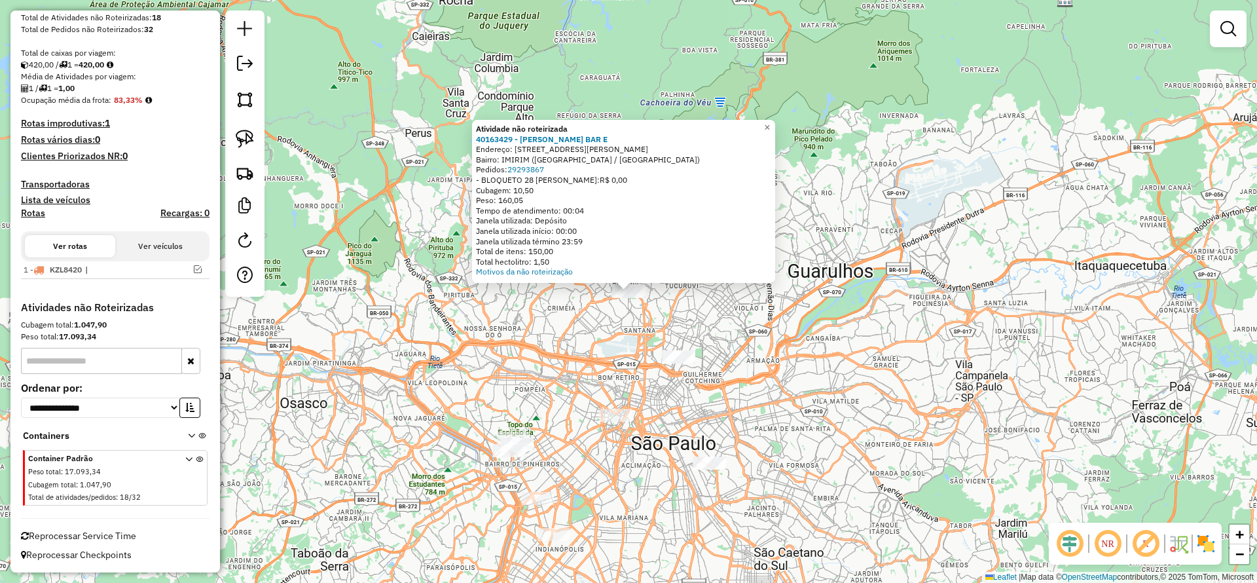
click at [679, 363] on div at bounding box center [678, 356] width 33 height 13
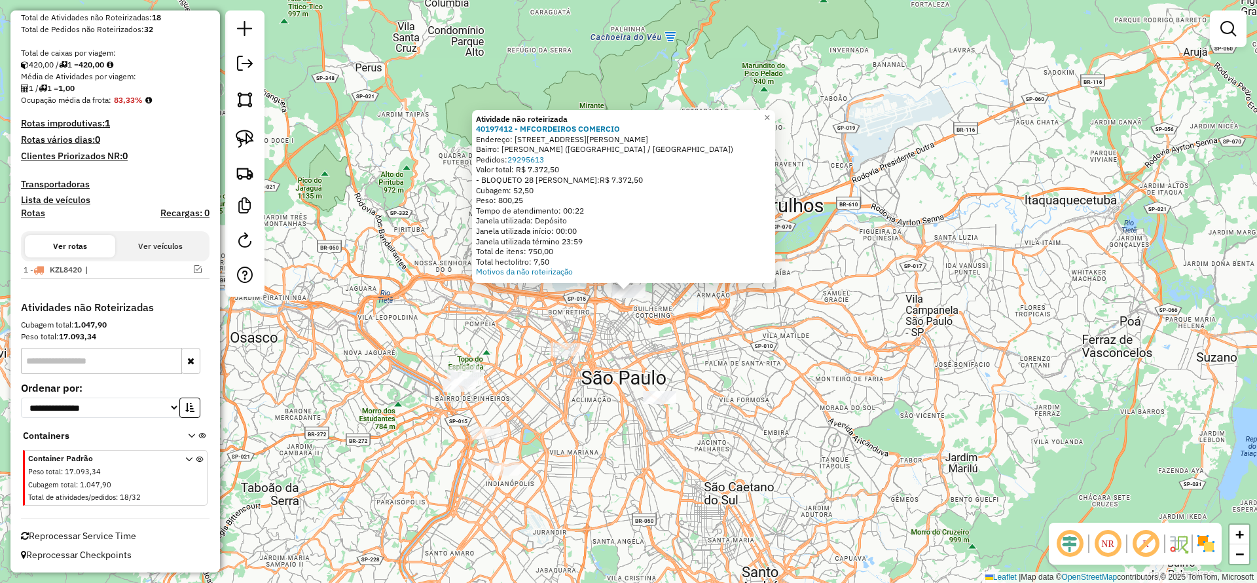
click at [674, 358] on div "Atividade não roteirizada 40197412 - MFCORDEIROS COMERCIO Endereço: AV JOAQUINA…" at bounding box center [628, 291] width 1257 height 583
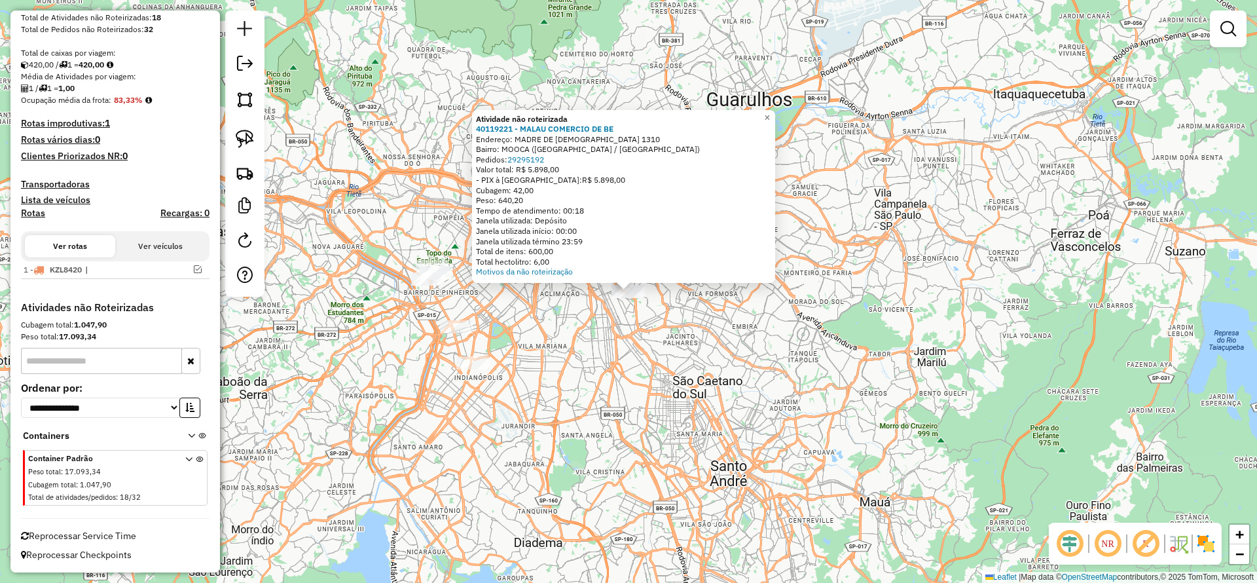
drag, startPoint x: 320, startPoint y: 170, endPoint x: 312, endPoint y: 170, distance: 7.2
click at [319, 170] on div "Atividade não roteirizada 40119221 - MALAU COMERCIO DE BE Endereço: MADRE DE DE…" at bounding box center [628, 291] width 1257 height 583
click at [241, 137] on img at bounding box center [245, 139] width 18 height 18
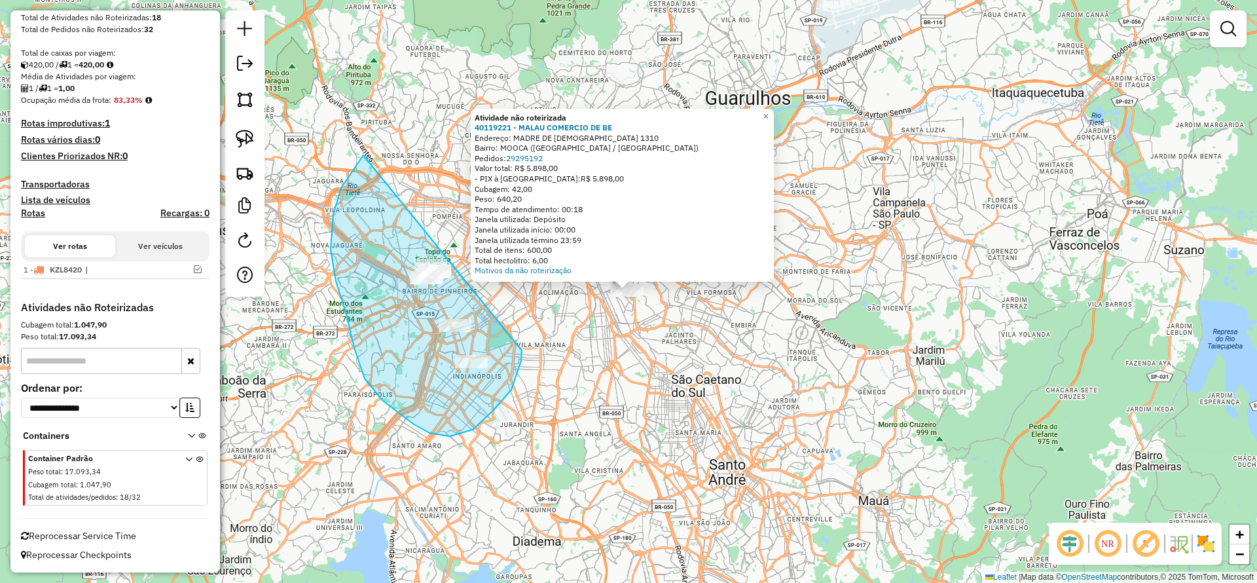
drag, startPoint x: 341, startPoint y: 188, endPoint x: 527, endPoint y: 337, distance: 238.1
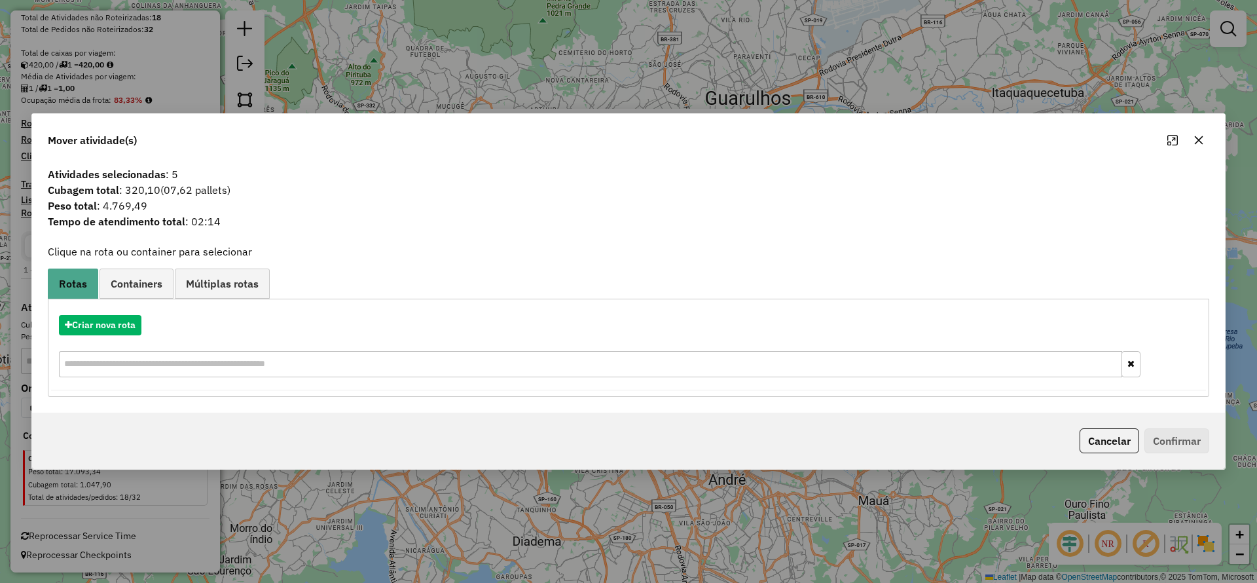
drag, startPoint x: 1198, startPoint y: 138, endPoint x: 1089, endPoint y: 179, distance: 116.5
click at [1198, 136] on icon "button" at bounding box center [1199, 140] width 10 height 10
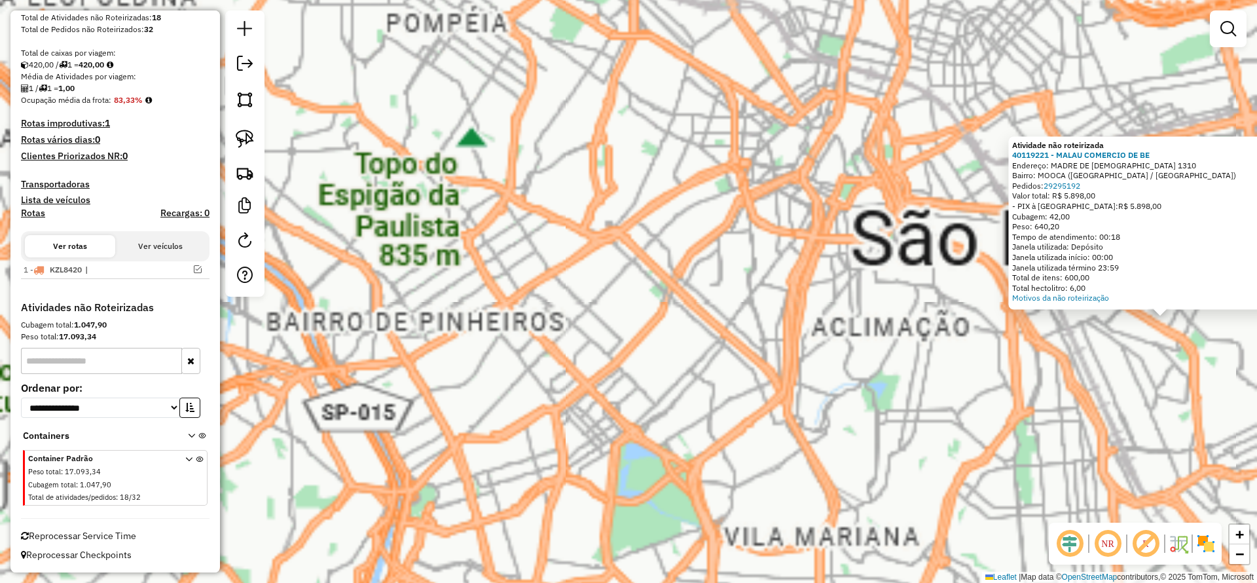
click at [454, 286] on div "Atividade não roteirizada 40119221 - MALAU COMERCIO DE BE Endereço: MADRE DE DE…" at bounding box center [628, 291] width 1257 height 583
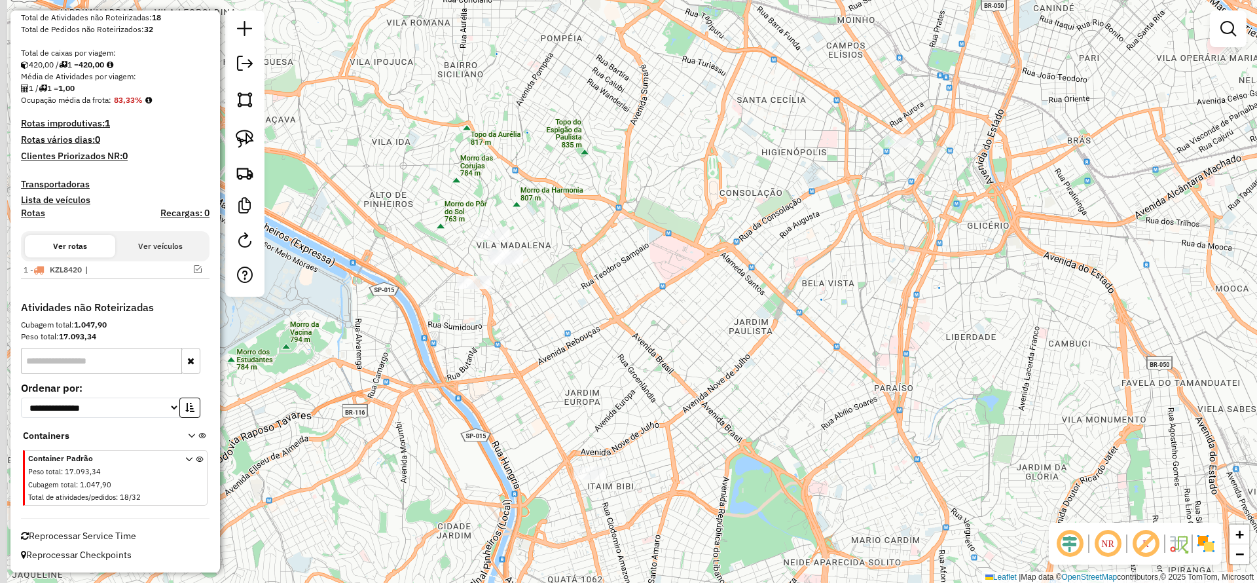
drag, startPoint x: 386, startPoint y: 194, endPoint x: 494, endPoint y: 201, distance: 108.3
click at [511, 209] on div "Janela de atendimento Grade de atendimento Capacidade Transportadoras Veículos …" at bounding box center [628, 291] width 1257 height 583
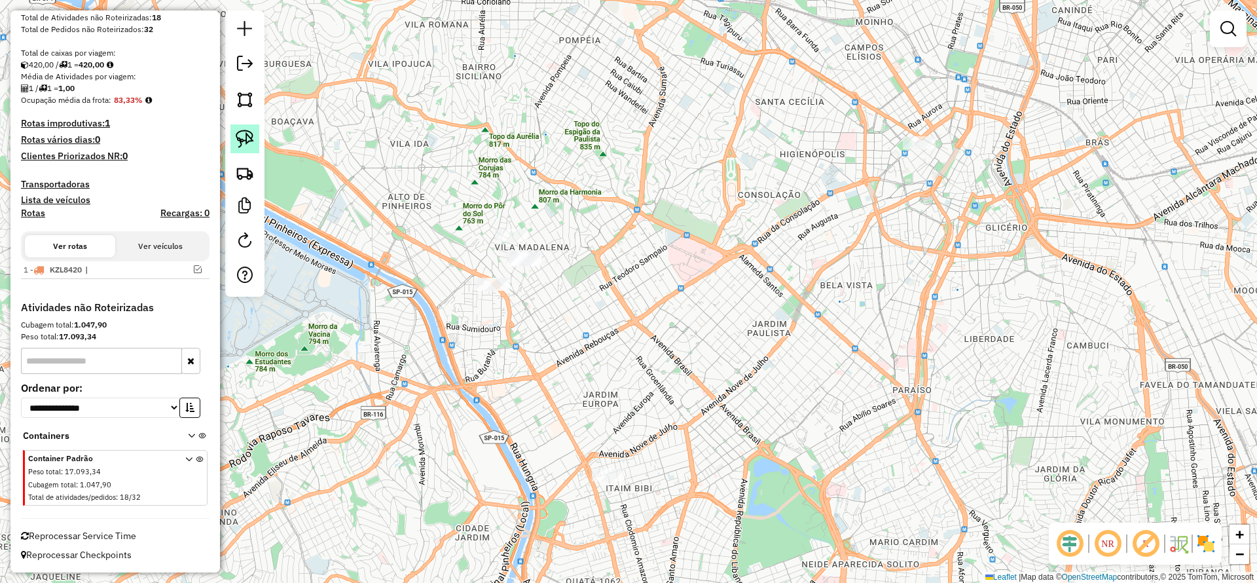
click at [253, 132] on img at bounding box center [245, 139] width 18 height 18
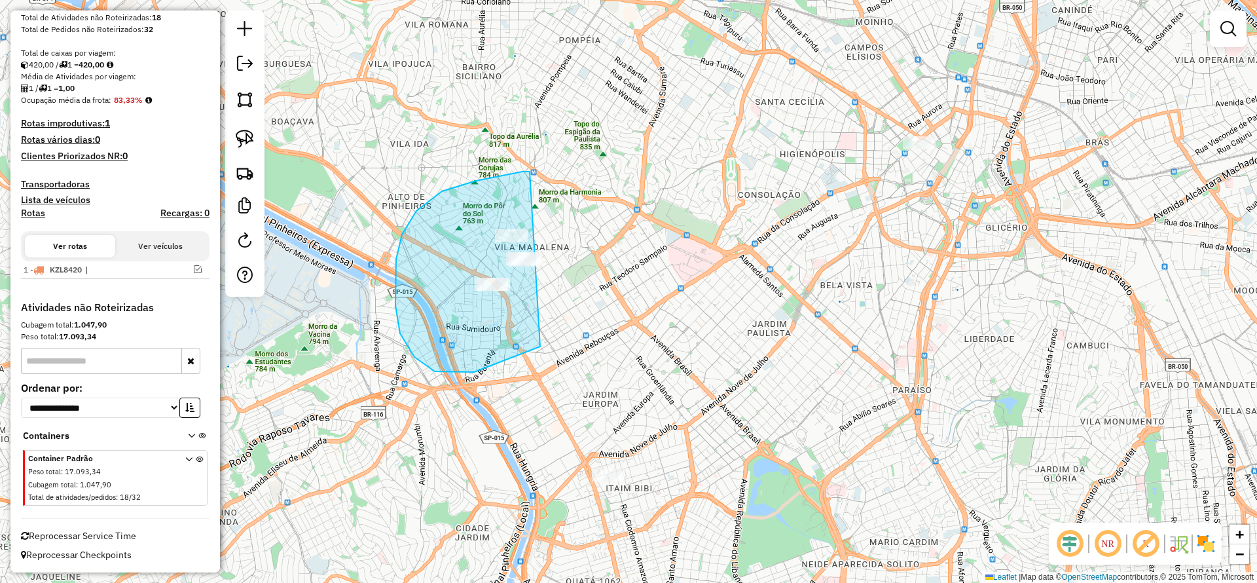
drag, startPoint x: 416, startPoint y: 211, endPoint x: 642, endPoint y: 232, distance: 226.3
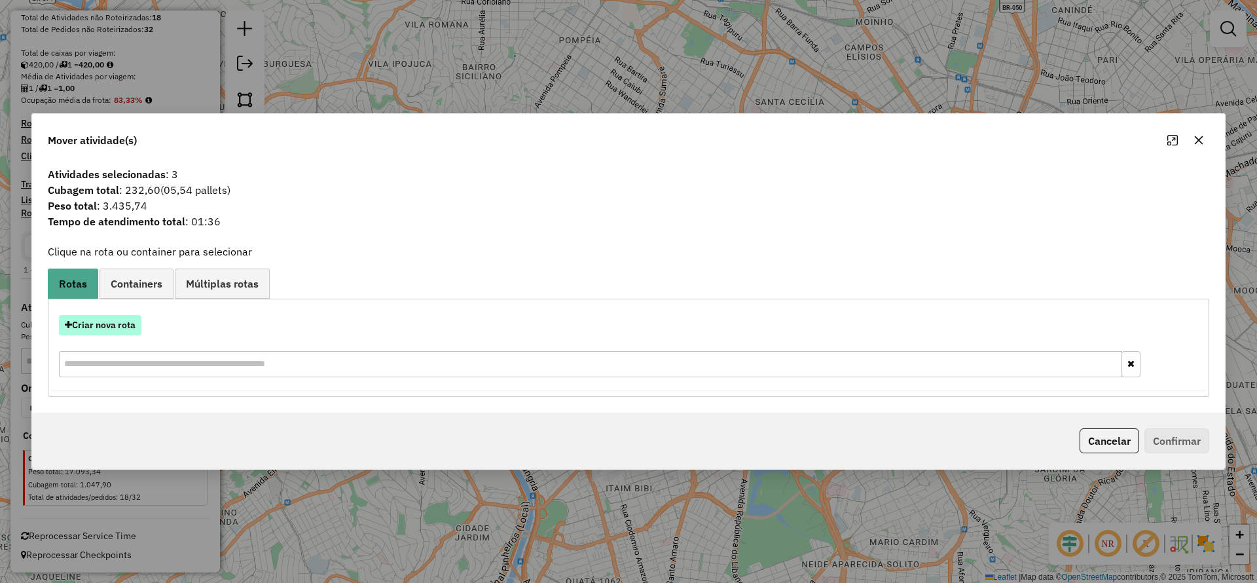
click at [131, 313] on div "Criar nova rota" at bounding box center [628, 347] width 1155 height 85
click at [131, 327] on button "Criar nova rota" at bounding box center [100, 325] width 83 height 20
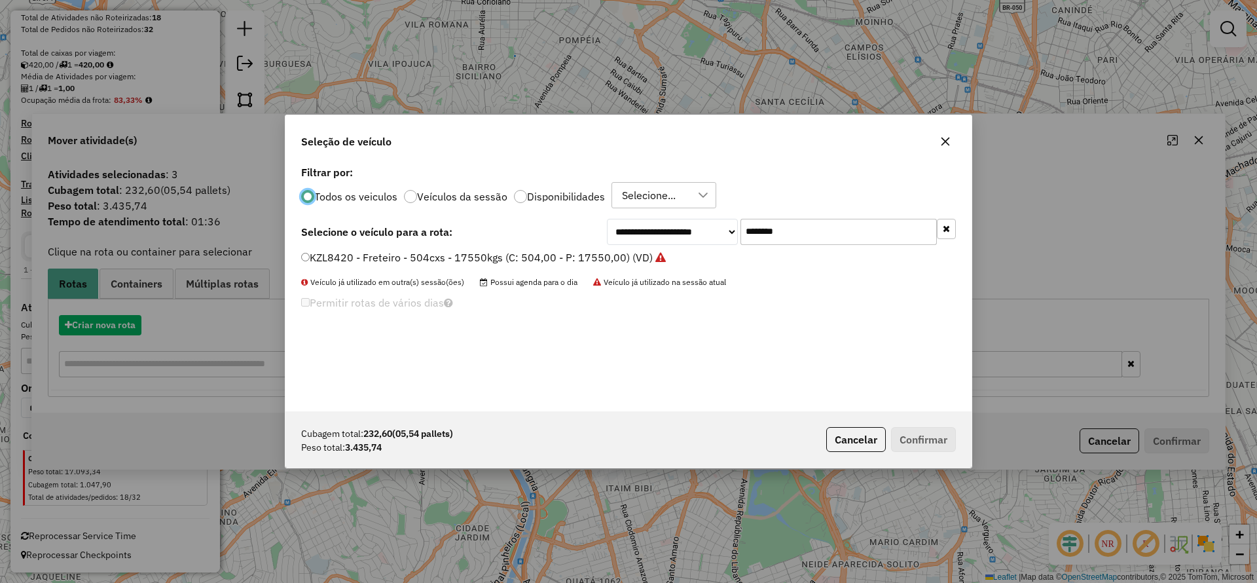
scroll to position [7, 4]
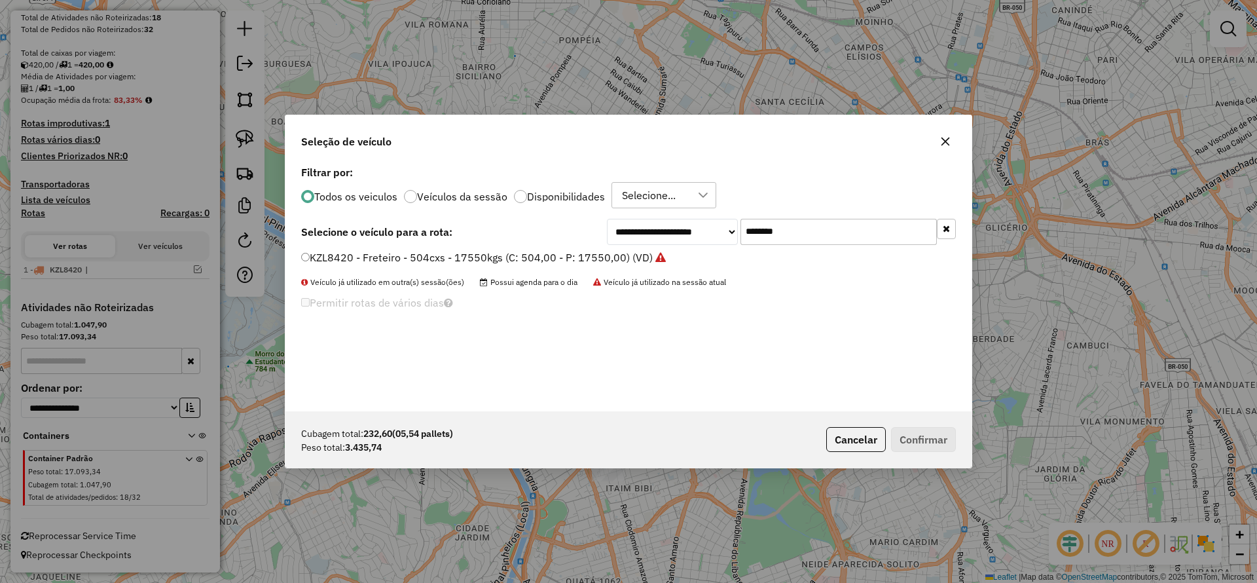
drag, startPoint x: 779, startPoint y: 234, endPoint x: 615, endPoint y: 252, distance: 165.3
click at [626, 248] on div "**********" at bounding box center [629, 286] width 686 height 249
paste input "text"
type input "*******"
click at [564, 249] on div "**********" at bounding box center [629, 286] width 686 height 249
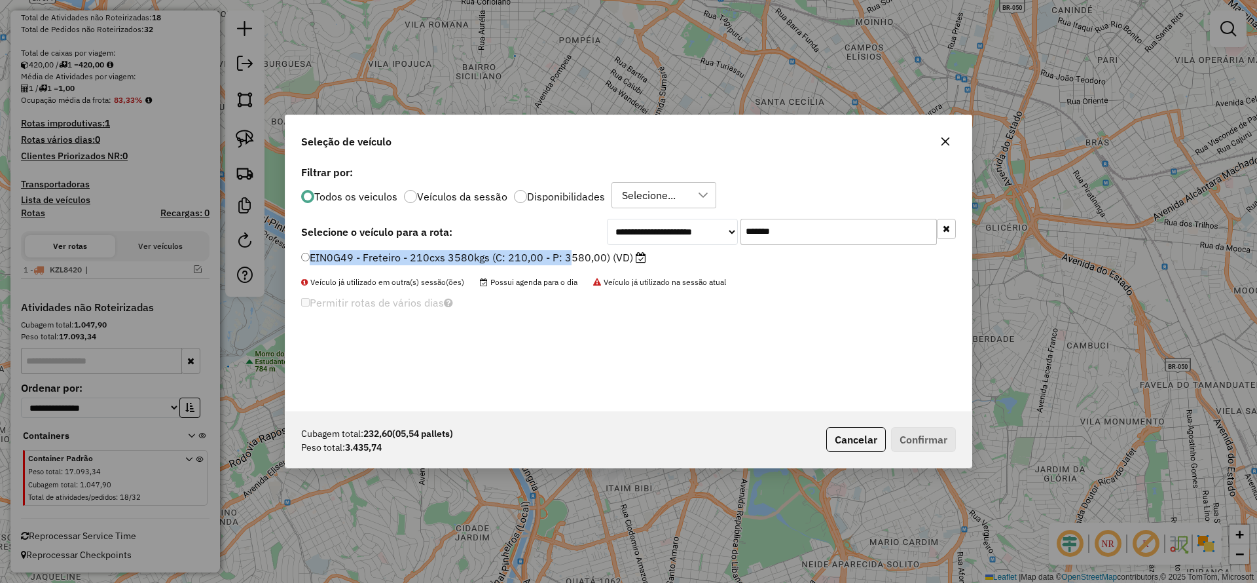
drag, startPoint x: 506, startPoint y: 264, endPoint x: 498, endPoint y: 257, distance: 11.2
click at [504, 263] on label "EIN0G49 - Freteiro - 210cxs 3580kgs (C: 210,00 - P: 3580,00) (VD)" at bounding box center [473, 257] width 345 height 16
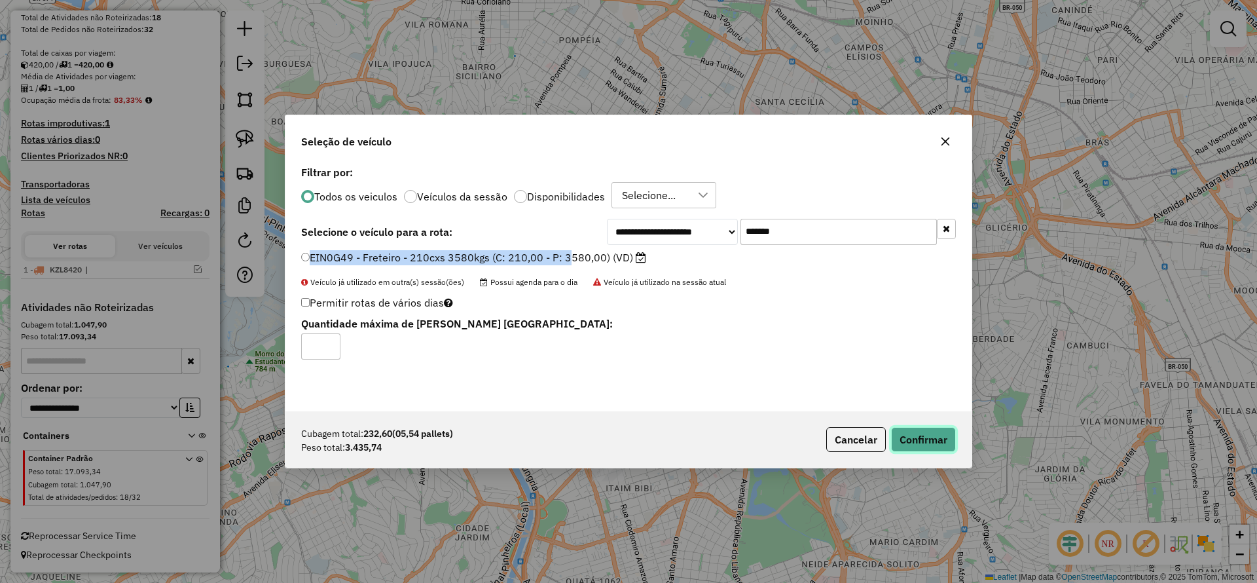
click at [916, 441] on button "Confirmar" at bounding box center [923, 439] width 65 height 25
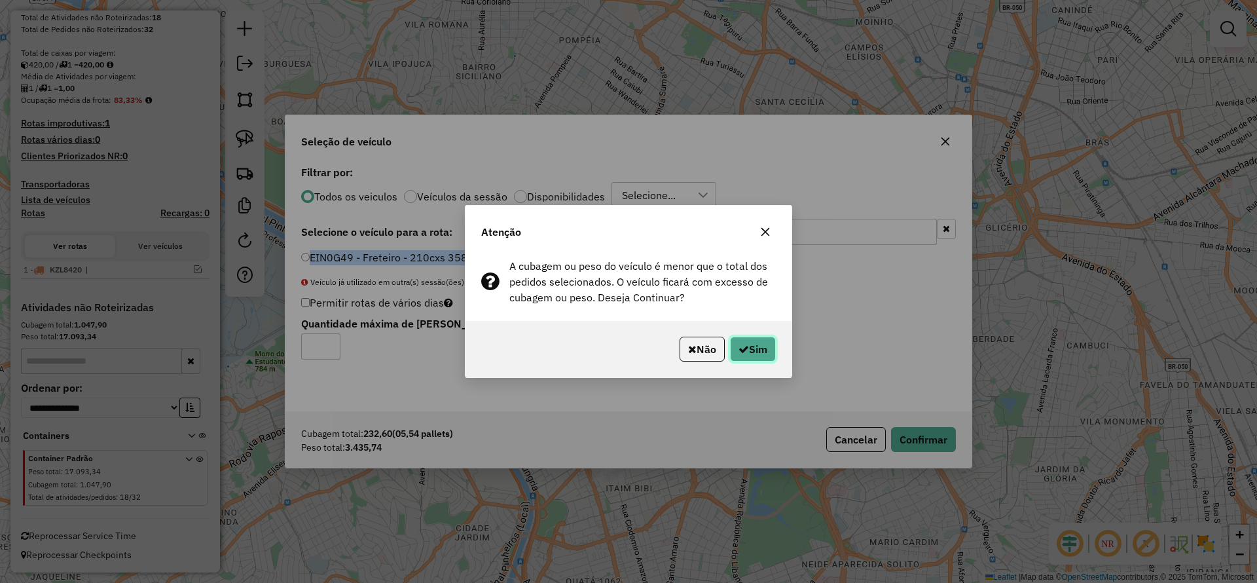
drag, startPoint x: 728, startPoint y: 337, endPoint x: 735, endPoint y: 348, distance: 12.4
click at [730, 339] on button "Sim" at bounding box center [753, 349] width 46 height 25
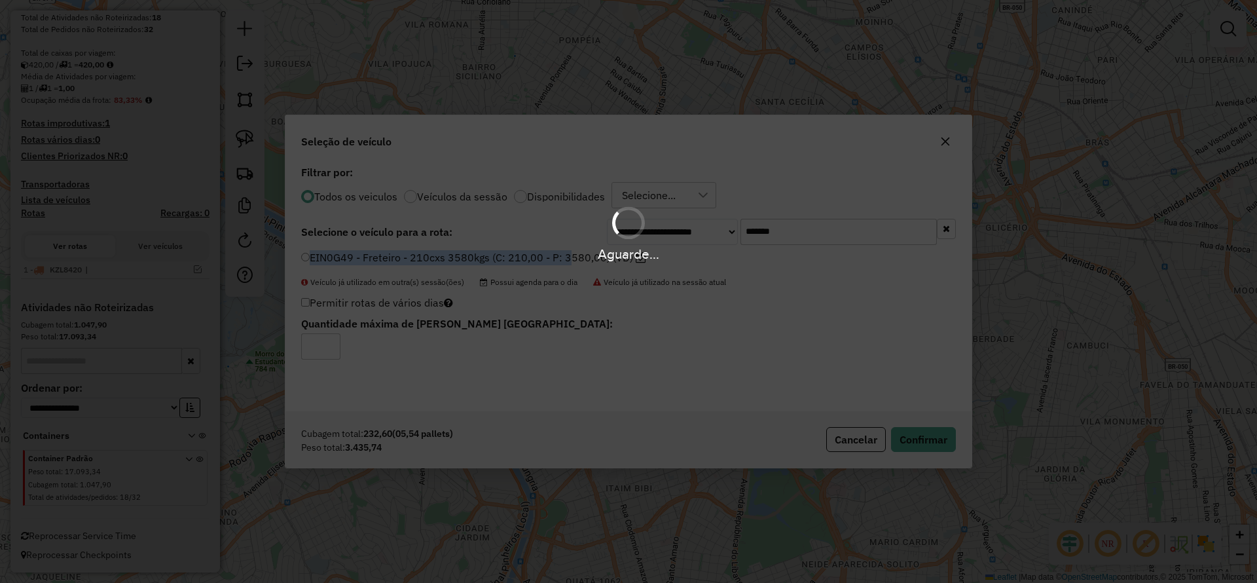
click at [735, 348] on div "Aguarde..." at bounding box center [628, 291] width 1257 height 583
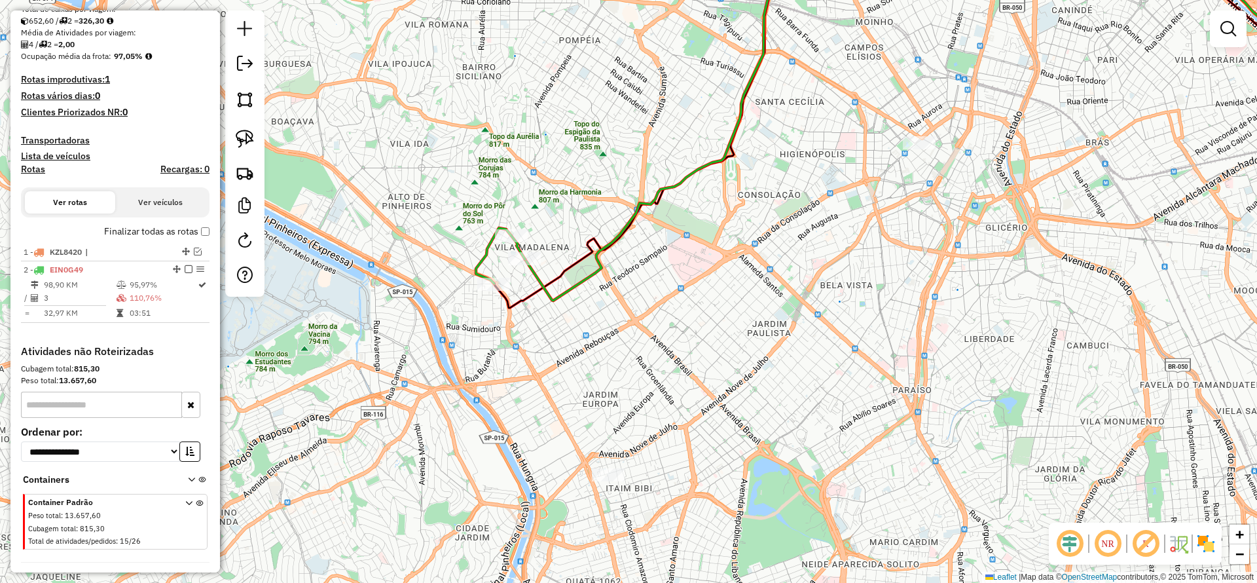
drag, startPoint x: 619, startPoint y: 404, endPoint x: 580, endPoint y: 336, distance: 78.6
click at [578, 337] on div "Janela de atendimento Grade de atendimento Capacidade Transportadoras Veículos …" at bounding box center [628, 291] width 1257 height 583
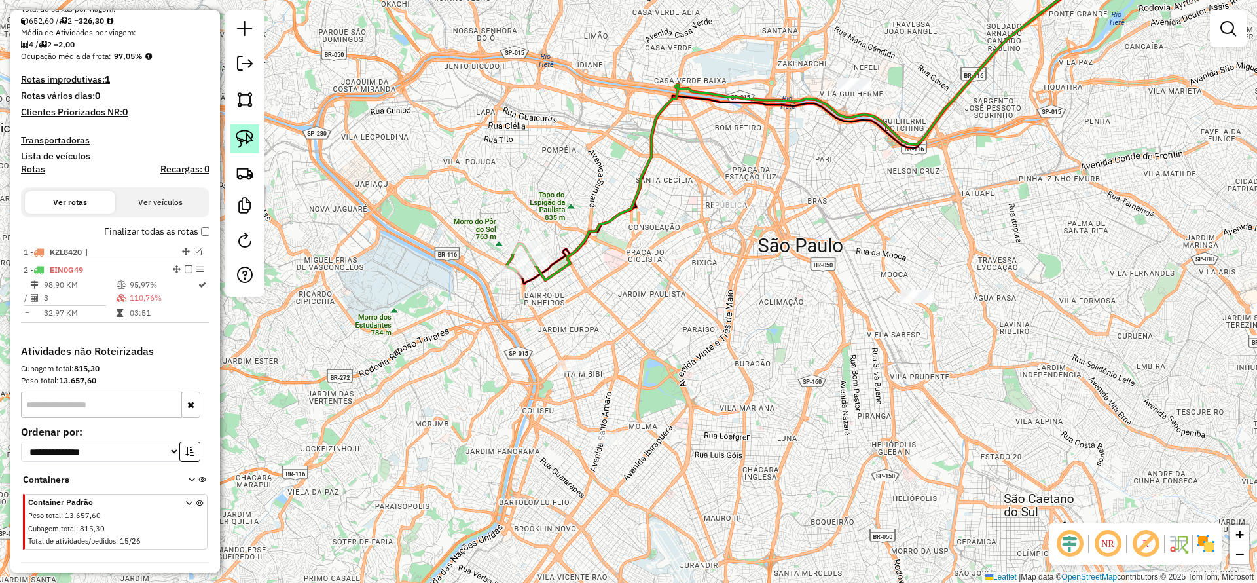
click at [251, 138] on img at bounding box center [245, 139] width 18 height 18
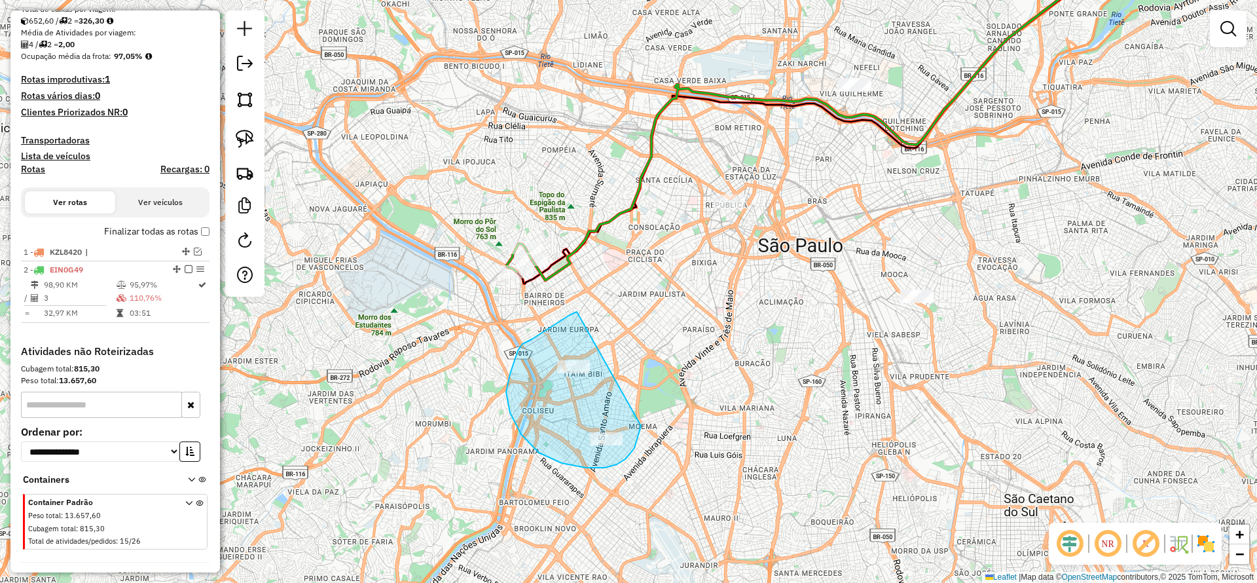
drag, startPoint x: 577, startPoint y: 312, endPoint x: 641, endPoint y: 428, distance: 132.5
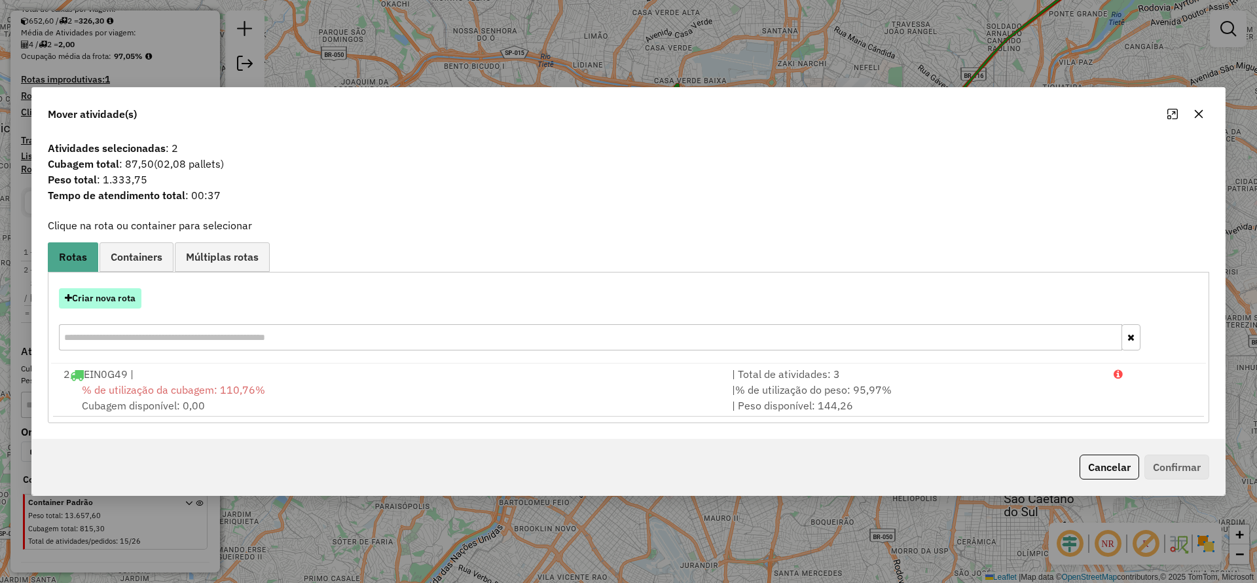
click at [128, 289] on button "Criar nova rota" at bounding box center [100, 298] width 83 height 20
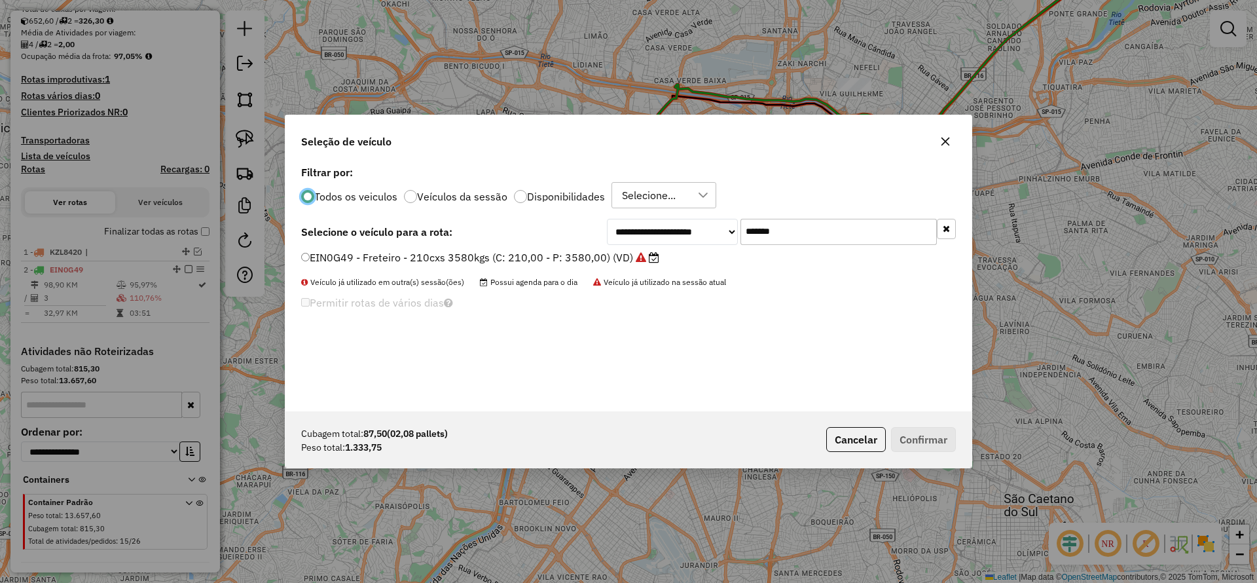
scroll to position [7, 4]
drag, startPoint x: 858, startPoint y: 240, endPoint x: 593, endPoint y: 223, distance: 266.4
click at [639, 217] on div "**********" at bounding box center [629, 286] width 686 height 249
paste input "text"
type input "*******"
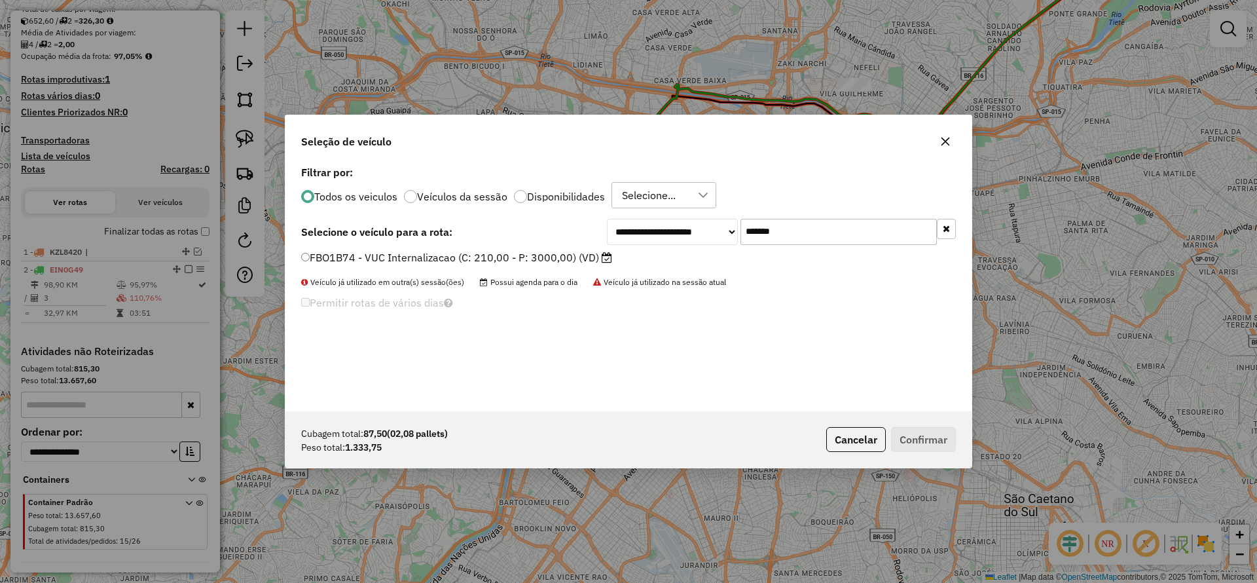
drag, startPoint x: 528, startPoint y: 247, endPoint x: 527, endPoint y: 255, distance: 8.6
click at [528, 255] on div "**********" at bounding box center [629, 286] width 686 height 249
drag, startPoint x: 526, startPoint y: 255, endPoint x: 763, endPoint y: 318, distance: 245.2
click at [526, 255] on label "FBO1B74 - VUC Internalizacao (C: 210,00 - P: 3000,00) (VD)" at bounding box center [456, 257] width 311 height 16
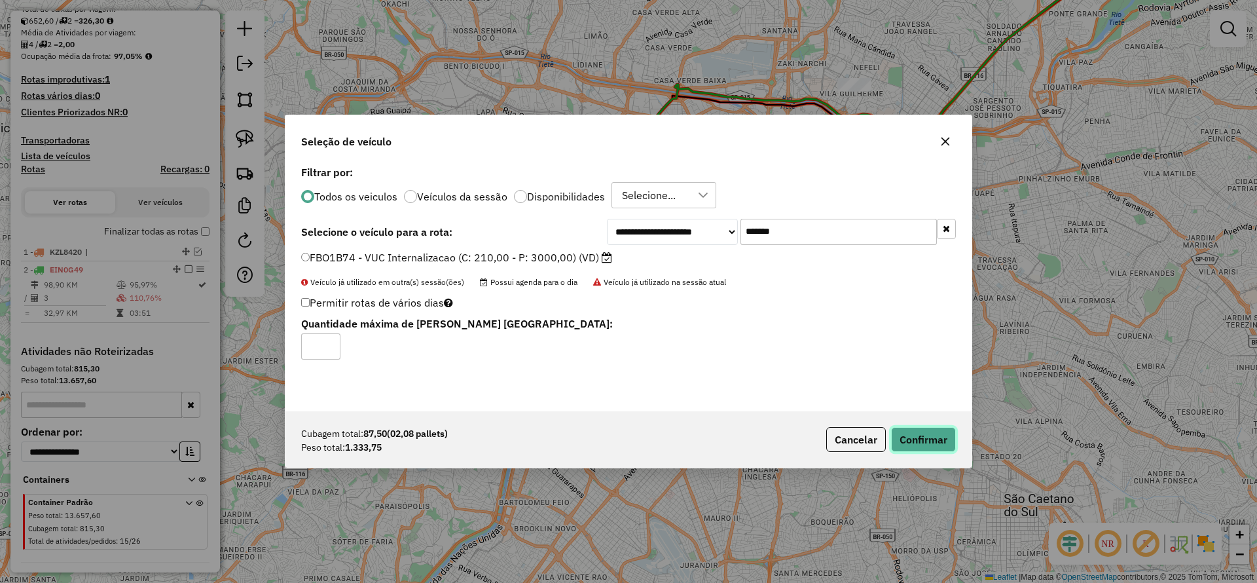
click at [928, 432] on button "Confirmar" at bounding box center [923, 439] width 65 height 25
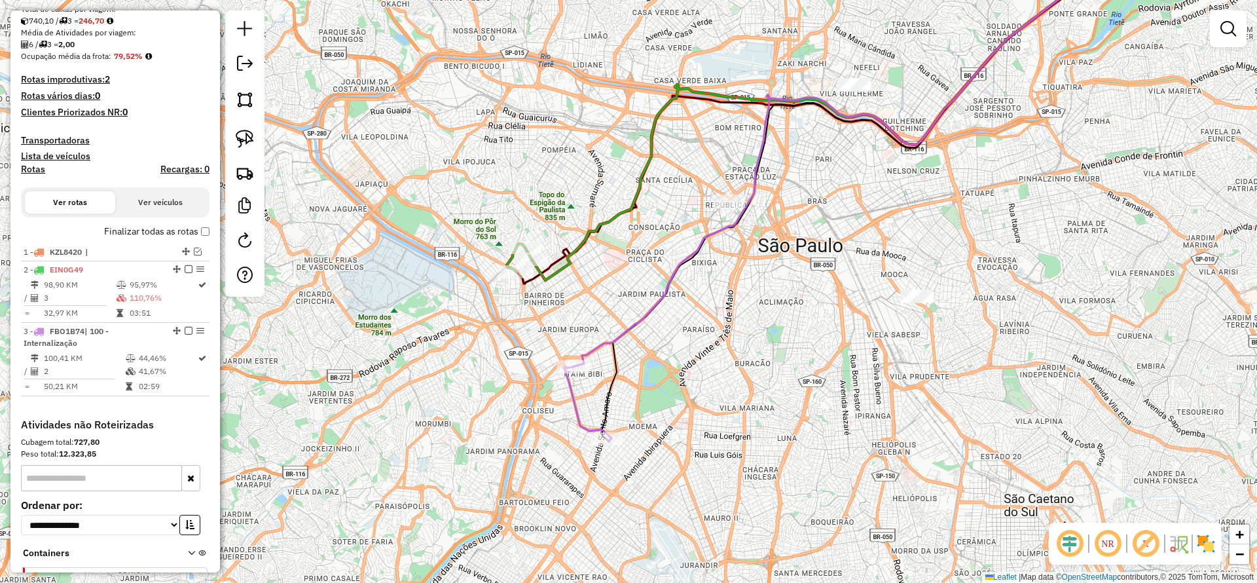
click at [611, 341] on icon at bounding box center [856, 154] width 567 height 425
click at [659, 315] on div "Janela de atendimento Grade de atendimento Capacidade Transportadoras Veículos …" at bounding box center [628, 291] width 1257 height 583
click at [654, 310] on icon at bounding box center [856, 154] width 565 height 424
select select "**********"
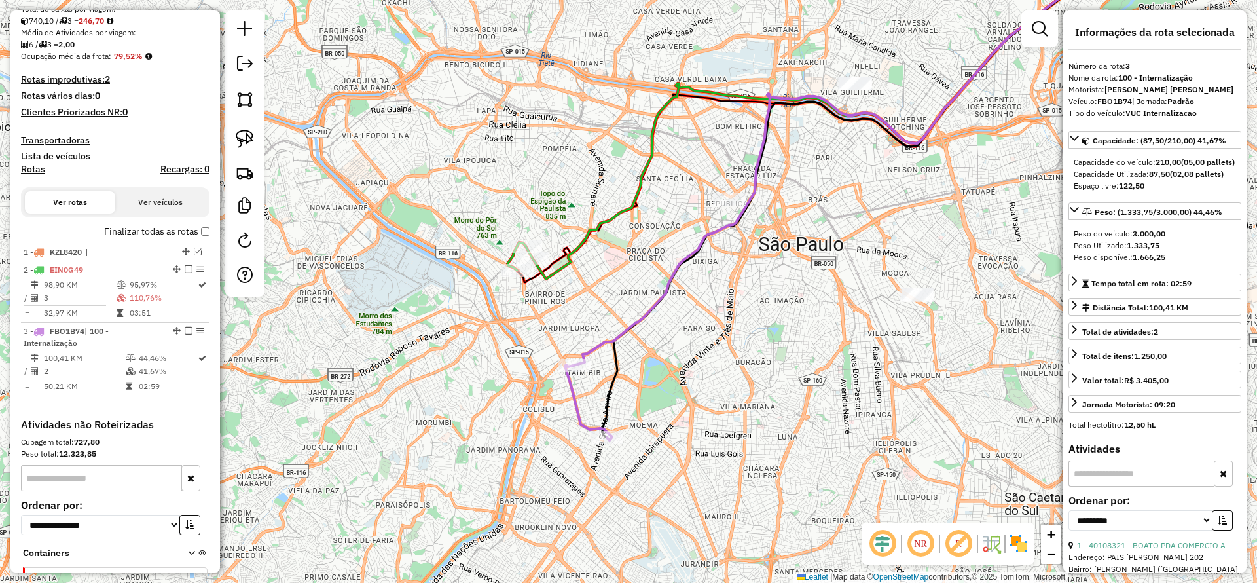
scroll to position [412, 0]
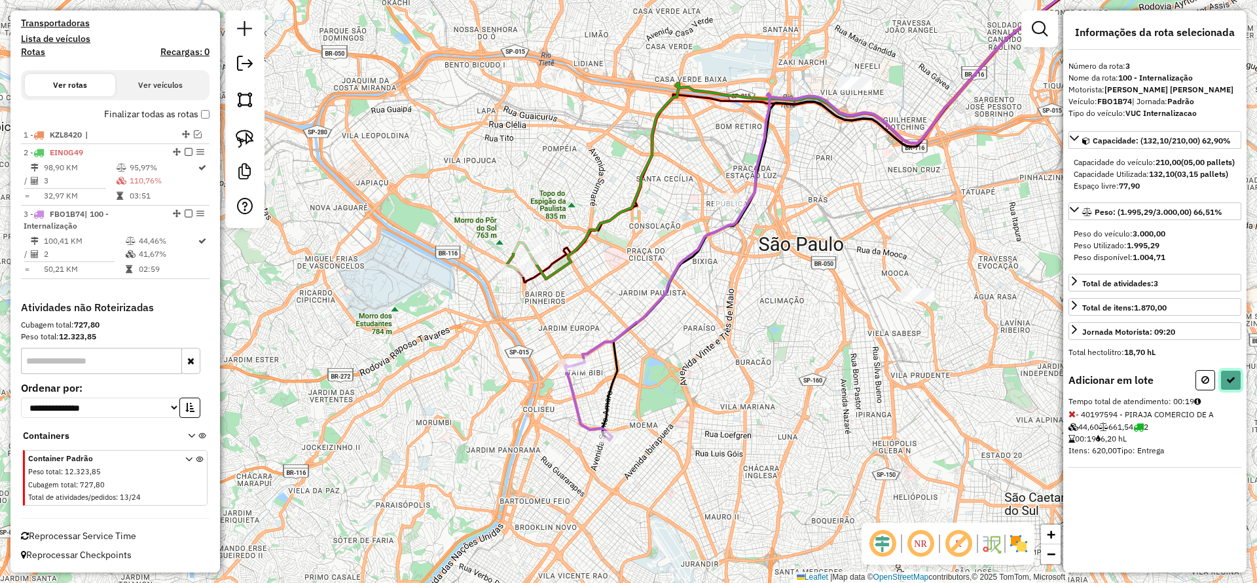
click at [1221, 390] on button at bounding box center [1231, 380] width 21 height 20
select select "**********"
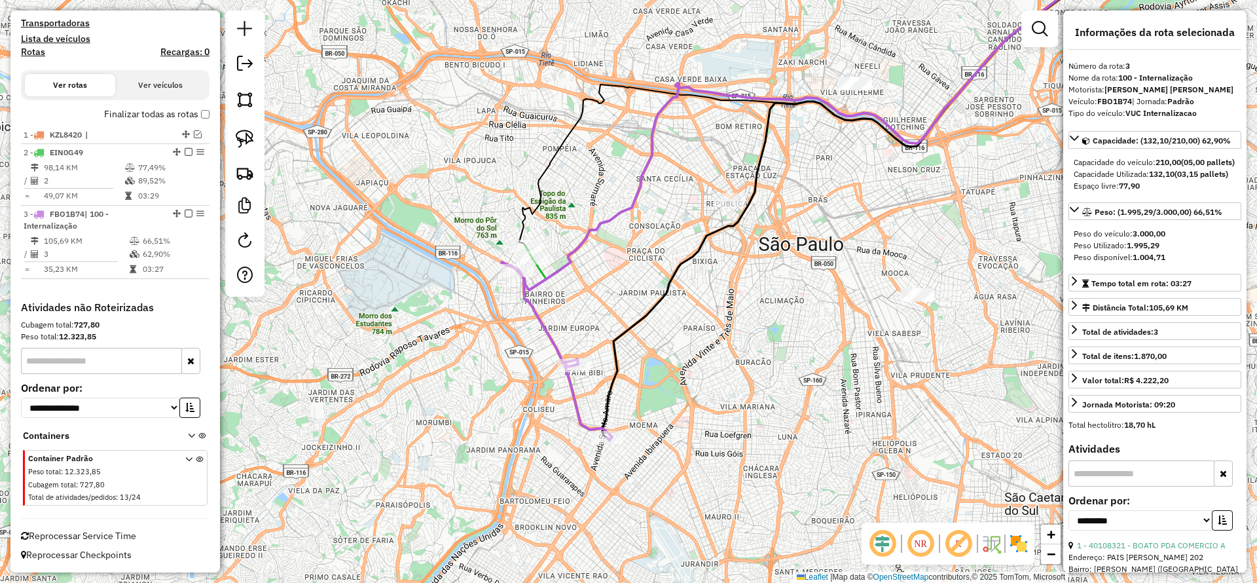
drag, startPoint x: 677, startPoint y: 384, endPoint x: 658, endPoint y: 392, distance: 20.6
click at [658, 392] on div "Janela de atendimento Grade de atendimento Capacidade Transportadoras Veículos …" at bounding box center [628, 291] width 1257 height 583
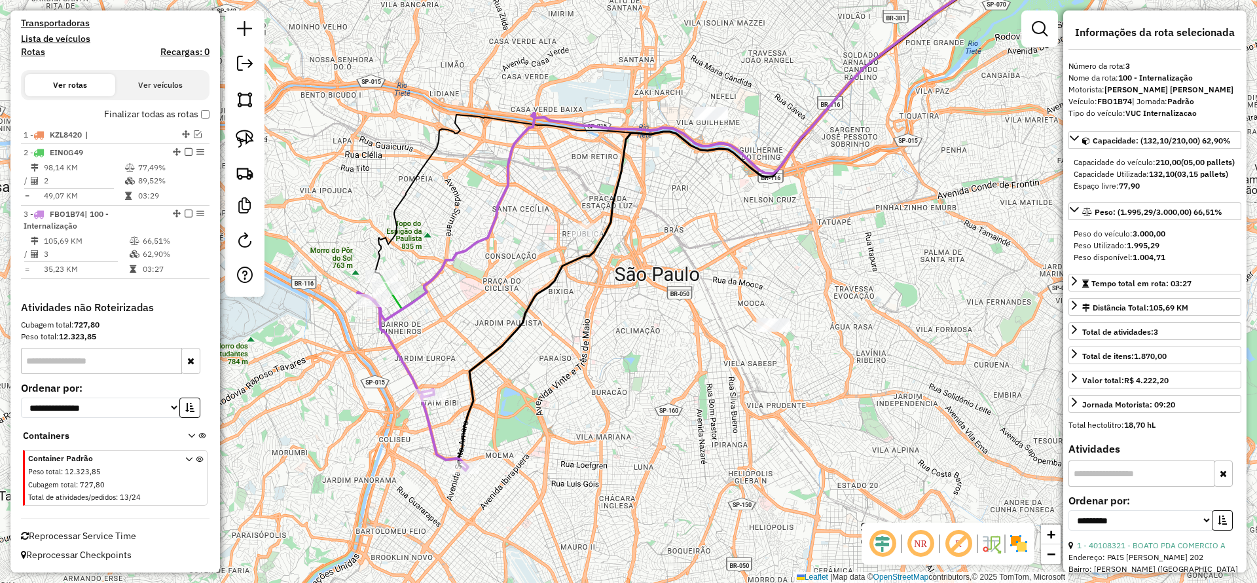
drag, startPoint x: 637, startPoint y: 313, endPoint x: 551, endPoint y: 399, distance: 121.3
click at [551, 399] on div "Janela de atendimento Grade de atendimento Capacidade Transportadoras Veículos …" at bounding box center [628, 291] width 1257 height 583
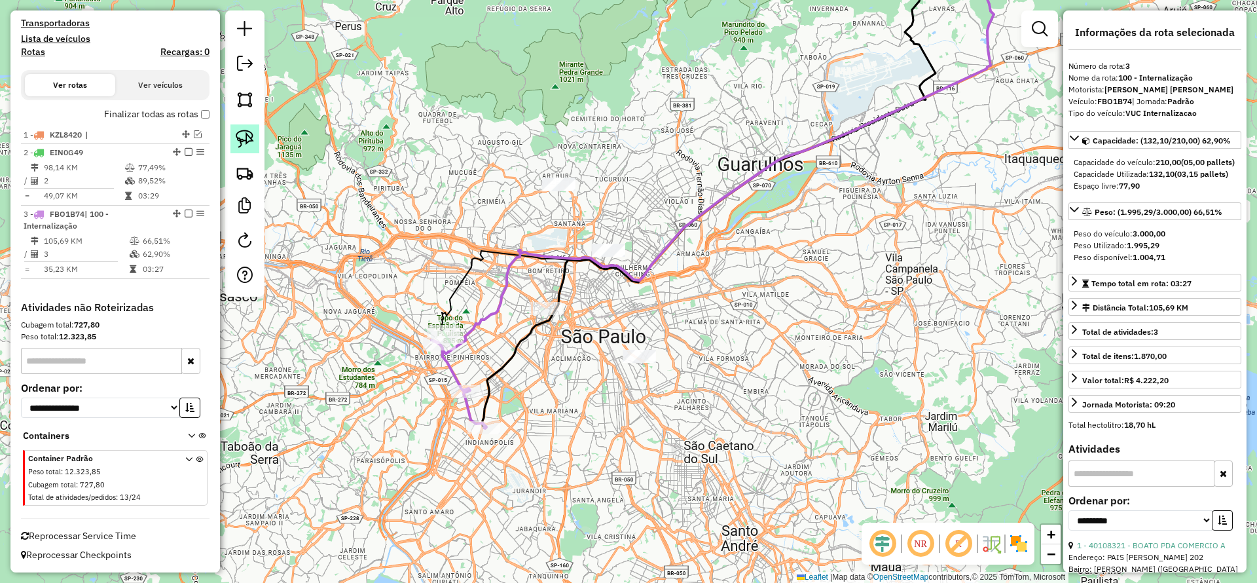
click at [254, 140] on link at bounding box center [244, 138] width 29 height 29
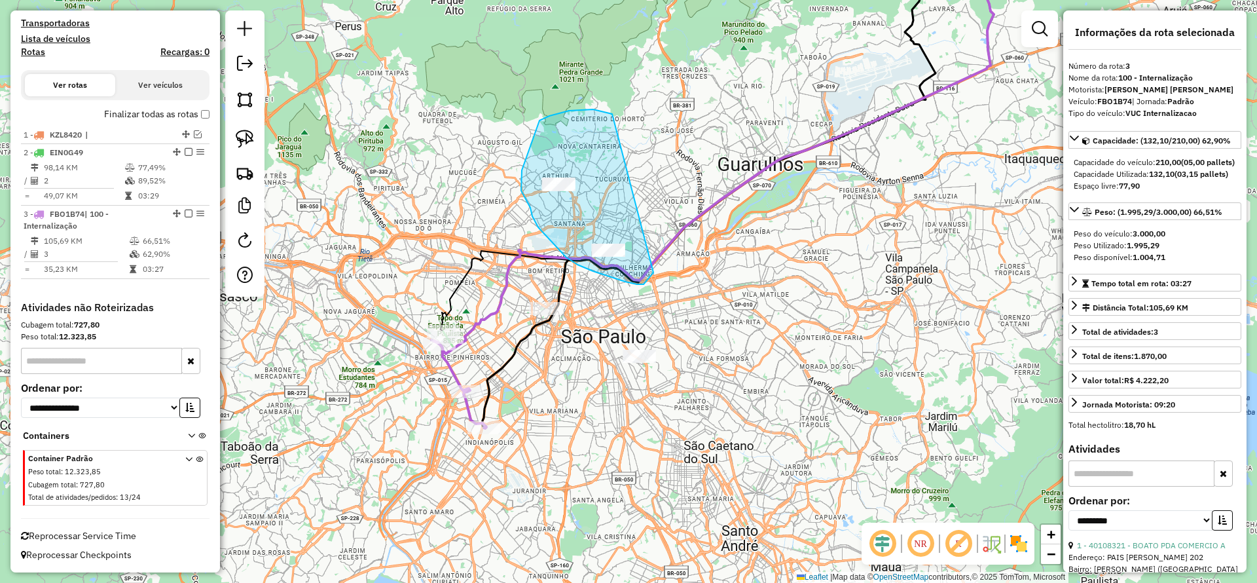
drag, startPoint x: 569, startPoint y: 111, endPoint x: 671, endPoint y: 260, distance: 180.5
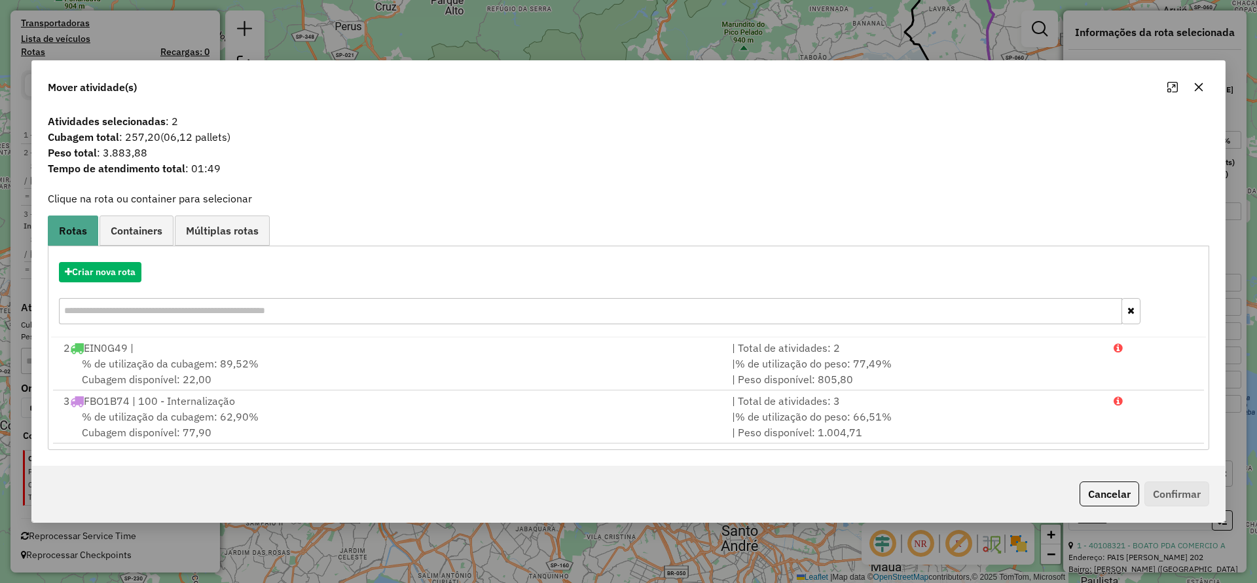
drag, startPoint x: 1202, startPoint y: 82, endPoint x: 678, endPoint y: 93, distance: 524.0
click at [1201, 82] on icon "button" at bounding box center [1199, 87] width 10 height 10
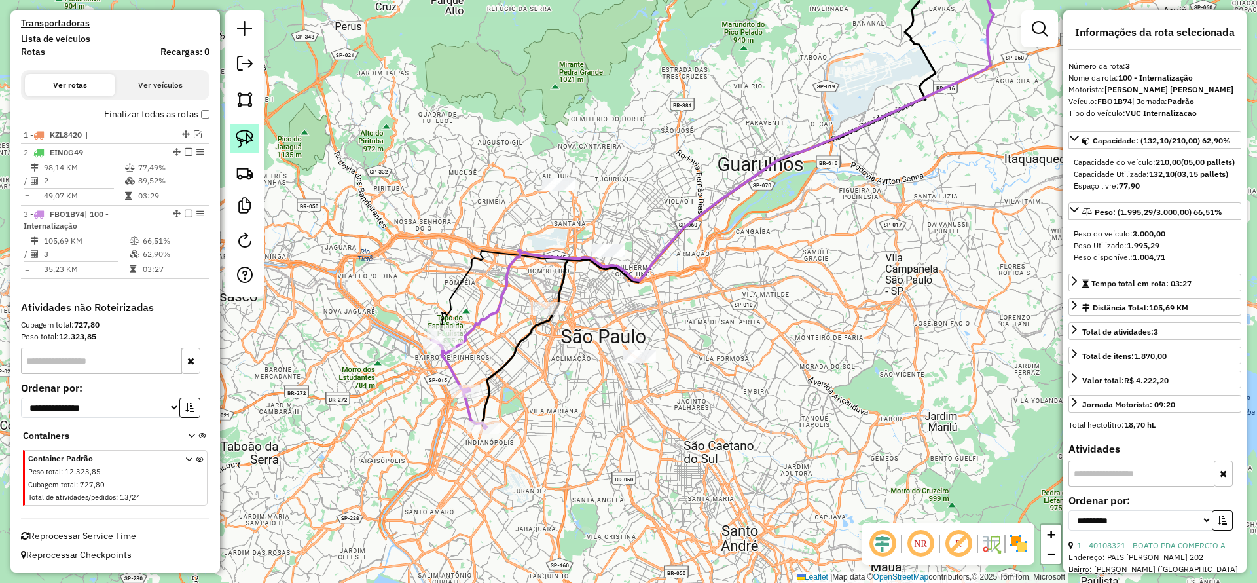
click at [240, 136] on img at bounding box center [245, 139] width 18 height 18
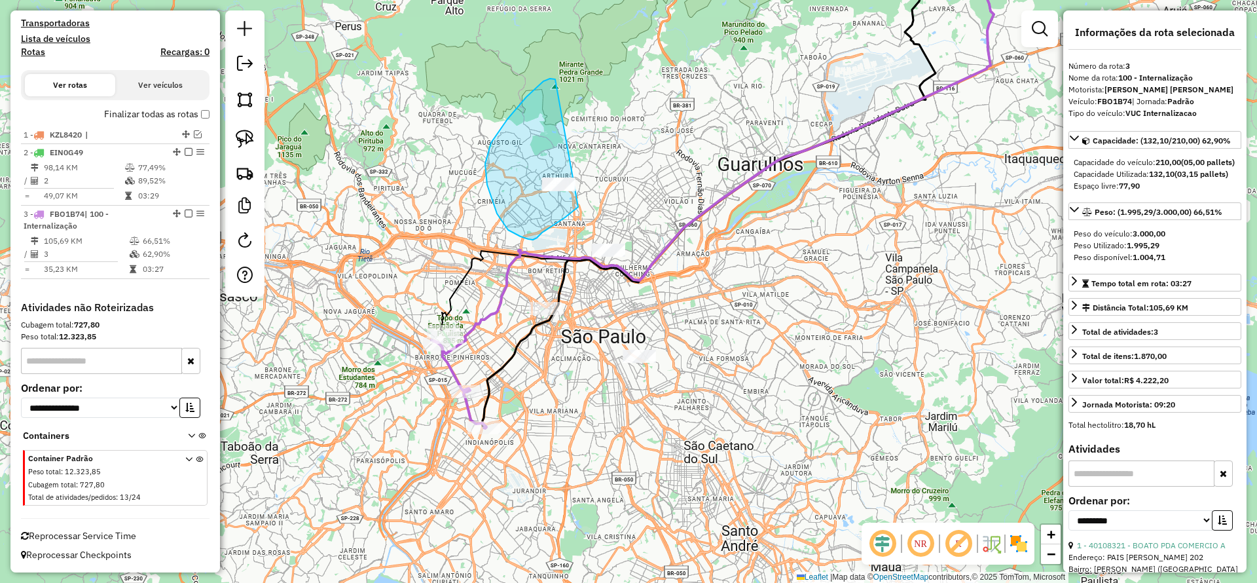
drag, startPoint x: 550, startPoint y: 79, endPoint x: 595, endPoint y: 200, distance: 129.9
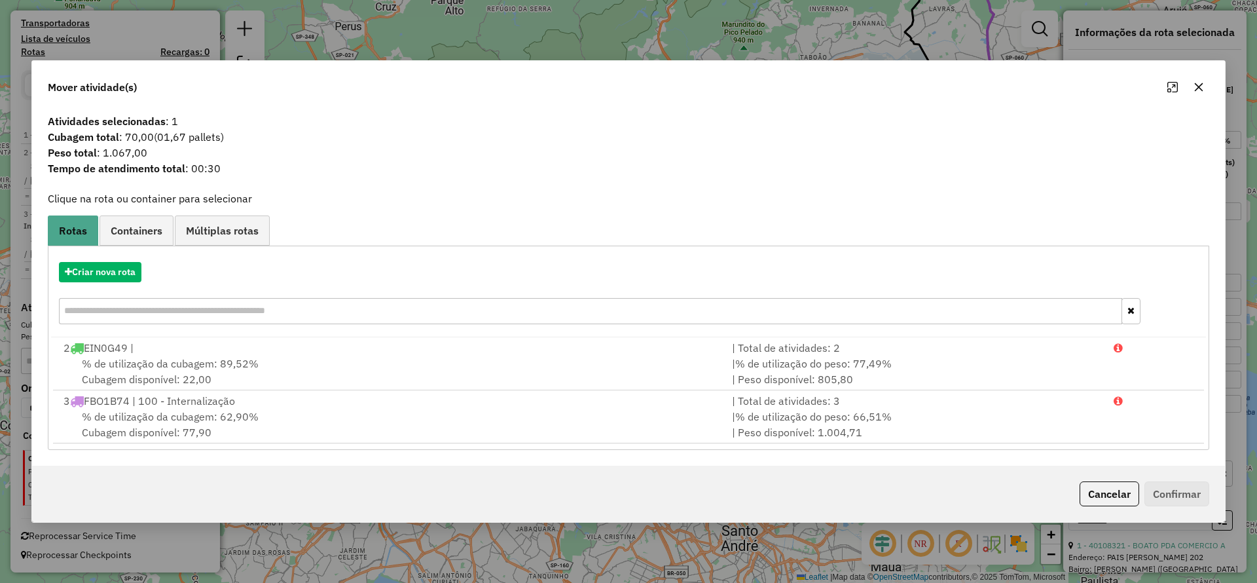
click at [1203, 77] on button "button" at bounding box center [1199, 87] width 21 height 21
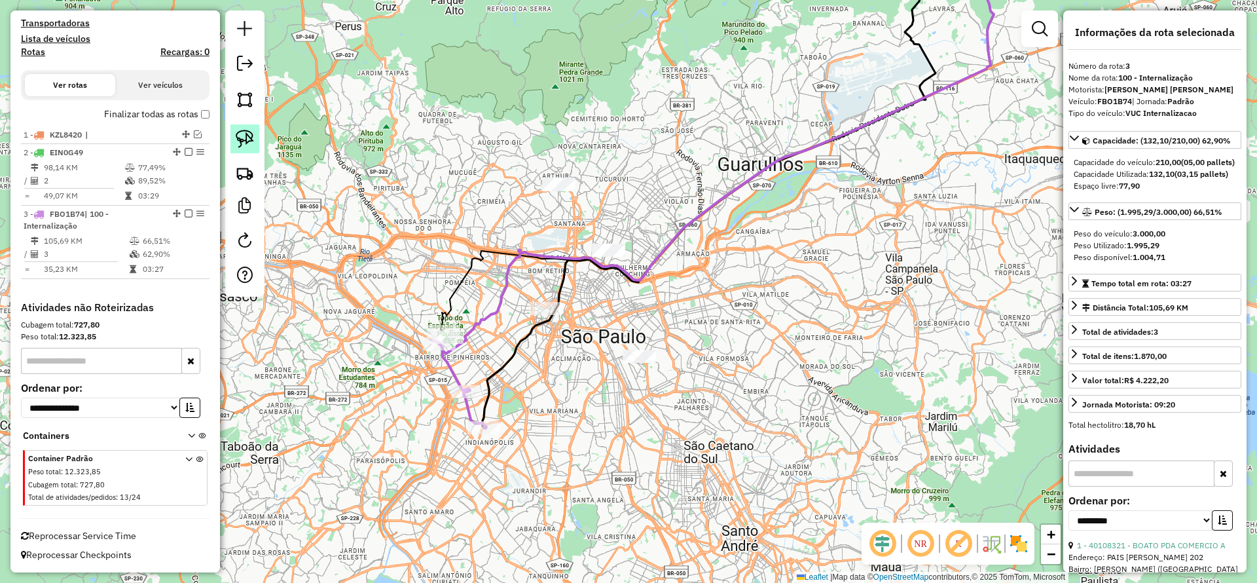
click at [247, 127] on link at bounding box center [244, 138] width 29 height 29
drag, startPoint x: 585, startPoint y: 211, endPoint x: 647, endPoint y: 274, distance: 88.5
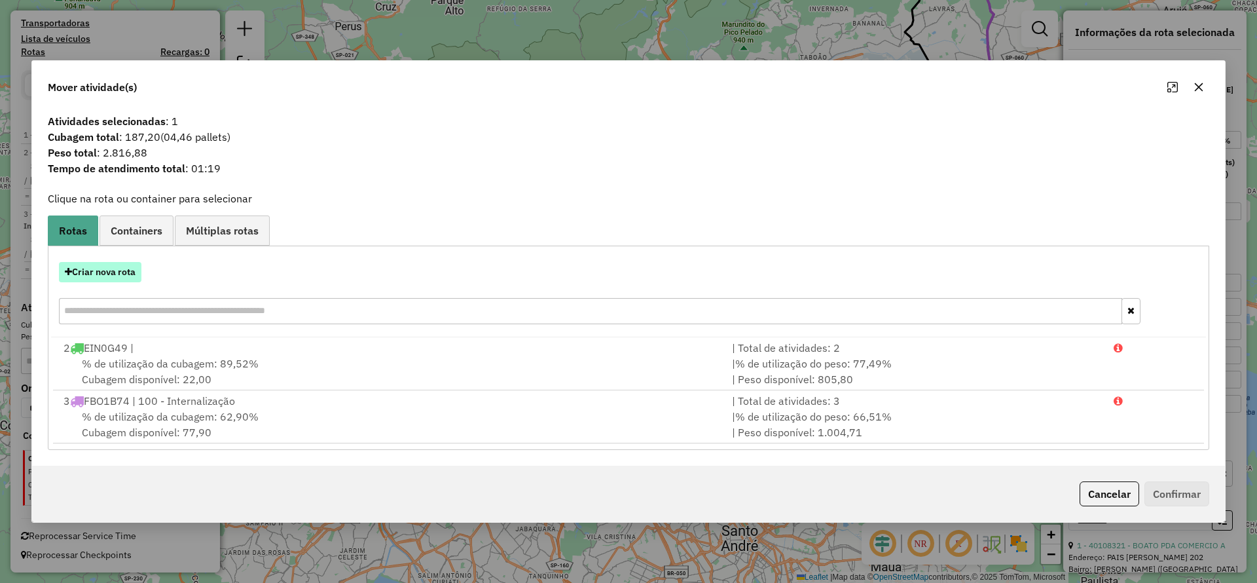
click at [115, 273] on button "Criar nova rota" at bounding box center [100, 272] width 83 height 20
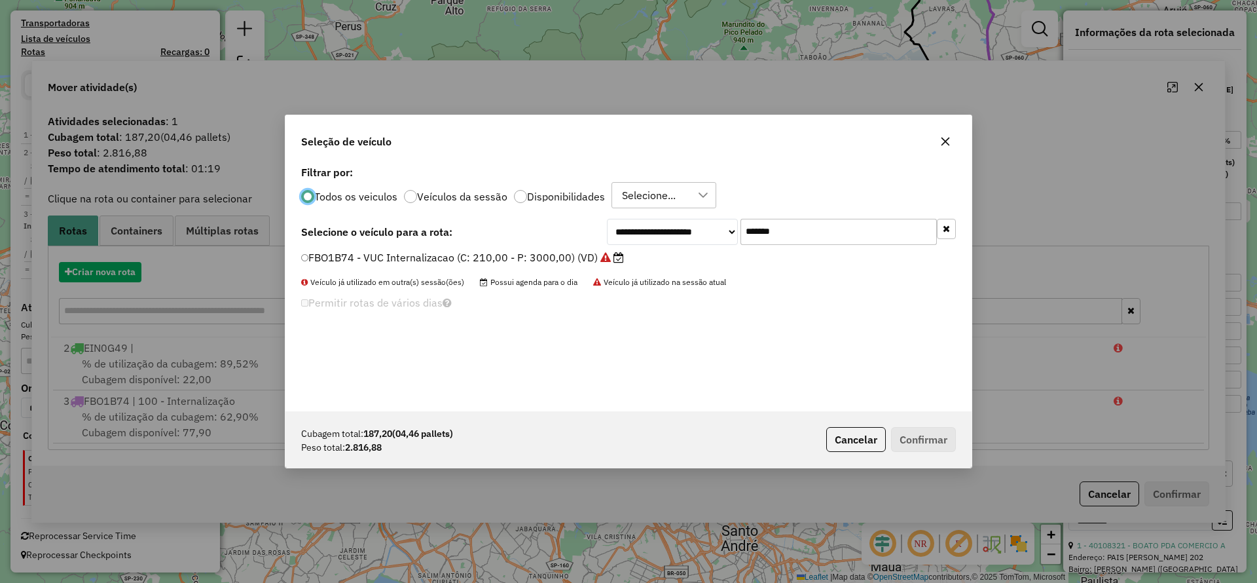
scroll to position [7, 4]
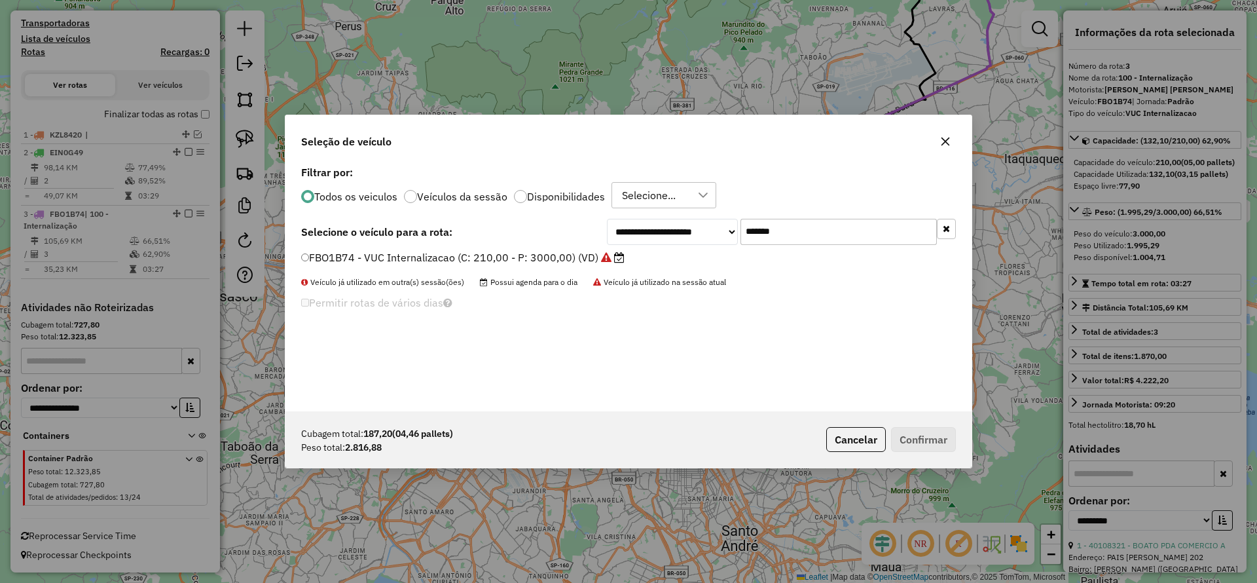
drag, startPoint x: 813, startPoint y: 244, endPoint x: 662, endPoint y: 209, distance: 155.2
click at [668, 208] on div "**********" at bounding box center [629, 286] width 686 height 249
paste input "text"
type input "*******"
click at [468, 259] on label "CVP8G49 - Freteiro - 210Cx - 3200Kg (C: 210,00 - P: 3200,00) (VD)" at bounding box center [474, 257] width 346 height 16
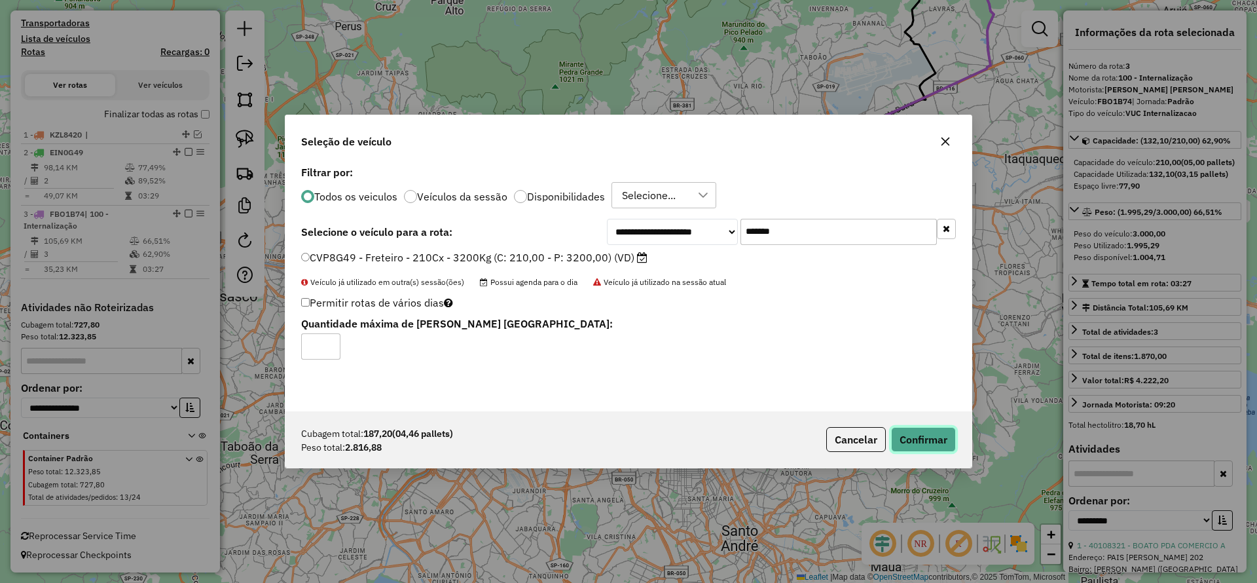
click at [921, 436] on button "Confirmar" at bounding box center [923, 439] width 65 height 25
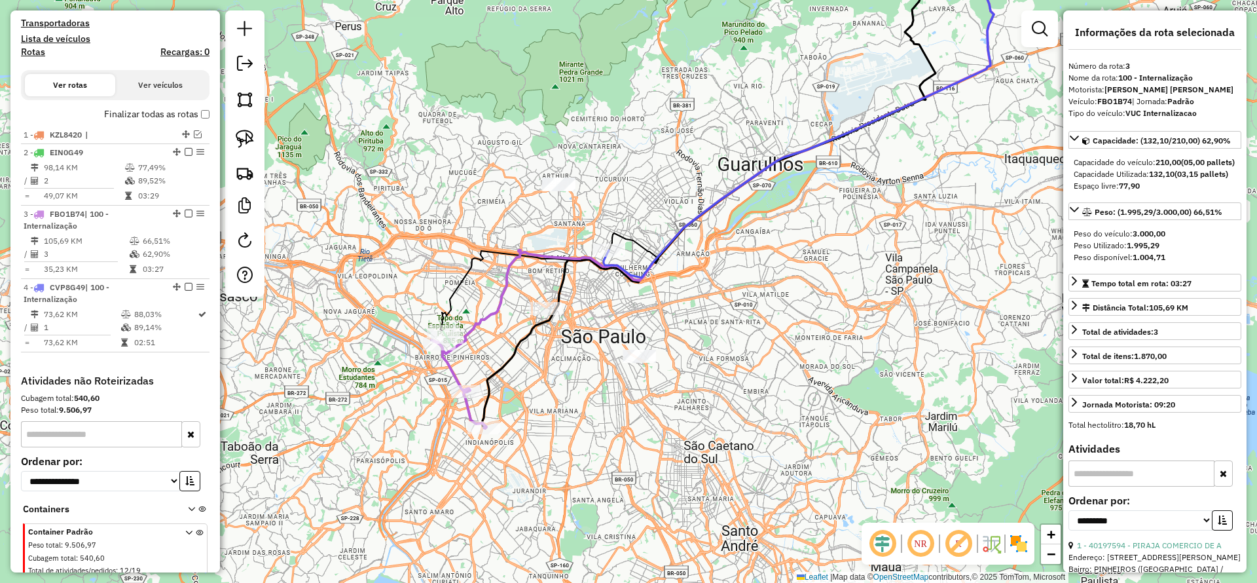
scroll to position [485, 0]
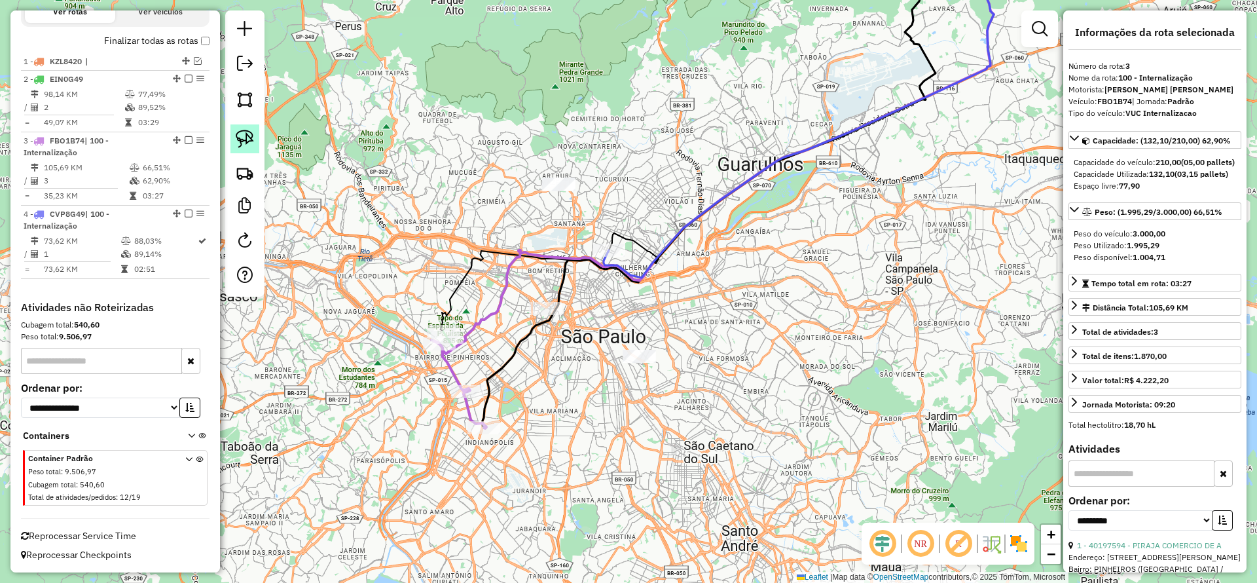
drag, startPoint x: 240, startPoint y: 131, endPoint x: 540, endPoint y: 158, distance: 301.1
click at [240, 132] on img at bounding box center [245, 139] width 18 height 18
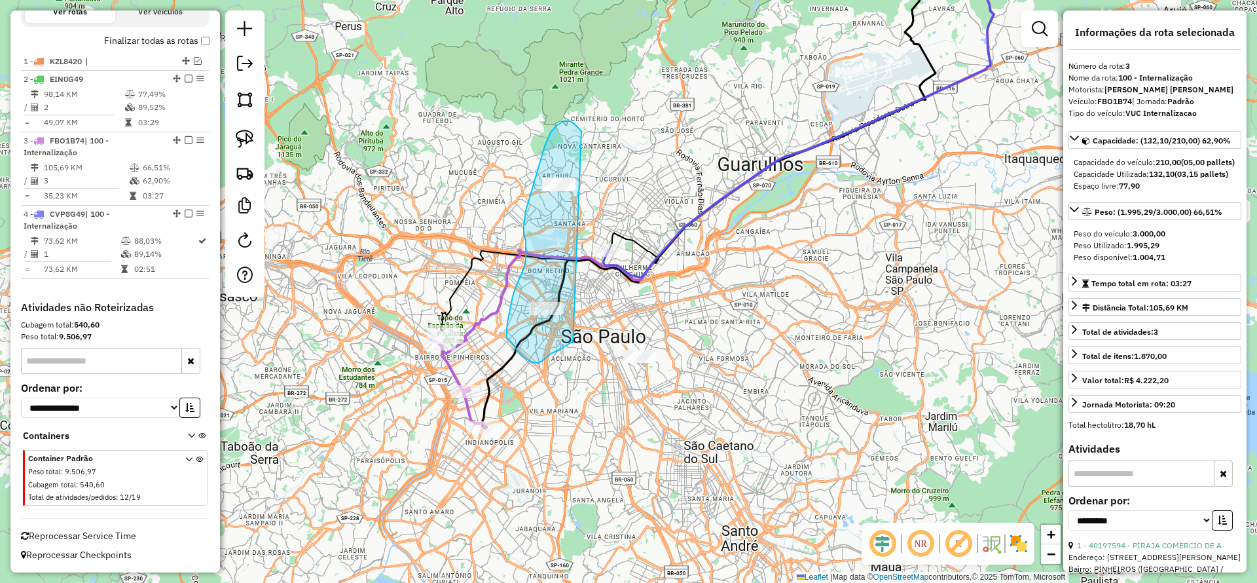
drag, startPoint x: 545, startPoint y: 146, endPoint x: 573, endPoint y: 342, distance: 198.5
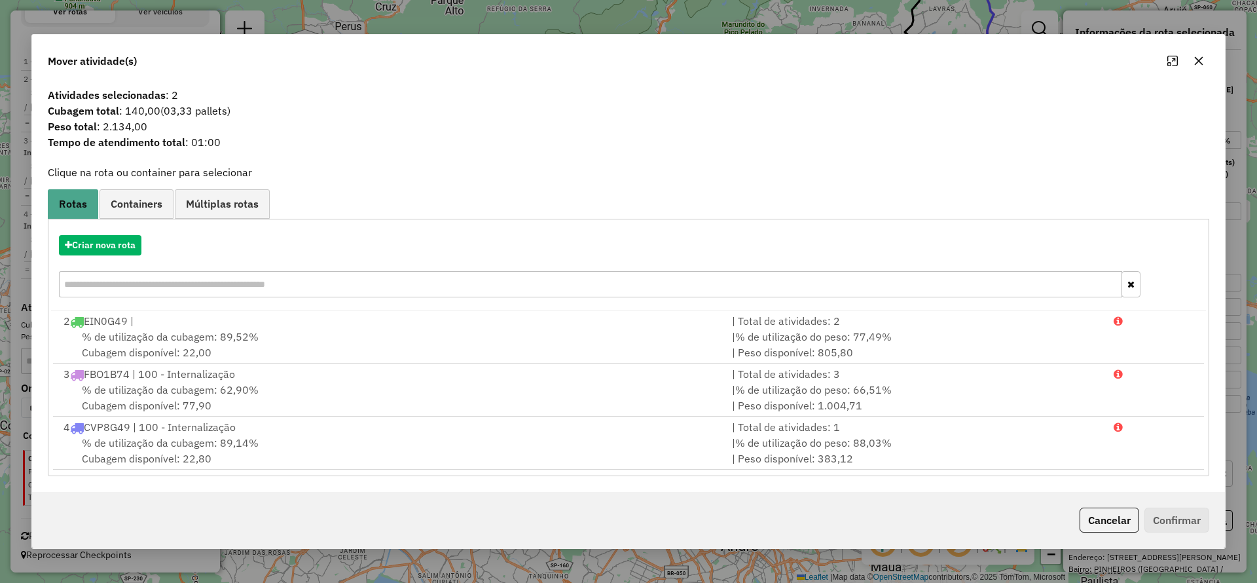
click at [1196, 56] on icon "button" at bounding box center [1199, 61] width 10 height 10
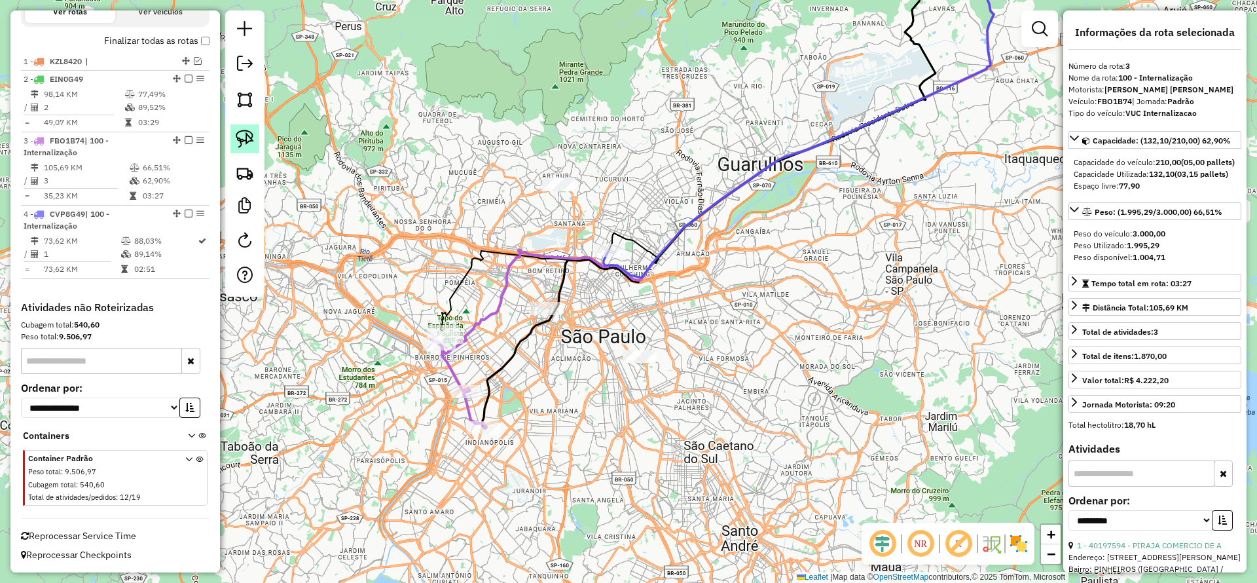
click at [236, 147] on img at bounding box center [245, 139] width 18 height 18
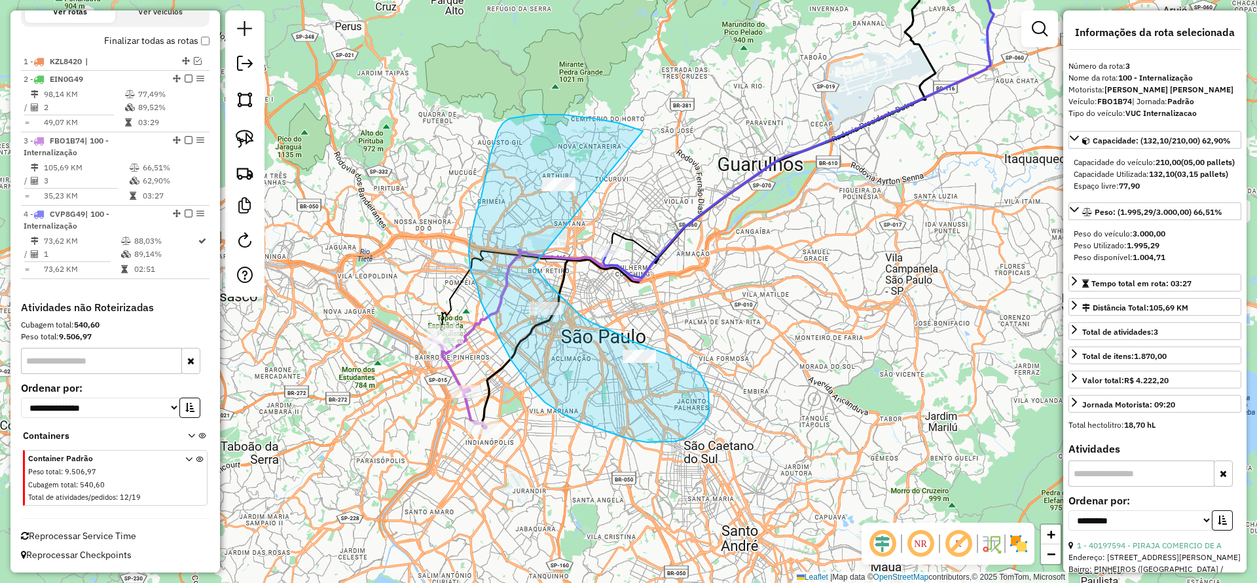
drag, startPoint x: 637, startPoint y: 128, endPoint x: 534, endPoint y: 265, distance: 171.6
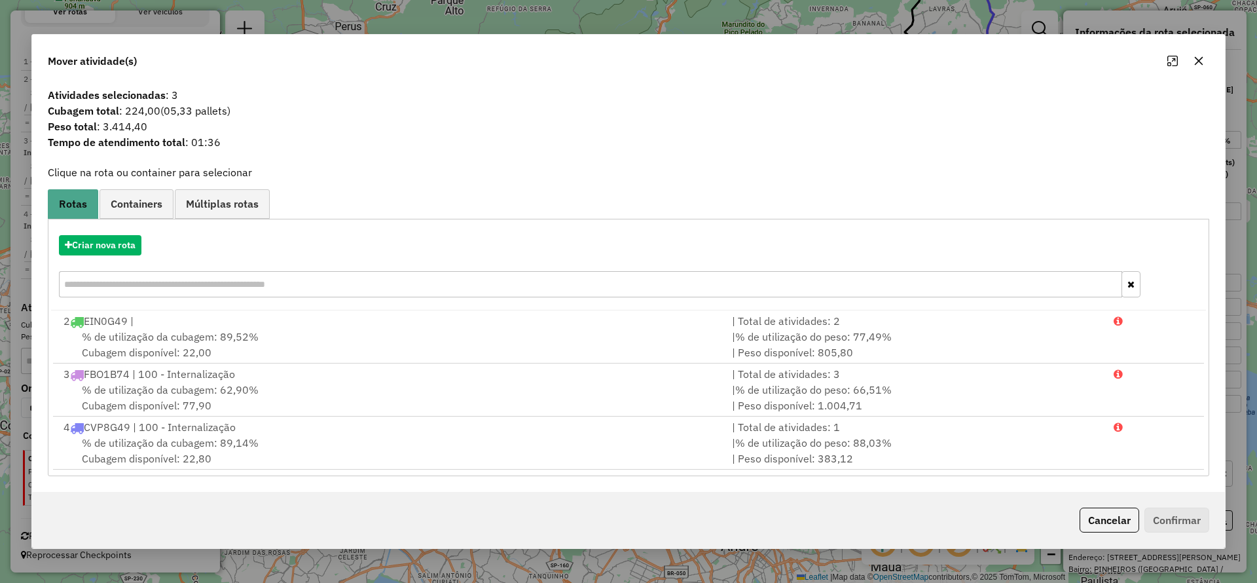
click at [1189, 65] on button "button" at bounding box center [1199, 60] width 21 height 21
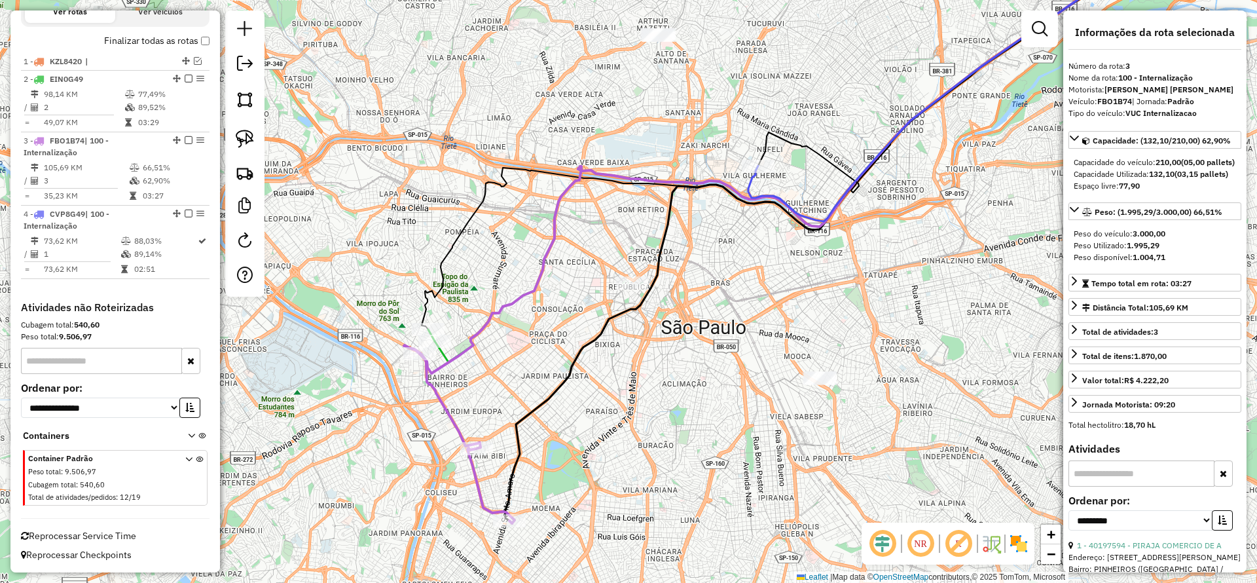
drag, startPoint x: 627, startPoint y: 269, endPoint x: 631, endPoint y: 275, distance: 6.7
click at [627, 269] on div "Janela de atendimento Grade de atendimento Capacidade Transportadoras Veículos …" at bounding box center [628, 291] width 1257 height 583
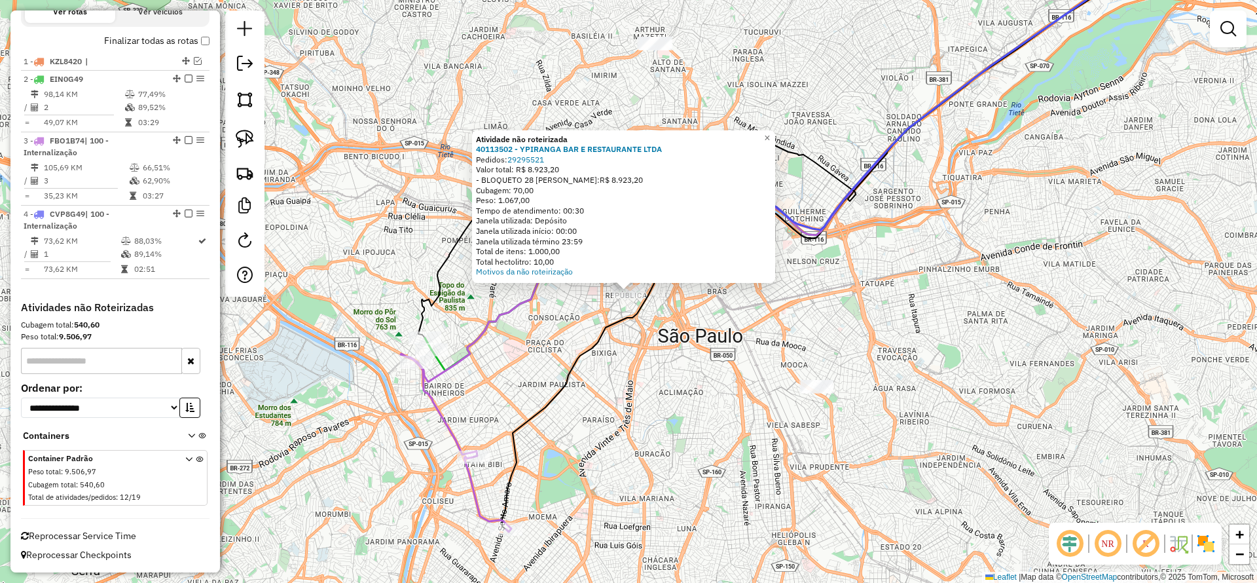
click at [645, 361] on div "Atividade não roteirizada 40113502 - YPIRANGA BAR E RESTAURANTE LTDA Pedidos: 2…" at bounding box center [628, 291] width 1257 height 583
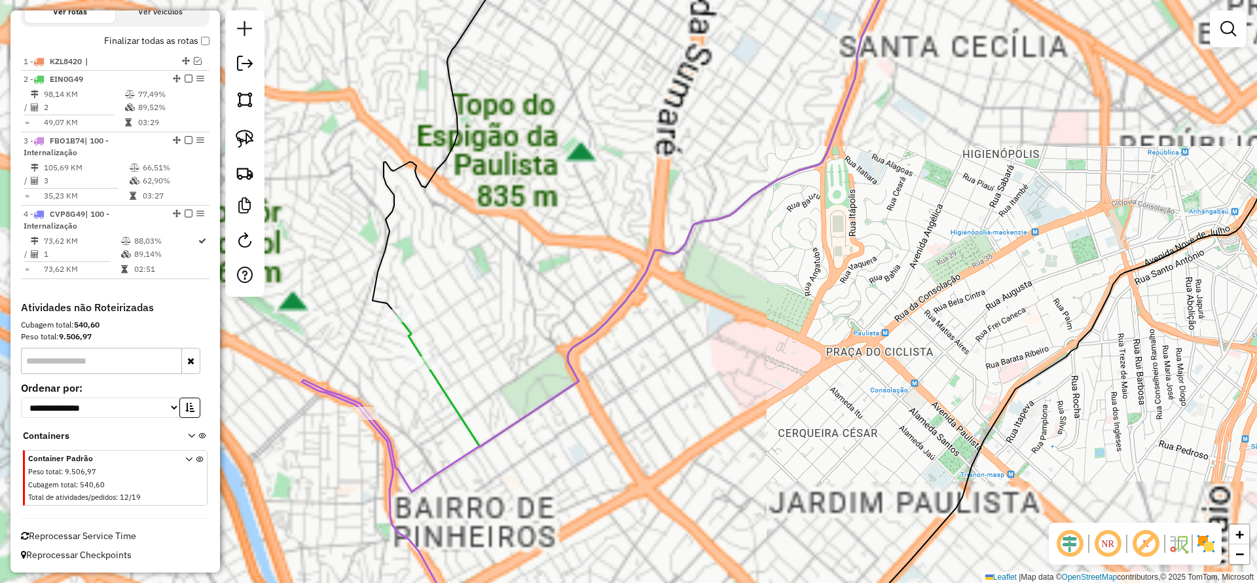
click at [420, 339] on icon at bounding box center [411, 340] width 28 height 48
select select "**********"
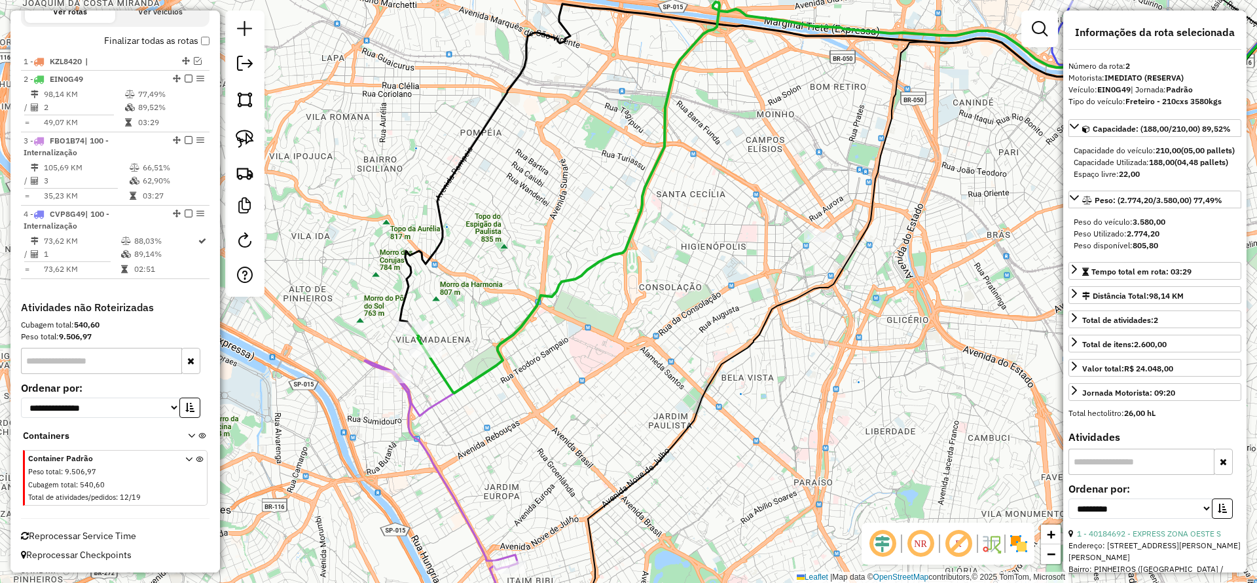
click at [440, 473] on icon at bounding box center [457, 508] width 122 height 265
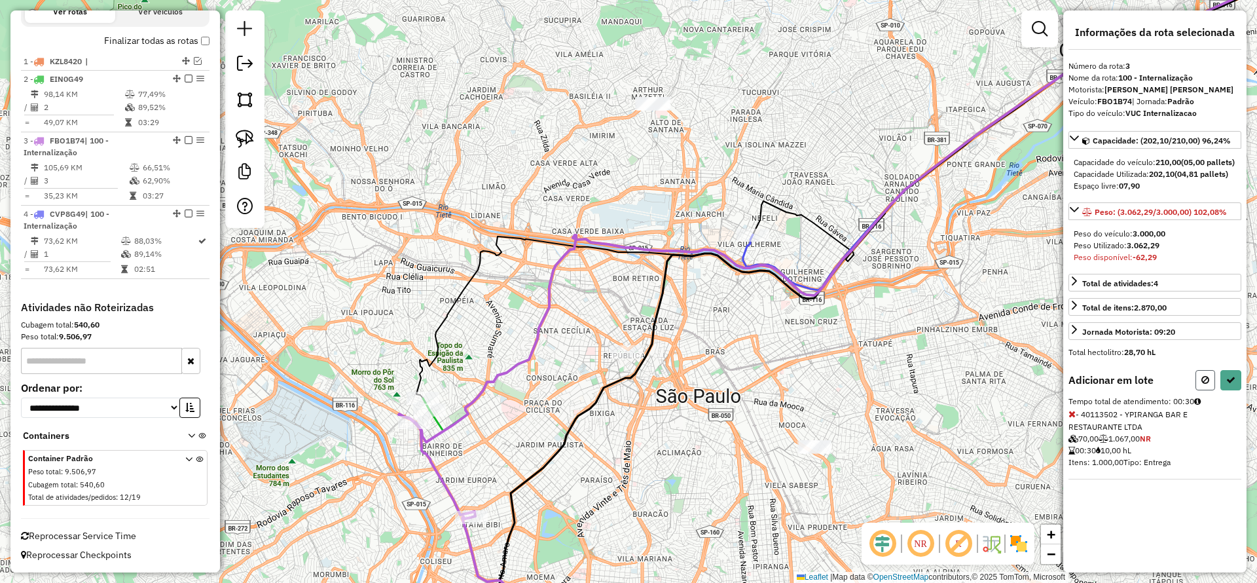
drag, startPoint x: 1212, startPoint y: 386, endPoint x: 1194, endPoint y: 392, distance: 19.3
click at [1208, 385] on button at bounding box center [1206, 380] width 20 height 20
select select "**********"
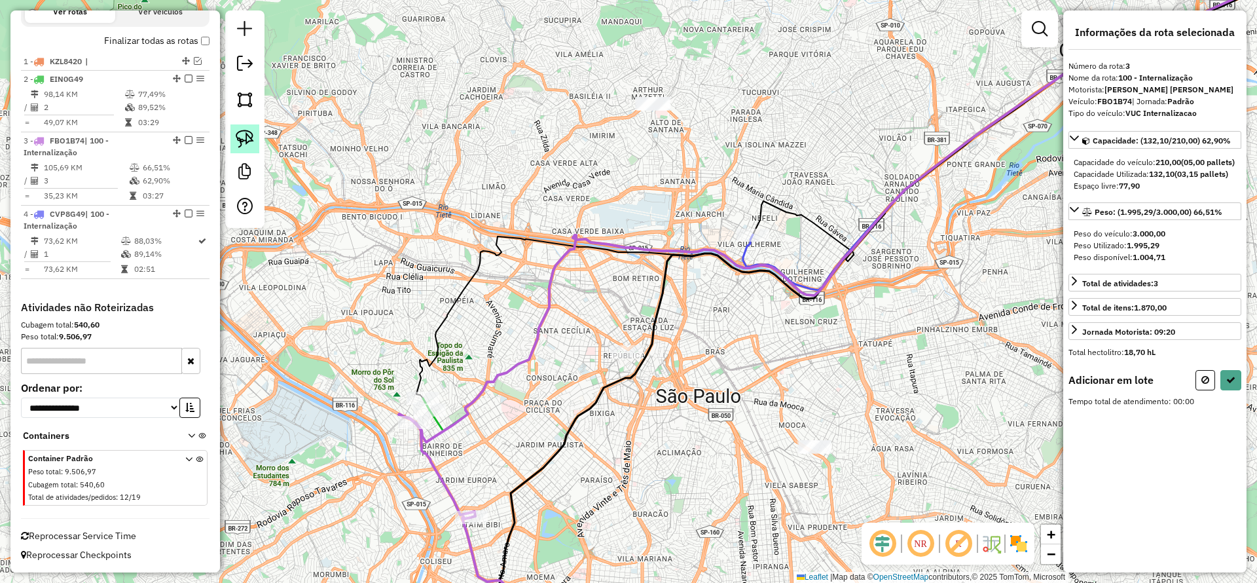
click at [249, 139] on img at bounding box center [245, 139] width 18 height 18
drag, startPoint x: 798, startPoint y: 524, endPoint x: 883, endPoint y: 419, distance: 135.4
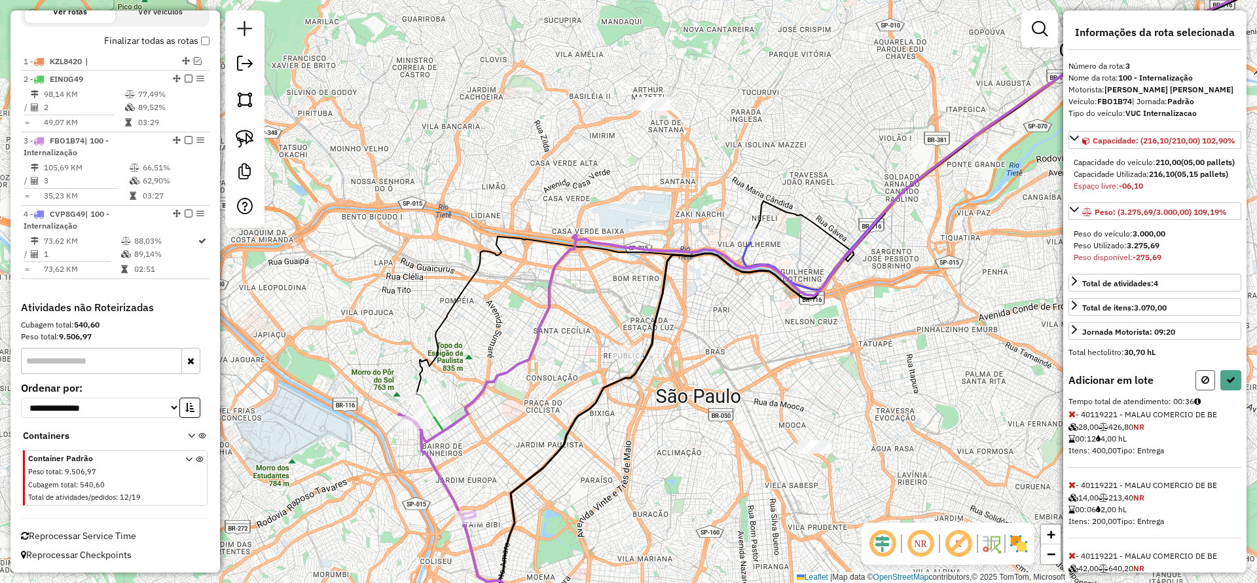
click at [1205, 384] on icon at bounding box center [1206, 379] width 8 height 9
select select "**********"
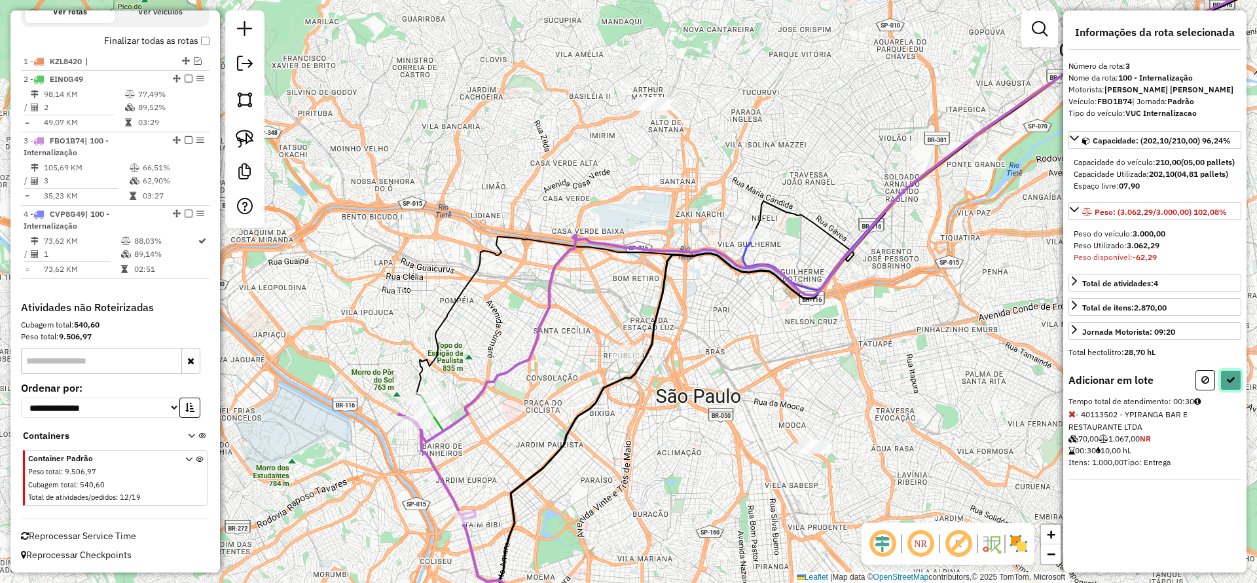
click at [1224, 385] on button at bounding box center [1231, 380] width 21 height 20
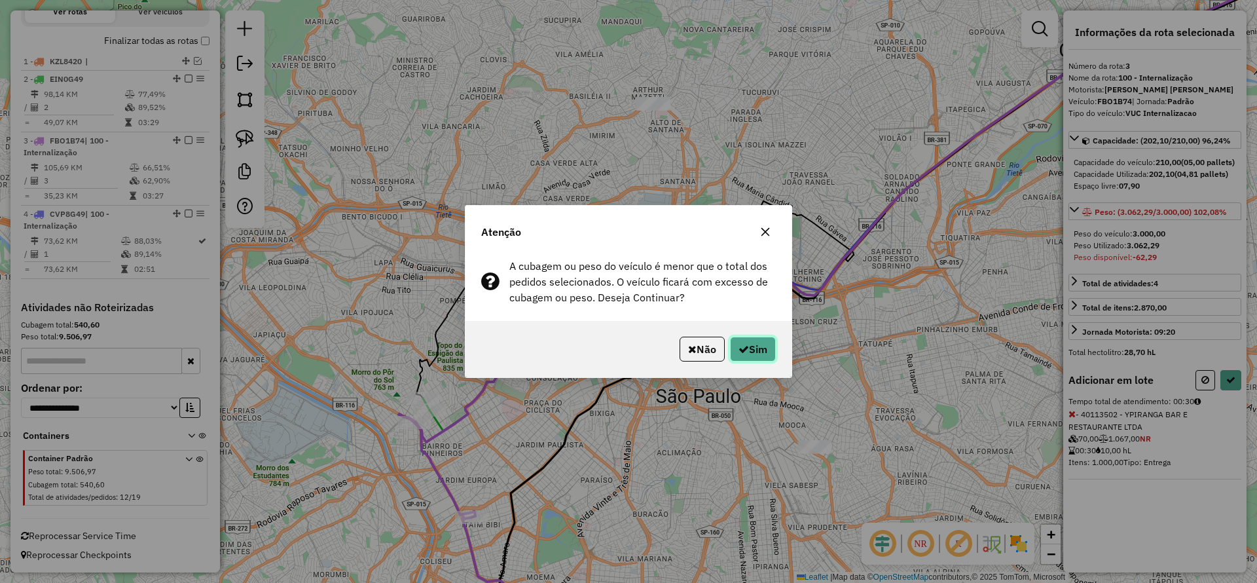
click at [756, 348] on button "Sim" at bounding box center [753, 349] width 46 height 25
select select "**********"
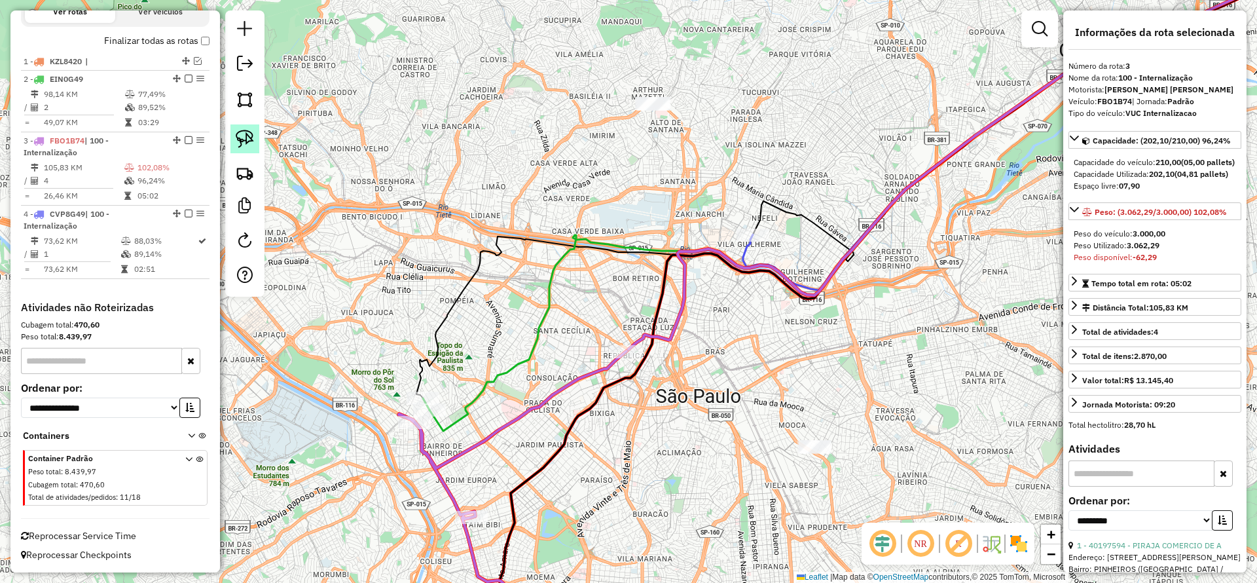
click at [238, 143] on img at bounding box center [245, 139] width 18 height 18
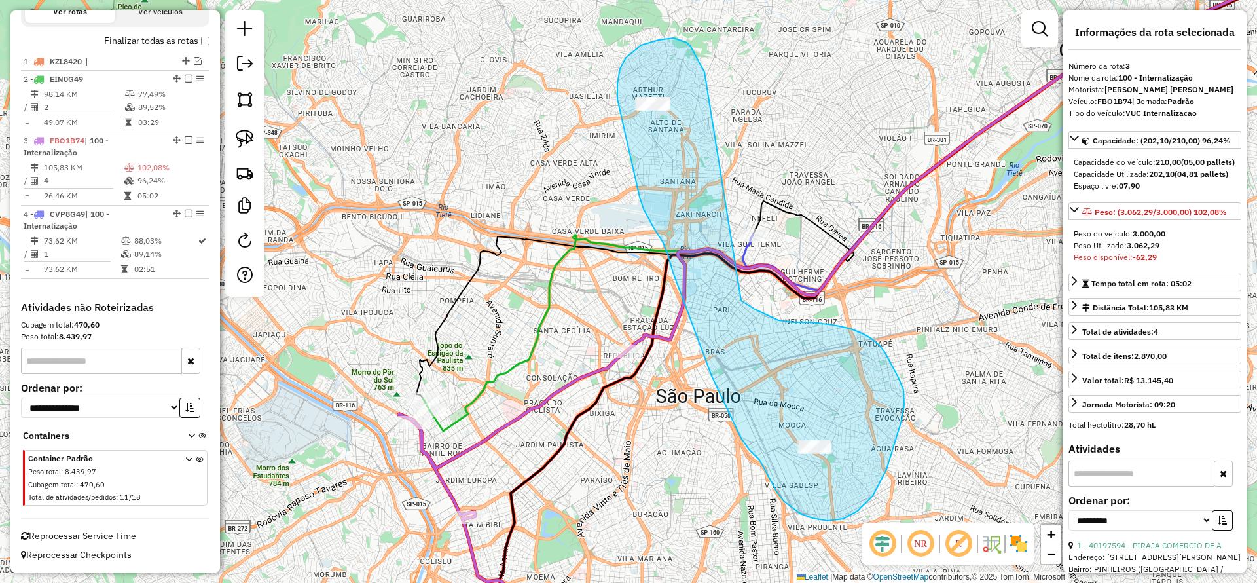
drag, startPoint x: 659, startPoint y: 40, endPoint x: 730, endPoint y: 292, distance: 262.0
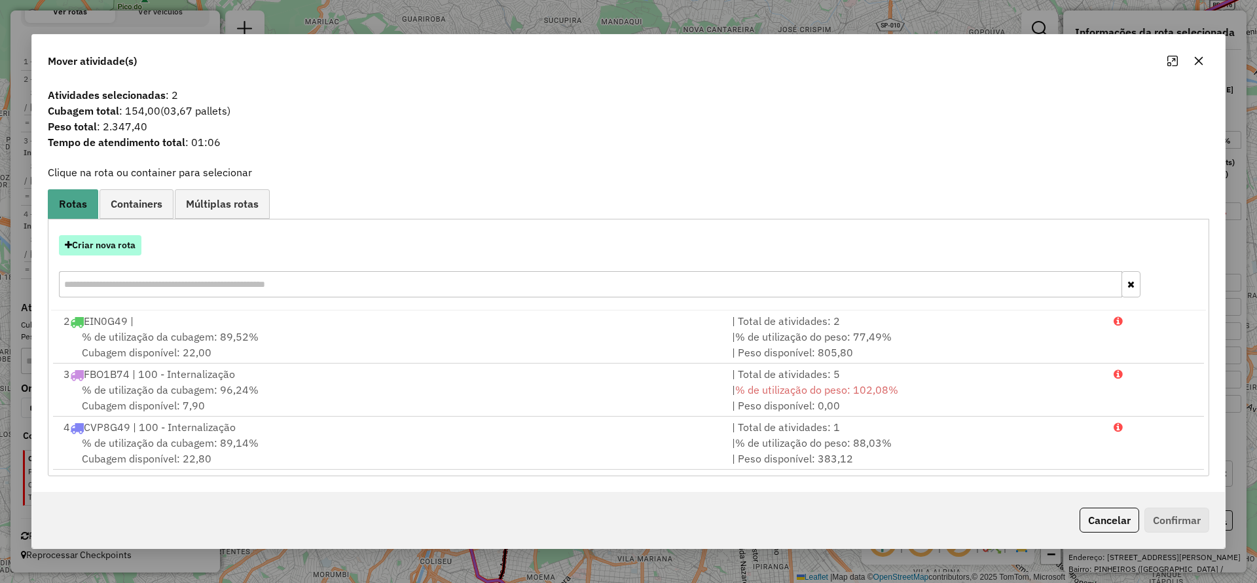
click at [95, 245] on button "Criar nova rota" at bounding box center [100, 245] width 83 height 20
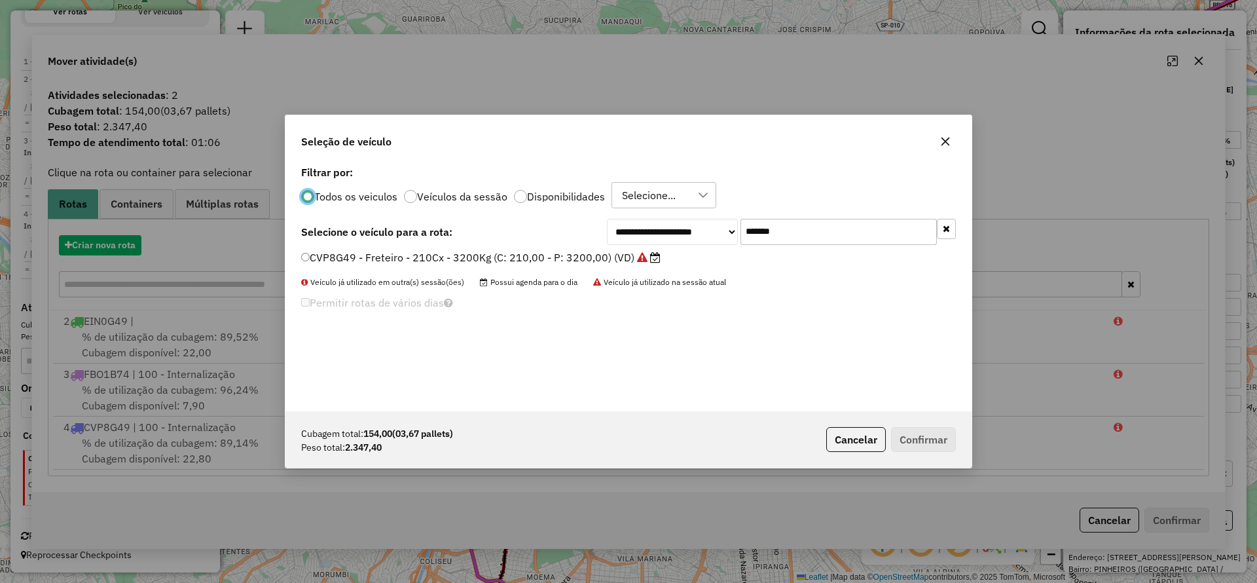
scroll to position [7, 4]
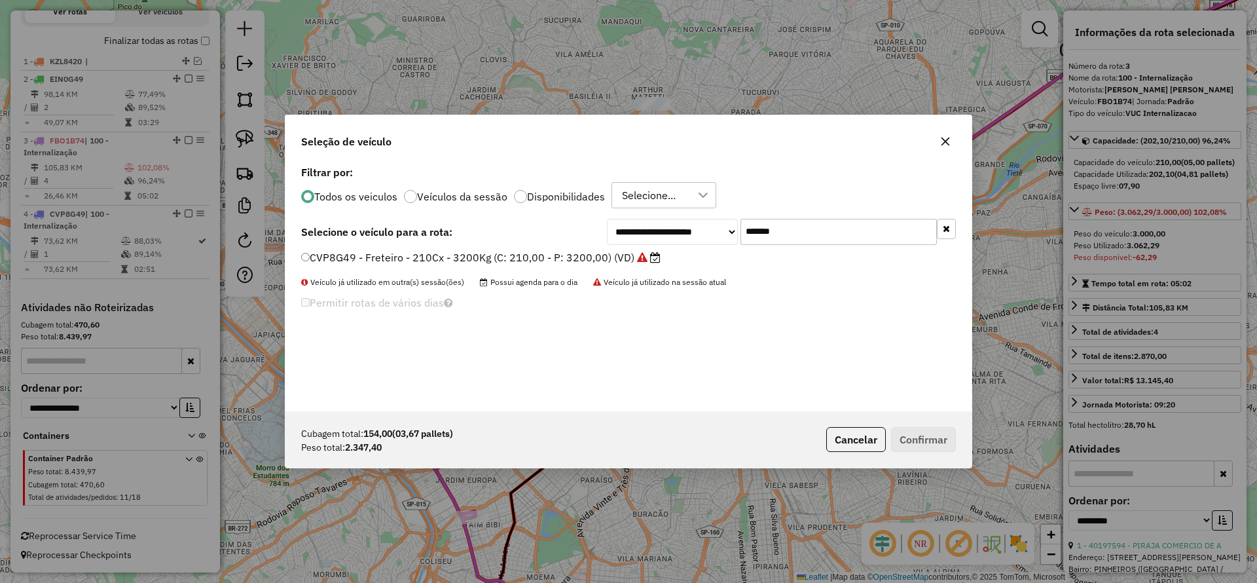
drag, startPoint x: 819, startPoint y: 224, endPoint x: 612, endPoint y: 252, distance: 208.8
click at [672, 233] on div "**********" at bounding box center [781, 232] width 349 height 26
paste input "text"
type input "*******"
click at [570, 248] on div "**********" at bounding box center [629, 286] width 686 height 249
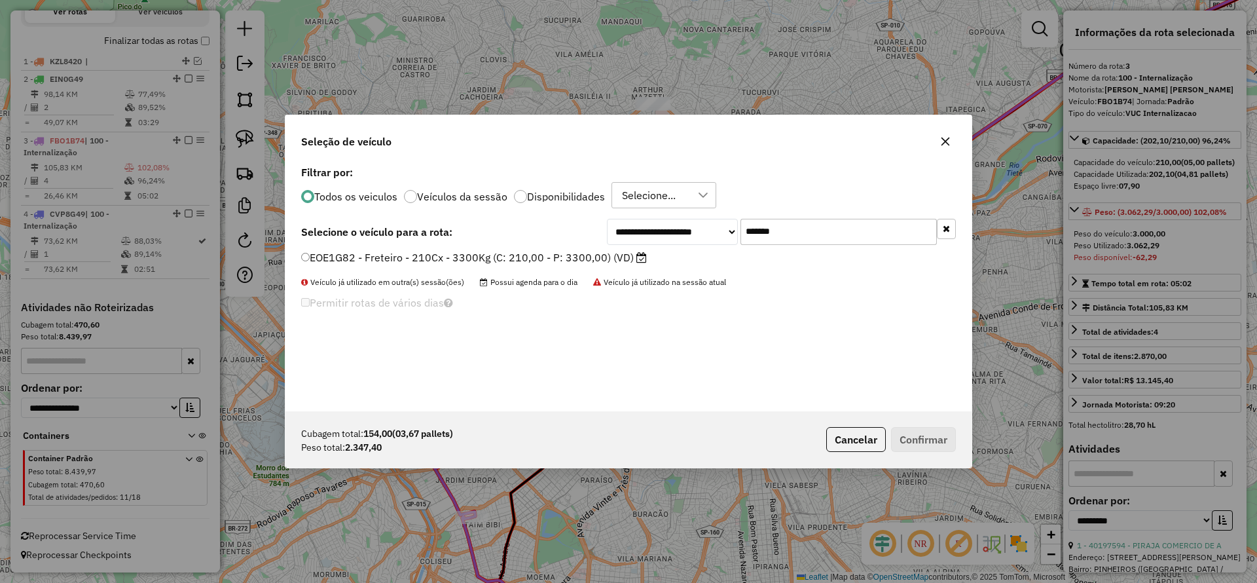
click at [578, 253] on label "EOE1G82 - Freteiro - 210Cx - 3300Kg (C: 210,00 - P: 3300,00) (VD)" at bounding box center [474, 257] width 346 height 16
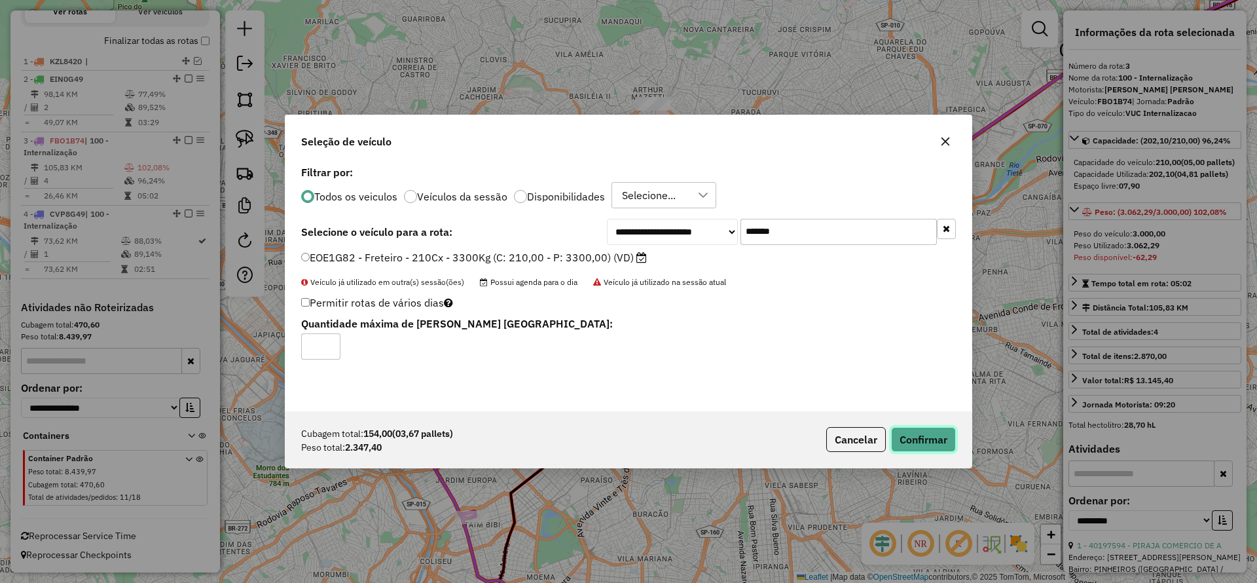
click at [914, 429] on button "Confirmar" at bounding box center [923, 439] width 65 height 25
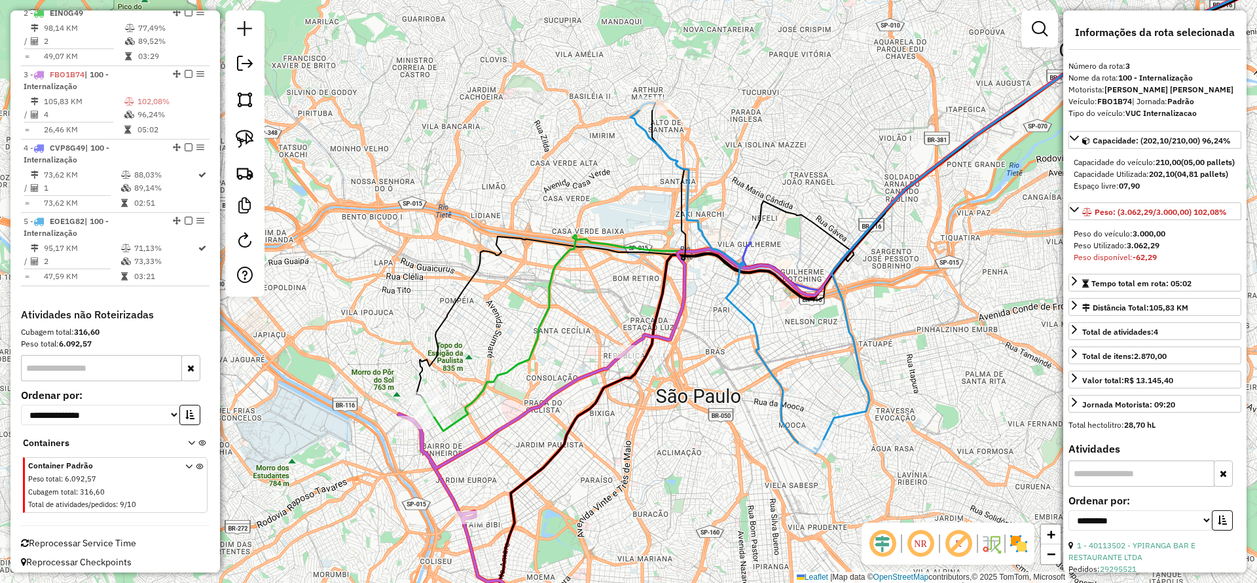
scroll to position [559, 0]
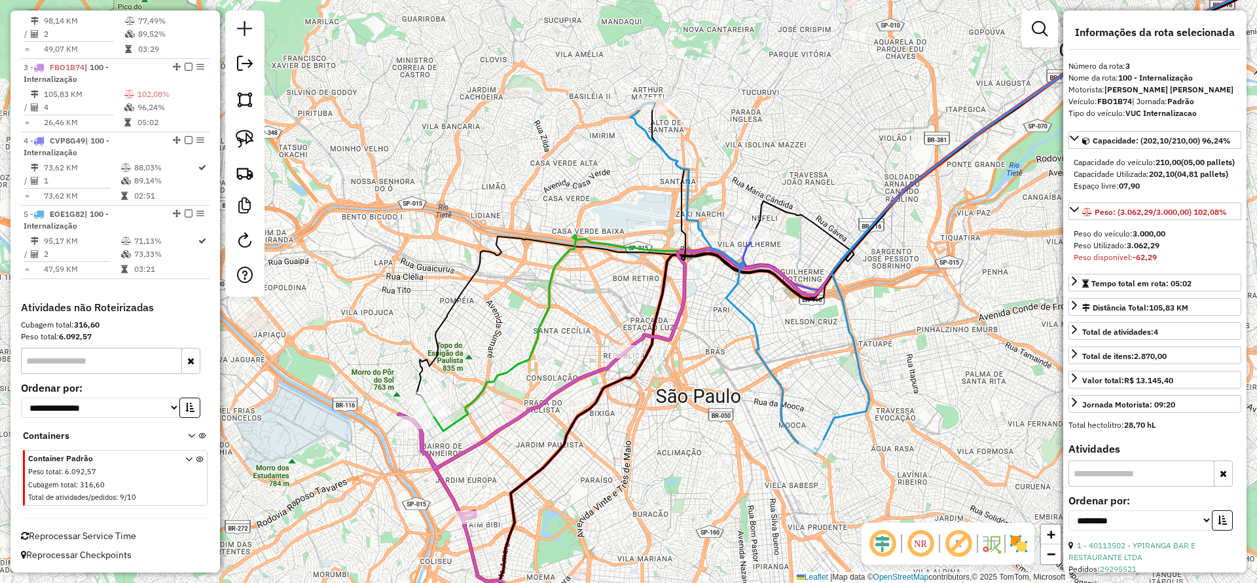
click at [828, 411] on div "Janela de atendimento Grade de atendimento Capacidade Transportadoras Veículos …" at bounding box center [628, 291] width 1257 height 583
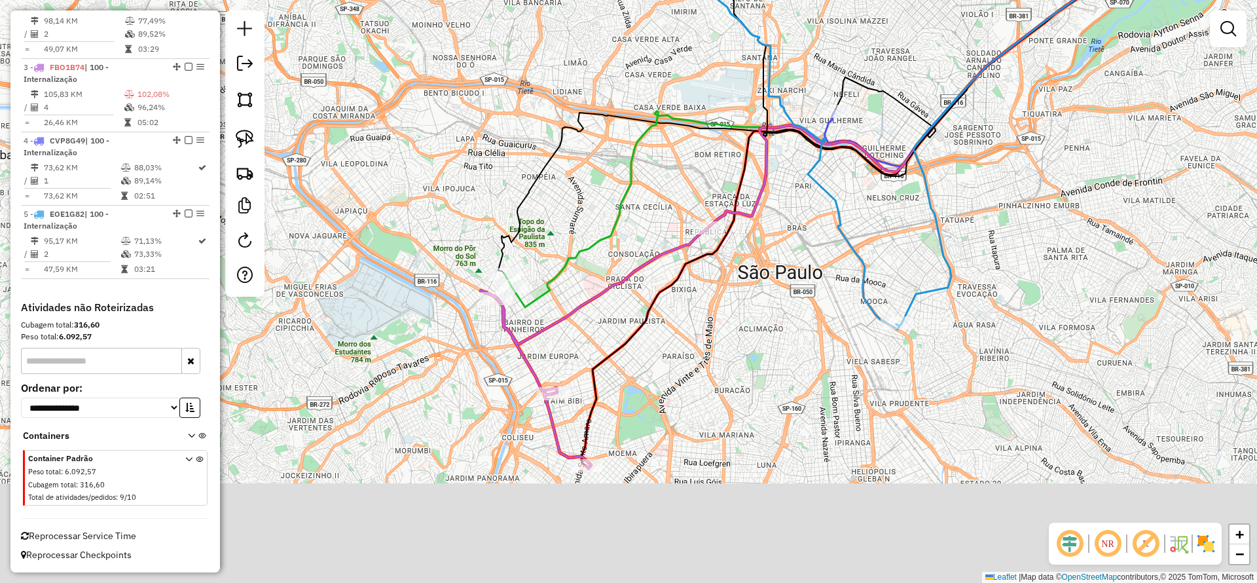
drag, startPoint x: 653, startPoint y: 445, endPoint x: 541, endPoint y: 325, distance: 164.0
click at [724, 310] on div "Janela de atendimento Grade de atendimento Capacidade Transportadoras Veículos …" at bounding box center [628, 291] width 1257 height 583
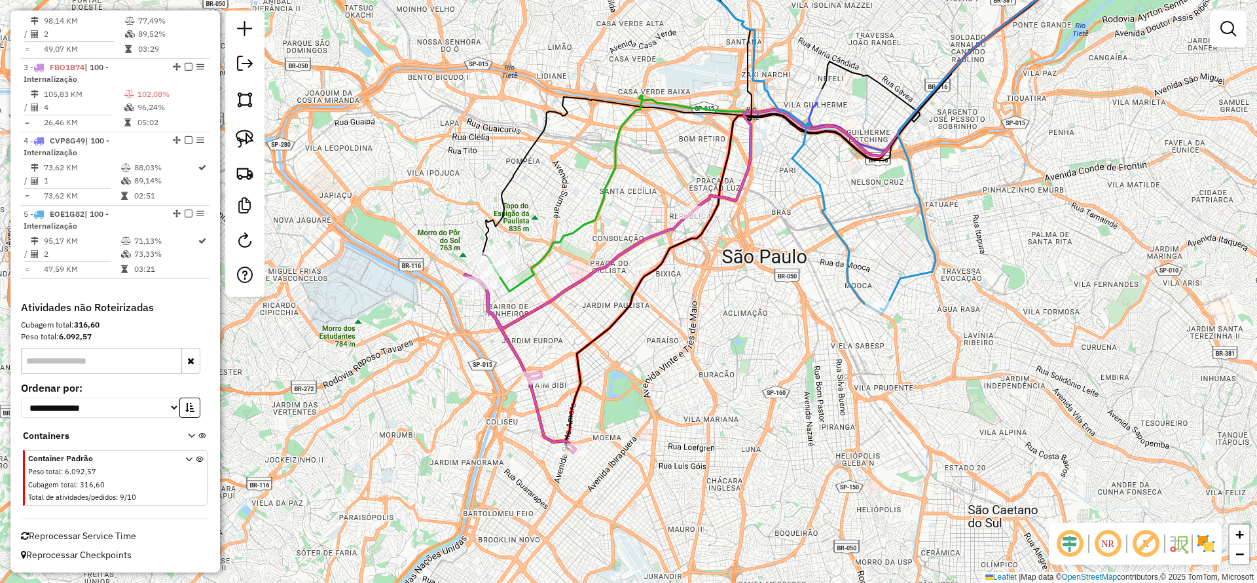
click at [522, 305] on div "Janela de atendimento Grade de atendimento Capacidade Transportadoras Veículos …" at bounding box center [628, 291] width 1257 height 583
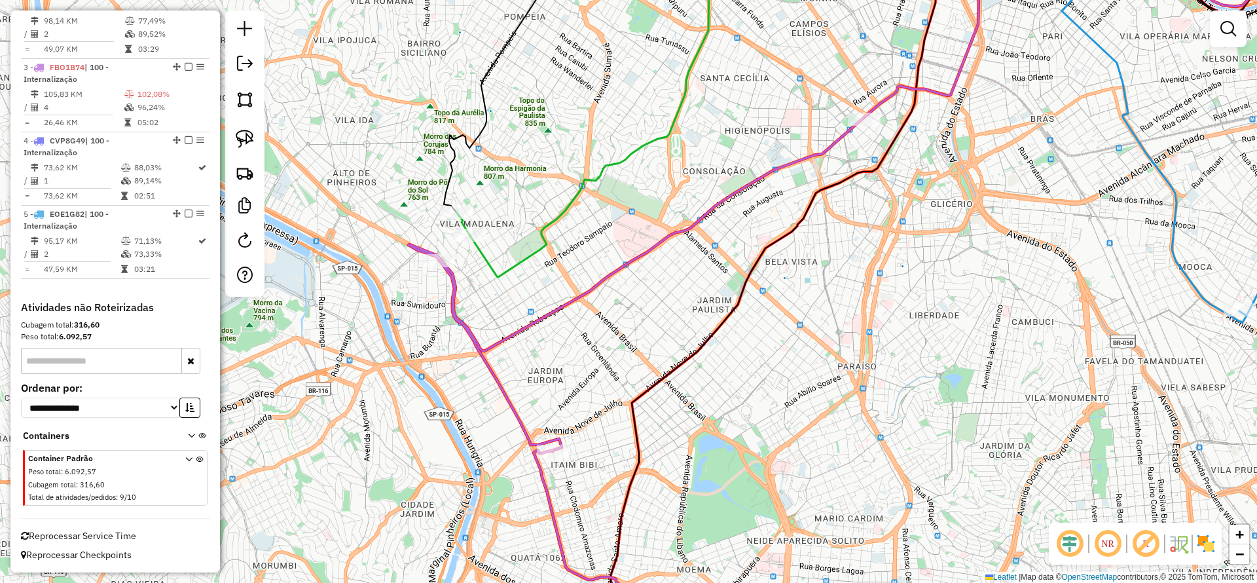
click at [526, 263] on icon at bounding box center [880, 109] width 820 height 335
click at [526, 263] on icon at bounding box center [882, 110] width 822 height 337
select select "**********"
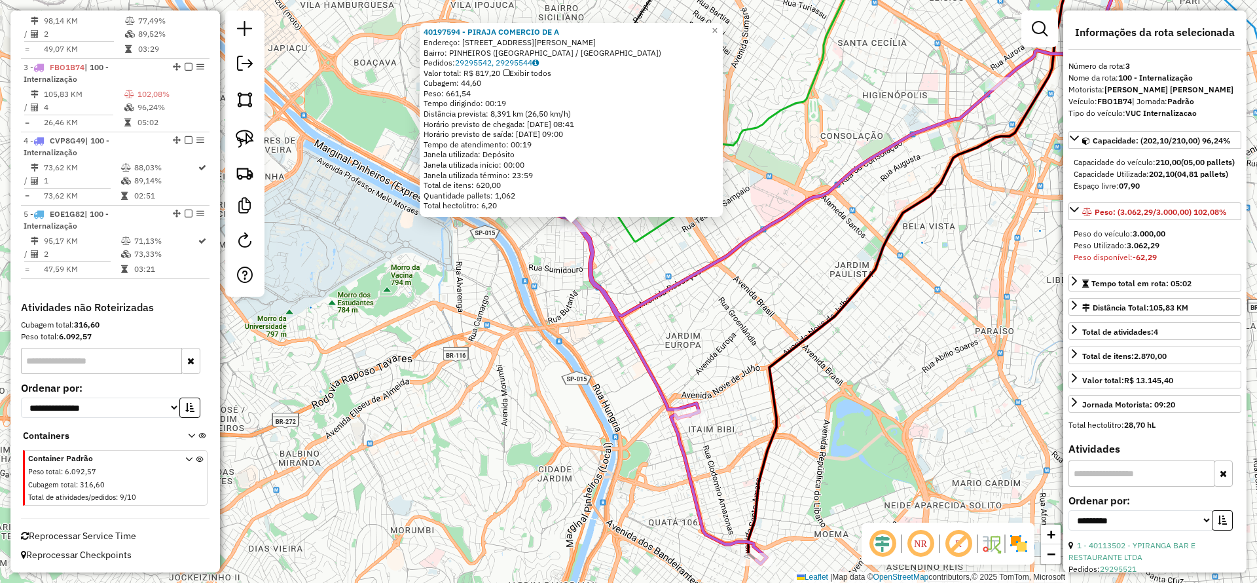
click at [685, 294] on div "40197594 - PIRAJA COMERCIO DE A Endereço: AV BRIGADEIRO FARIA LIMA 64 Bairro: P…" at bounding box center [628, 291] width 1257 height 583
click at [705, 266] on icon at bounding box center [773, 323] width 455 height 481
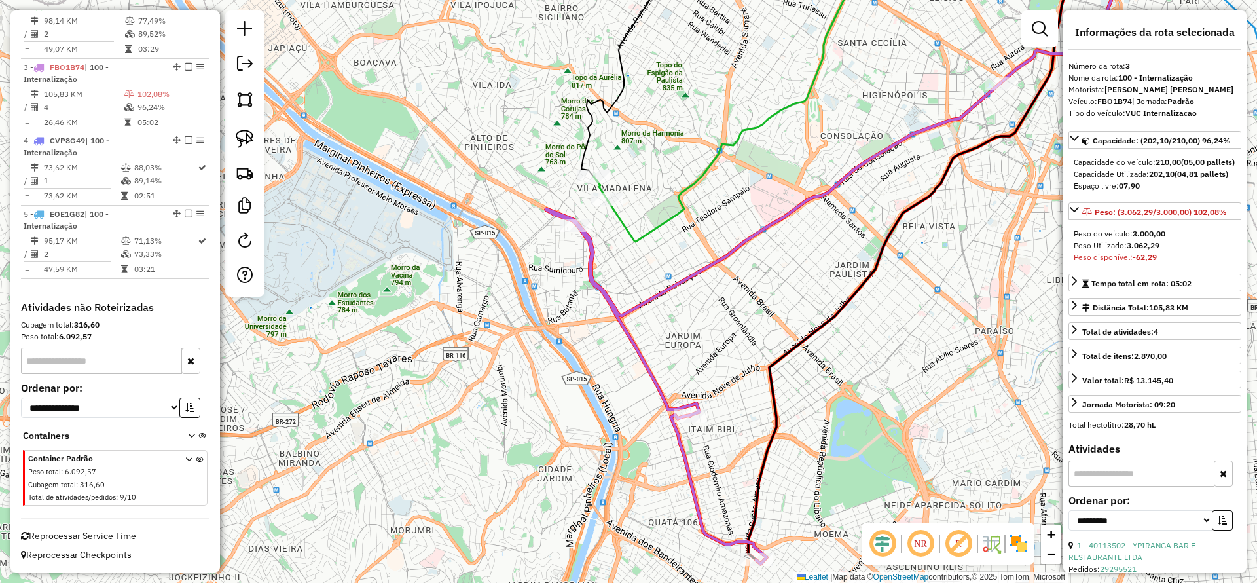
click at [688, 172] on div "Janela de atendimento Grade de atendimento Capacidade Transportadoras Veículos …" at bounding box center [628, 291] width 1257 height 583
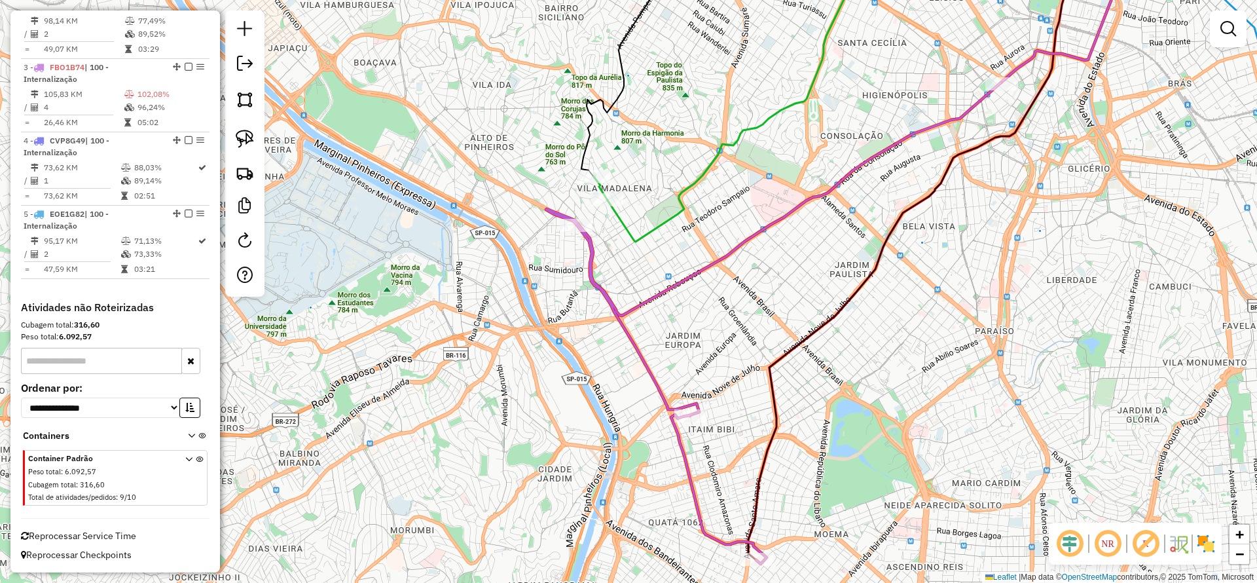
click at [695, 177] on icon at bounding box center [995, 92] width 775 height 300
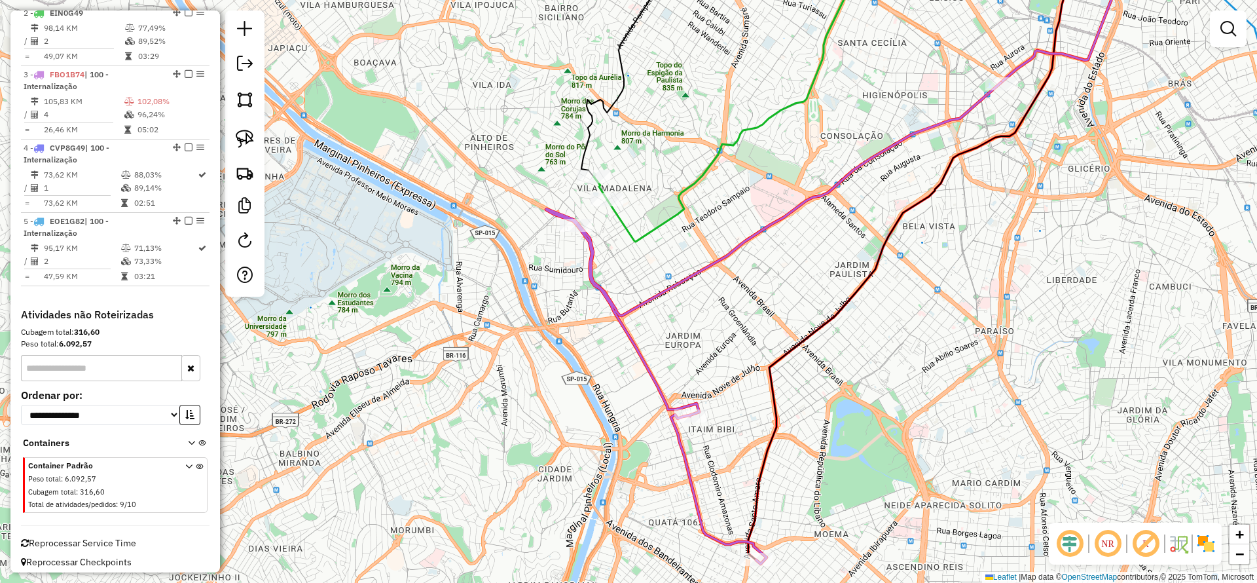
select select "**********"
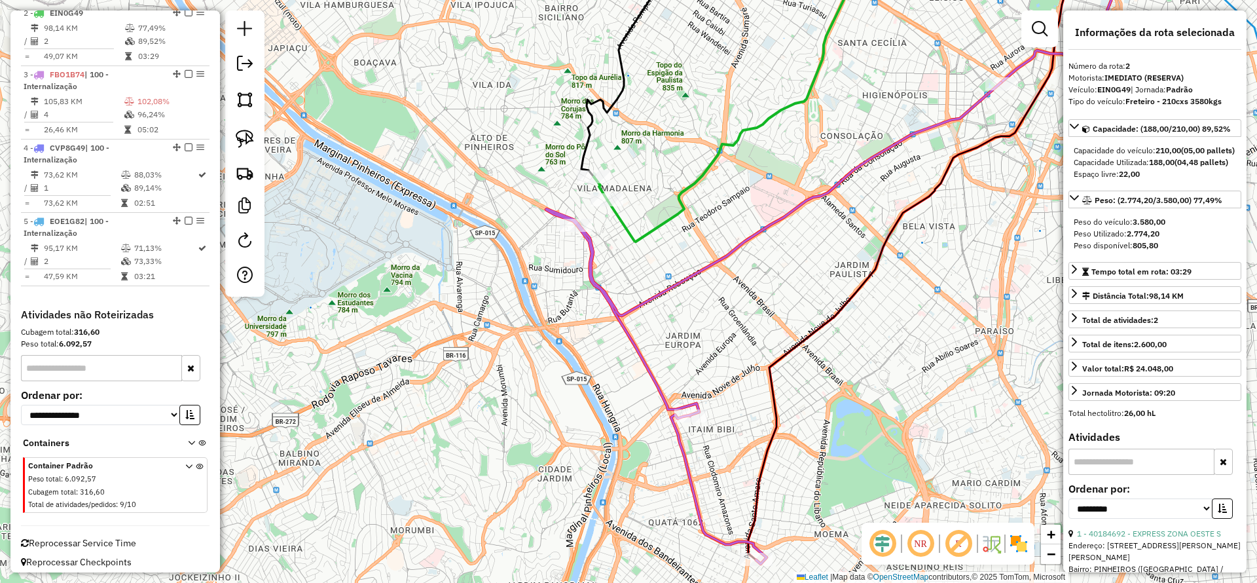
scroll to position [545, 0]
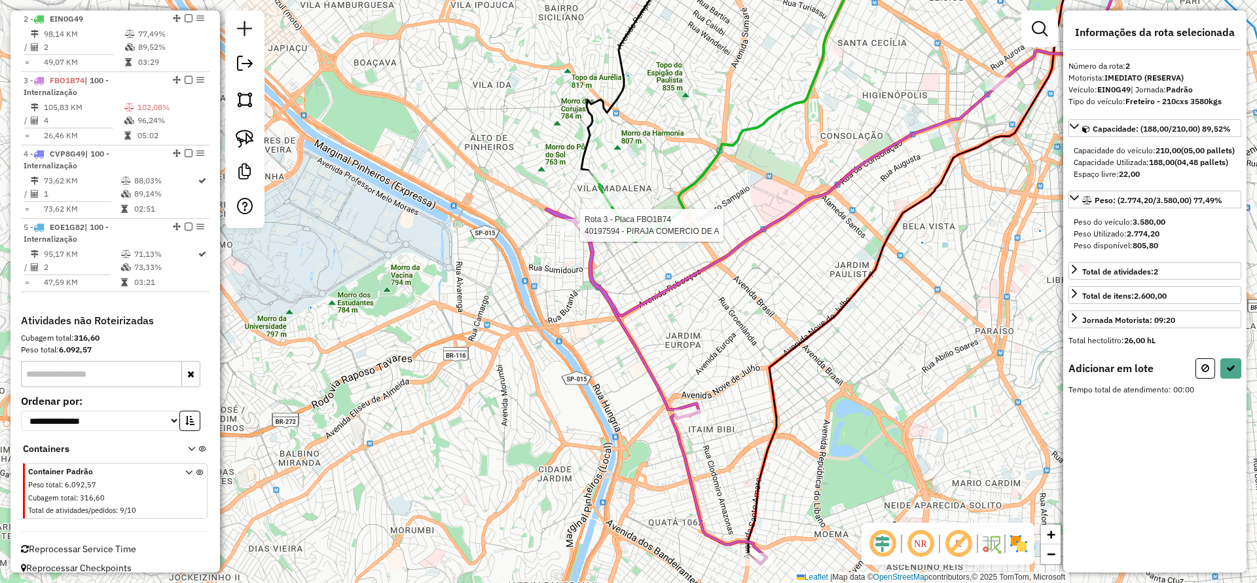
click at [568, 232] on div at bounding box center [576, 225] width 33 height 13
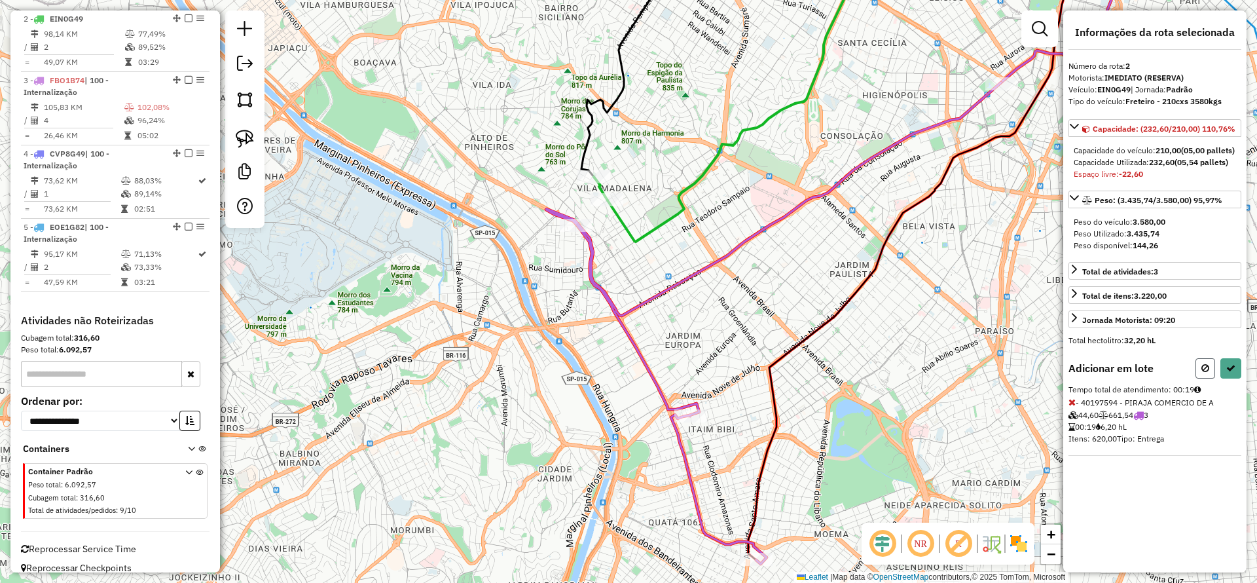
click at [1200, 378] on button at bounding box center [1206, 368] width 20 height 20
select select "**********"
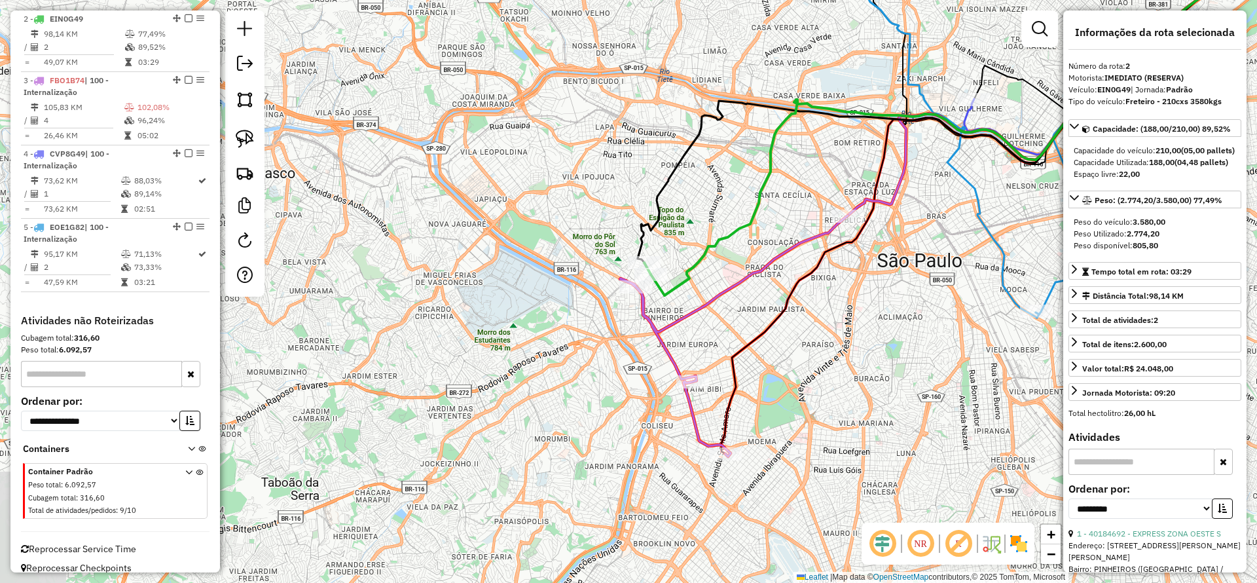
drag, startPoint x: 847, startPoint y: 312, endPoint x: 591, endPoint y: 365, distance: 260.7
click at [591, 365] on div "Janela de atendimento Grade de atendimento Capacidade Transportadoras Veículos …" at bounding box center [628, 291] width 1257 height 583
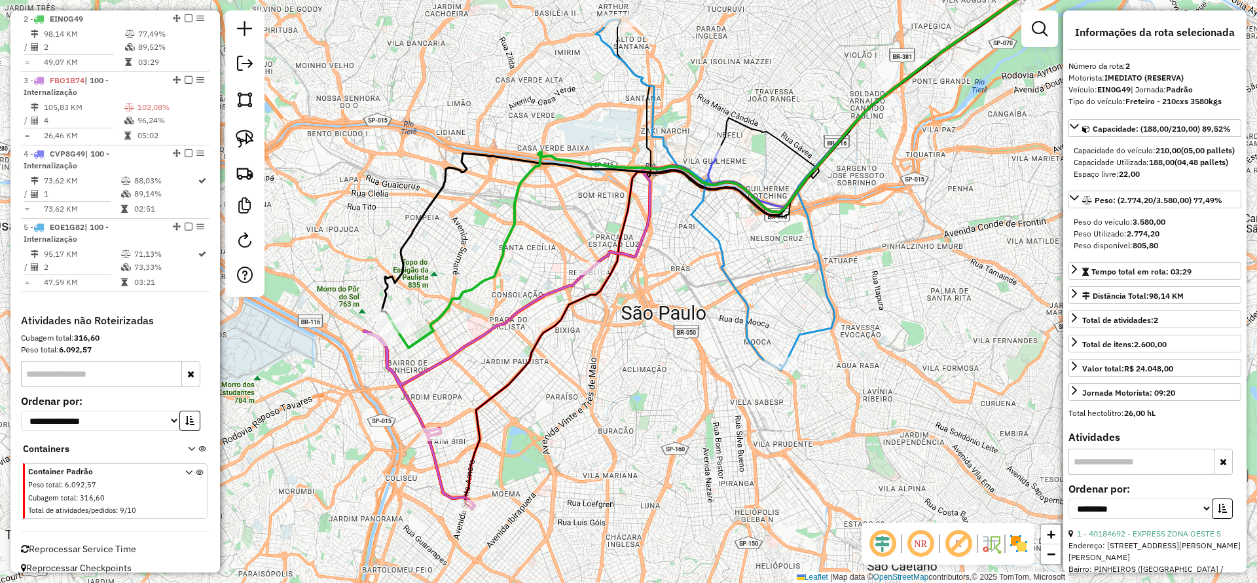
click at [716, 269] on icon at bounding box center [689, 195] width 187 height 350
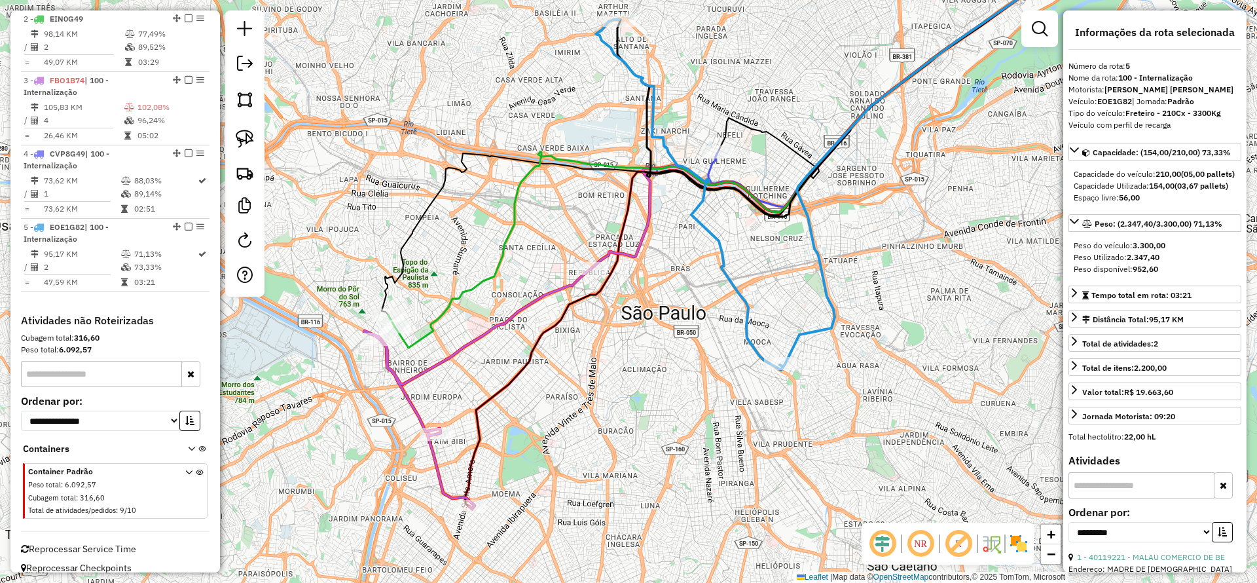
scroll to position [559, 0]
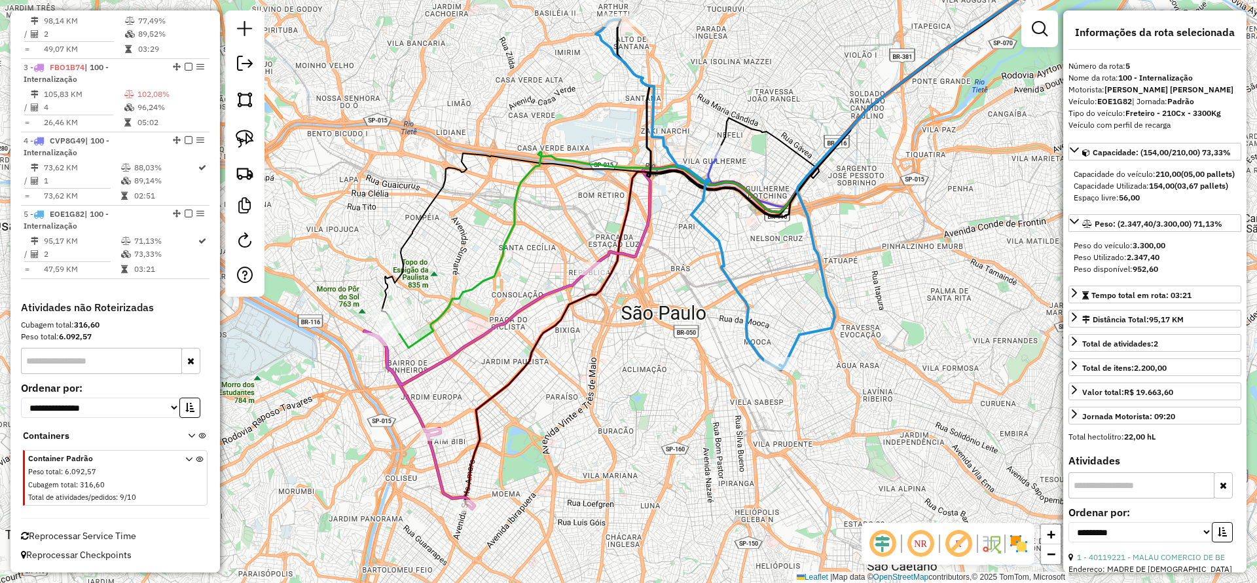
drag, startPoint x: 669, startPoint y: 151, endPoint x: 673, endPoint y: 217, distance: 66.9
click at [673, 217] on icon at bounding box center [689, 195] width 187 height 350
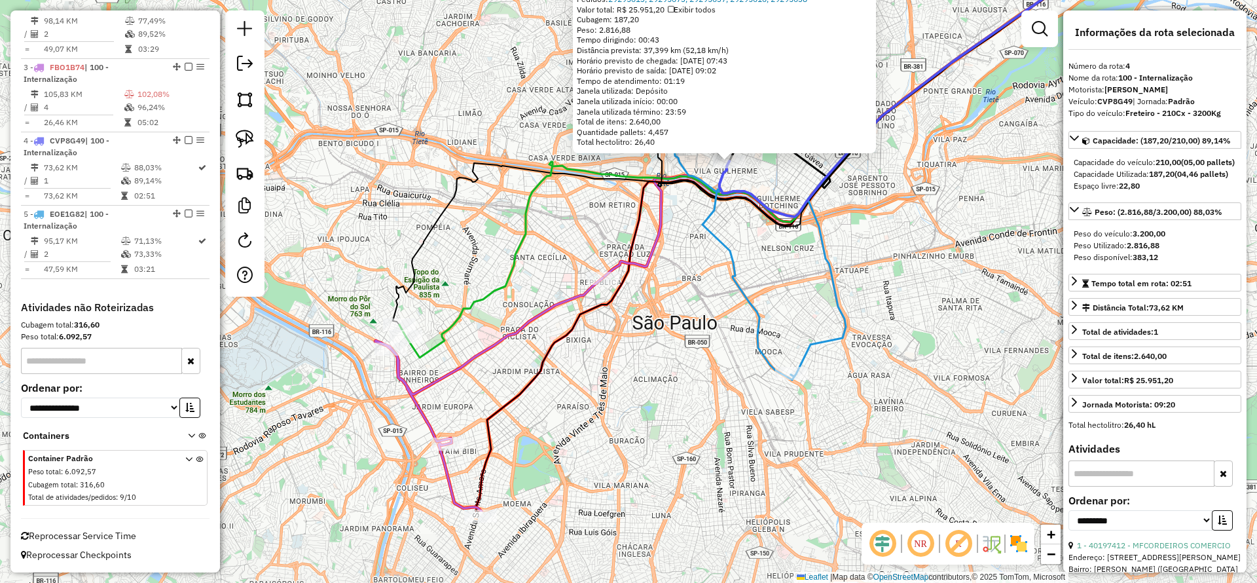
drag, startPoint x: 604, startPoint y: 371, endPoint x: 665, endPoint y: 300, distance: 92.9
click at [710, 225] on div "40197412 - MFCORDEIROS COMERCIO Endereço: AV JOAQUINA RAMALHO 200 Bairro: VILA …" at bounding box center [628, 291] width 1257 height 583
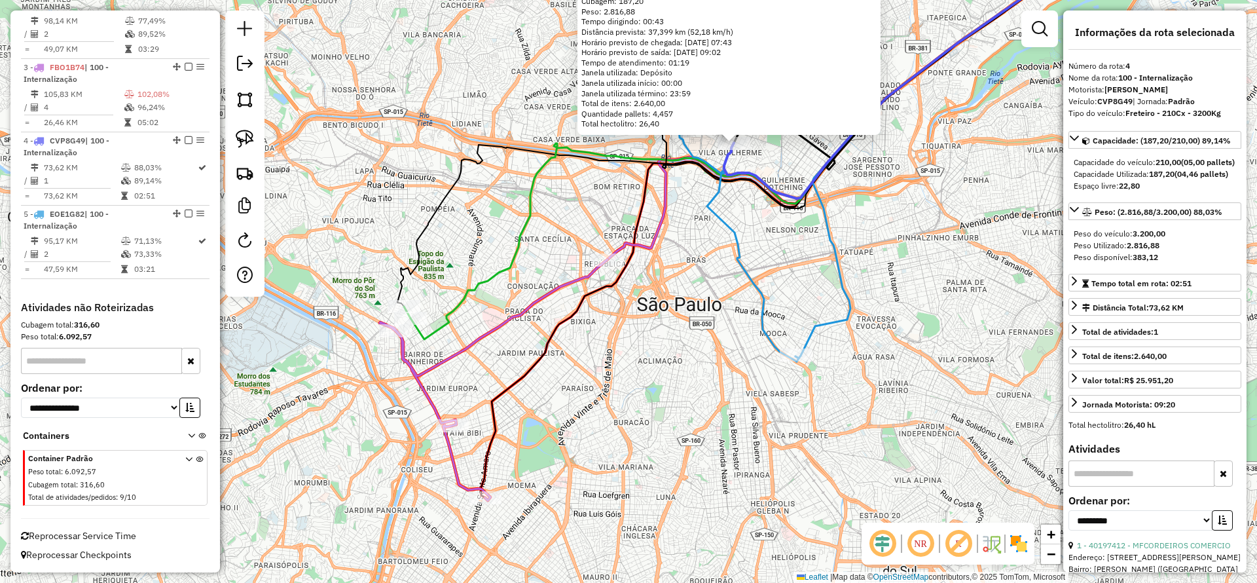
click at [747, 265] on icon at bounding box center [705, 186] width 187 height 350
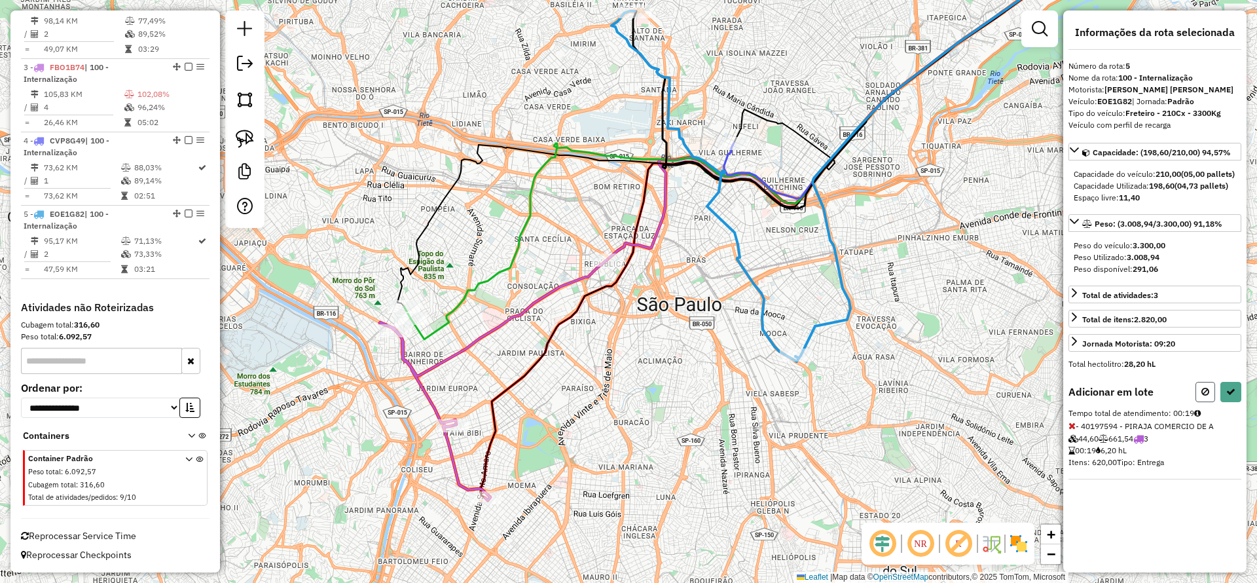
click at [1202, 396] on icon at bounding box center [1206, 391] width 8 height 9
select select "**********"
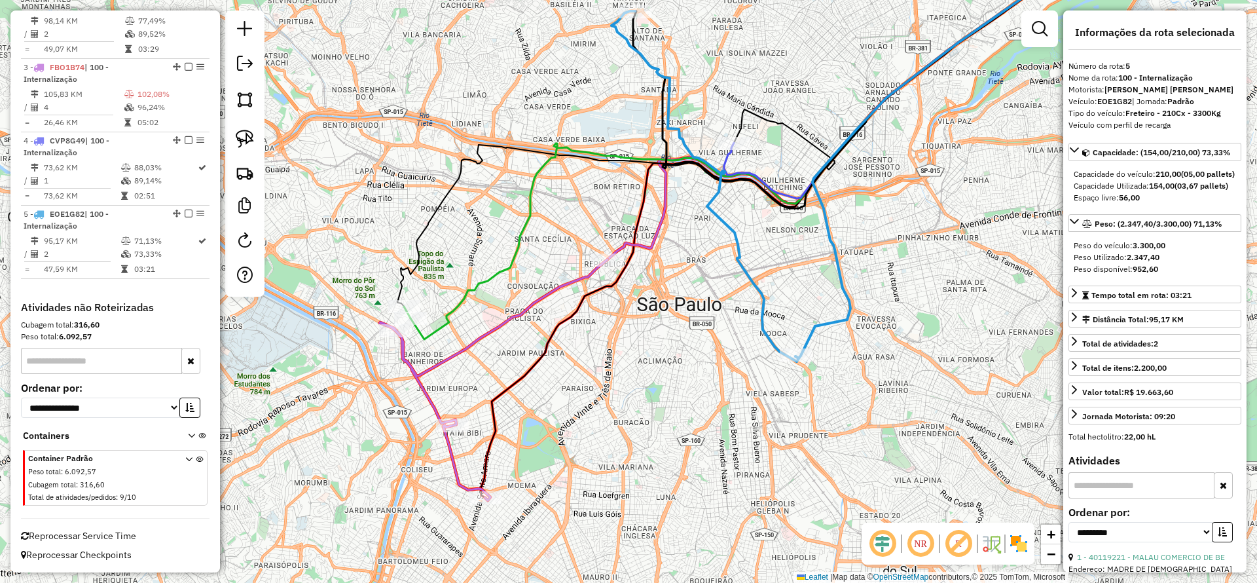
drag, startPoint x: 574, startPoint y: 424, endPoint x: 519, endPoint y: 390, distance: 64.9
click at [573, 421] on div "Janela de atendimento Grade de atendimento Capacidade Transportadoras Veículos …" at bounding box center [628, 291] width 1257 height 583
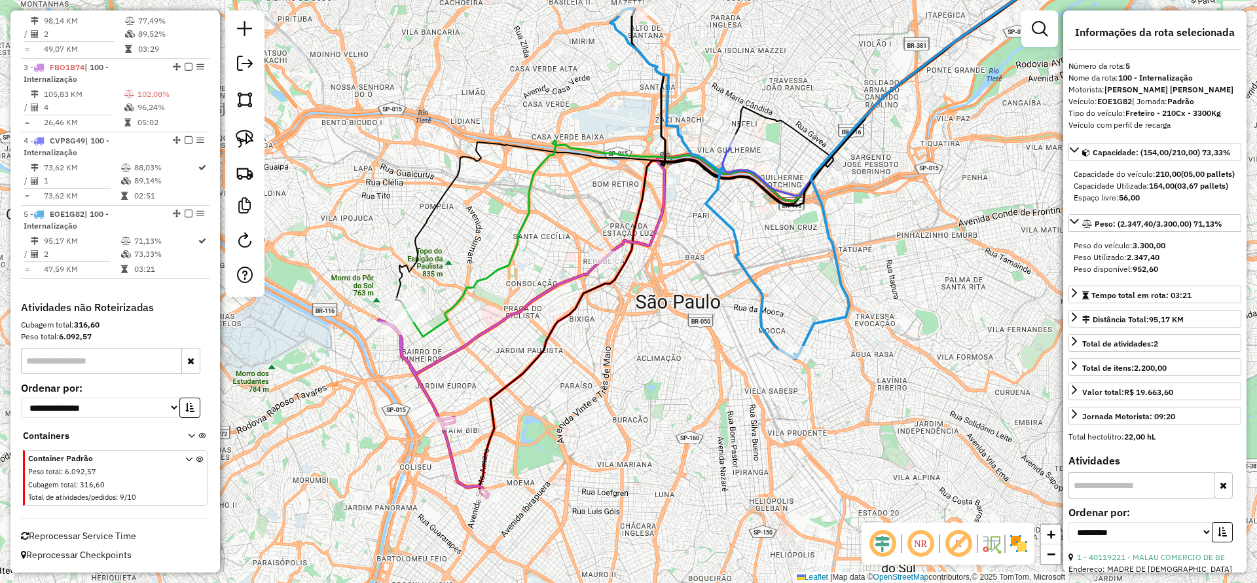
click at [452, 311] on icon at bounding box center [766, 139] width 714 height 395
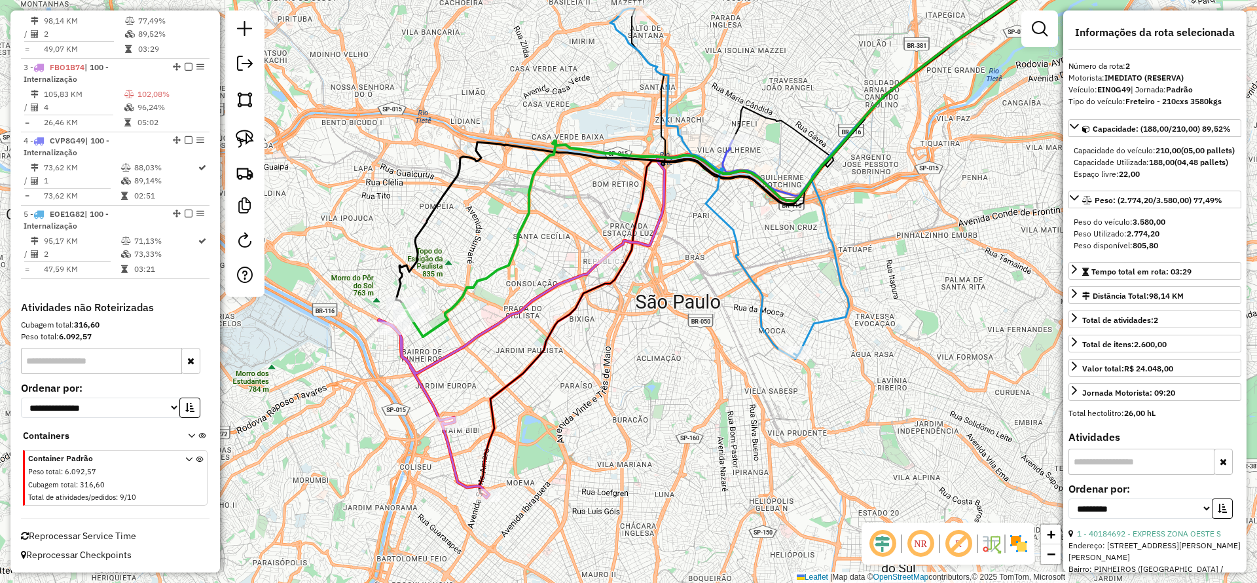
scroll to position [545, 0]
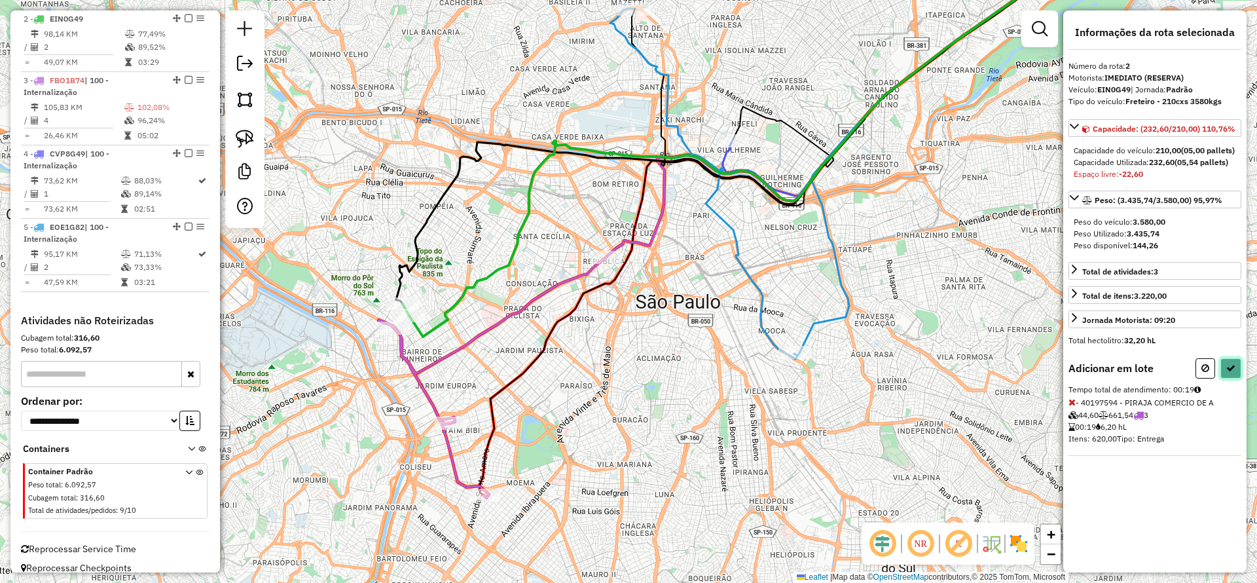
click at [1236, 378] on button at bounding box center [1231, 368] width 21 height 20
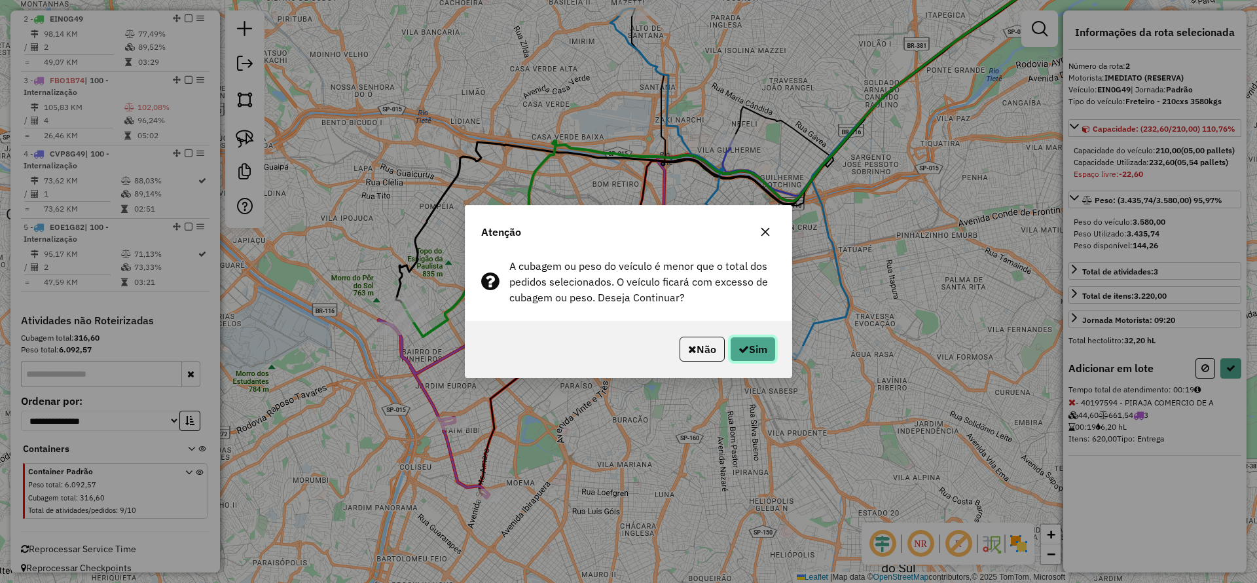
click at [758, 344] on button "Sim" at bounding box center [753, 349] width 46 height 25
select select "**********"
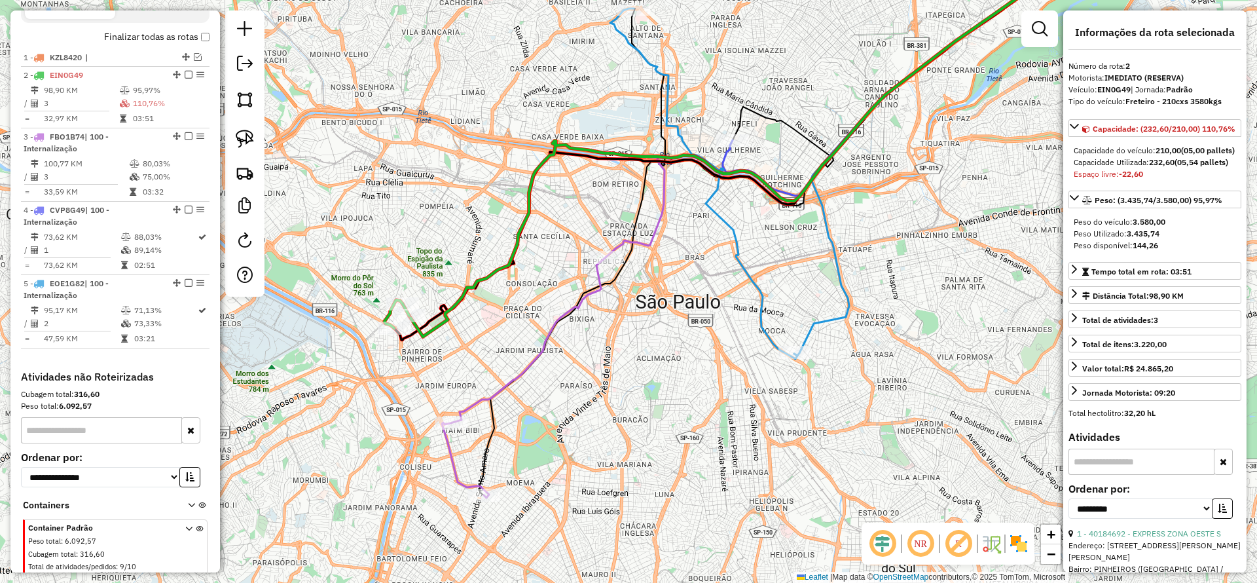
scroll to position [447, 0]
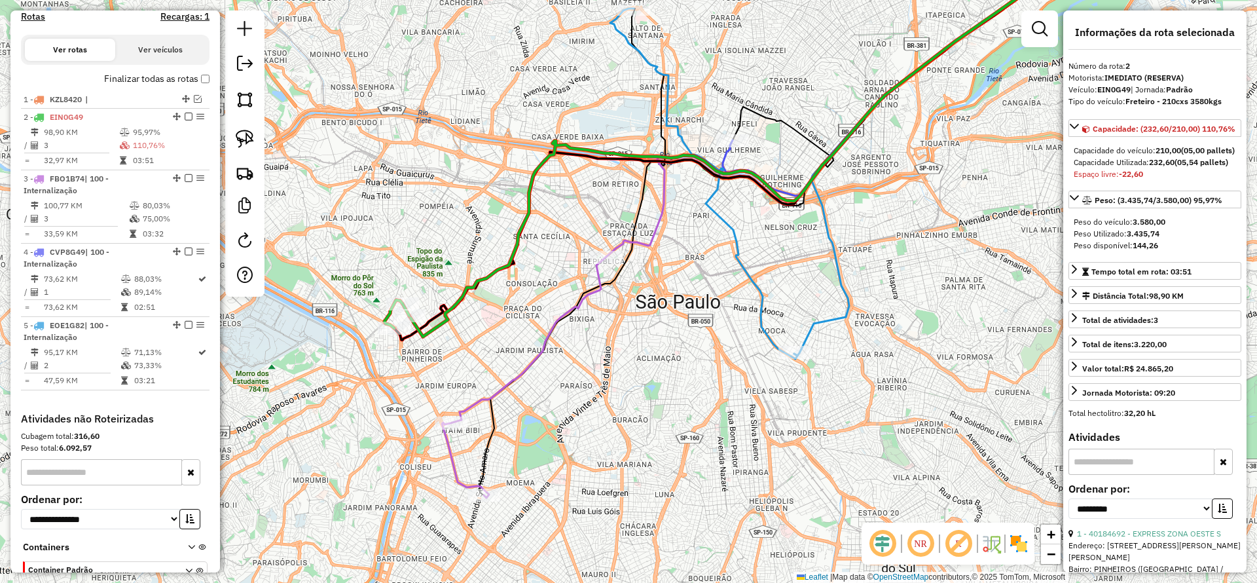
click at [464, 301] on icon at bounding box center [766, 139] width 714 height 395
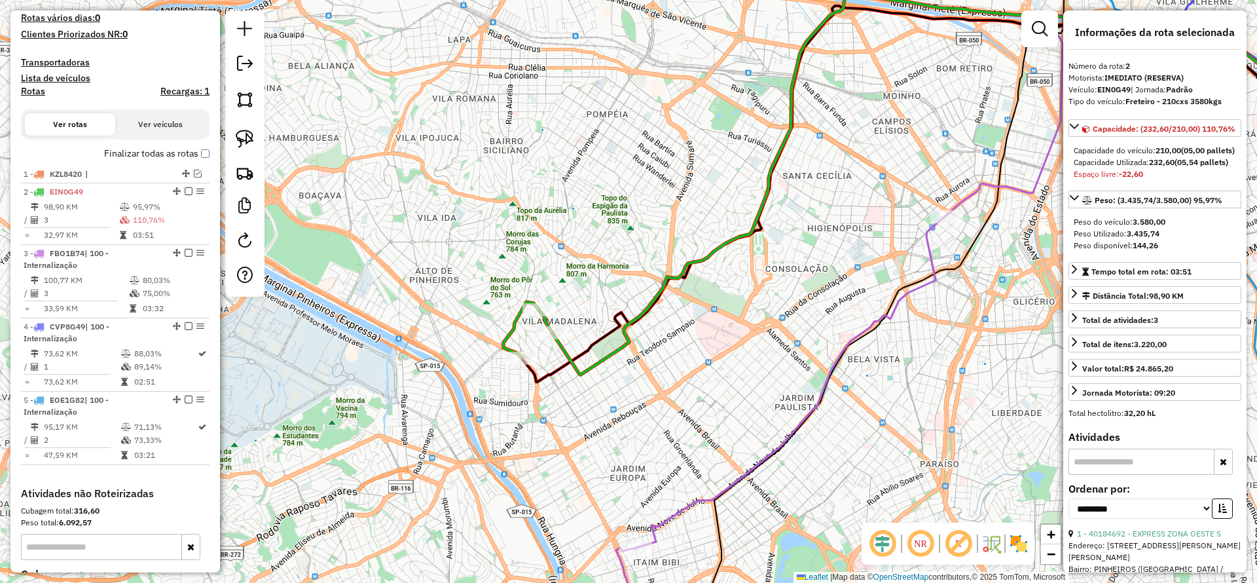
scroll to position [349, 0]
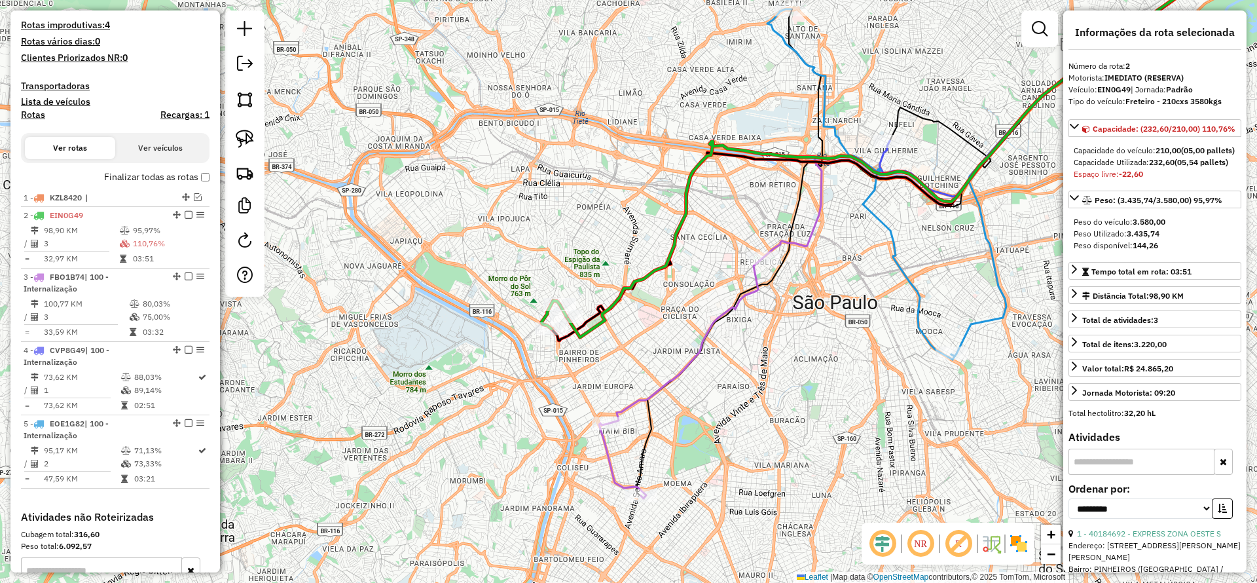
click at [638, 408] on icon at bounding box center [681, 377] width 164 height 241
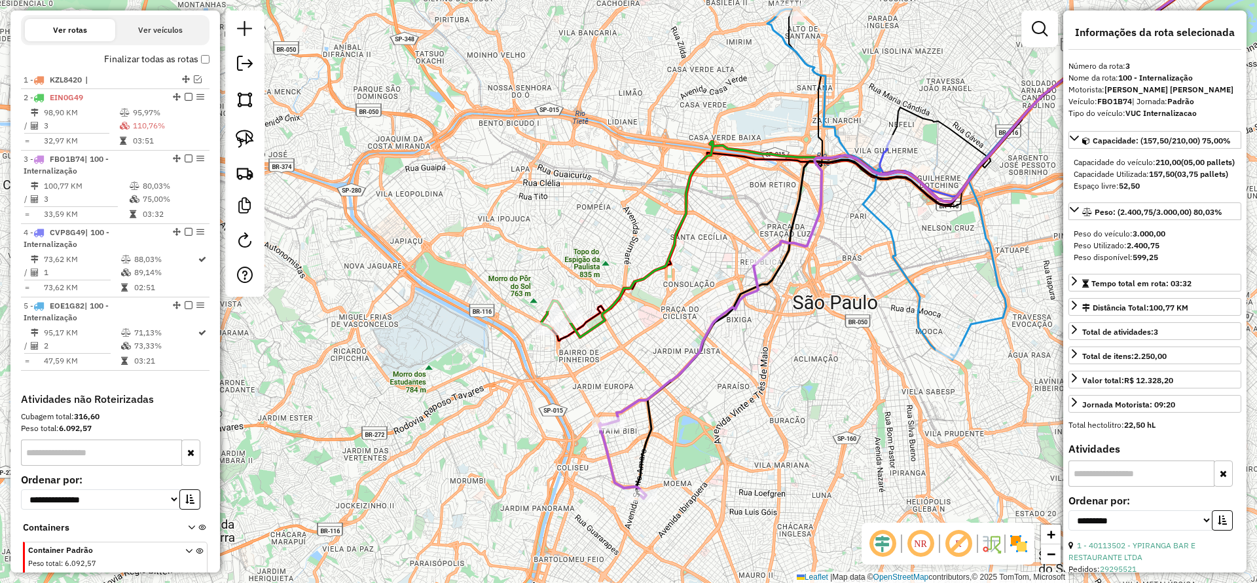
scroll to position [559, 0]
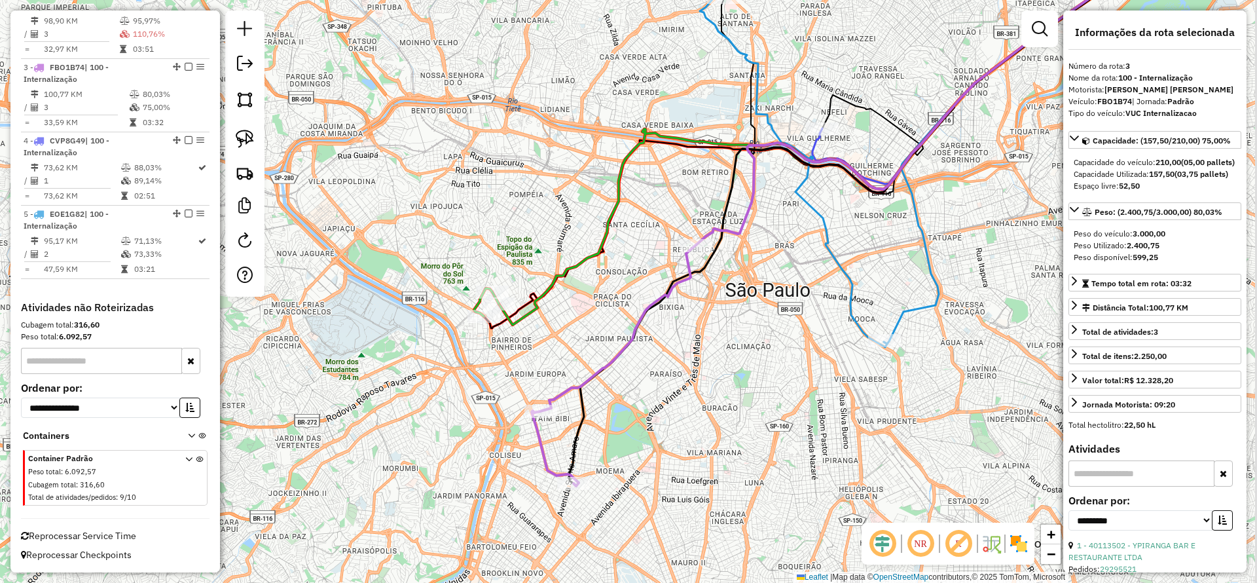
drag, startPoint x: 703, startPoint y: 403, endPoint x: 635, endPoint y: 391, distance: 68.6
click at [635, 391] on div "Janela de atendimento Grade de atendimento Capacidade Transportadoras Veículos …" at bounding box center [628, 291] width 1257 height 583
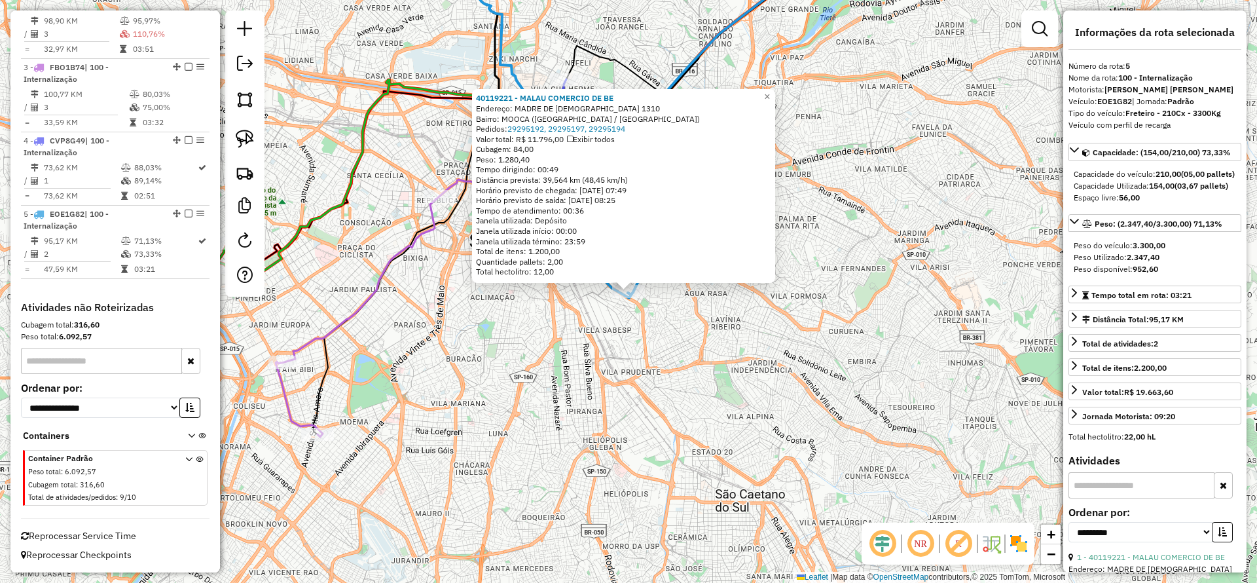
drag, startPoint x: 529, startPoint y: 384, endPoint x: 502, endPoint y: 367, distance: 31.4
click at [529, 382] on div "40119221 - MALAU COMERCIO DE BE Endereço: MADRE DE DEUS 1310 Bairro: MOOCA (SAO…" at bounding box center [628, 291] width 1257 height 583
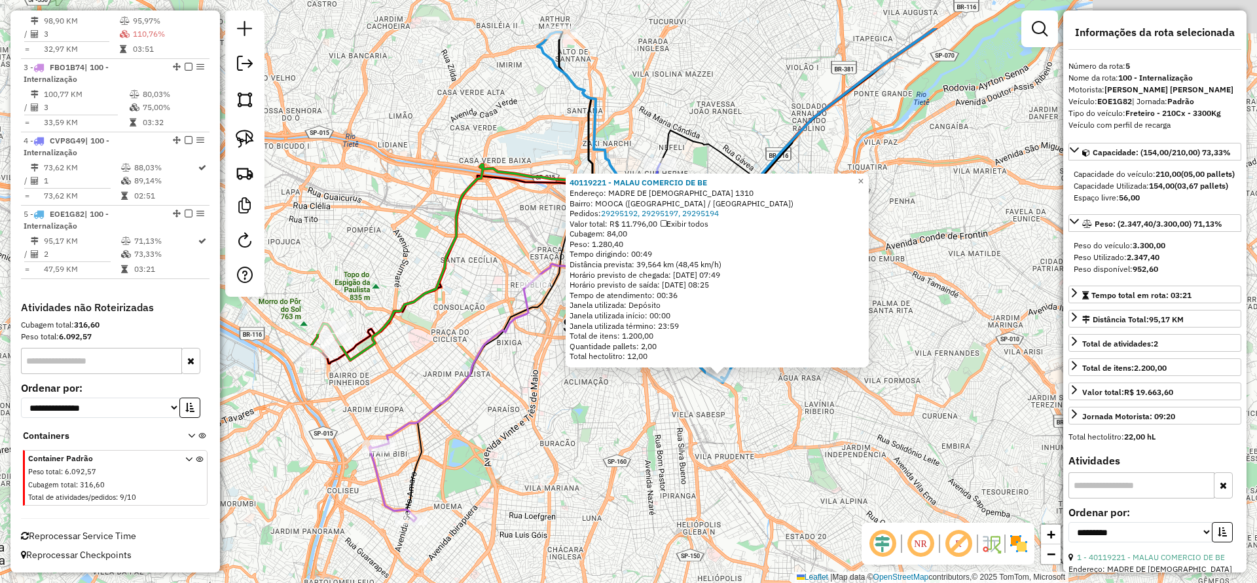
drag, startPoint x: 547, startPoint y: 407, endPoint x: 580, endPoint y: 433, distance: 42.3
click at [580, 433] on div "40119221 - MALAU COMERCIO DE BE Endereço: MADRE DE DEUS 1310 Bairro: MOOCA (SAO…" at bounding box center [628, 291] width 1257 height 583
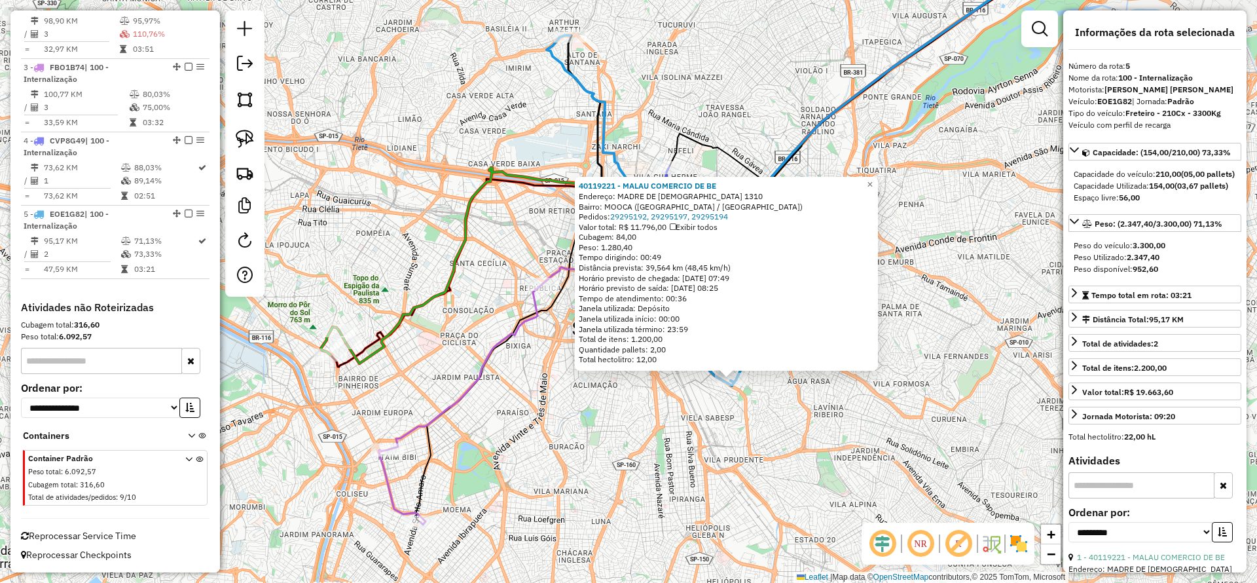
drag, startPoint x: 587, startPoint y: 420, endPoint x: 564, endPoint y: 335, distance: 87.4
click at [587, 419] on div "40119221 - MALAU COMERCIO DE BE Endereço: MADRE DE DEUS 1310 Bairro: MOOCA (SAO…" at bounding box center [628, 291] width 1257 height 583
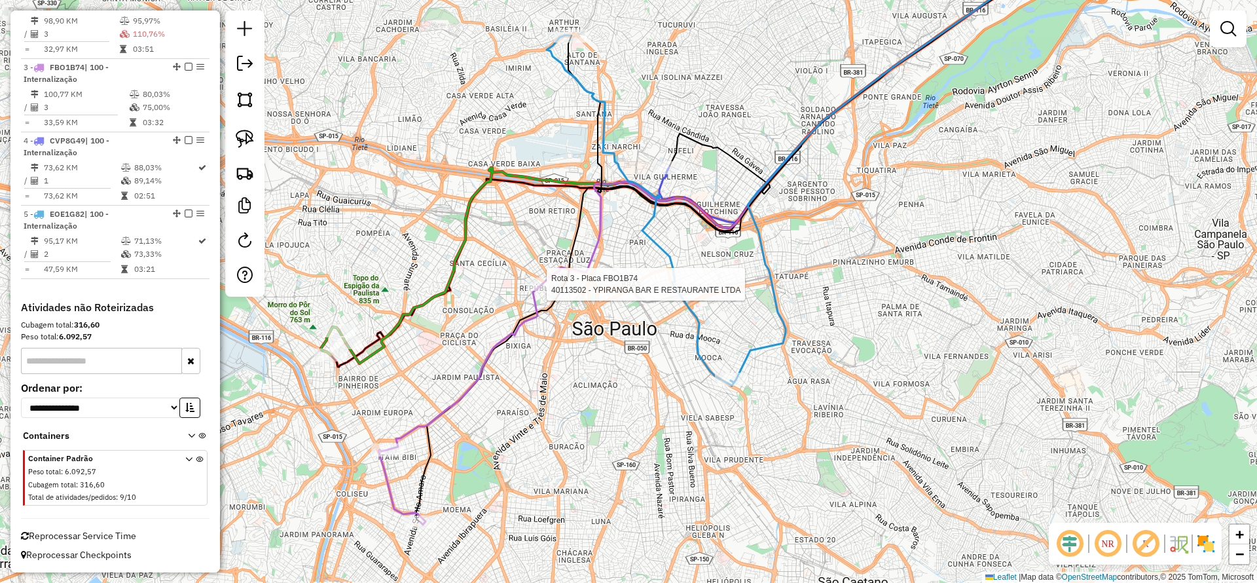
select select "**********"
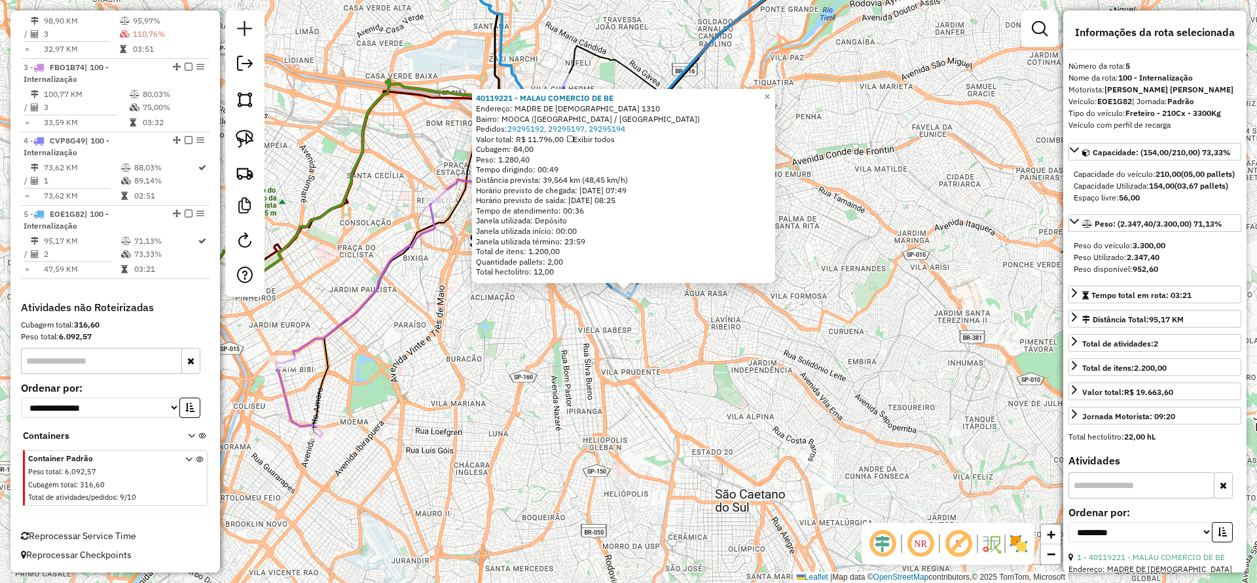
click at [386, 372] on div "40119221 - MALAU COMERCIO DE BE Endereço: MADRE DE DEUS 1310 Bairro: MOOCA (SAO…" at bounding box center [628, 291] width 1257 height 583
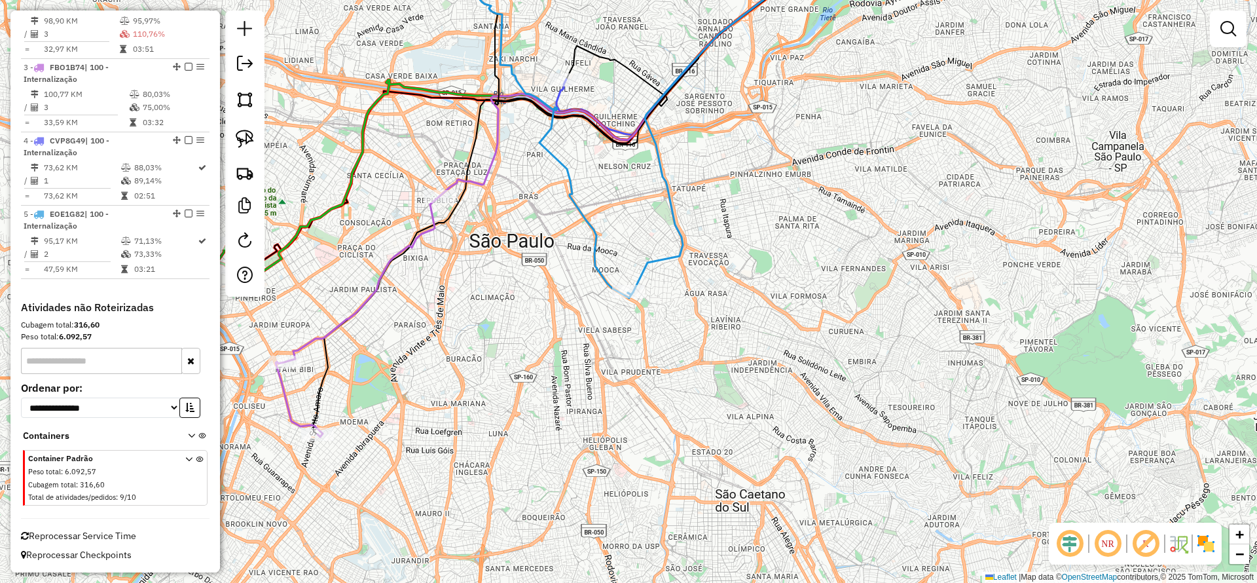
click at [448, 401] on div "Janela de atendimento Grade de atendimento Capacidade Transportadoras Veículos …" at bounding box center [628, 291] width 1257 height 583
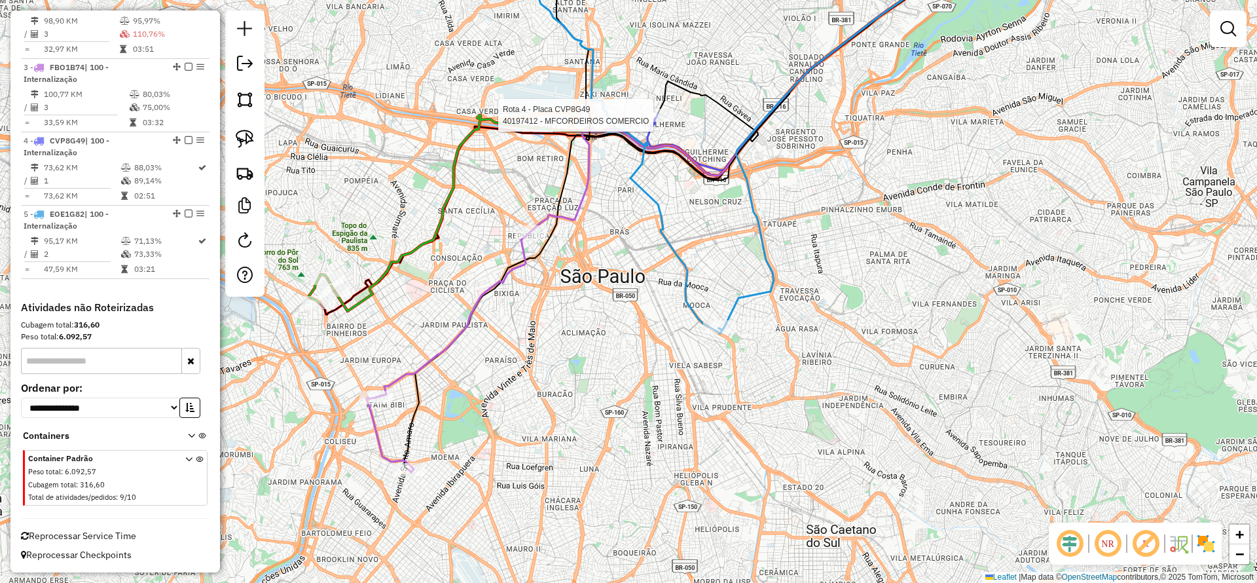
click at [652, 122] on div at bounding box center [657, 115] width 33 height 13
select select "**********"
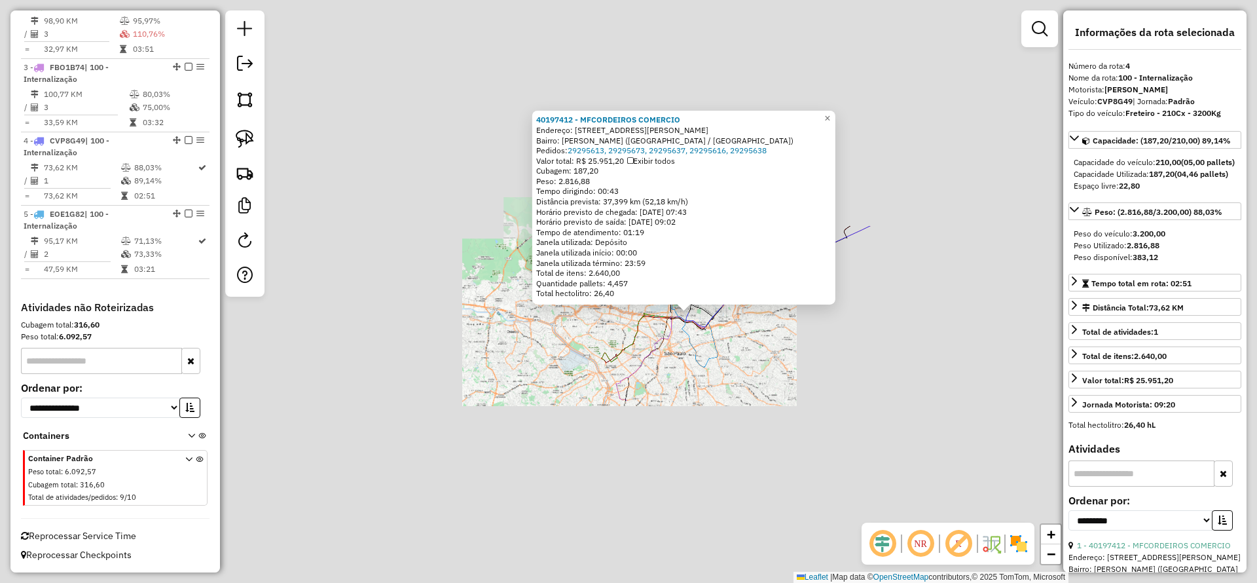
drag, startPoint x: 884, startPoint y: 407, endPoint x: 798, endPoint y: 397, distance: 87.1
click at [882, 406] on div "40197412 - MFCORDEIROS COMERCIO Endereço: AV JOAQUINA RAMALHO 200 Bairro: VILA …" at bounding box center [628, 291] width 1257 height 583
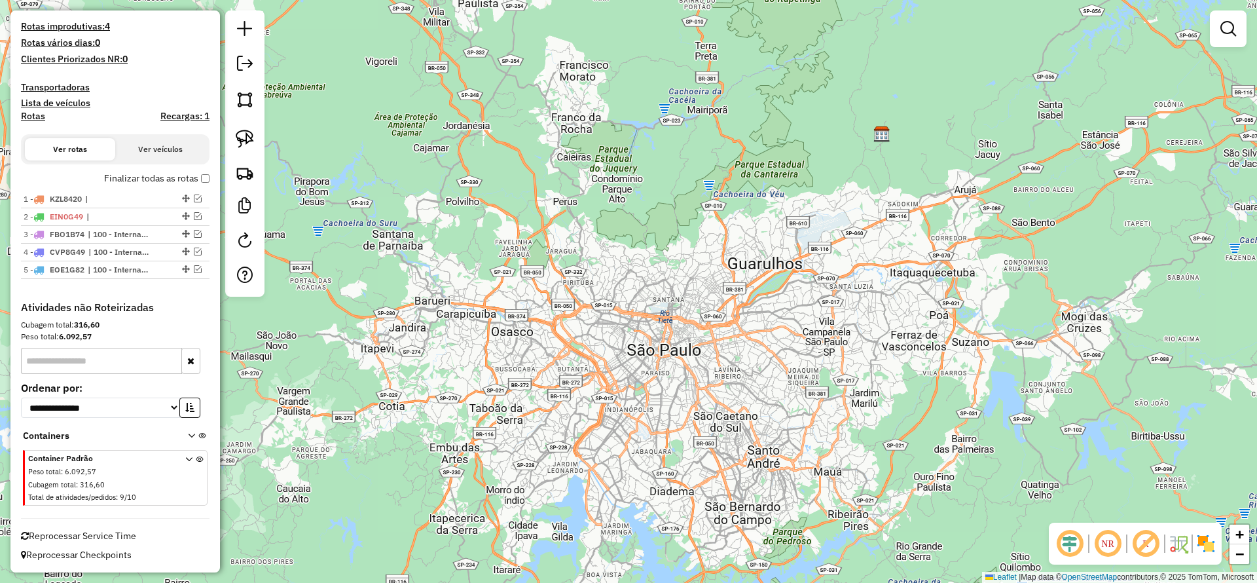
scroll to position [348, 0]
click at [235, 69] on link at bounding box center [245, 64] width 26 height 29
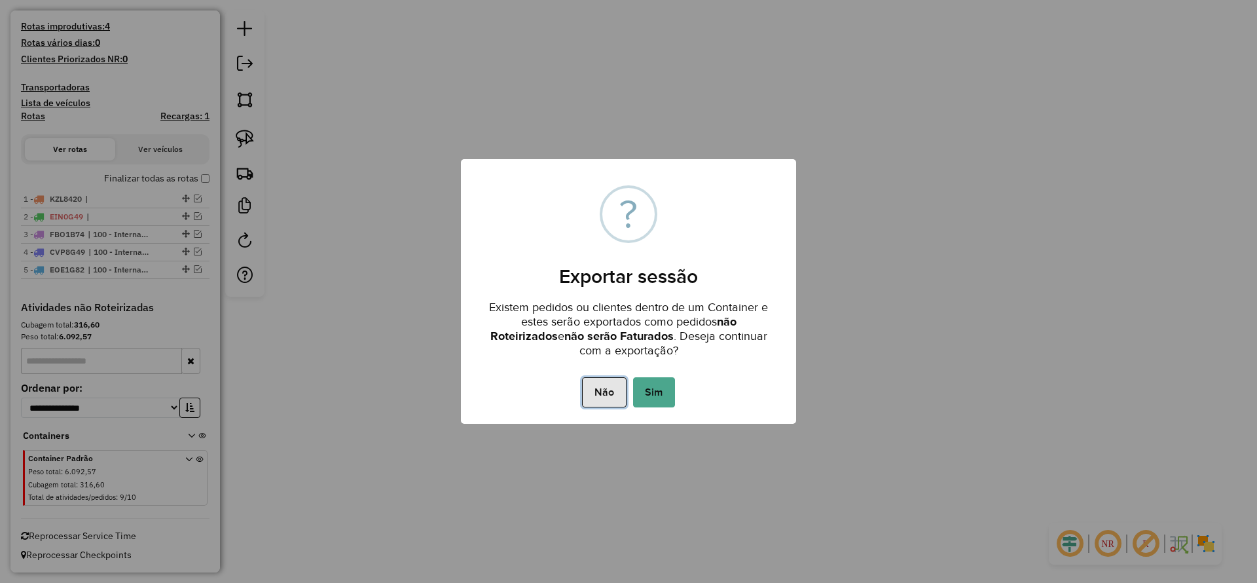
click at [616, 385] on button "Não" at bounding box center [604, 392] width 44 height 30
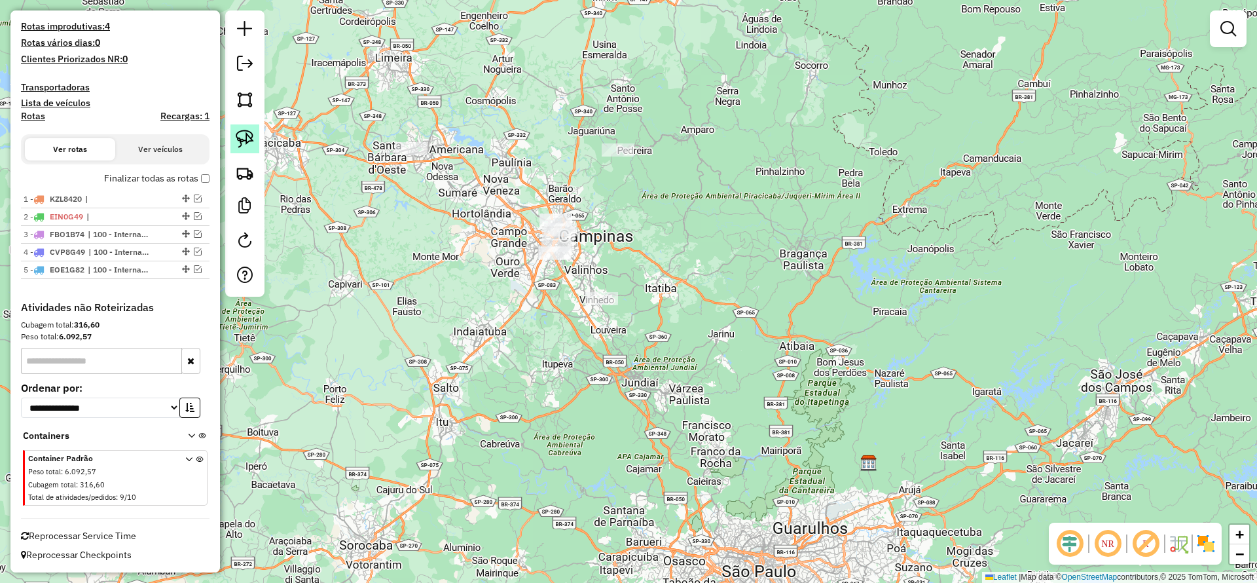
click at [248, 132] on img at bounding box center [245, 139] width 18 height 18
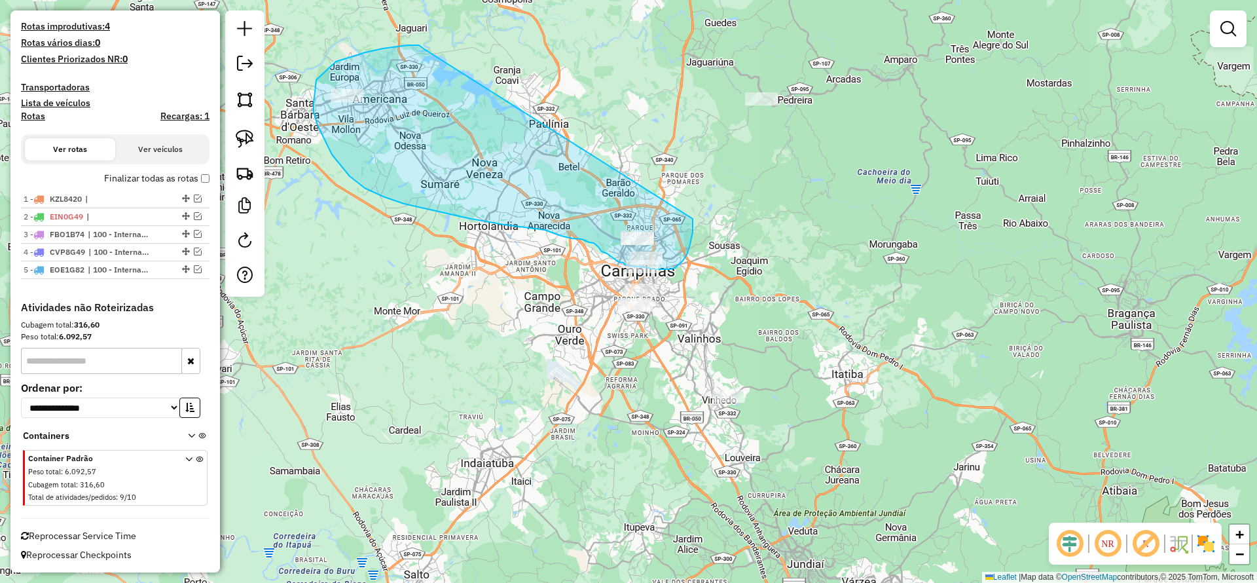
drag, startPoint x: 422, startPoint y: 48, endPoint x: 693, endPoint y: 219, distance: 319.9
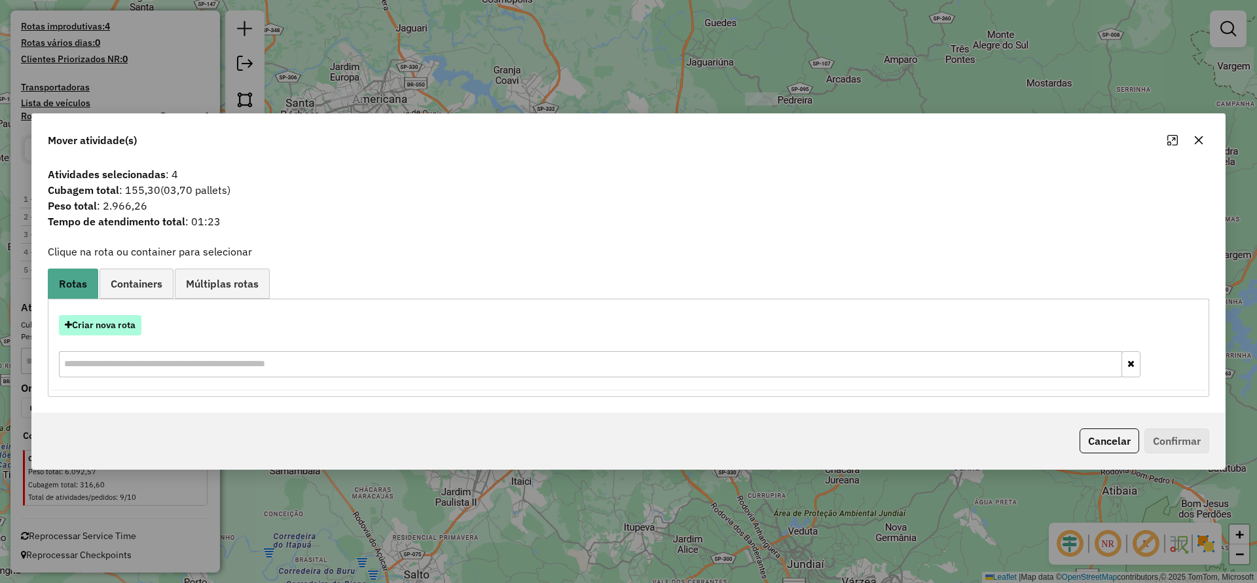
click at [109, 331] on button "Criar nova rota" at bounding box center [100, 325] width 83 height 20
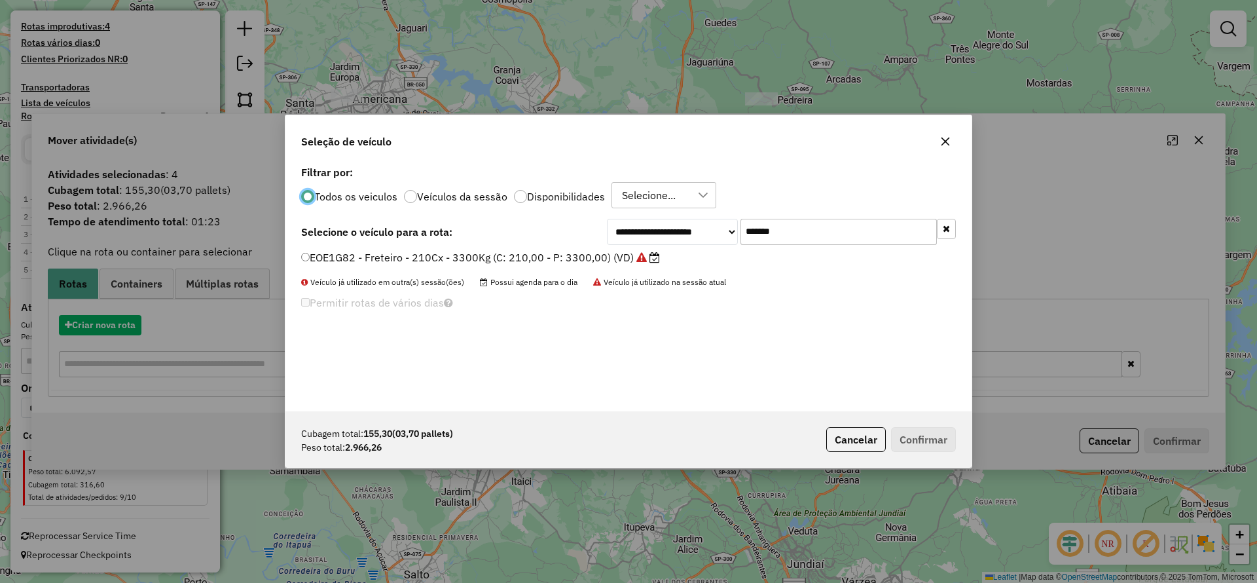
scroll to position [7, 4]
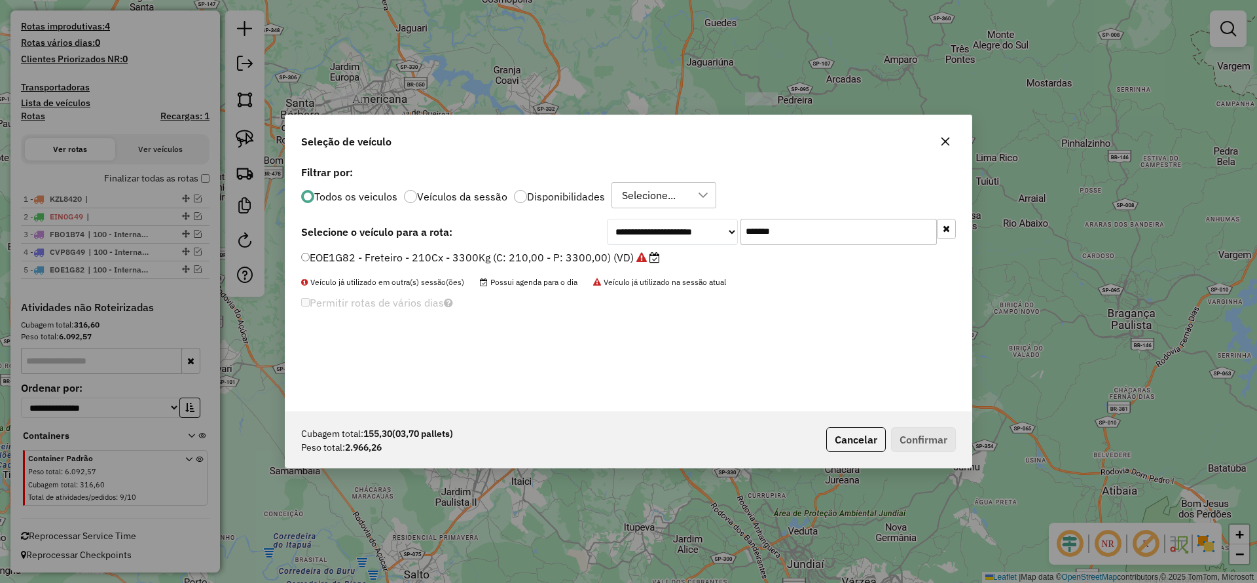
drag, startPoint x: 788, startPoint y: 234, endPoint x: 561, endPoint y: 280, distance: 231.0
click at [599, 265] on div "**********" at bounding box center [629, 286] width 686 height 249
paste input "text"
type input "*******"
click at [512, 257] on label "DTE7A09 - VUC Internalizacao (C: 210,00 - P: 3000,00) (VD)" at bounding box center [456, 257] width 310 height 16
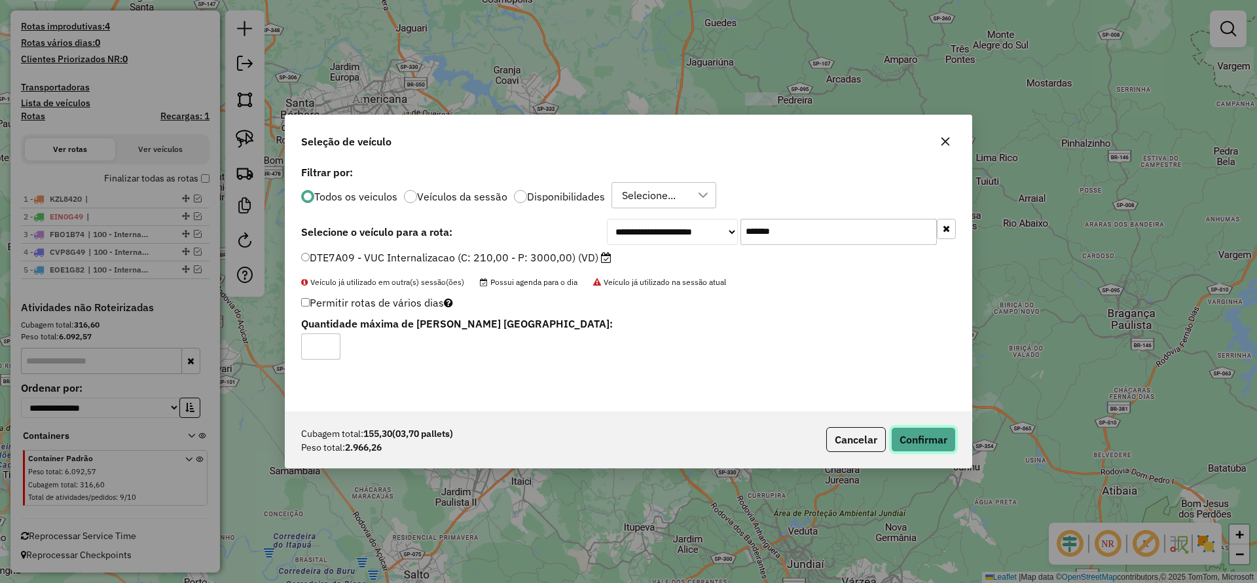
drag, startPoint x: 900, startPoint y: 437, endPoint x: 885, endPoint y: 430, distance: 16.1
click at [900, 437] on button "Confirmar" at bounding box center [923, 439] width 65 height 25
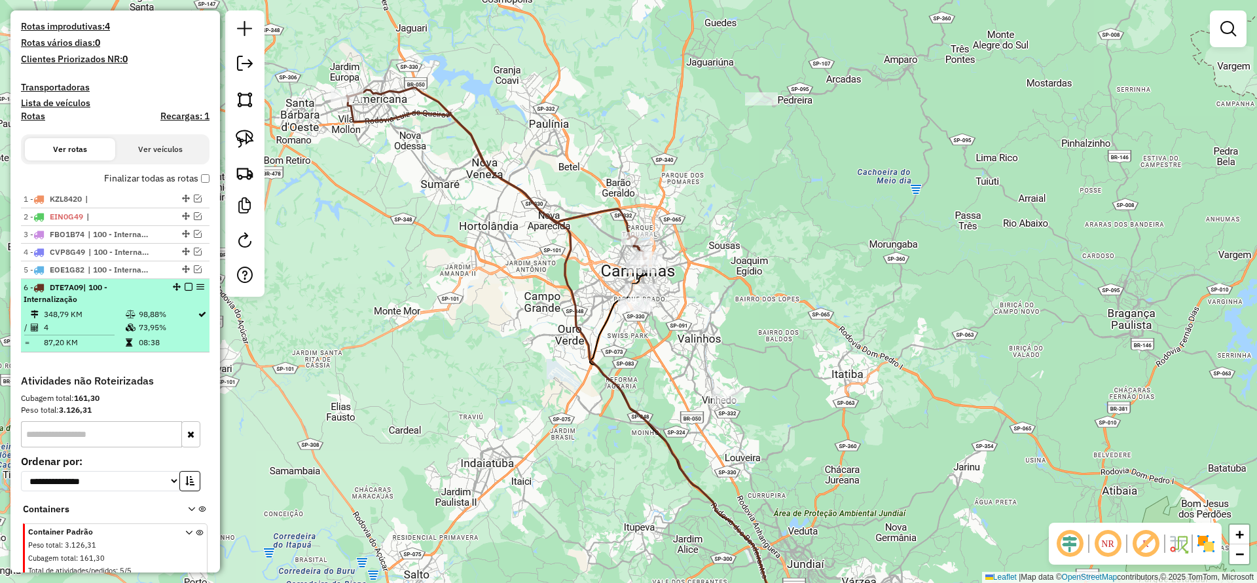
drag, startPoint x: 180, startPoint y: 286, endPoint x: 190, endPoint y: 285, distance: 9.9
click at [181, 286] on div at bounding box center [184, 287] width 39 height 8
select select "**********"
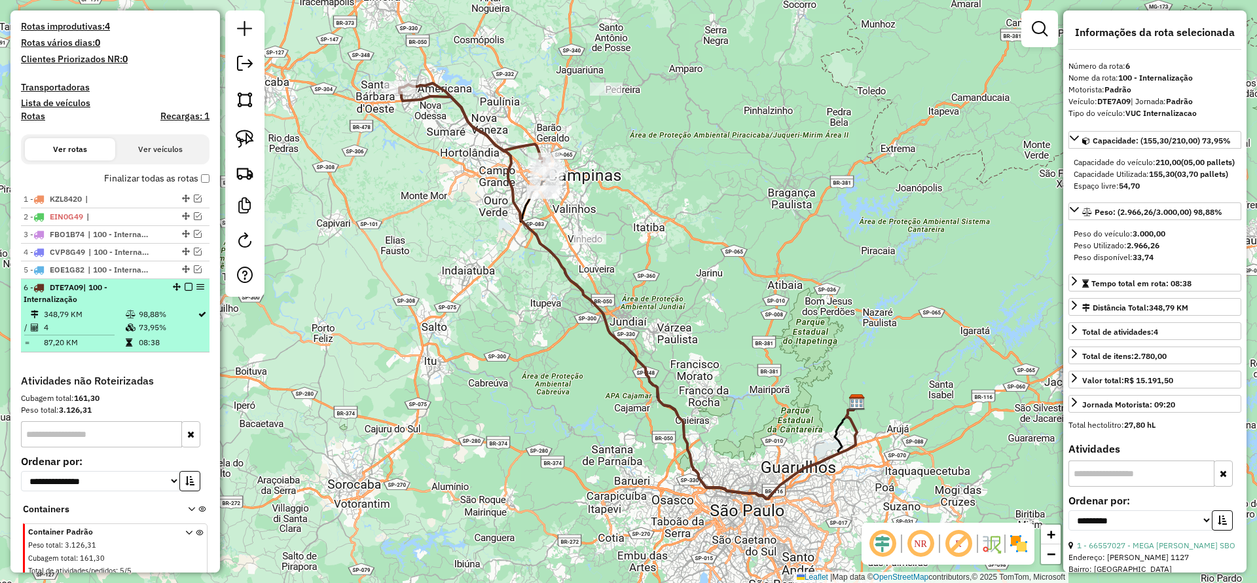
click at [185, 285] on em at bounding box center [189, 287] width 8 height 8
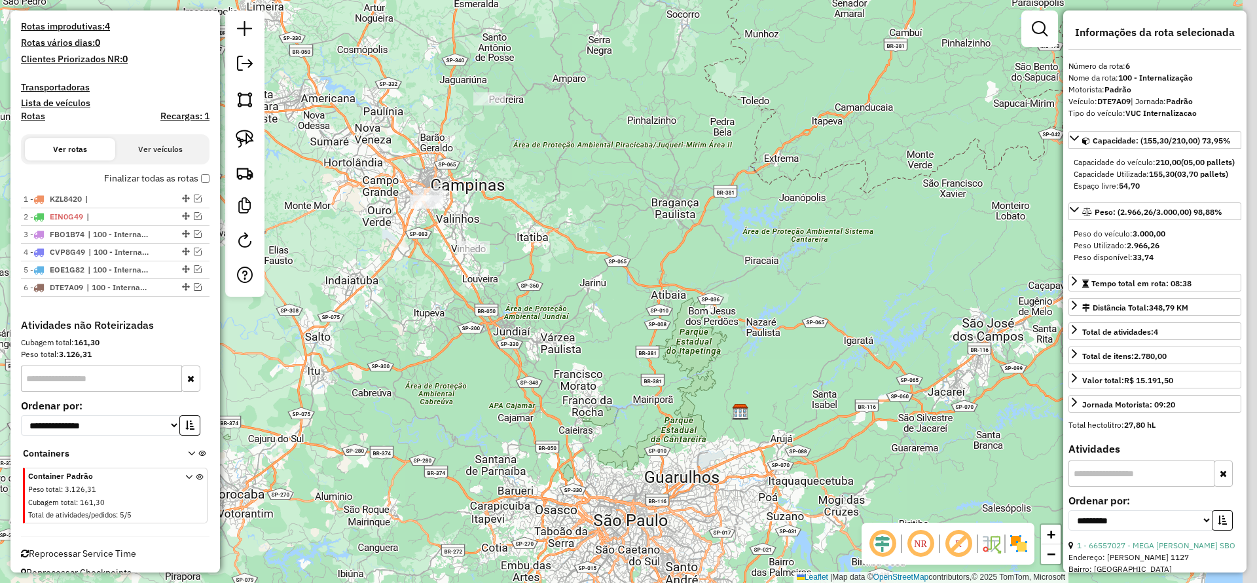
drag, startPoint x: 557, startPoint y: 71, endPoint x: 544, endPoint y: 90, distance: 22.2
click at [556, 84] on div "Janela de atendimento Grade de atendimento Capacidade Transportadoras Veículos …" at bounding box center [628, 291] width 1257 height 583
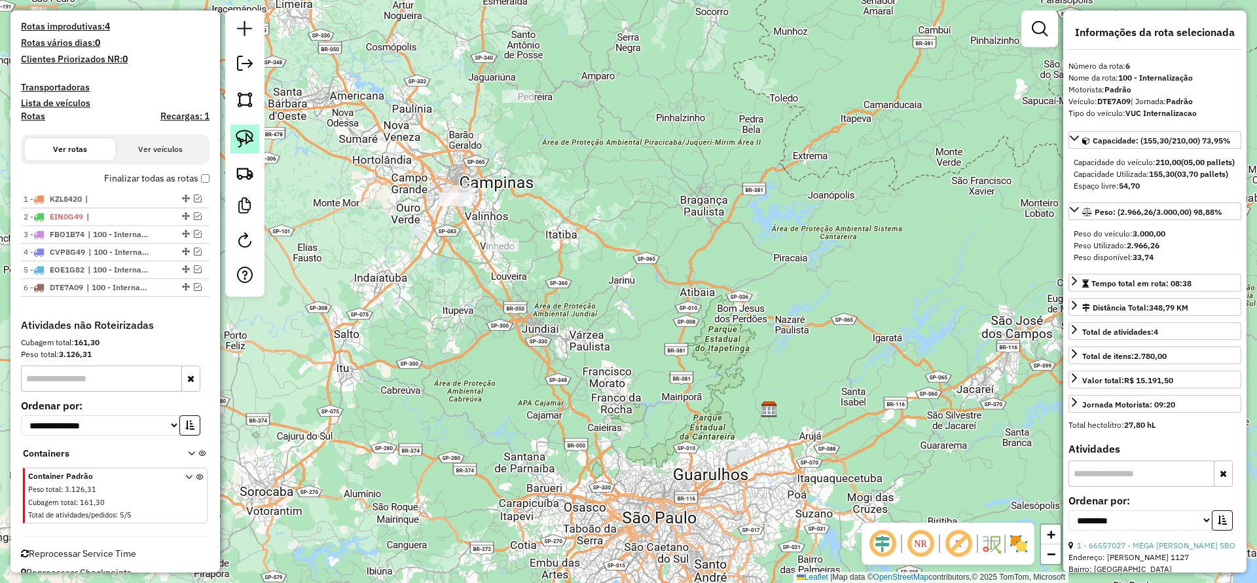
click at [249, 136] on img at bounding box center [245, 139] width 18 height 18
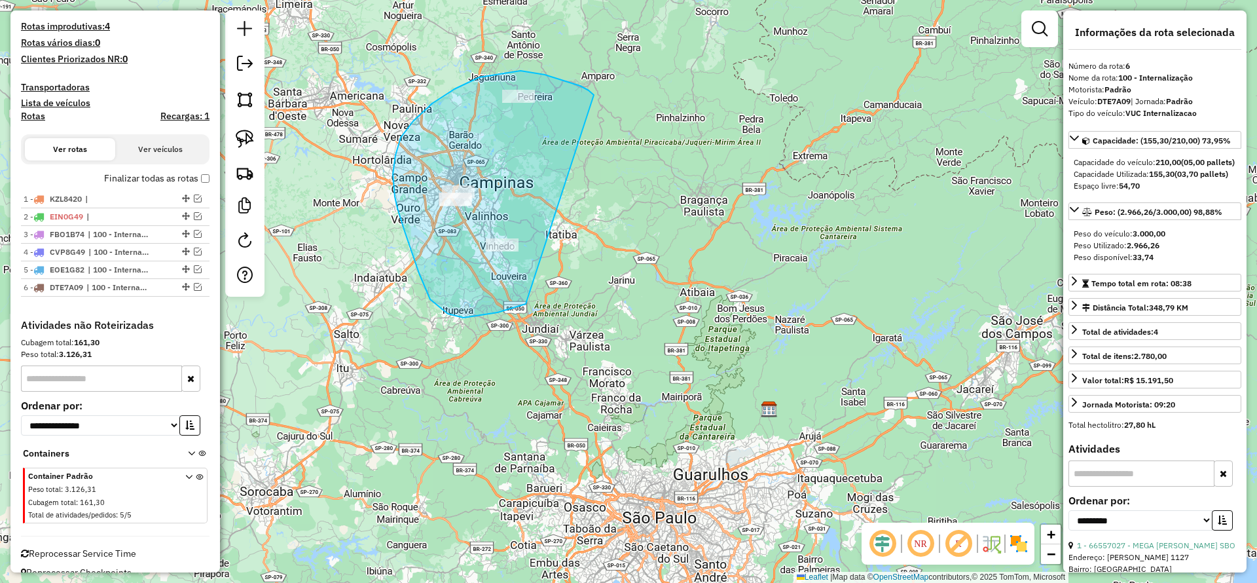
drag, startPoint x: 580, startPoint y: 86, endPoint x: 583, endPoint y: 266, distance: 180.1
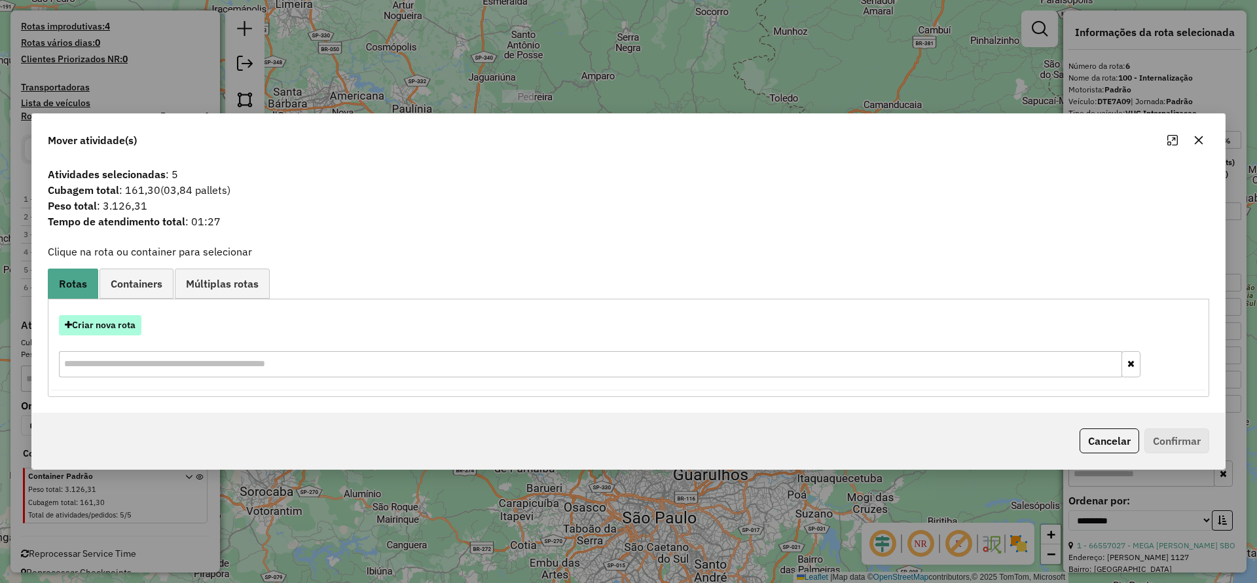
click at [100, 328] on button "Criar nova rota" at bounding box center [100, 325] width 83 height 20
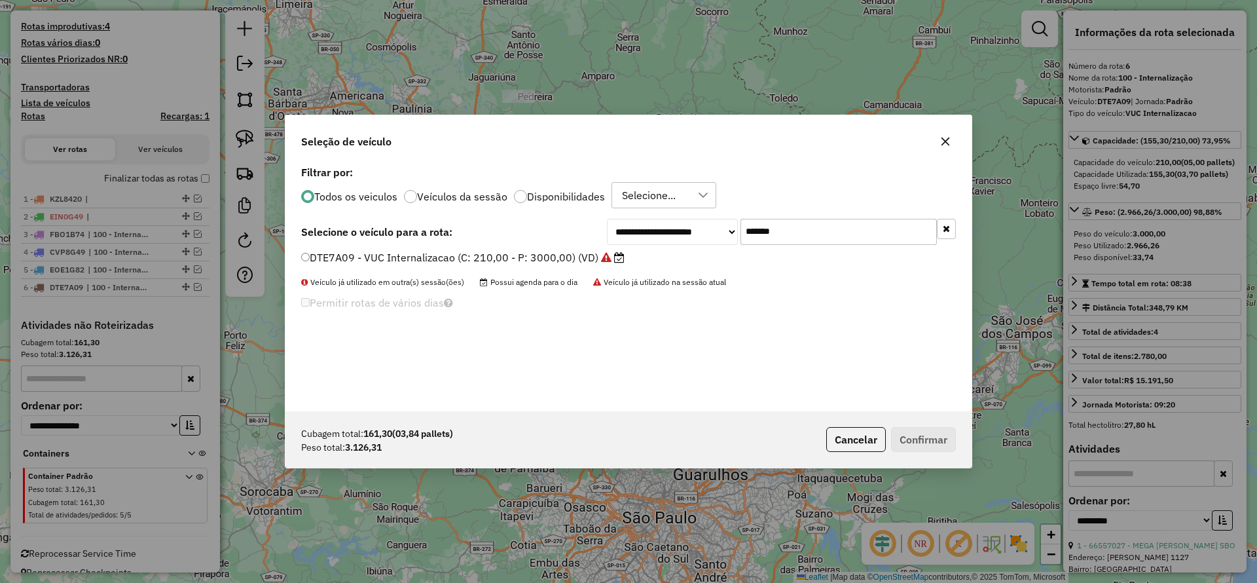
drag, startPoint x: 795, startPoint y: 225, endPoint x: 615, endPoint y: 254, distance: 182.5
click at [631, 244] on div "**********" at bounding box center [781, 232] width 349 height 26
paste input "text"
type input "*******"
drag, startPoint x: 549, startPoint y: 262, endPoint x: 602, endPoint y: 265, distance: 52.5
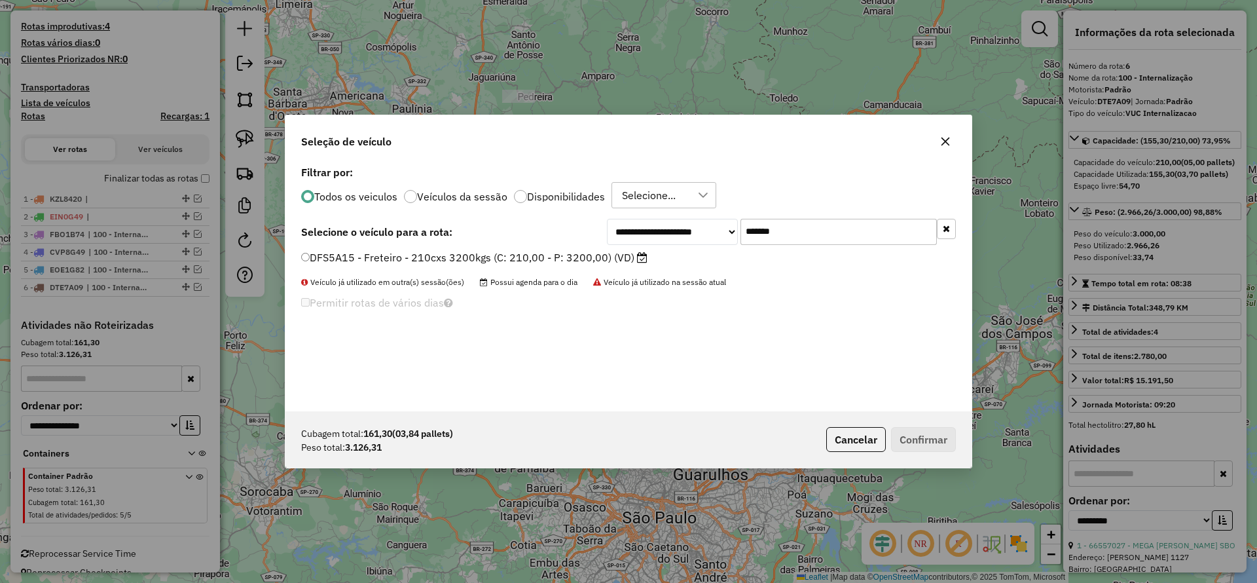
click at [549, 261] on label "DFS5A15 - Freteiro - 210cxs 3200kgs (C: 210,00 - P: 3200,00) (VD)" at bounding box center [474, 257] width 346 height 16
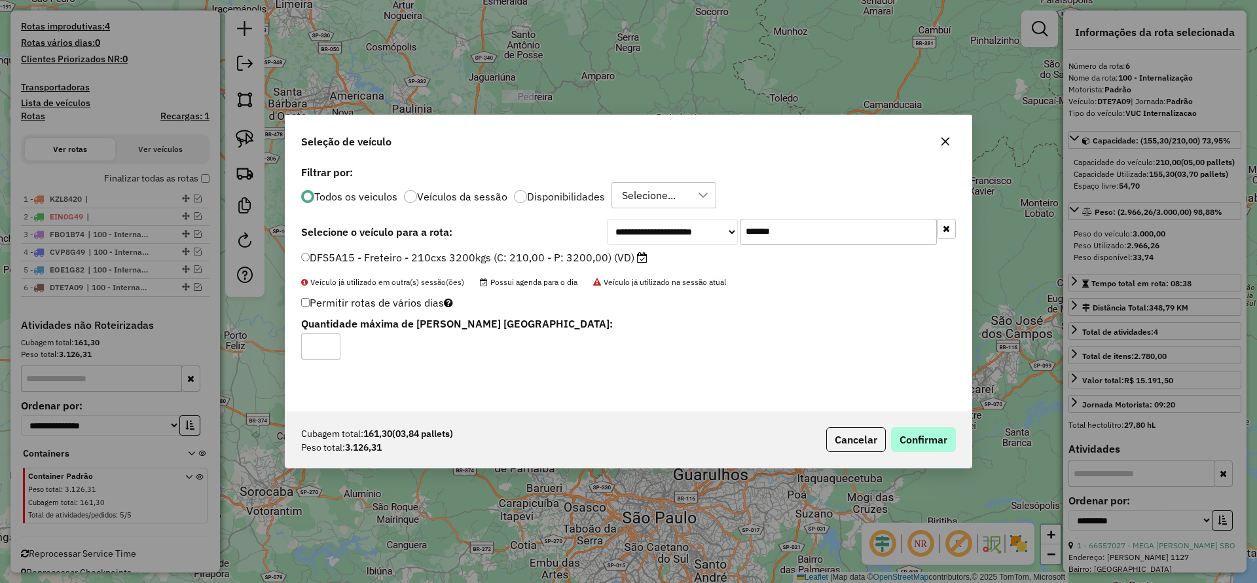
drag, startPoint x: 910, startPoint y: 419, endPoint x: 919, endPoint y: 435, distance: 18.2
click at [913, 427] on div "Cubagem total: 161,30 (03,84 pallets) Peso total: 3.126,31 Cancelar Confirmar" at bounding box center [629, 439] width 686 height 56
click at [917, 434] on button "Confirmar" at bounding box center [923, 439] width 65 height 25
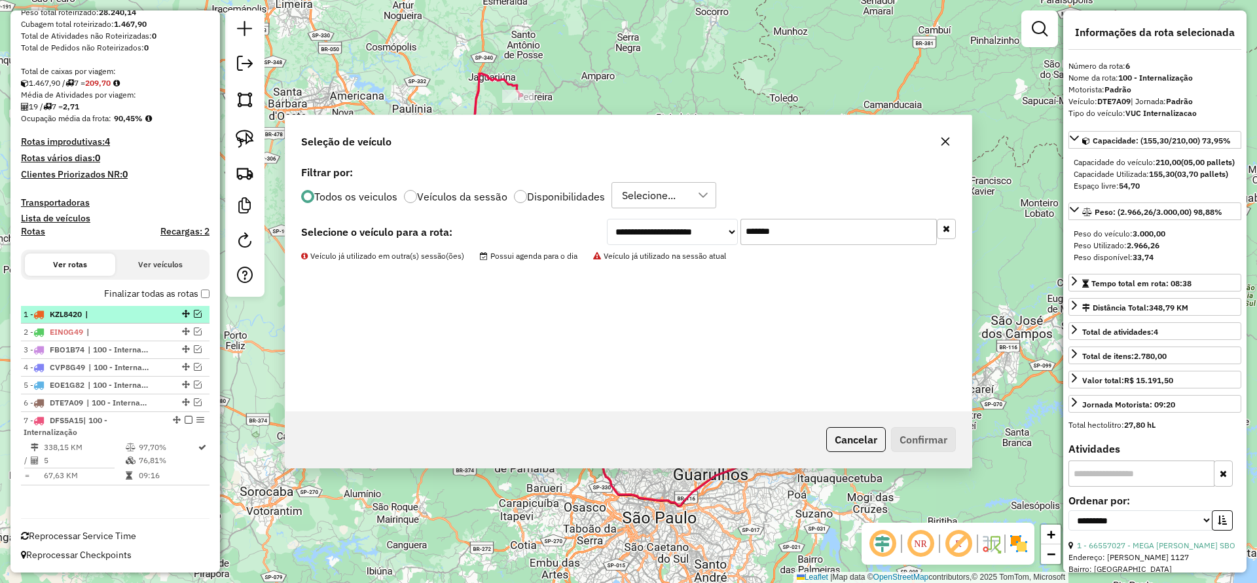
scroll to position [232, 0]
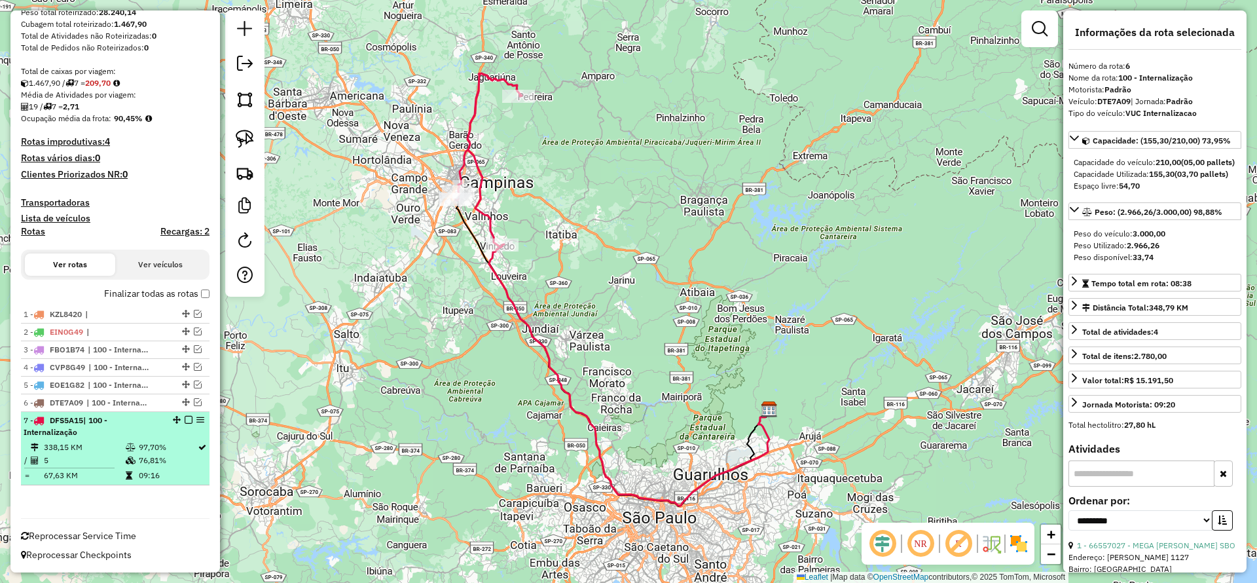
click at [181, 439] on li "7 - DFS5A15 | 100 - Internalização 338,15 KM 97,70% / 5 76,81% = 67,63 KM 09:16" at bounding box center [115, 448] width 189 height 73
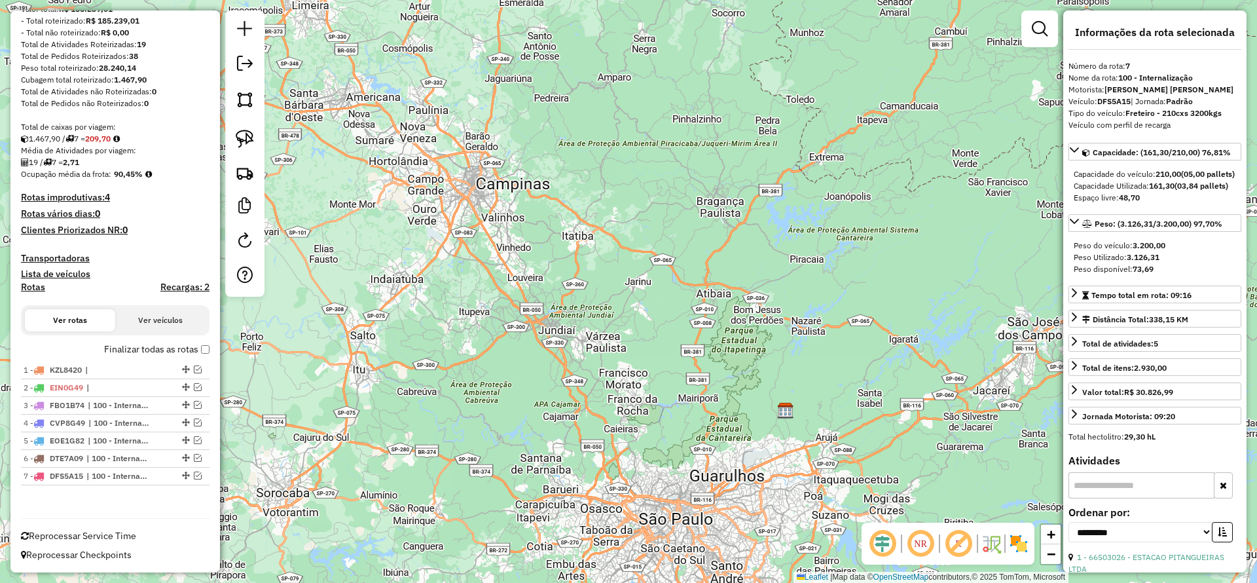
scroll to position [0, 0]
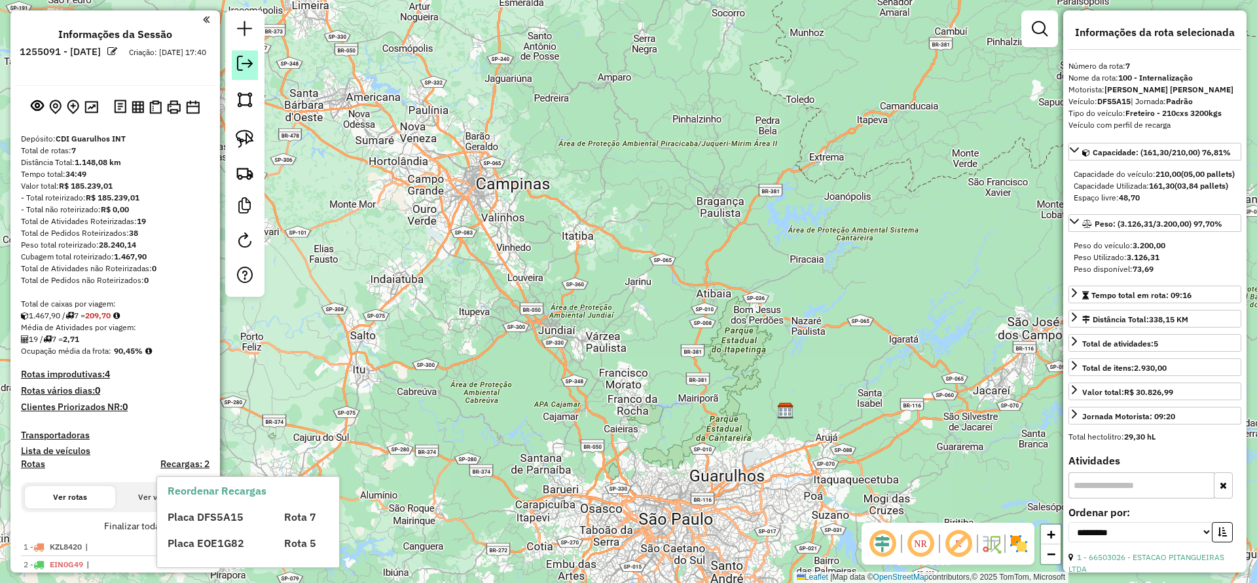
click at [246, 62] on em at bounding box center [245, 64] width 16 height 16
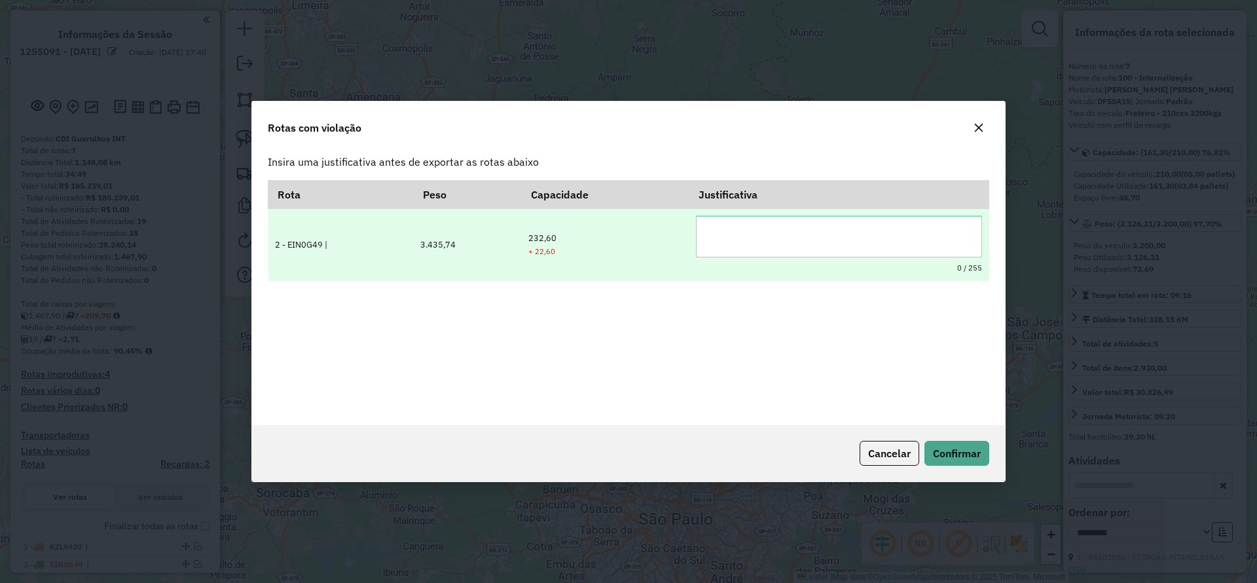
click at [735, 246] on textarea at bounding box center [839, 236] width 286 height 42
type textarea "*"
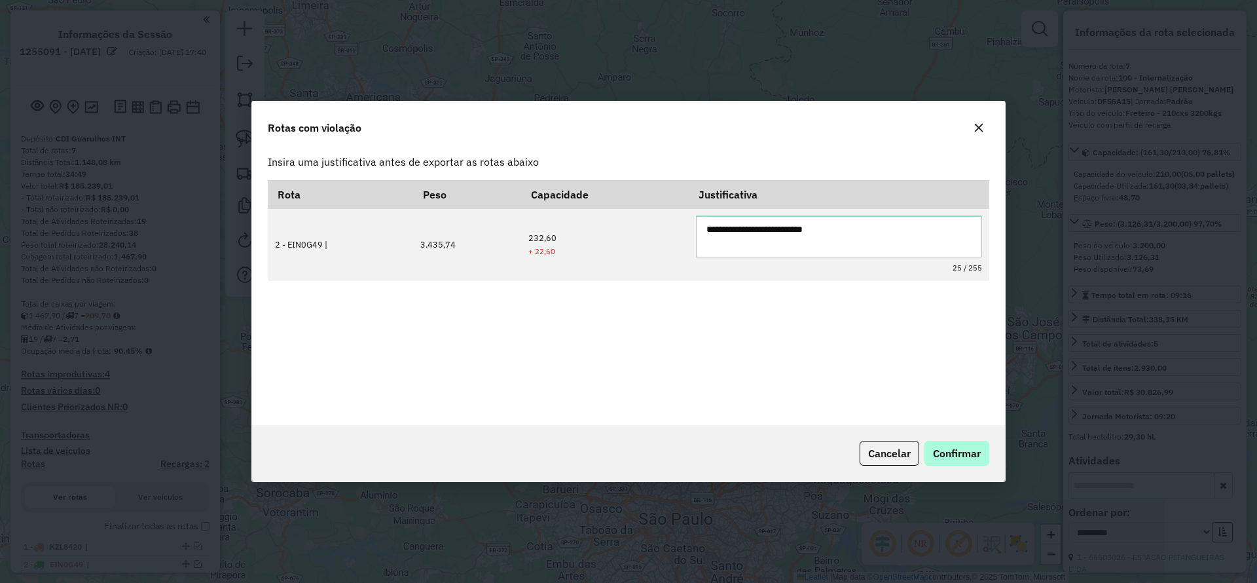
type textarea "**********"
click at [960, 456] on span "Confirmar" at bounding box center [957, 453] width 48 height 13
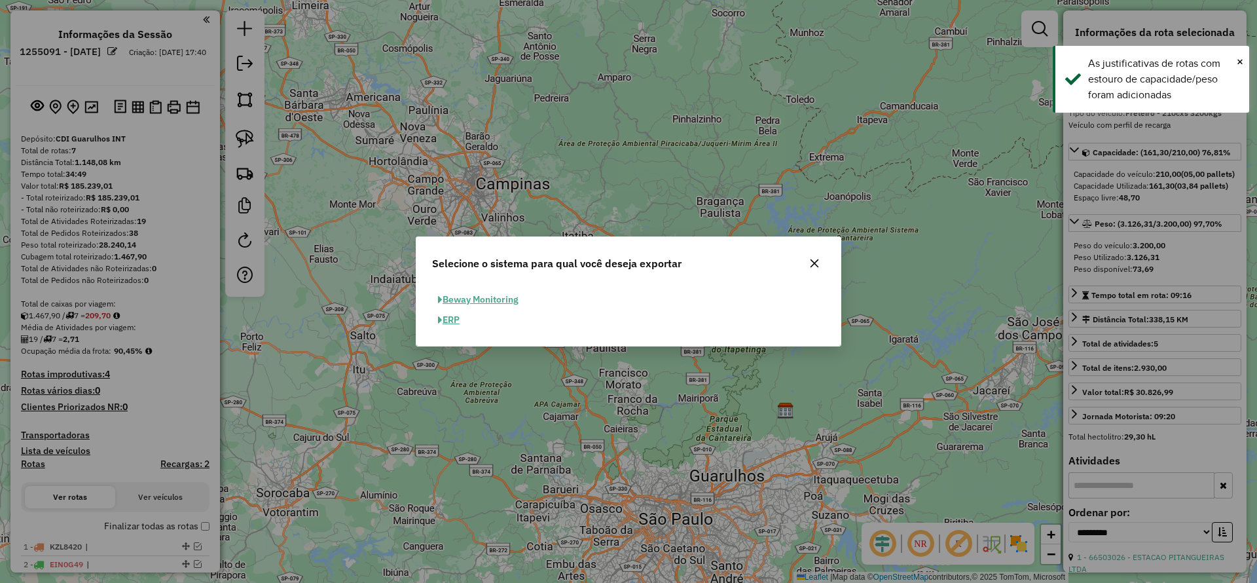
click at [452, 325] on button "ERP" at bounding box center [448, 320] width 33 height 20
select select "**"
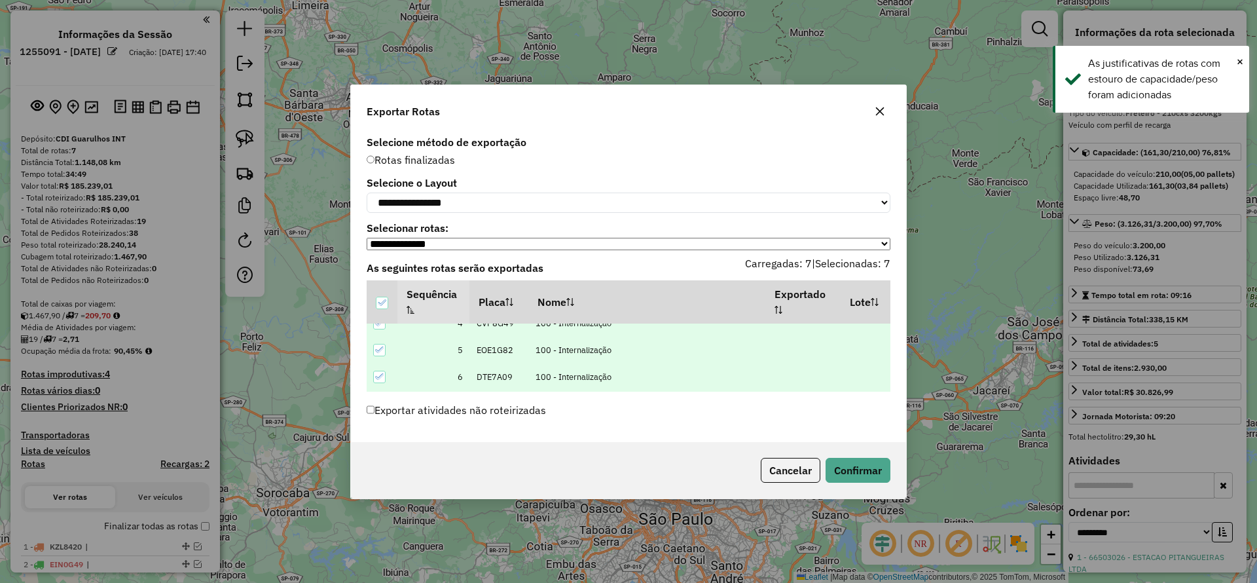
scroll to position [120, 0]
click at [850, 468] on button "Confirmar" at bounding box center [858, 470] width 65 height 25
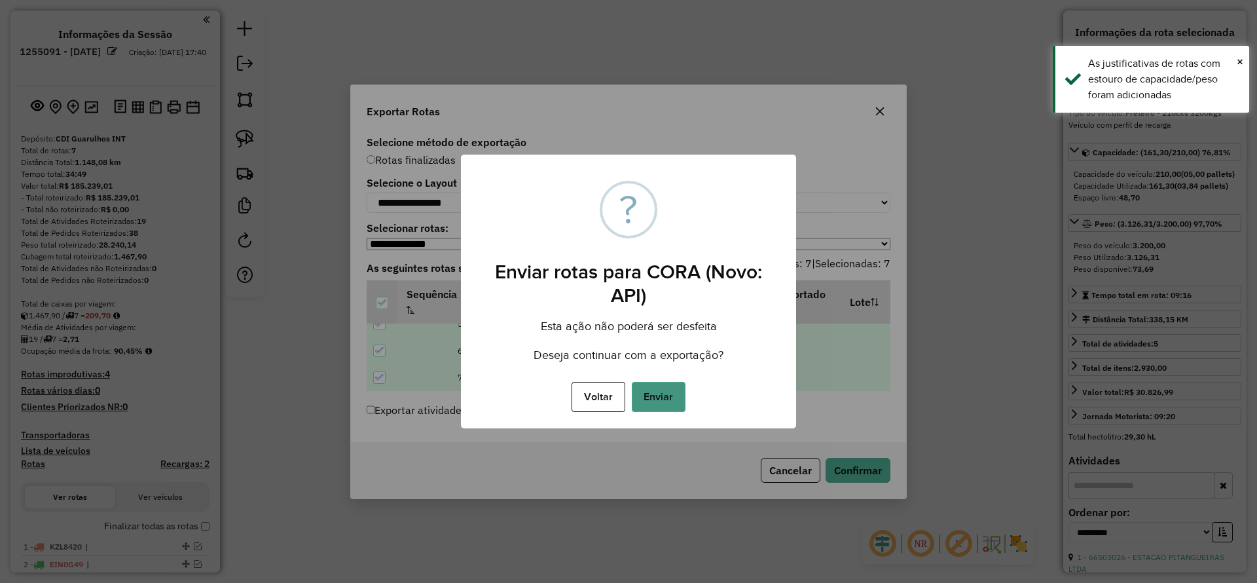
click at [677, 405] on button "Enviar" at bounding box center [659, 397] width 54 height 30
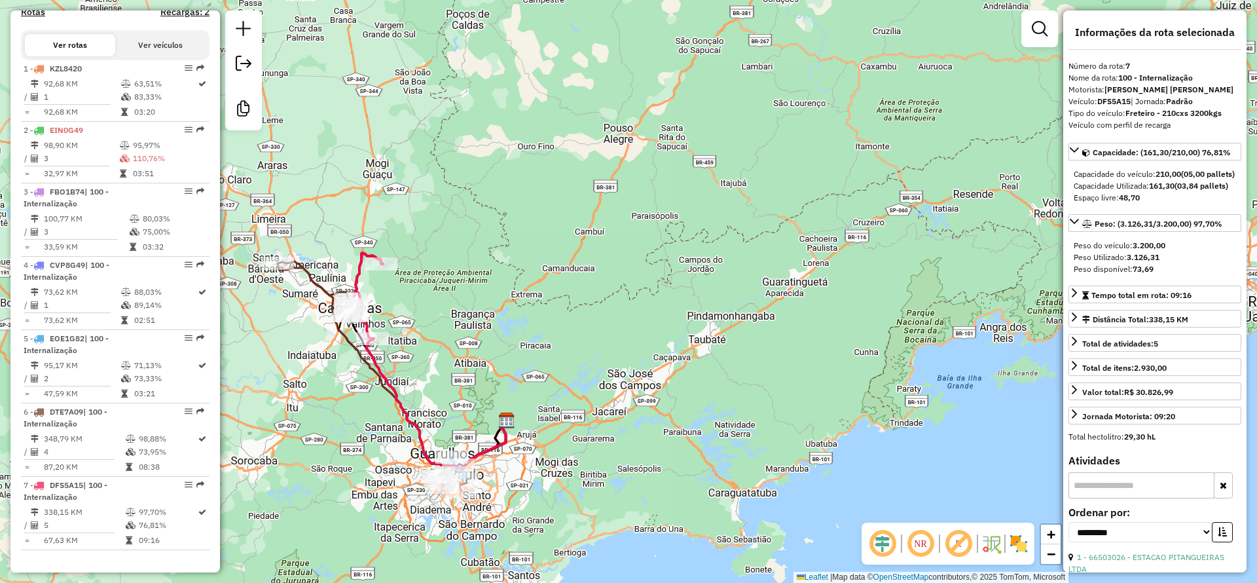
scroll to position [0, 0]
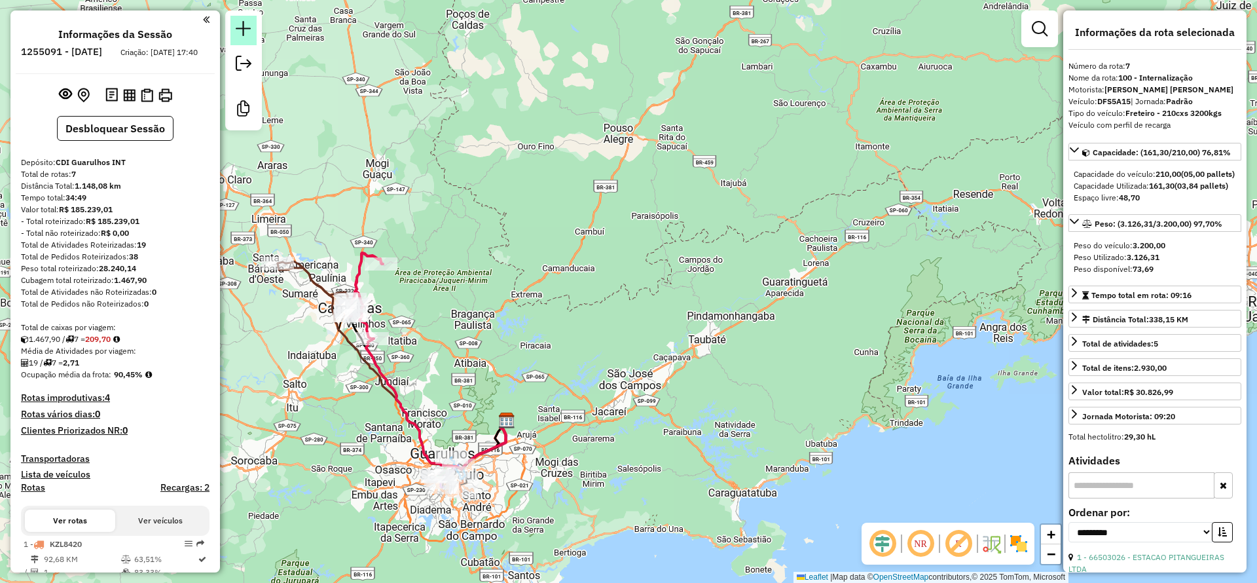
click at [241, 24] on em at bounding box center [244, 29] width 16 height 16
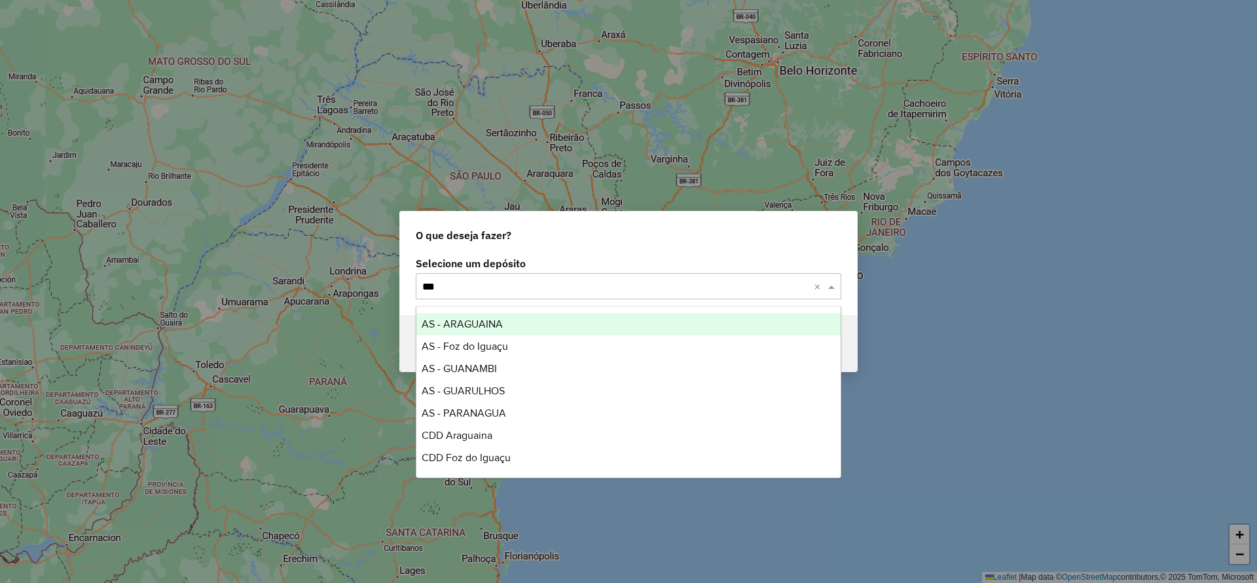
type input "****"
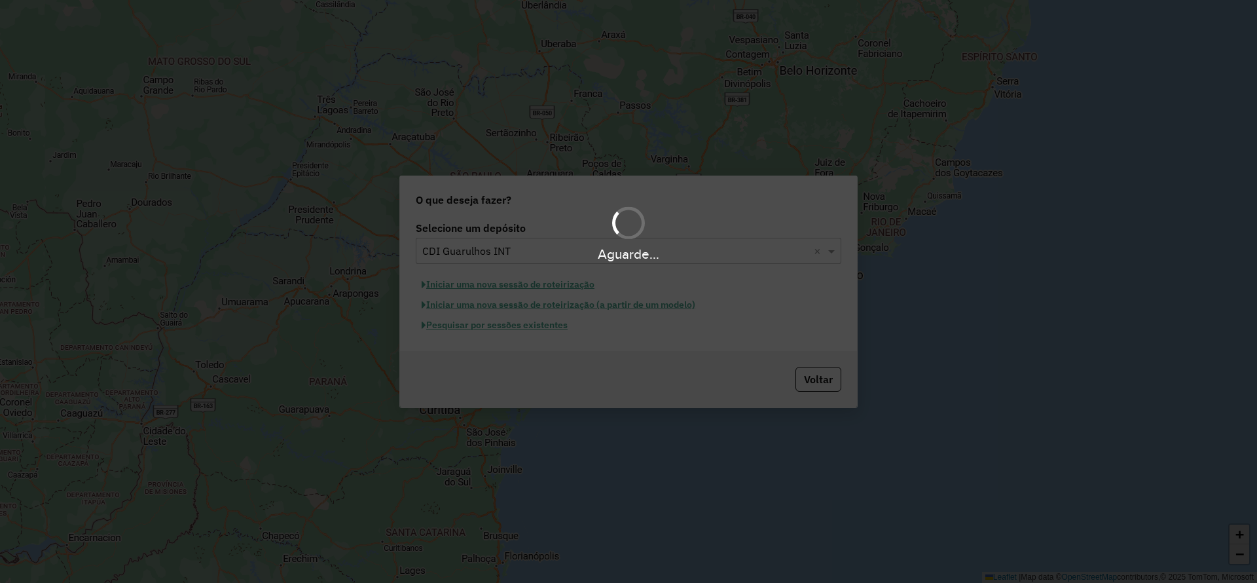
click at [511, 262] on div "Aguarde..." at bounding box center [628, 254] width 1257 height 20
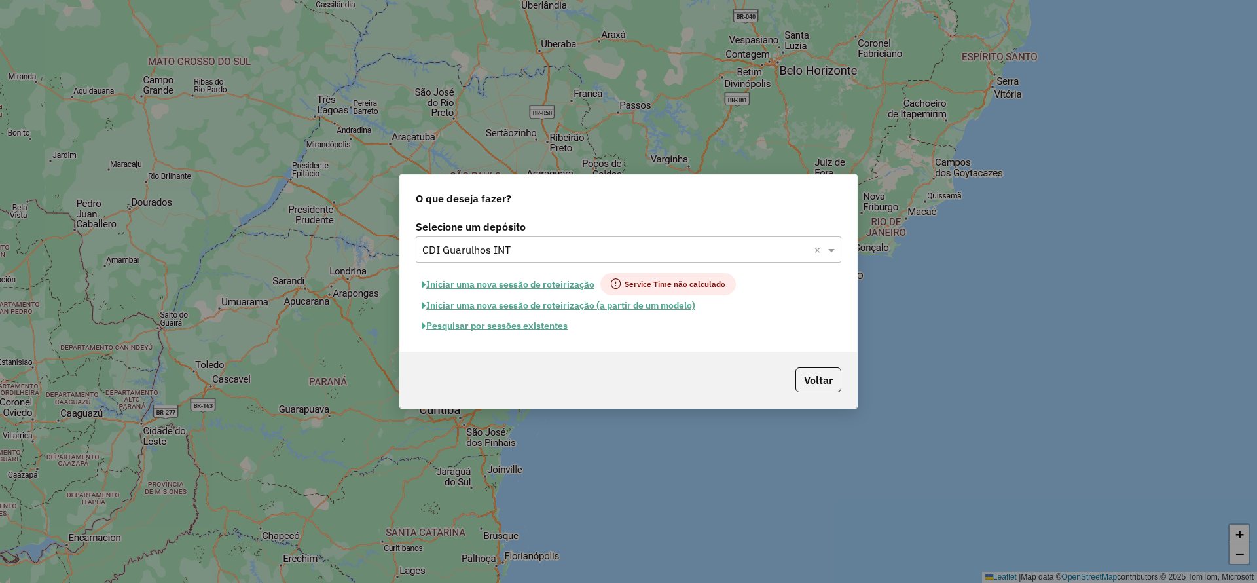
click at [491, 248] on input "text" at bounding box center [615, 250] width 386 height 16
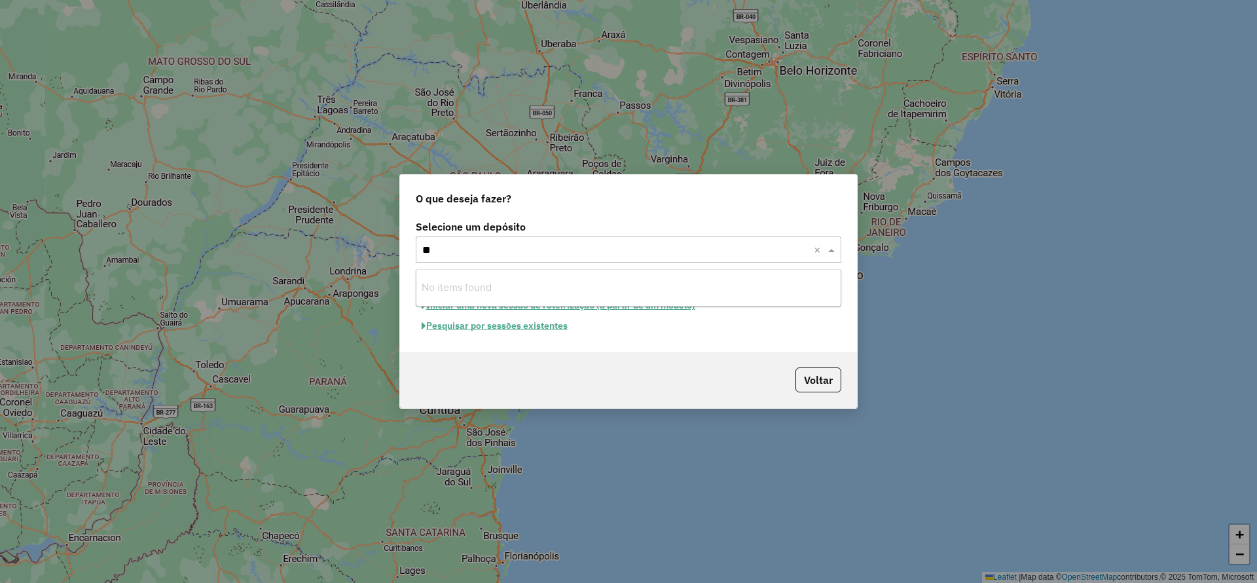
type input "***"
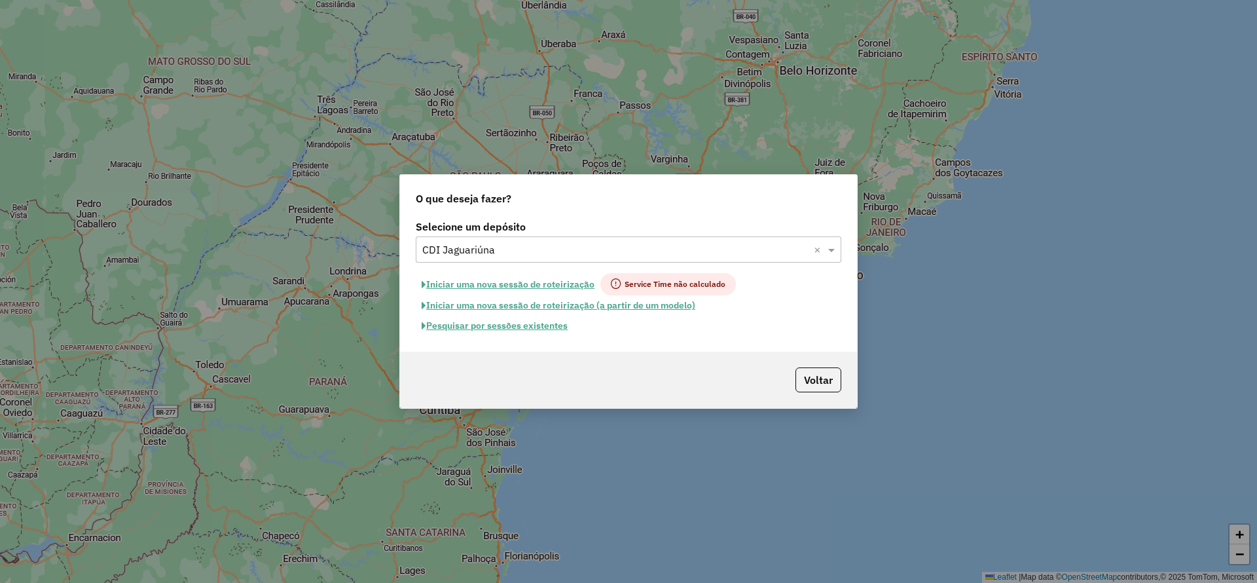
click at [559, 278] on button "Iniciar uma nova sessão de roteirização" at bounding box center [508, 284] width 185 height 22
select select "*"
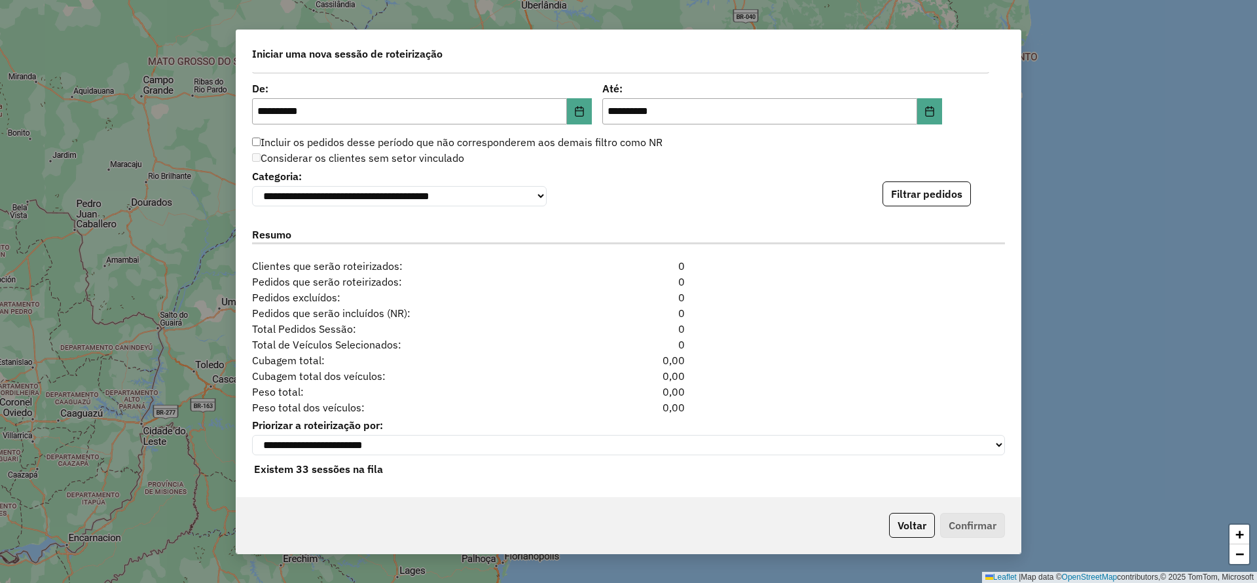
scroll to position [1302, 0]
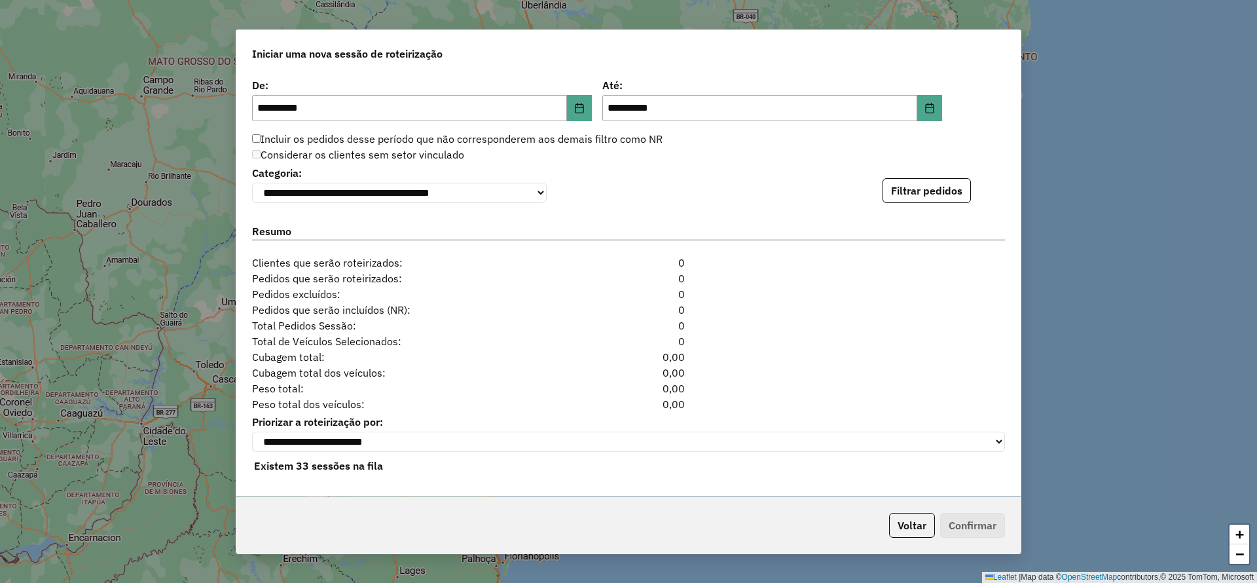
click at [908, 207] on div "**********" at bounding box center [628, 284] width 784 height 425
click at [905, 193] on button "Filtrar pedidos" at bounding box center [927, 190] width 88 height 25
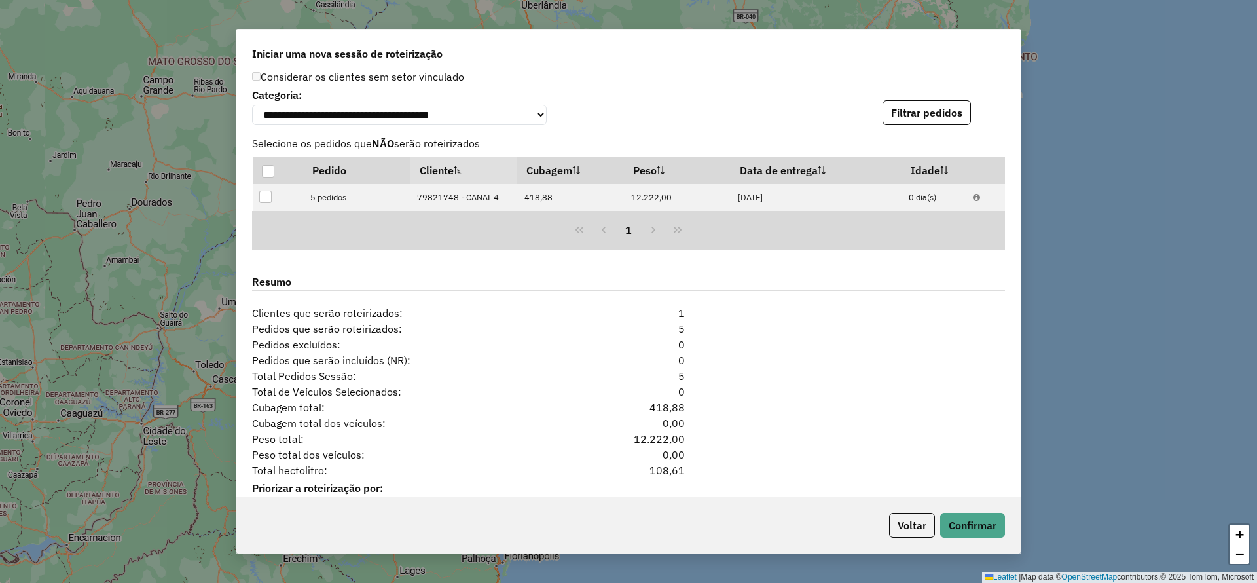
scroll to position [1447, 0]
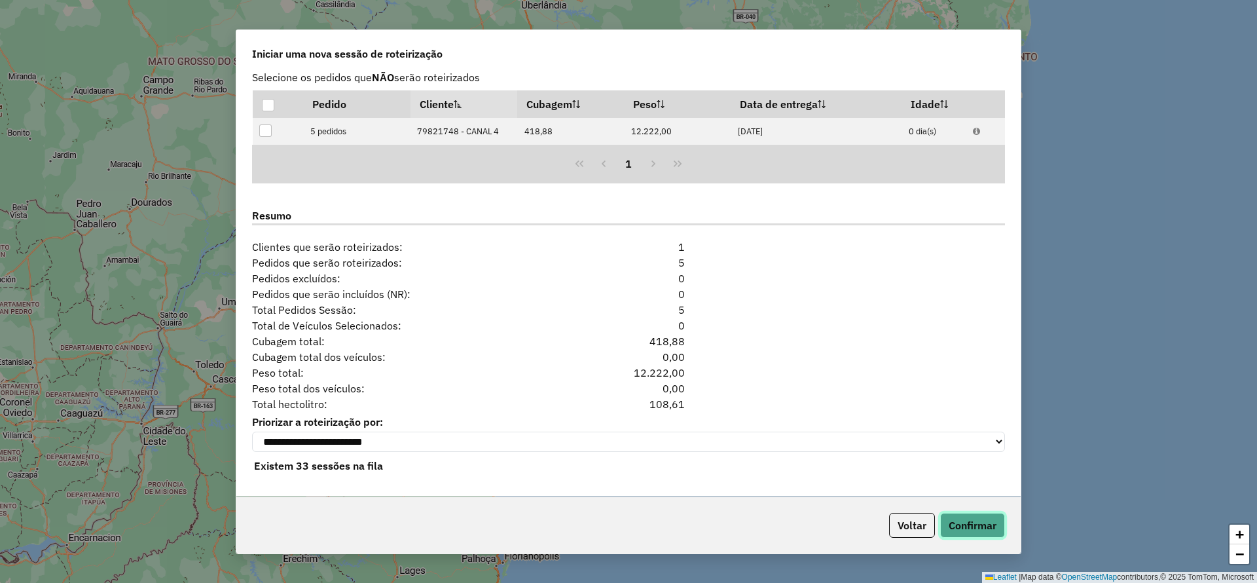
click at [988, 520] on button "Confirmar" at bounding box center [972, 525] width 65 height 25
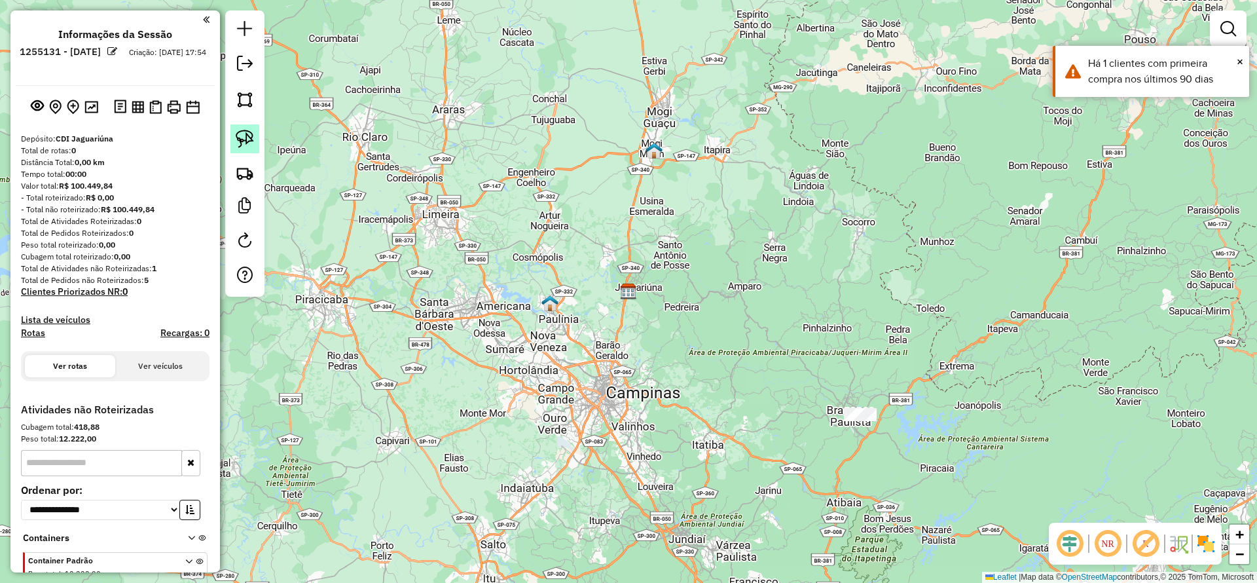
click at [249, 142] on img at bounding box center [245, 139] width 18 height 18
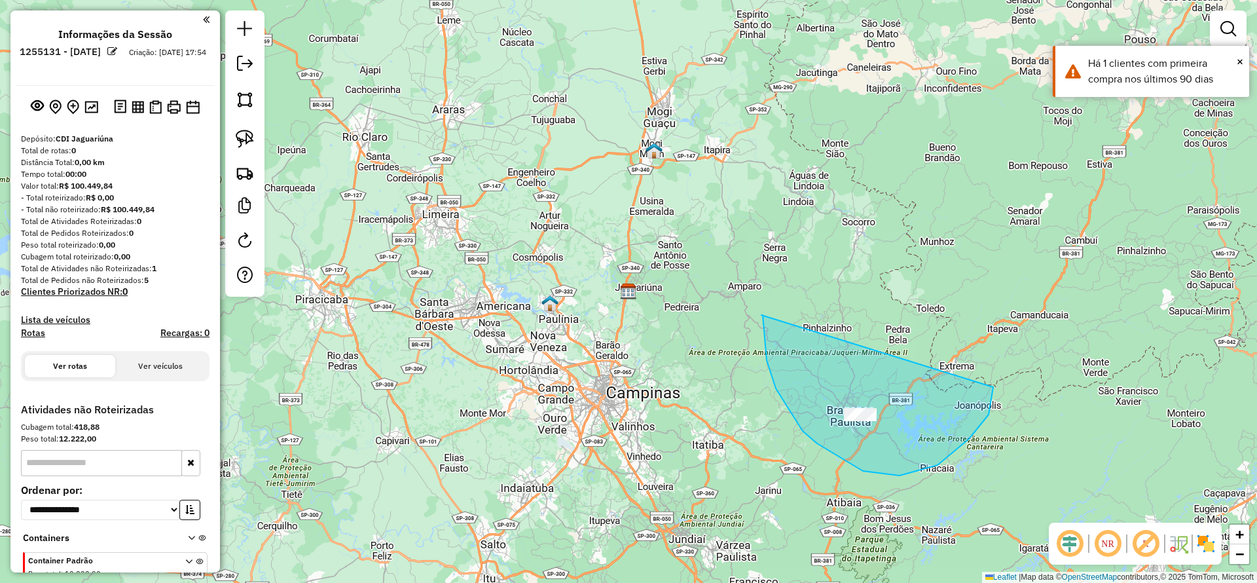
drag, startPoint x: 863, startPoint y: 471, endPoint x: 919, endPoint y: 456, distance: 58.1
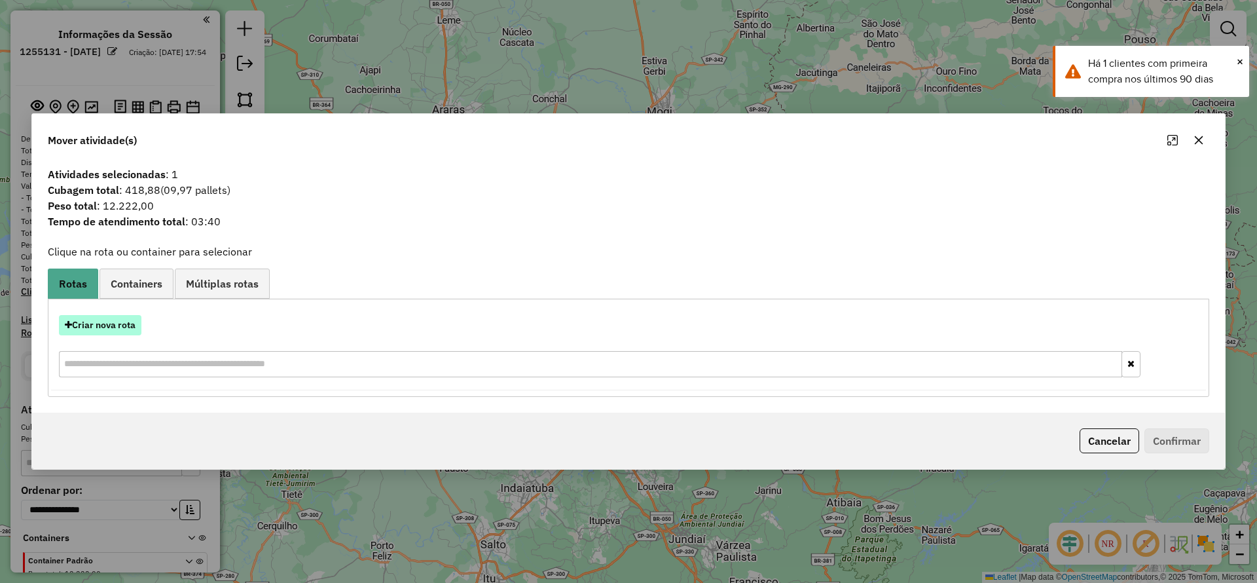
click at [84, 318] on button "Criar nova rota" at bounding box center [100, 325] width 83 height 20
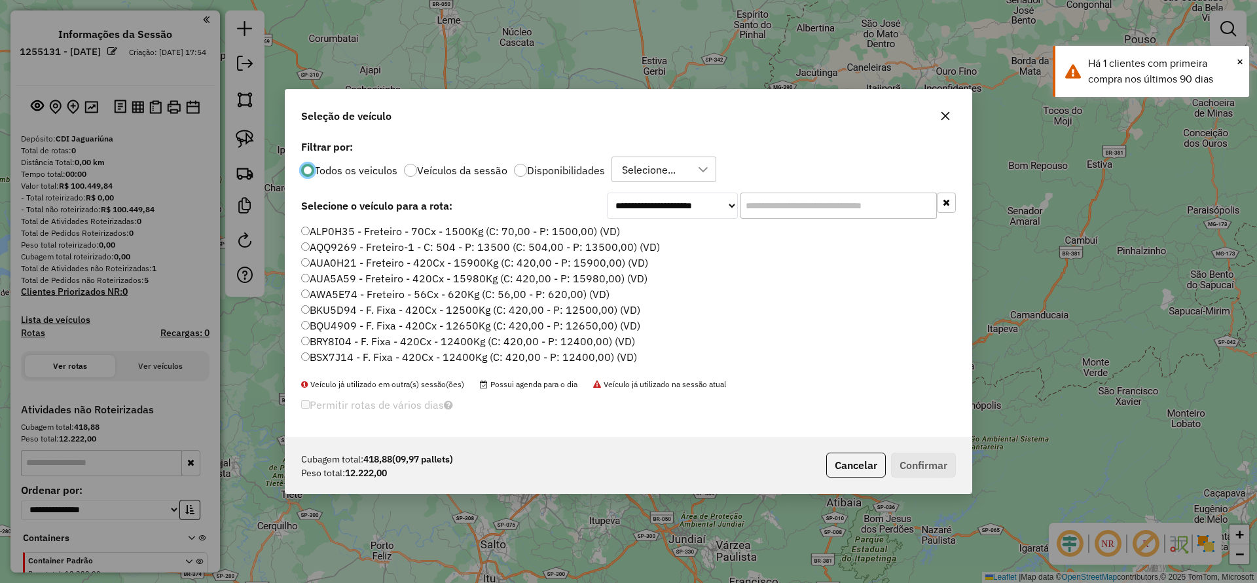
scroll to position [7, 4]
drag, startPoint x: 777, startPoint y: 198, endPoint x: 733, endPoint y: 217, distance: 48.1
click at [777, 198] on input "text" at bounding box center [839, 206] width 196 height 26
paste input "*******"
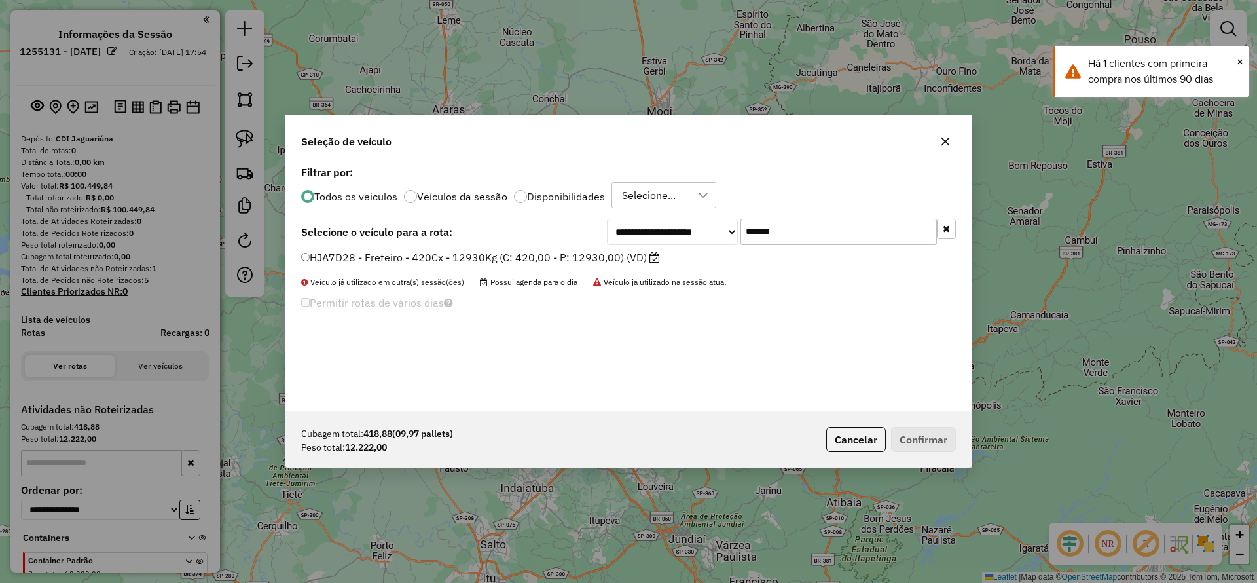
type input "*******"
click at [536, 263] on label "HJA7D28 - Freteiro - 420Cx - 12930Kg (C: 420,00 - P: 12930,00) (VD)" at bounding box center [480, 257] width 359 height 16
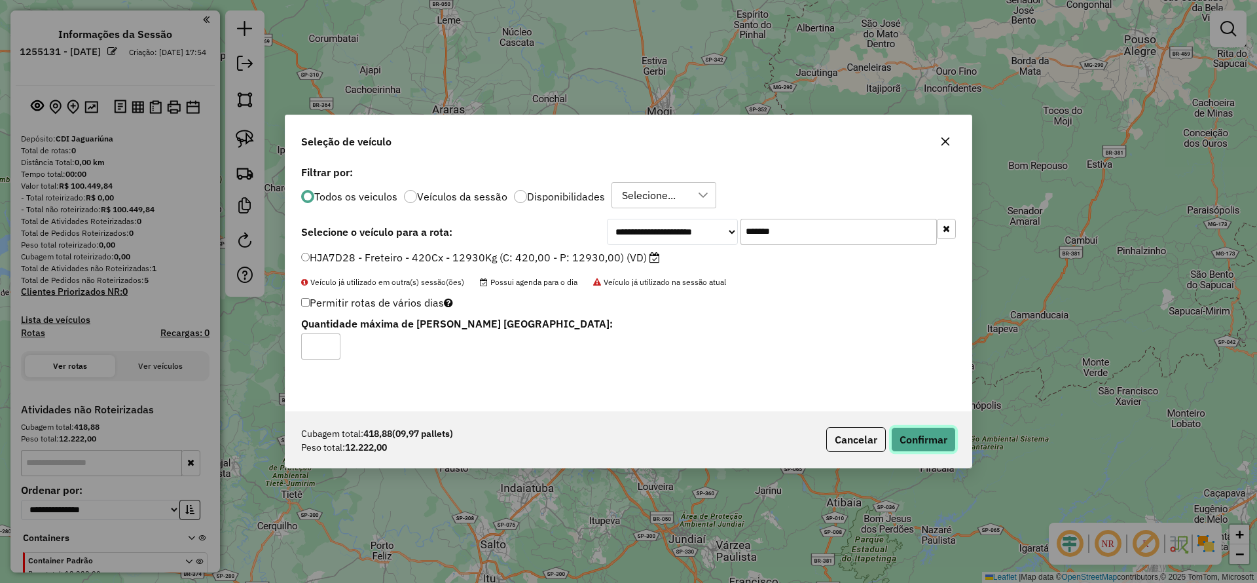
click at [912, 431] on button "Confirmar" at bounding box center [923, 439] width 65 height 25
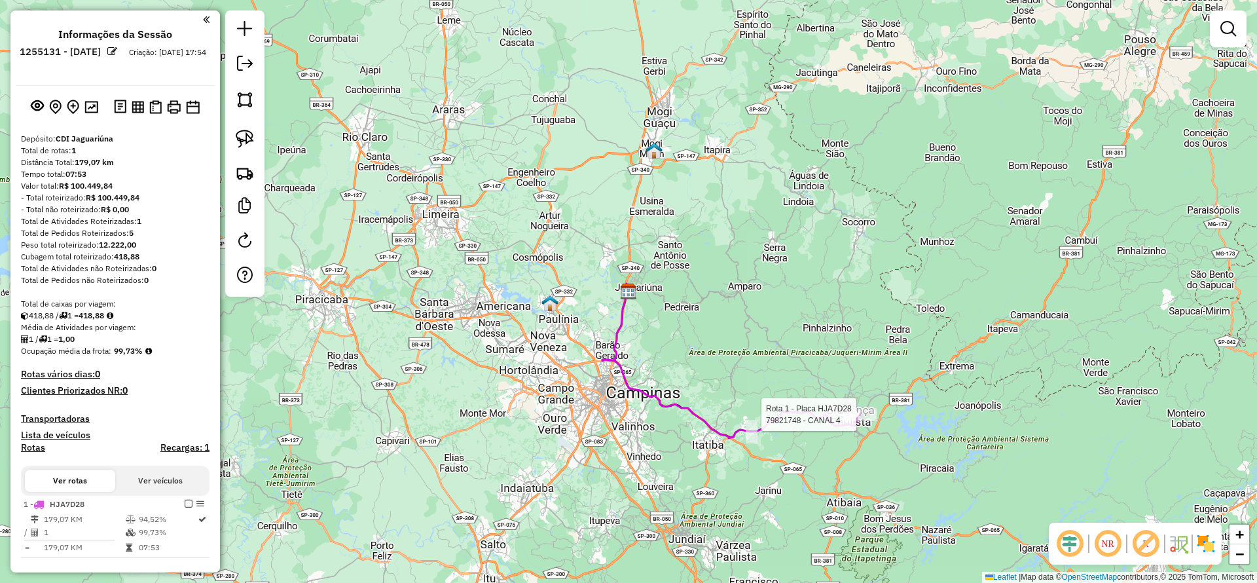
select select "**********"
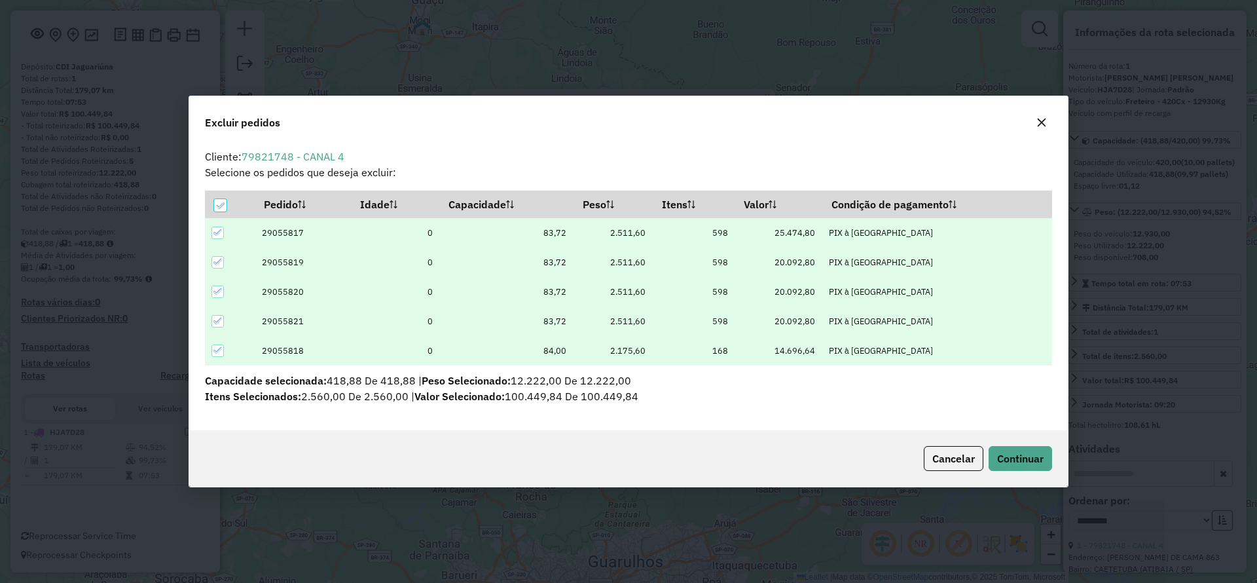
drag, startPoint x: 1038, startPoint y: 120, endPoint x: 882, endPoint y: 169, distance: 163.2
click at [1039, 120] on icon "button" at bounding box center [1042, 122] width 10 height 10
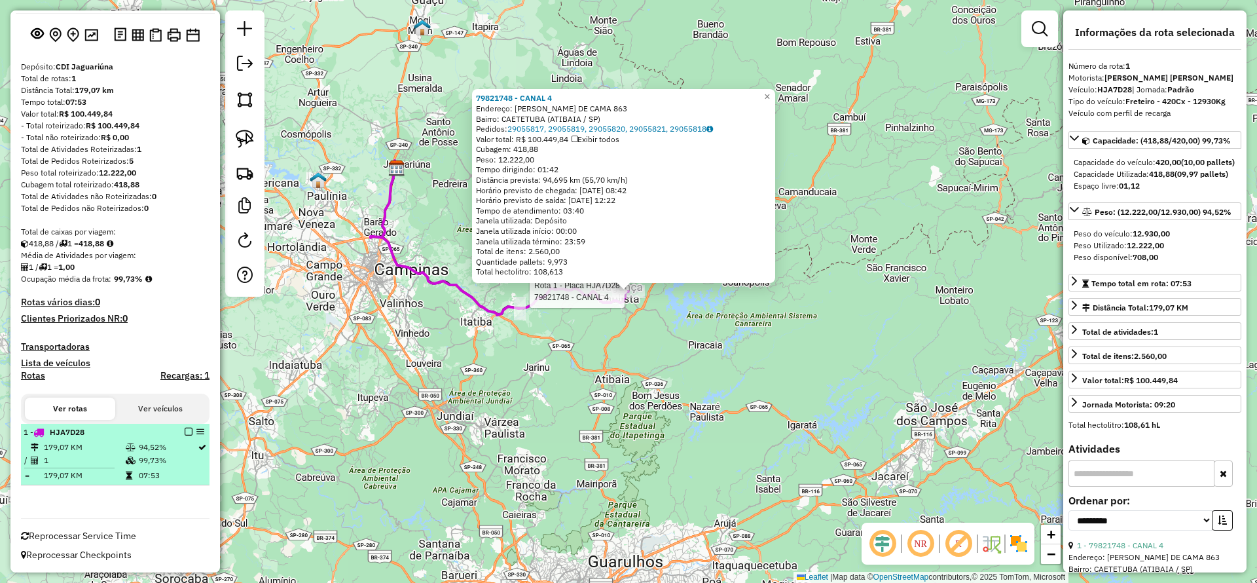
click at [186, 426] on div "1 - HJA7D28" at bounding box center [115, 432] width 183 height 12
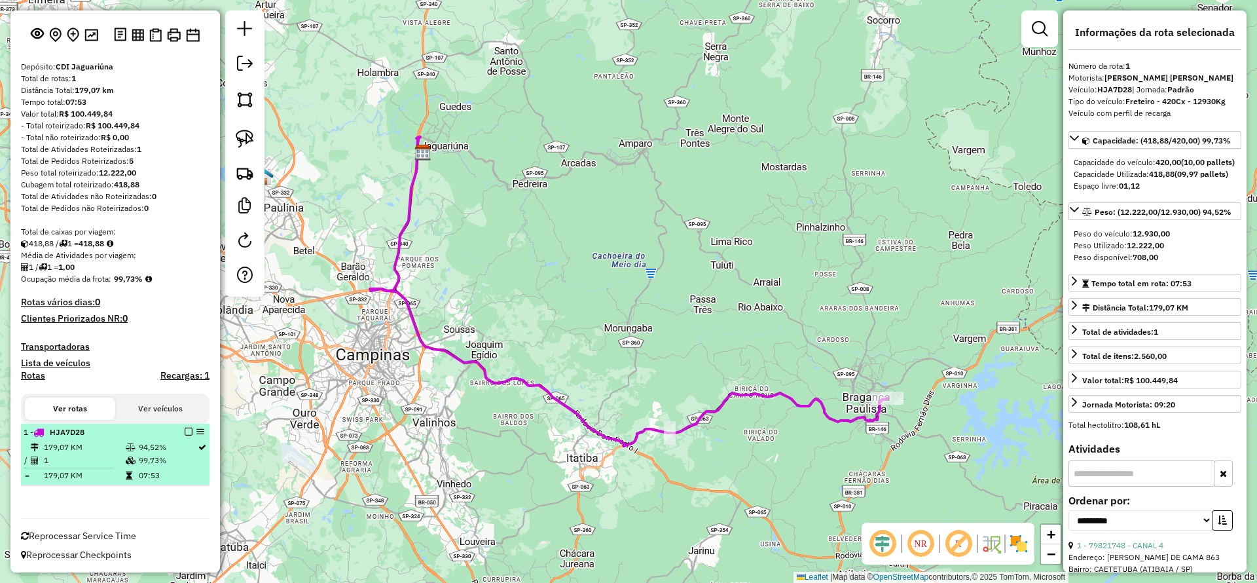
click at [185, 432] on em at bounding box center [189, 432] width 8 height 8
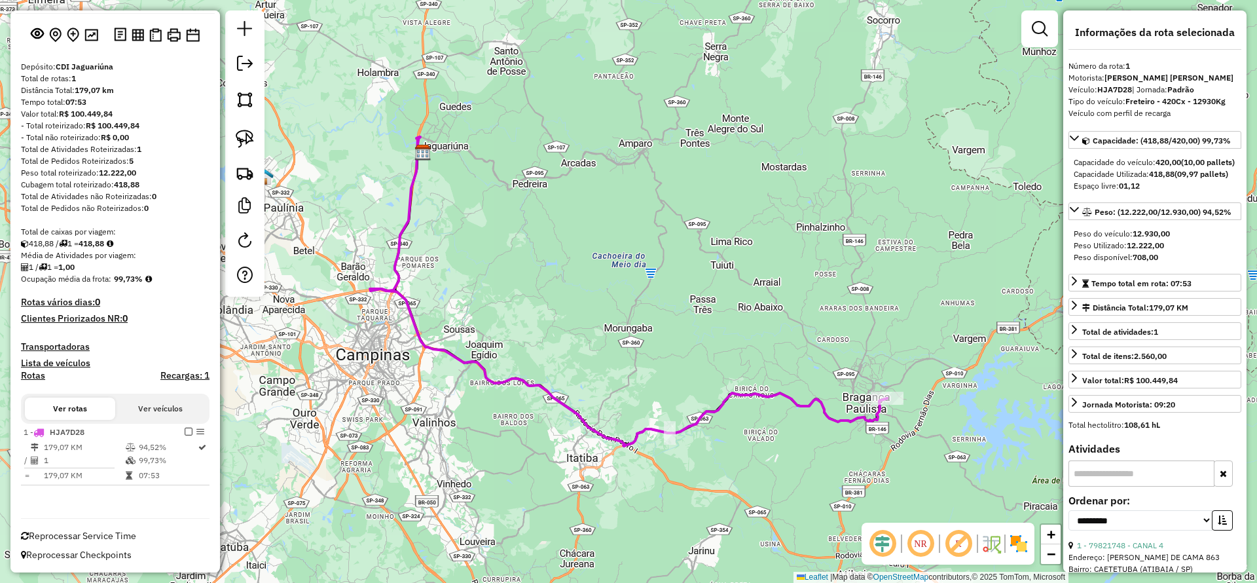
scroll to position [28, 0]
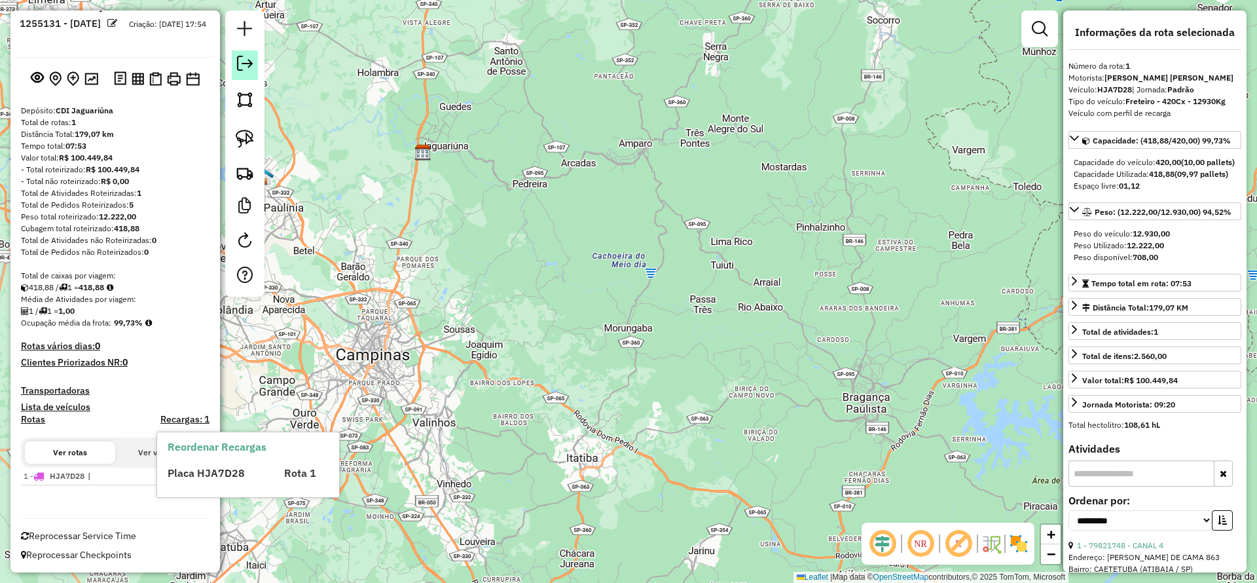
click at [232, 74] on link at bounding box center [245, 64] width 26 height 29
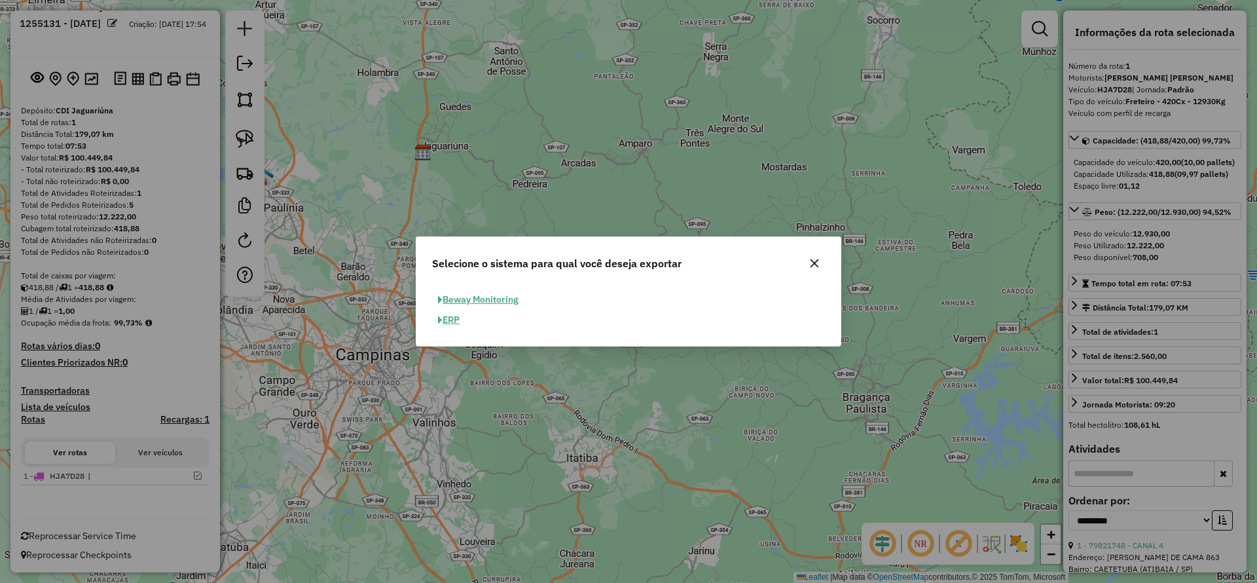
click at [451, 316] on button "ERP" at bounding box center [448, 320] width 33 height 20
select select "**"
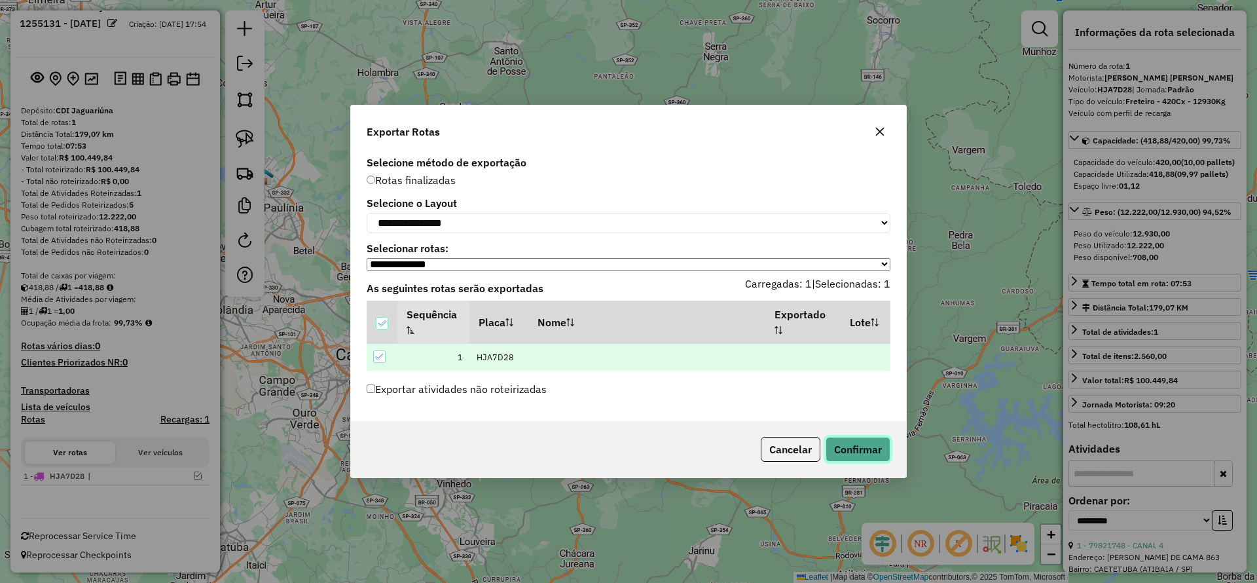
click at [862, 446] on button "Confirmar" at bounding box center [858, 449] width 65 height 25
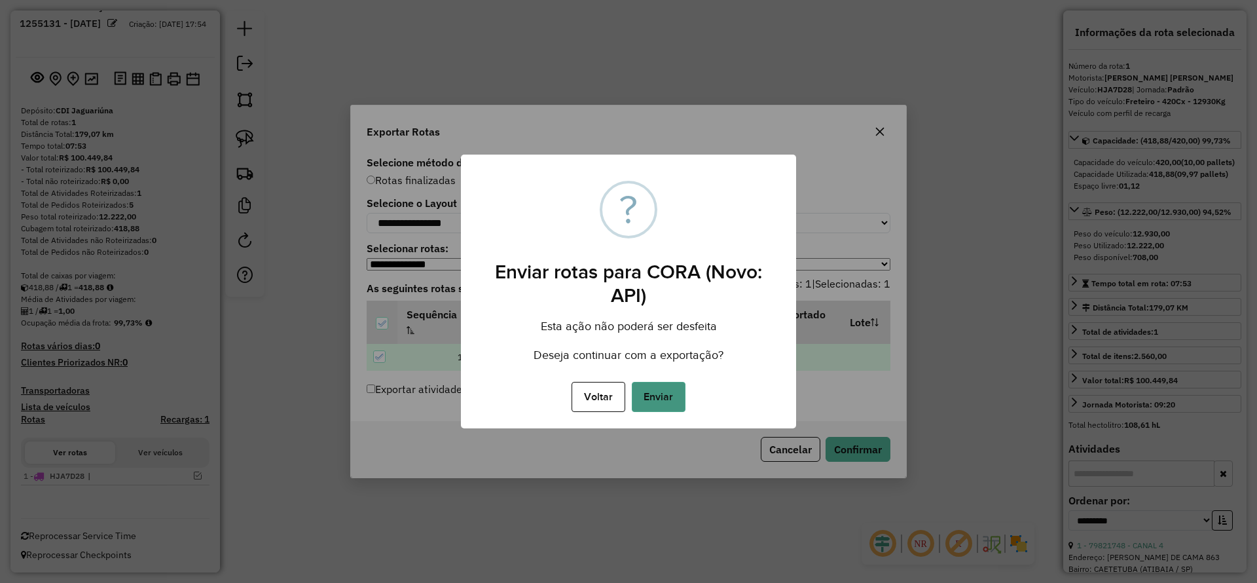
click at [667, 403] on button "Enviar" at bounding box center [659, 397] width 54 height 30
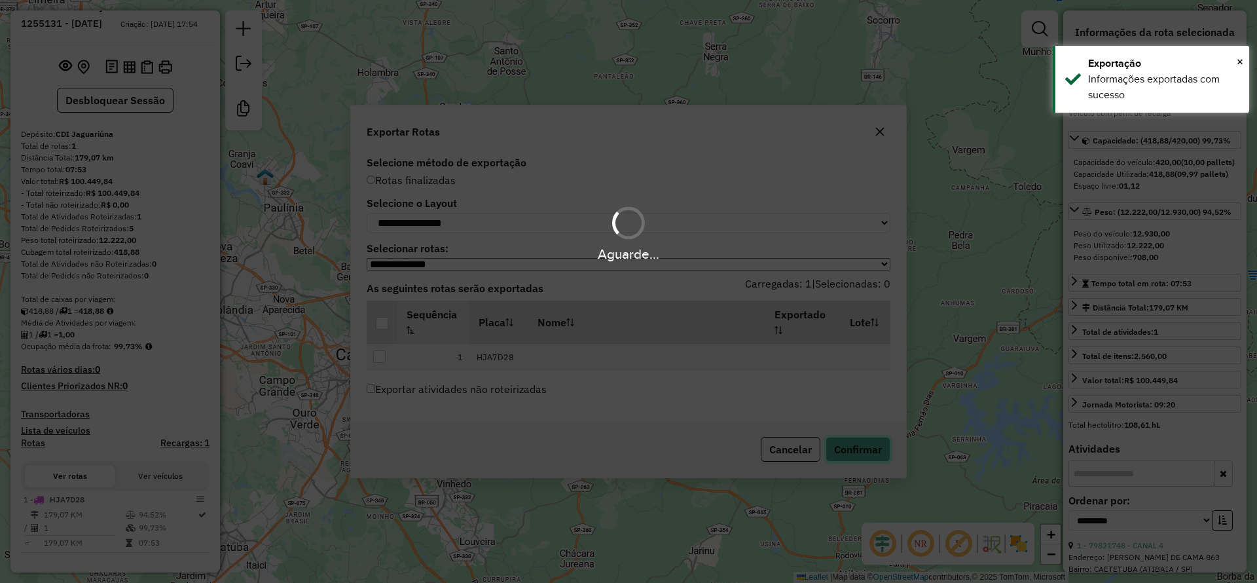
scroll to position [43, 0]
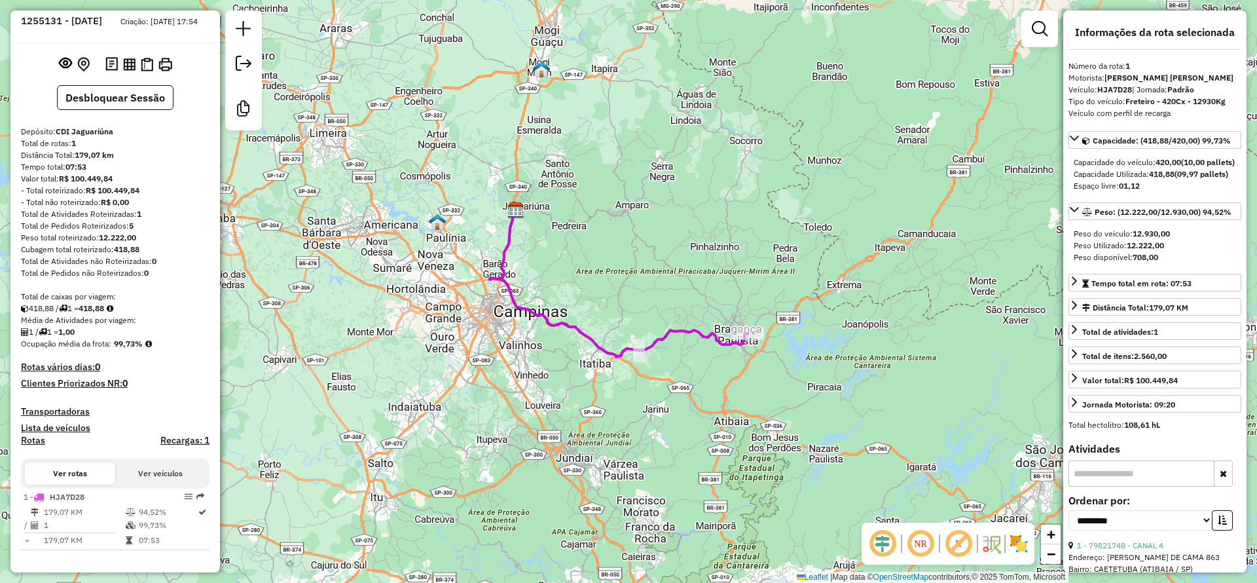
drag, startPoint x: 838, startPoint y: 232, endPoint x: 526, endPoint y: 185, distance: 314.7
click at [836, 230] on div "Janela de atendimento Grade de atendimento Capacidade Transportadoras Veículos …" at bounding box center [628, 291] width 1257 height 583
